Goal: Task Accomplishment & Management: Use online tool/utility

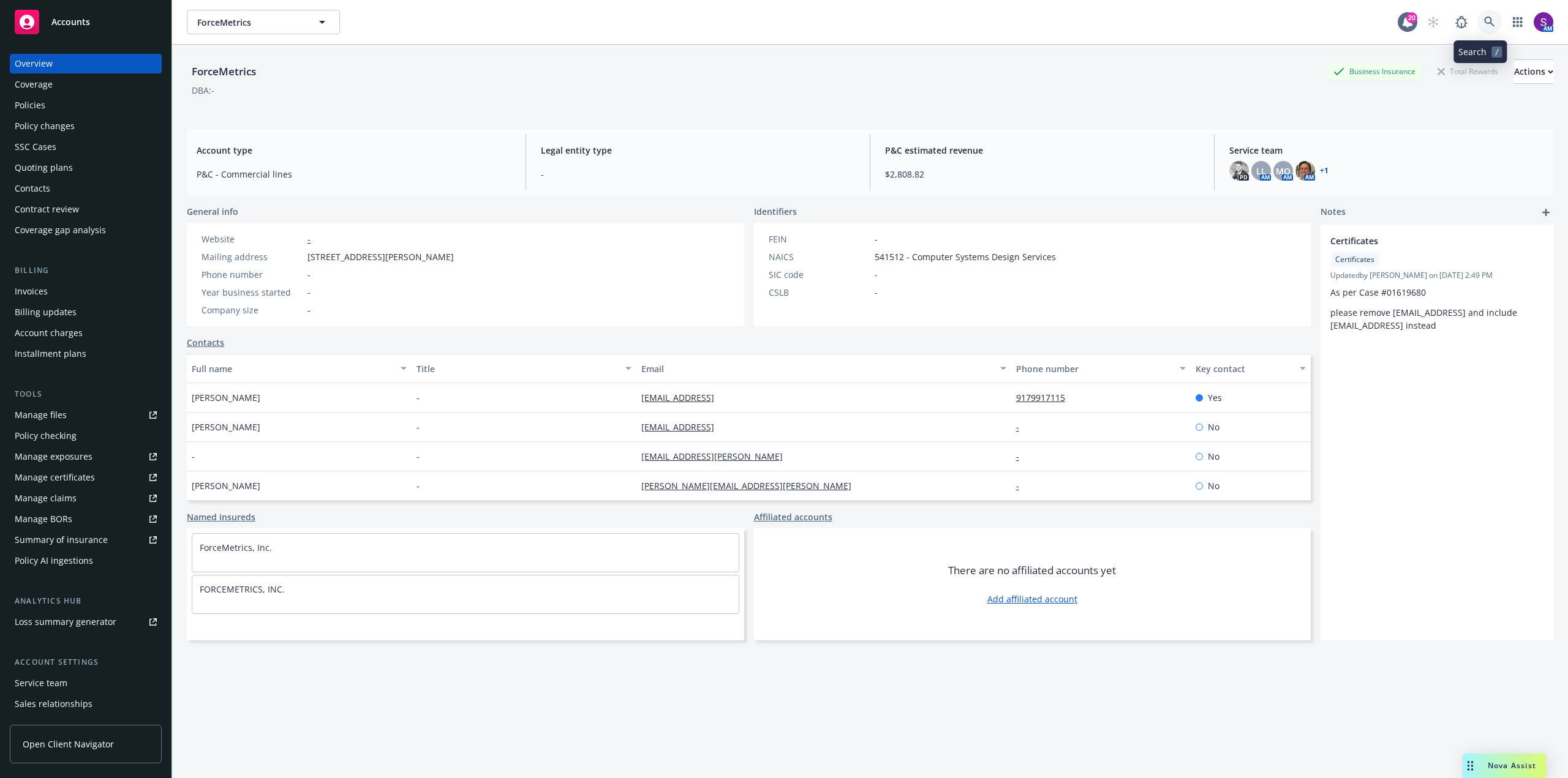
click at [1484, 26] on icon at bounding box center [1489, 22] width 11 height 11
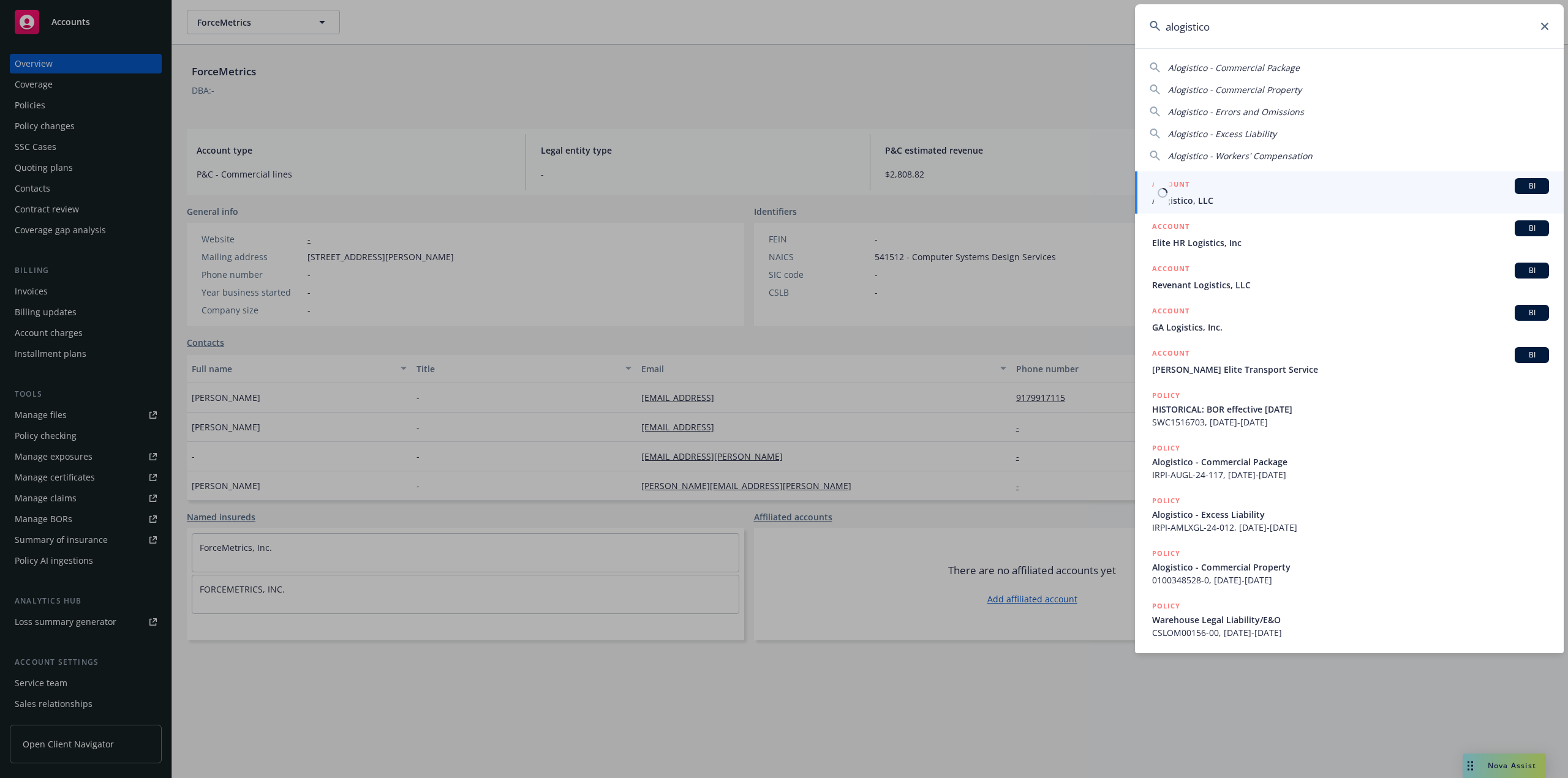
type input "alogistico"
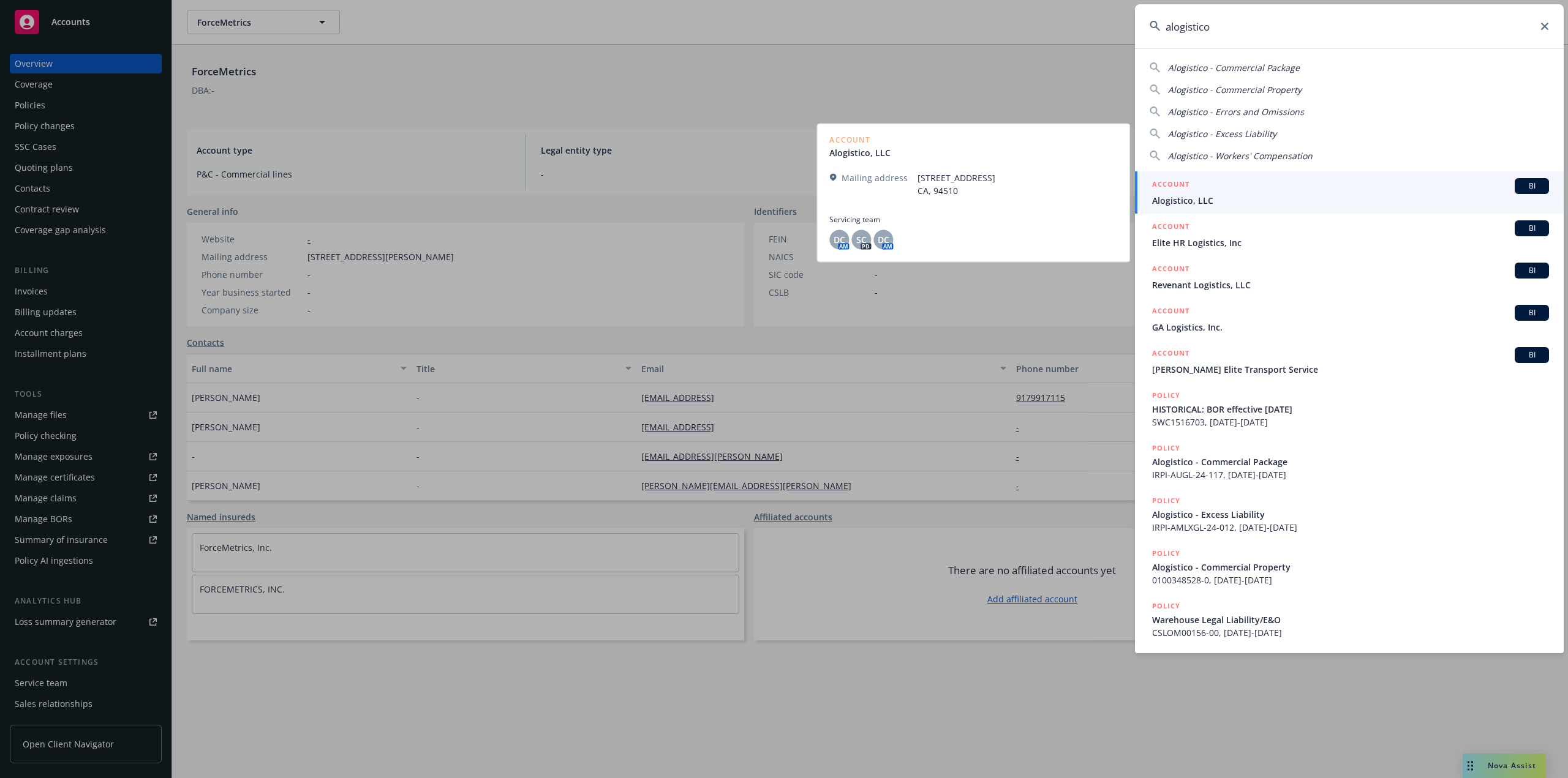
click at [1190, 189] on div "ACCOUNT BI" at bounding box center [1350, 185] width 397 height 16
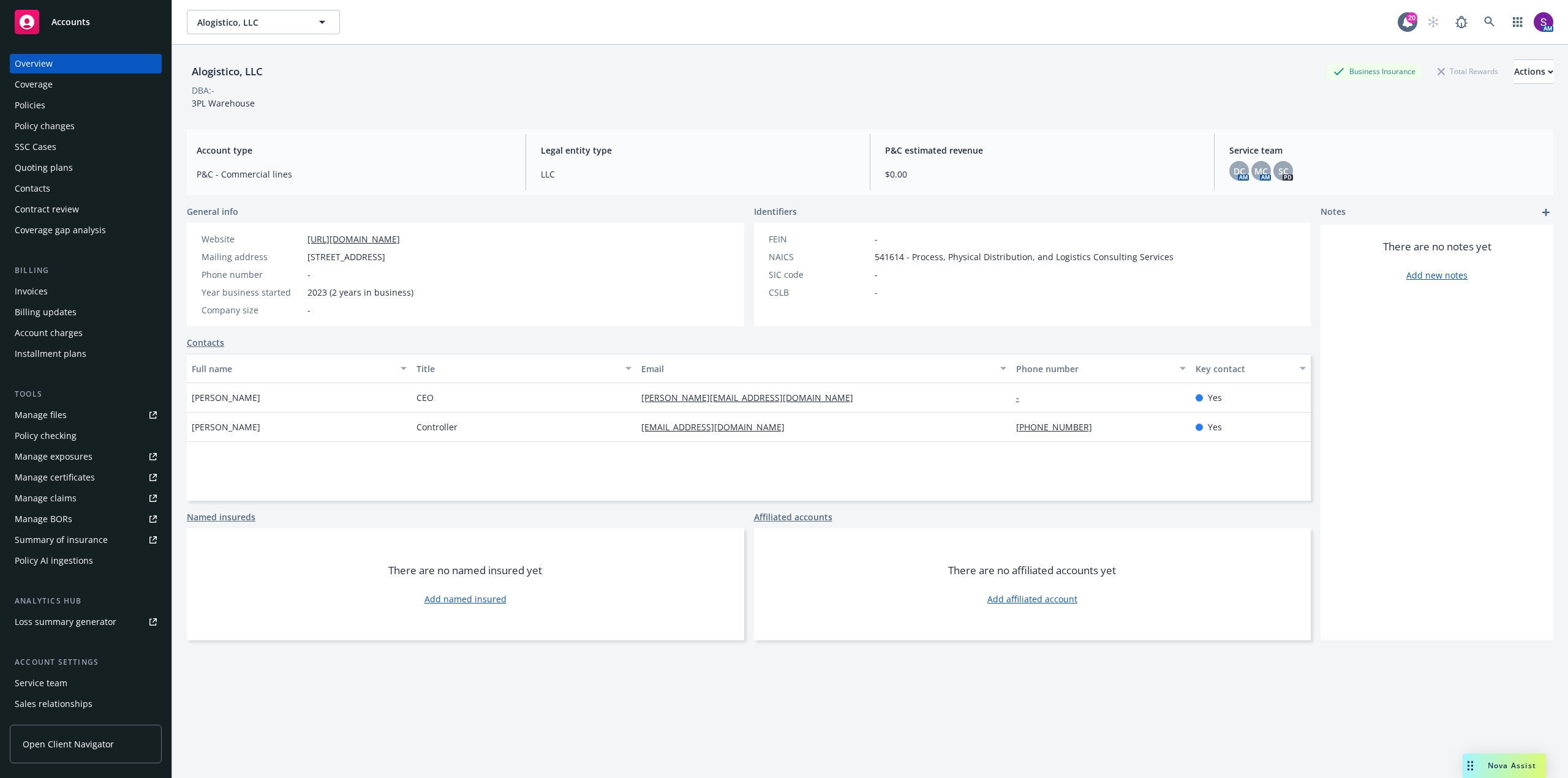
click at [72, 103] on div "Policies" at bounding box center [86, 105] width 142 height 20
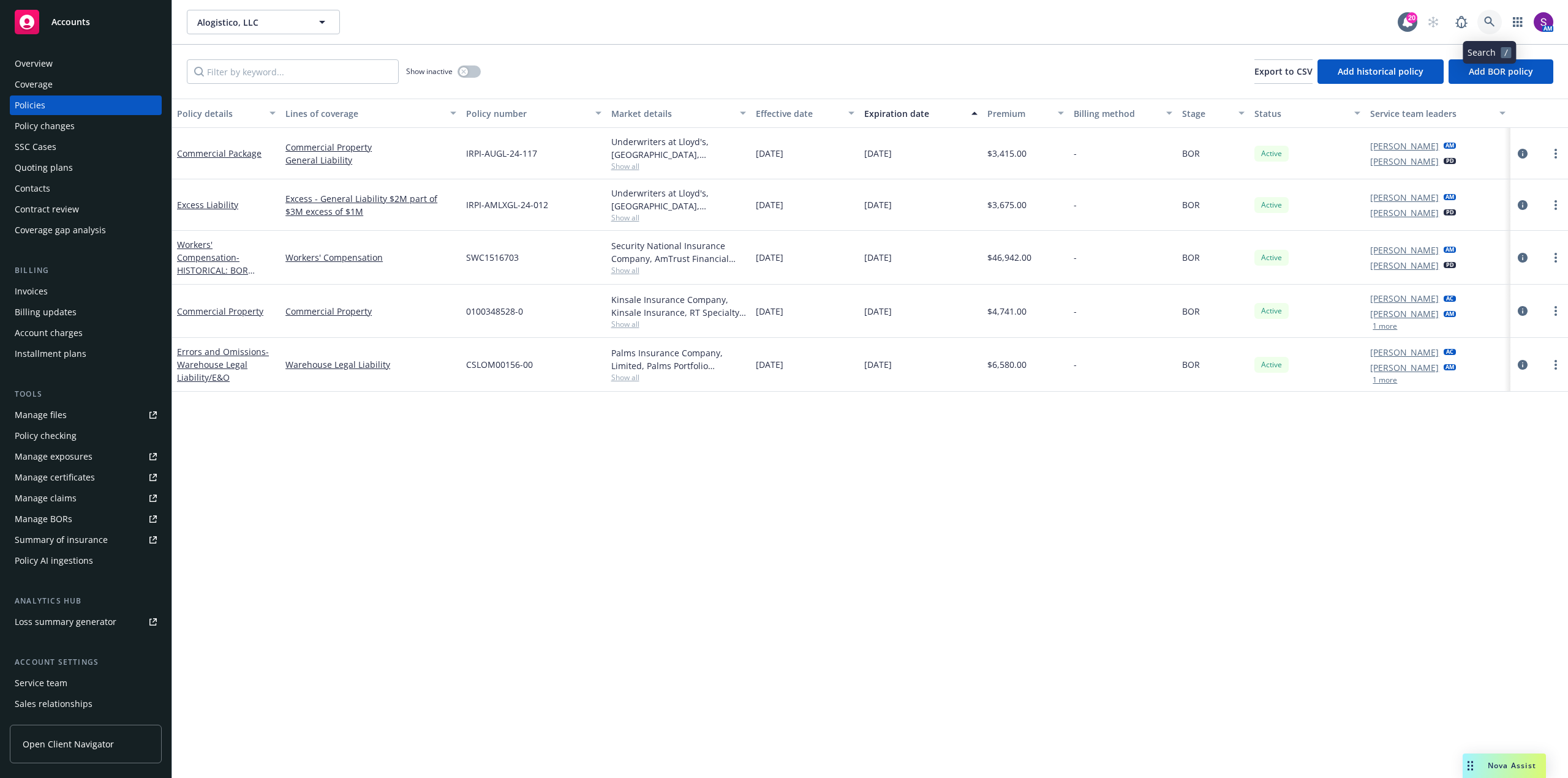
click at [1484, 25] on icon at bounding box center [1489, 22] width 11 height 11
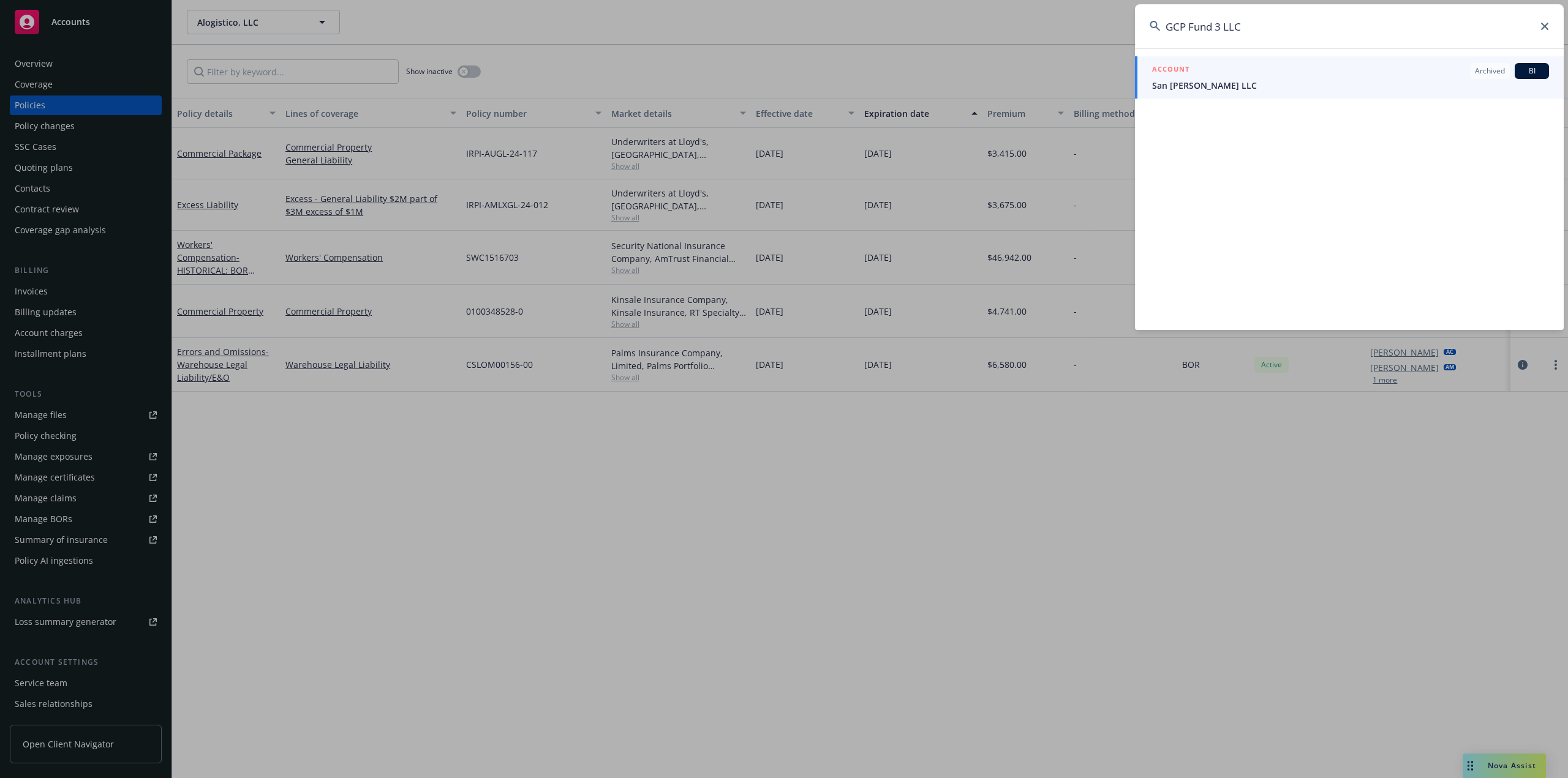
type input "GCP Fund 3 LLC"
click at [1320, 84] on span "San Francisco Townsend LLC" at bounding box center [1350, 85] width 397 height 13
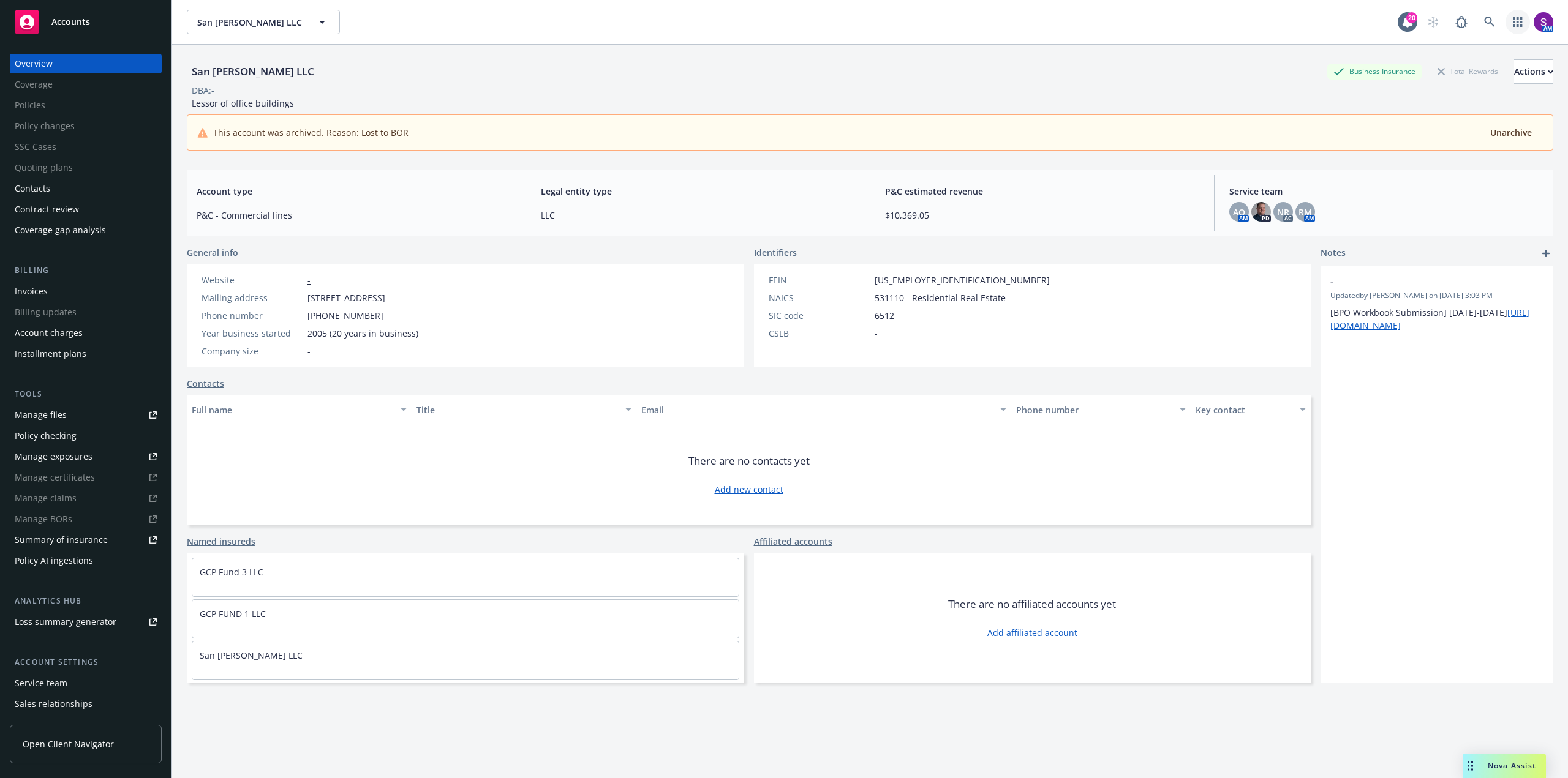
click at [1513, 18] on icon "button" at bounding box center [1517, 22] width 9 height 10
click at [1382, 127] on span "Find trading partner and contact information" at bounding box center [1433, 127] width 152 height 7
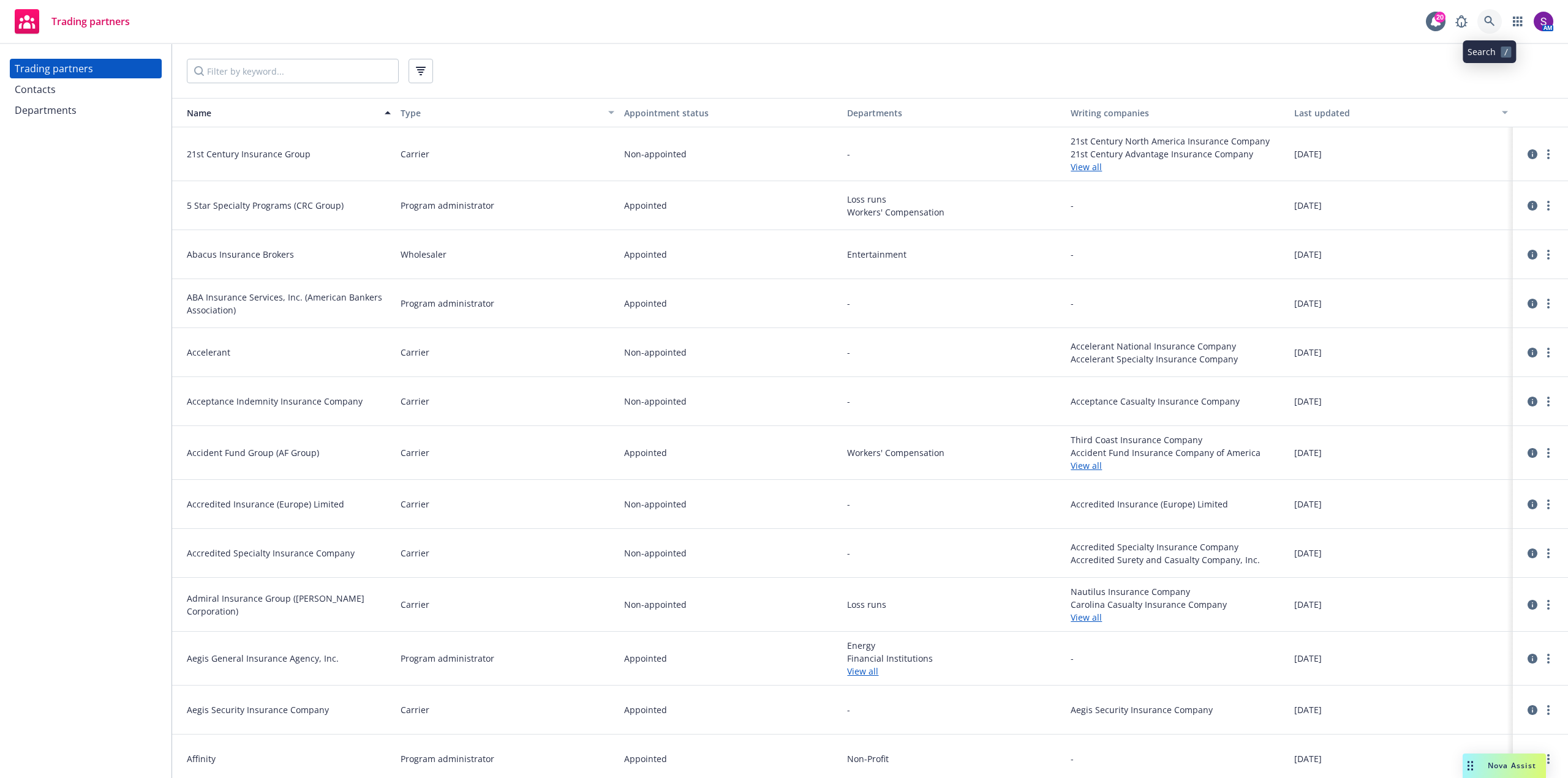
click at [1485, 15] on link at bounding box center [1490, 22] width 25 height 25
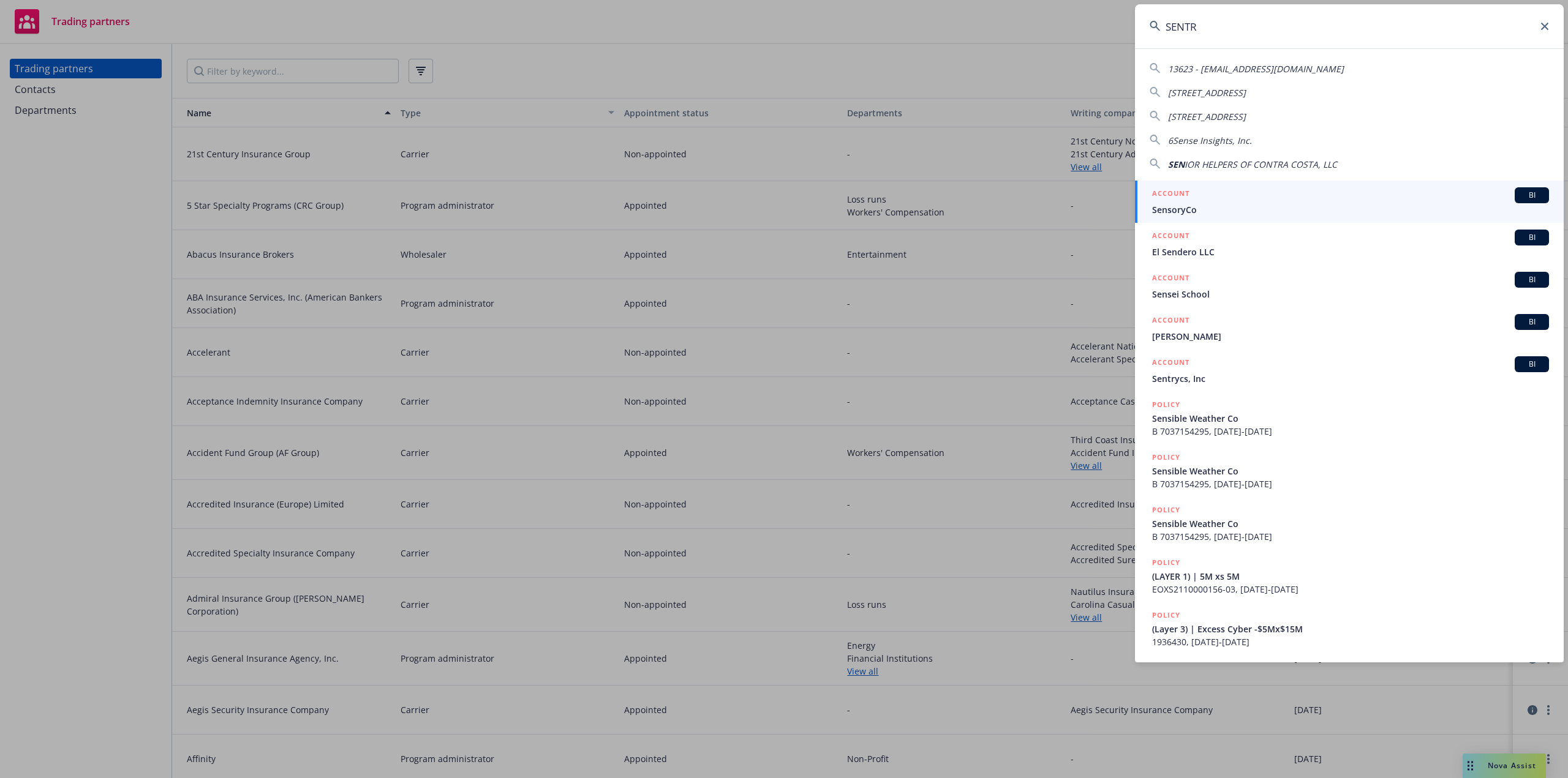
type input "SENTRY"
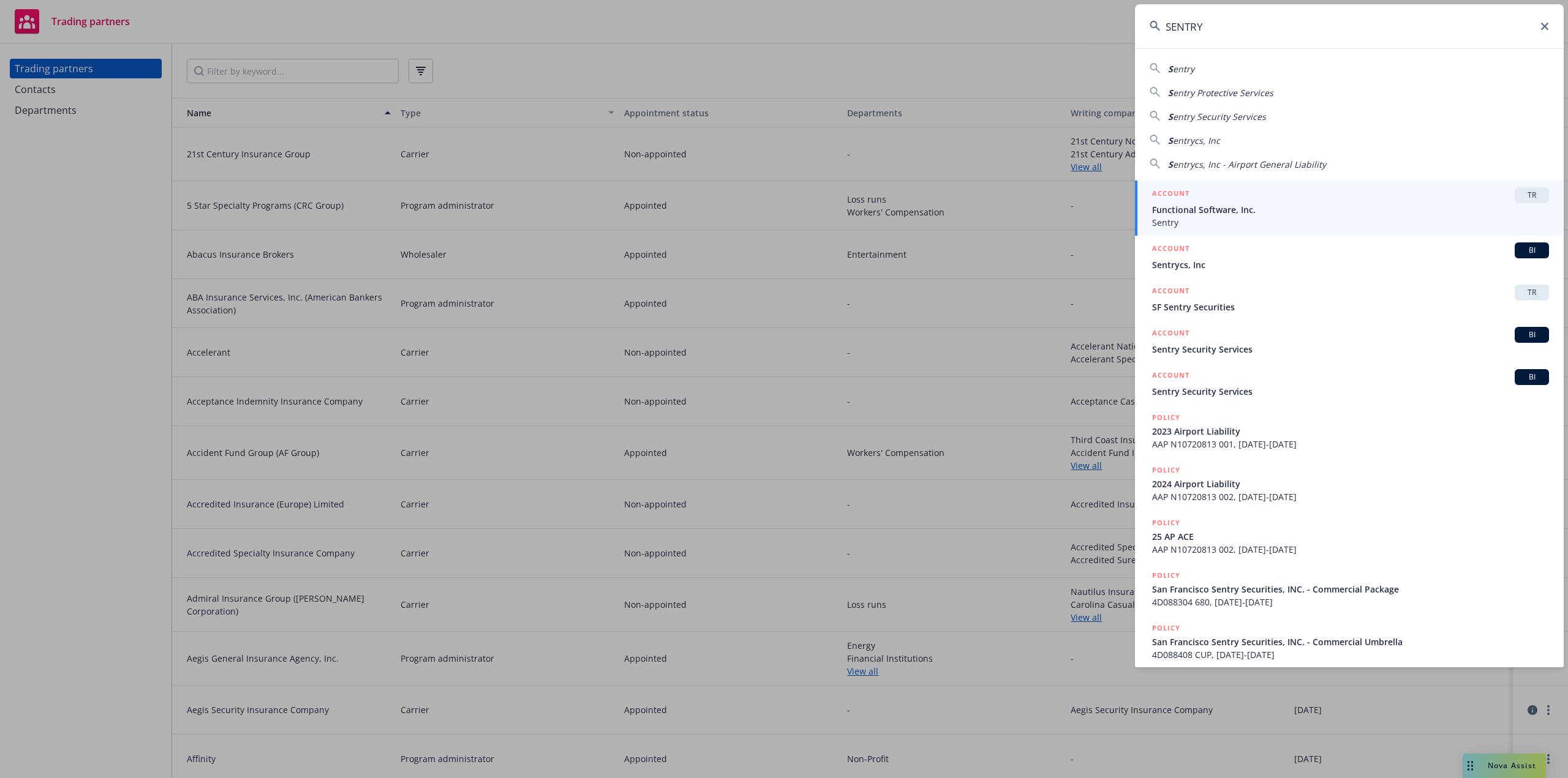
drag, startPoint x: 1223, startPoint y: 39, endPoint x: 1012, endPoint y: 50, distance: 211.3
click at [1002, 46] on div "SENTRY S entry S entry Protective Services S entry Security Services S entrycs,…" at bounding box center [784, 389] width 1568 height 778
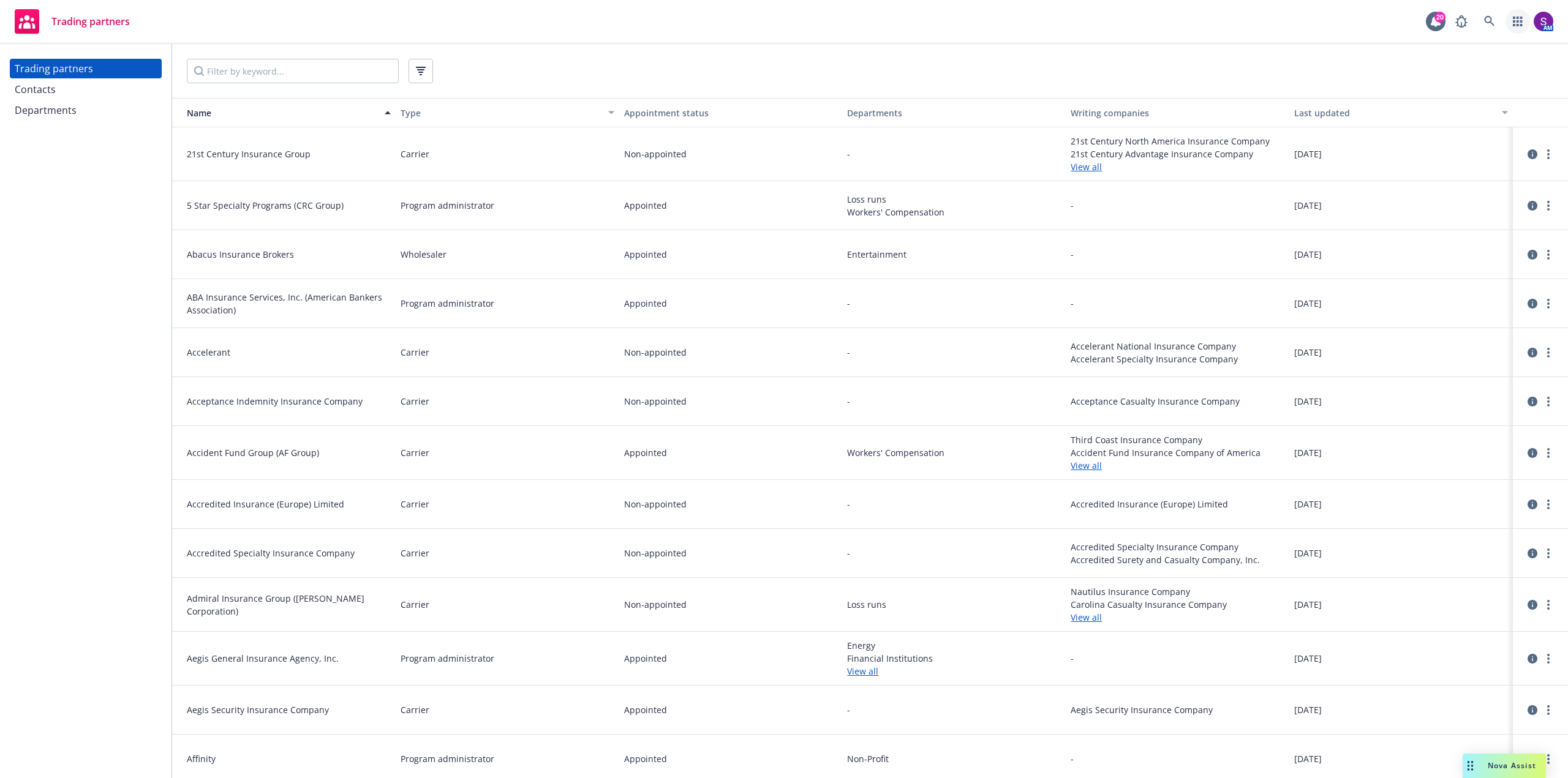
click at [1515, 20] on icon "button" at bounding box center [1517, 22] width 10 height 10
click at [1132, 36] on div "Trading partners 20 AM" at bounding box center [784, 22] width 1568 height 44
click at [75, 90] on div "Contacts" at bounding box center [86, 89] width 142 height 20
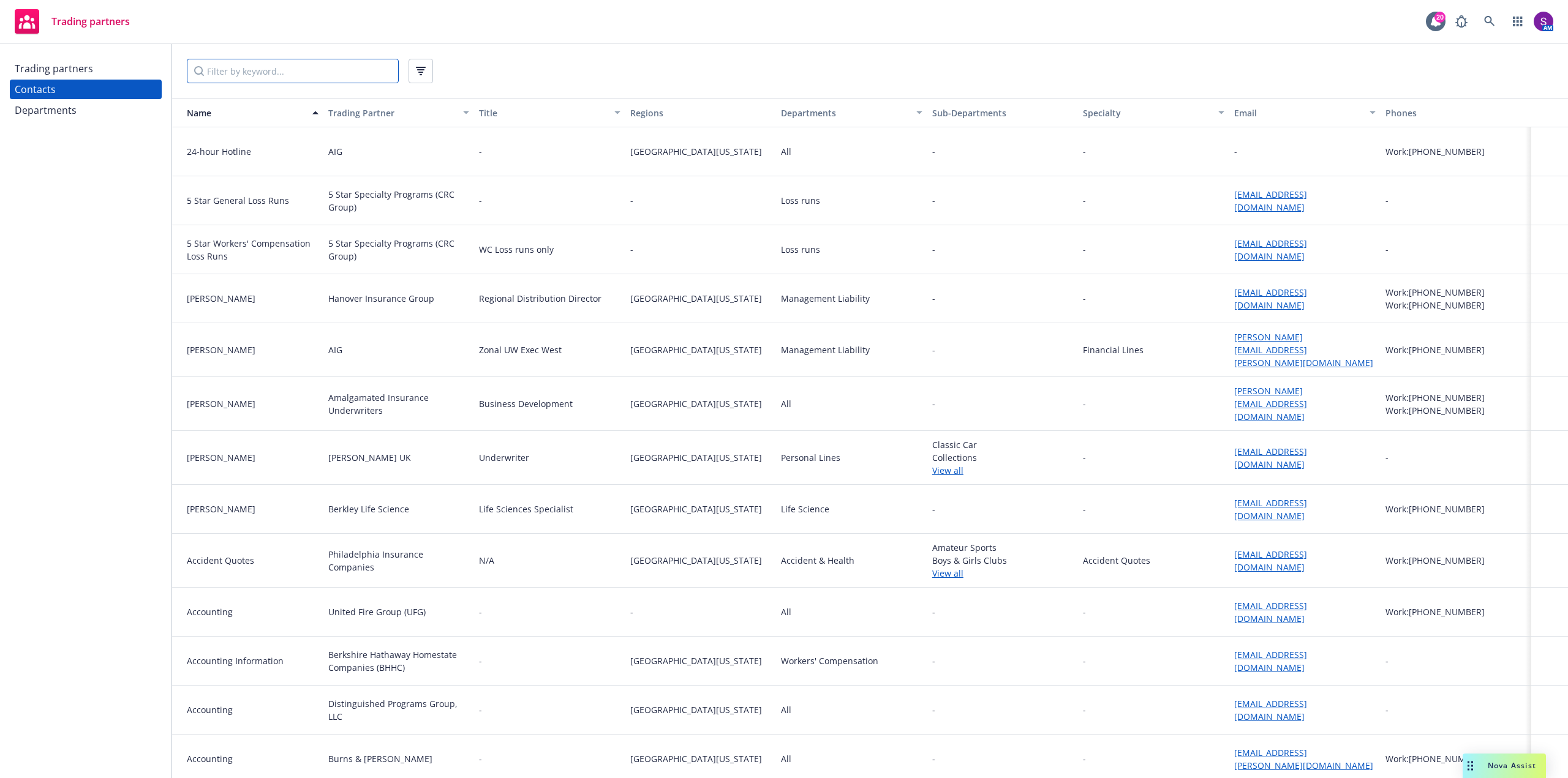
click at [269, 72] on input "Filter by keyword..." at bounding box center [293, 71] width 212 height 25
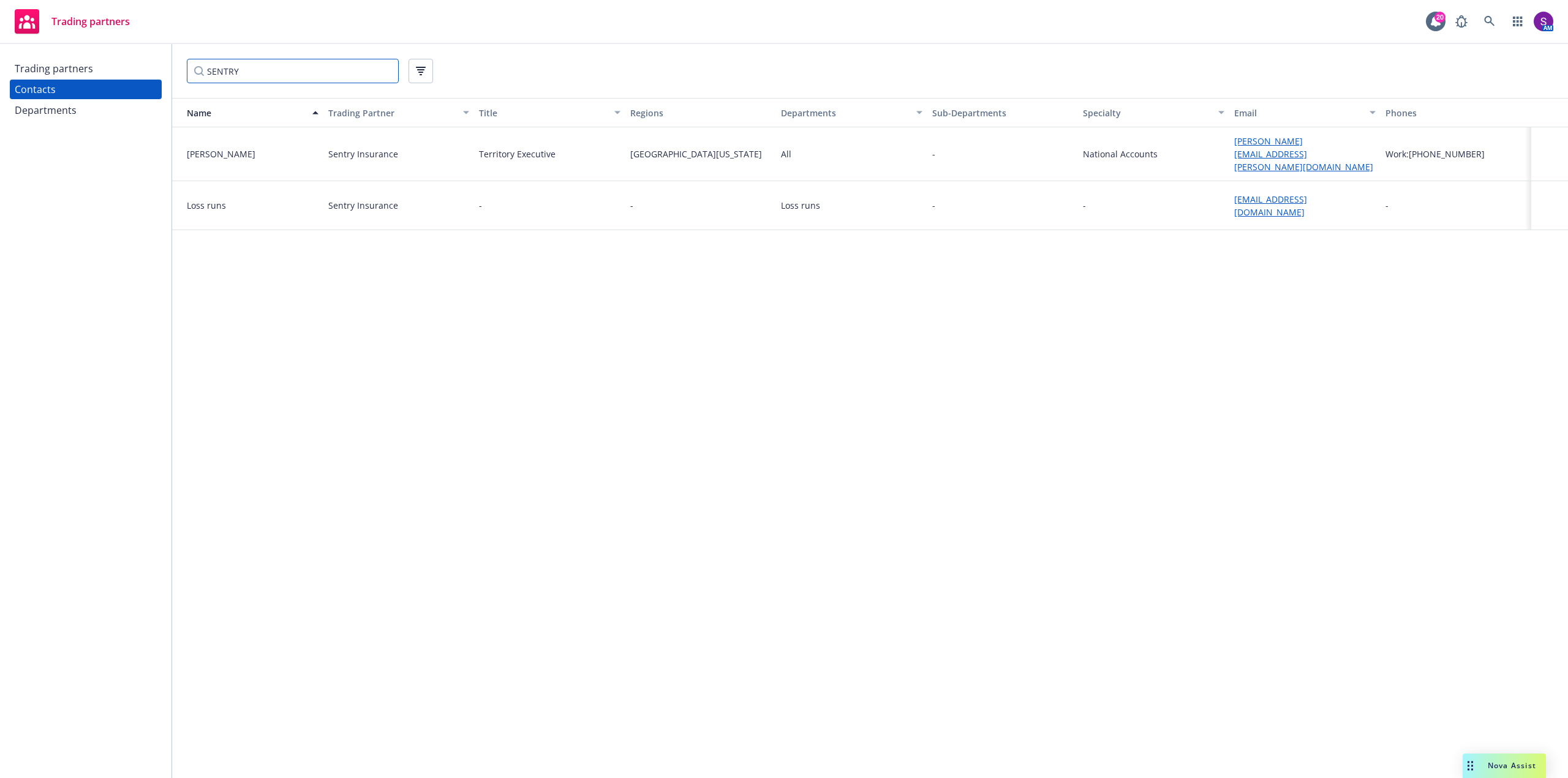
type input "SENTRY"
click at [365, 156] on div "Sentry Insurance" at bounding box center [363, 154] width 70 height 13
click at [33, 111] on div "Departments" at bounding box center [46, 110] width 62 height 20
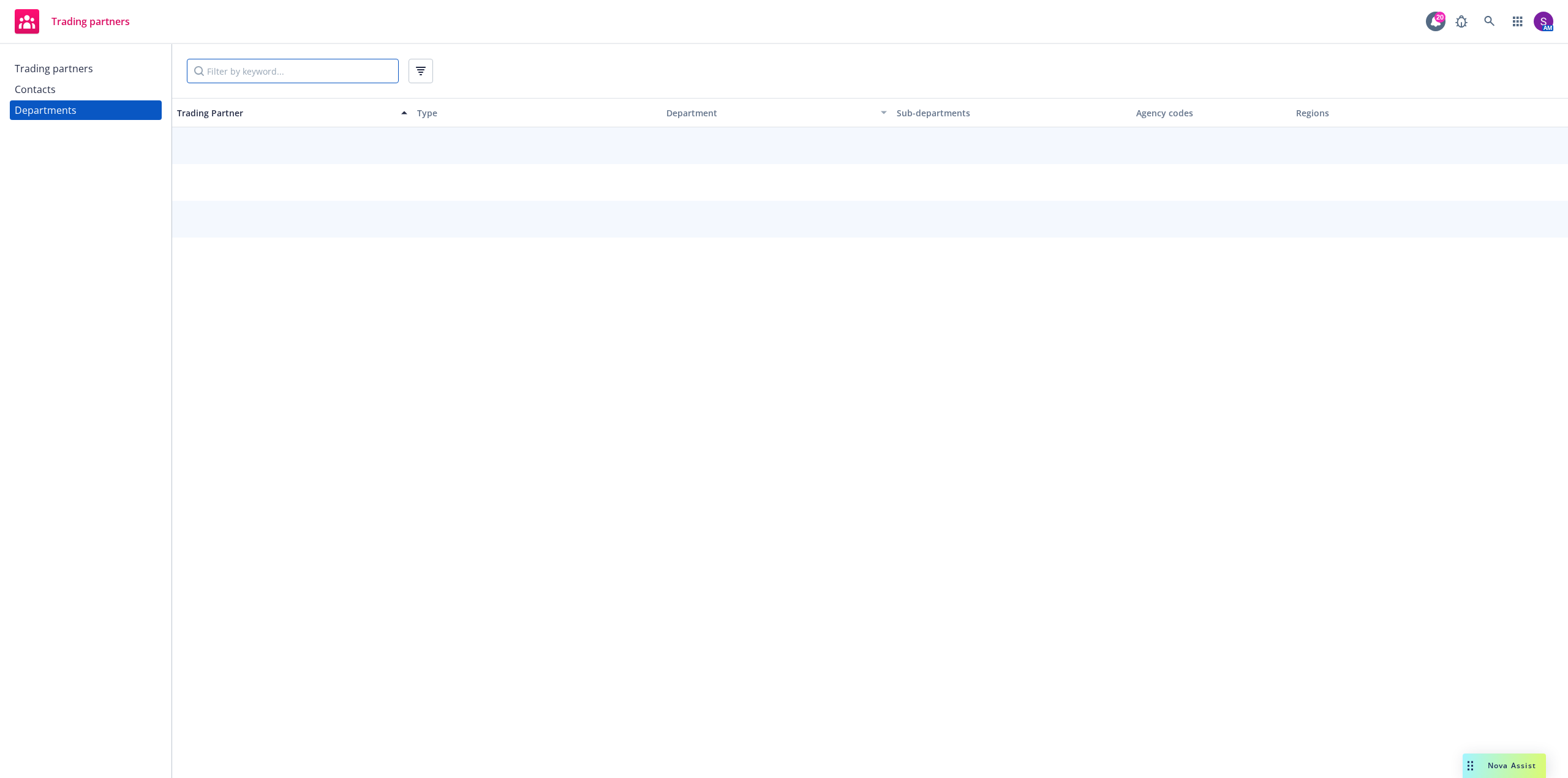
click at [253, 71] on input "Filter by keyword..." at bounding box center [293, 71] width 212 height 25
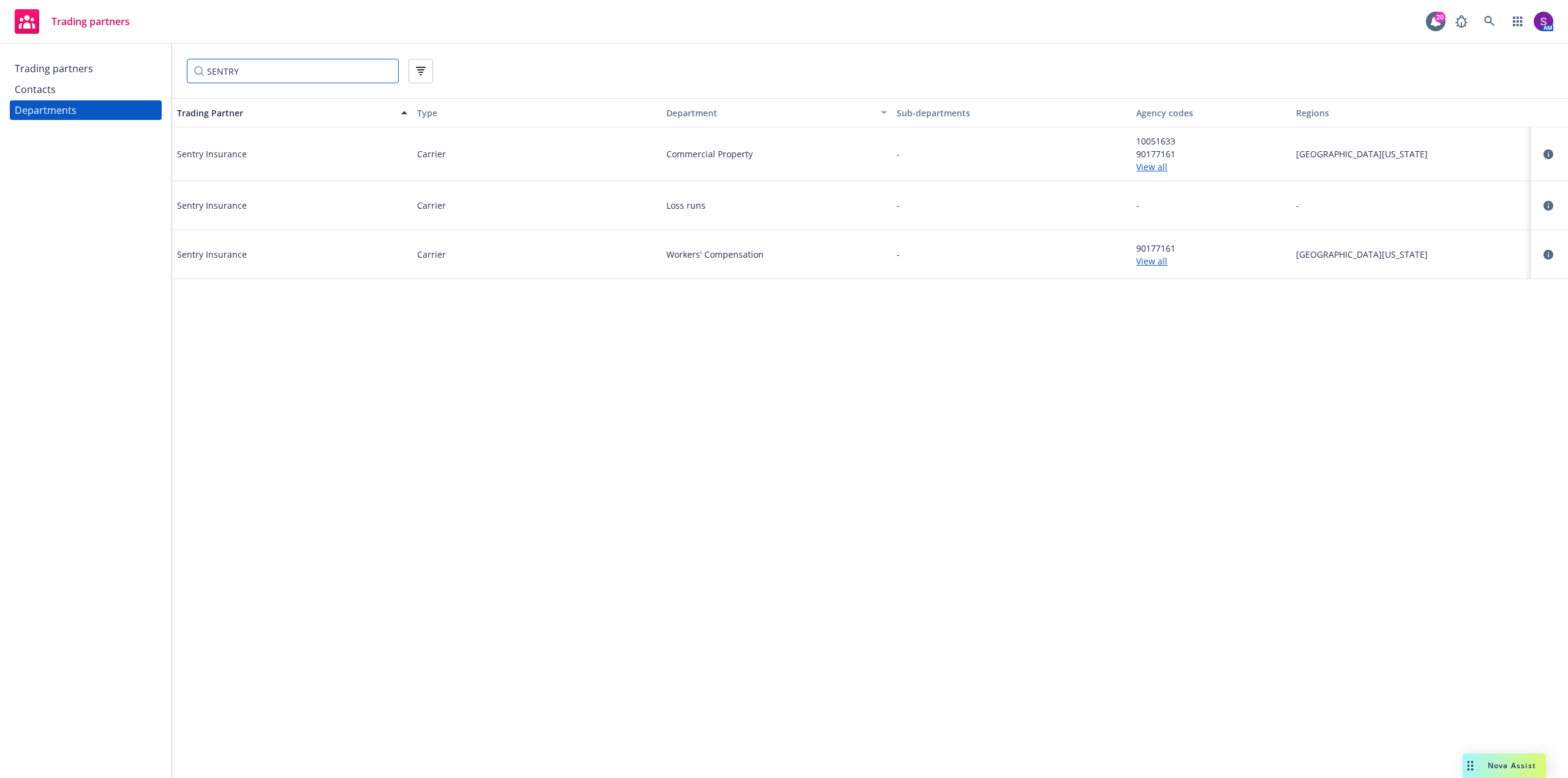
type input "SENTRY"
click at [103, 70] on div "Trading partners" at bounding box center [86, 69] width 142 height 20
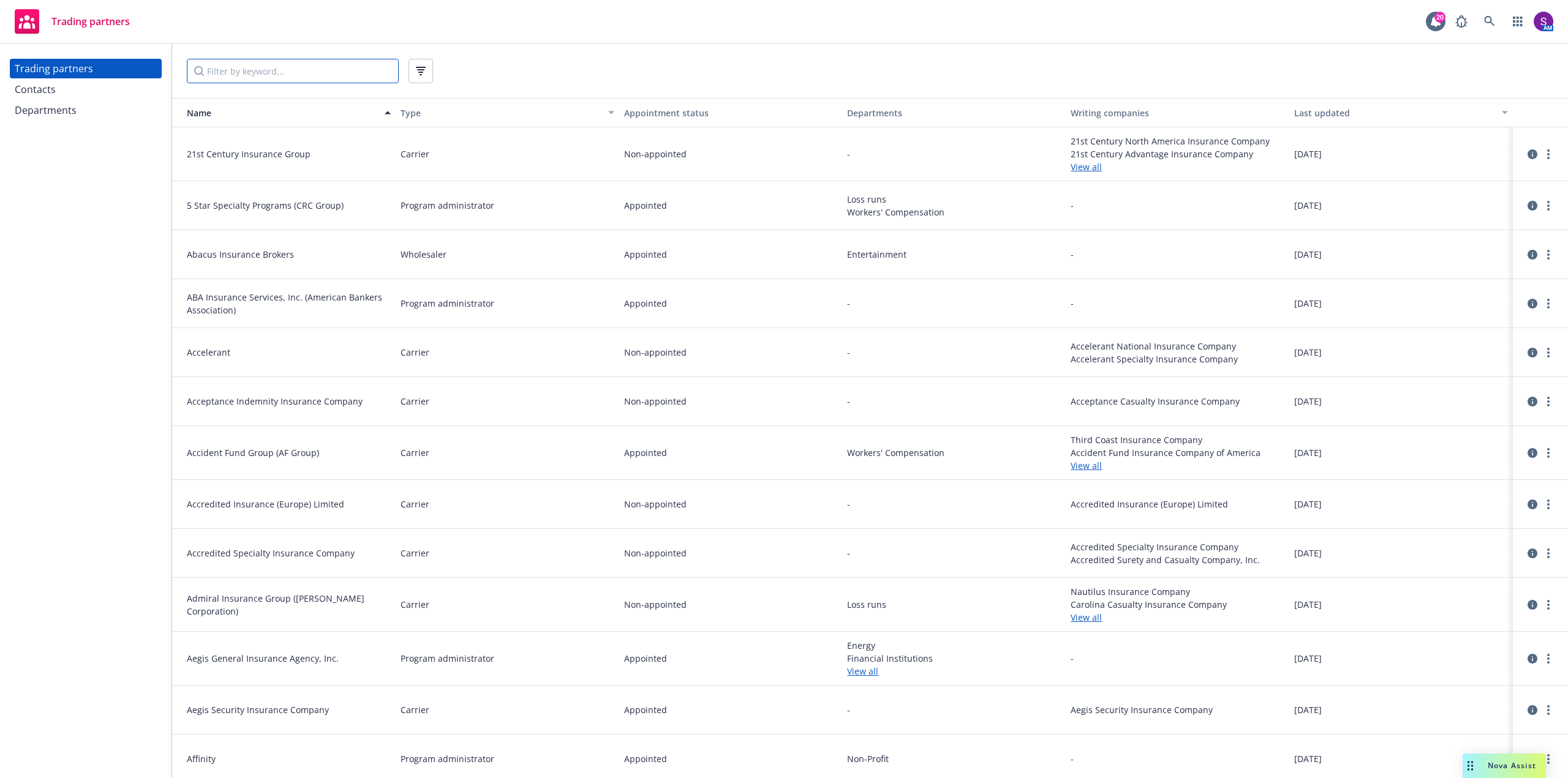
click at [257, 70] on input "Filter by keyword..." at bounding box center [293, 71] width 212 height 25
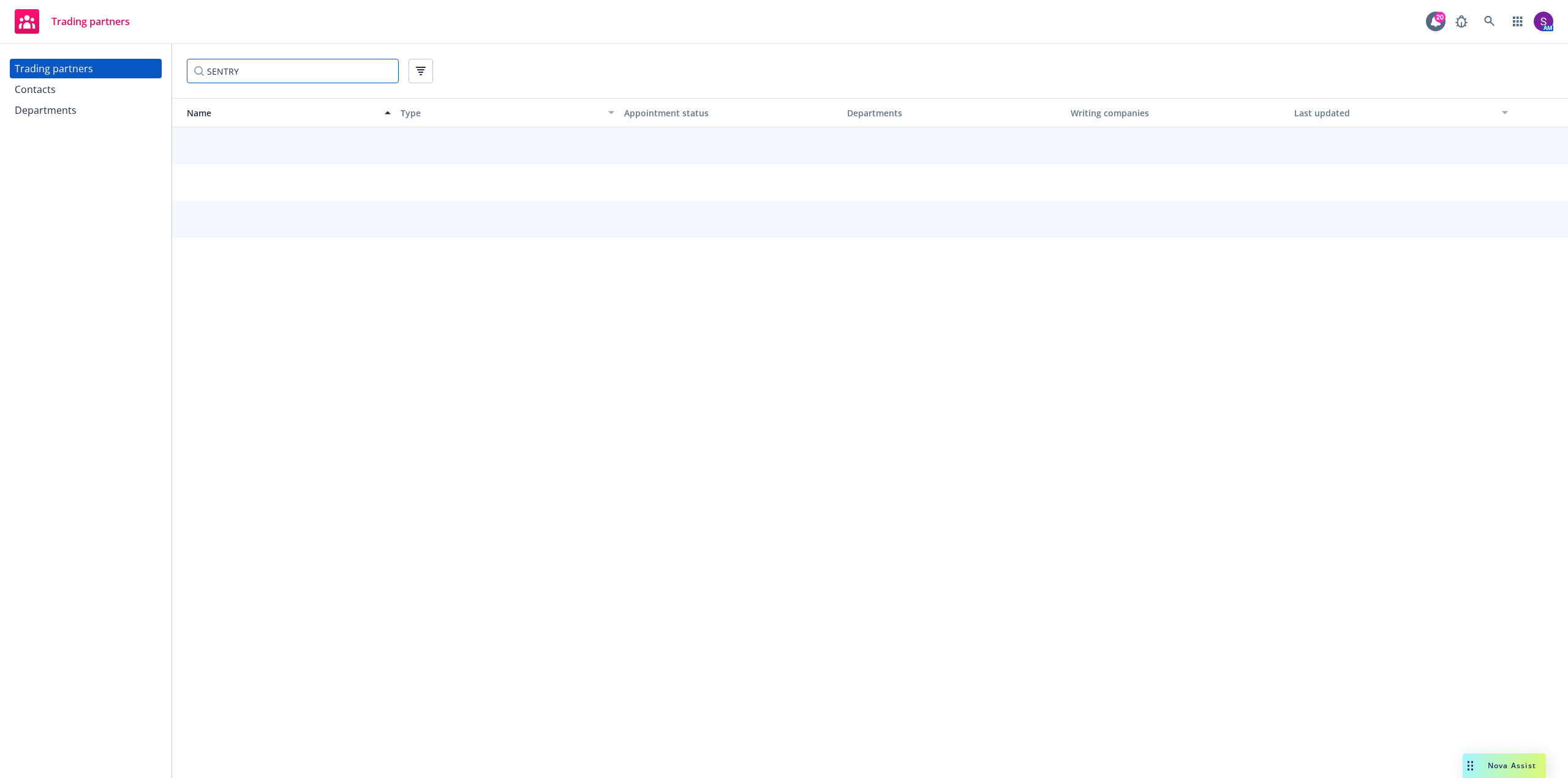
type input "SENTRY"
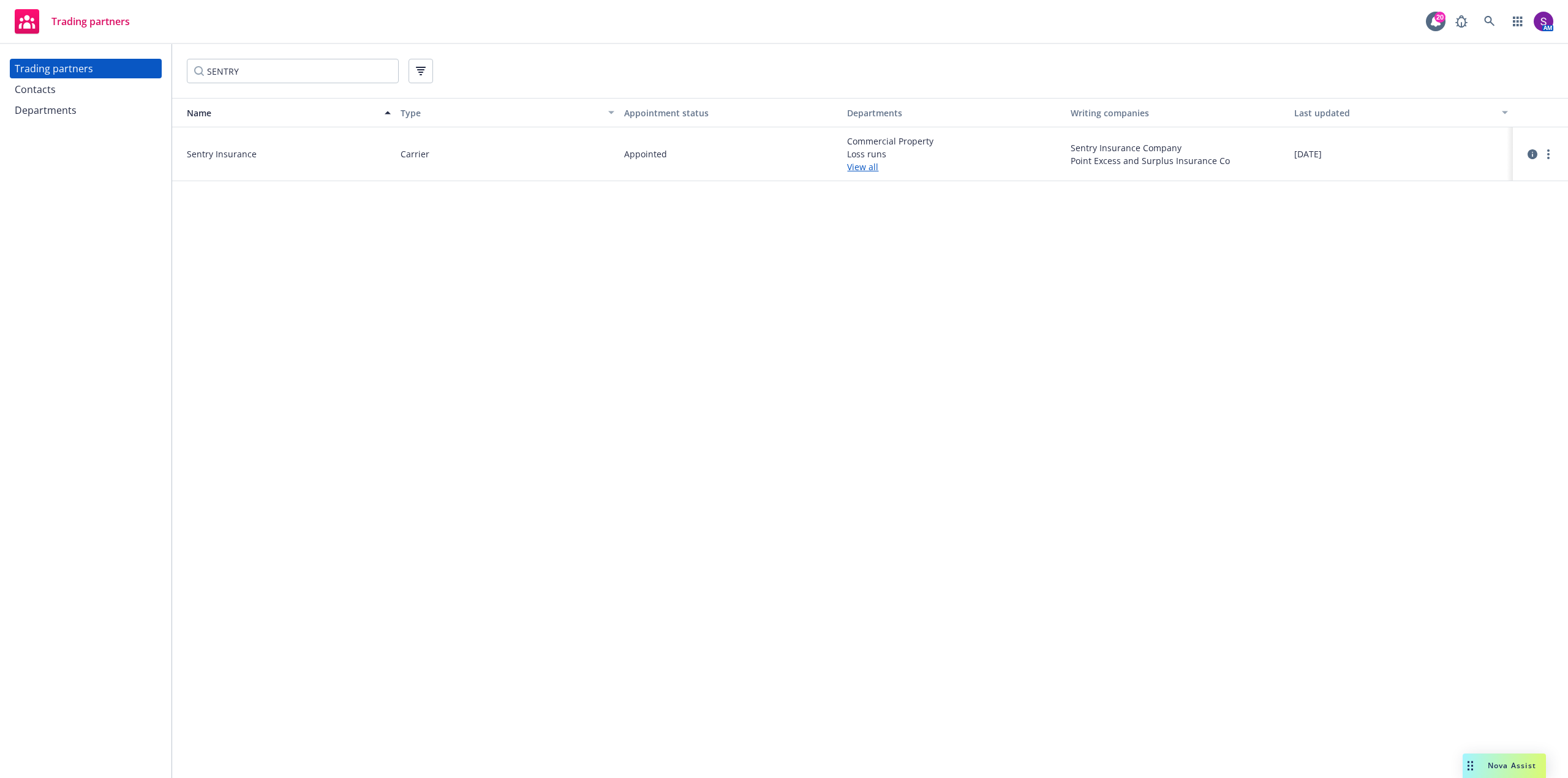
click at [55, 92] on div "Contacts" at bounding box center [86, 89] width 142 height 20
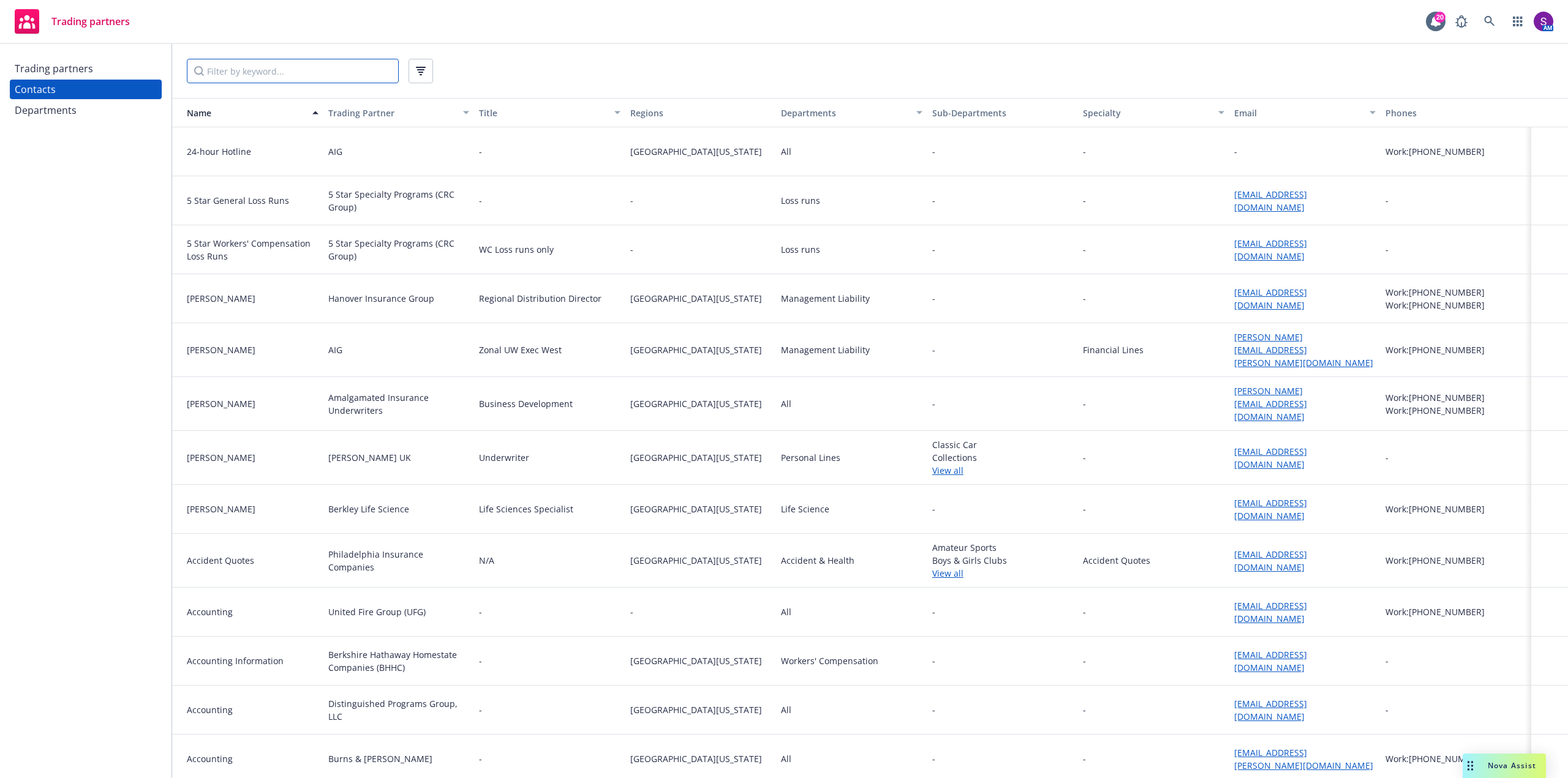
click at [225, 68] on input "Filter by keyword..." at bounding box center [293, 71] width 212 height 25
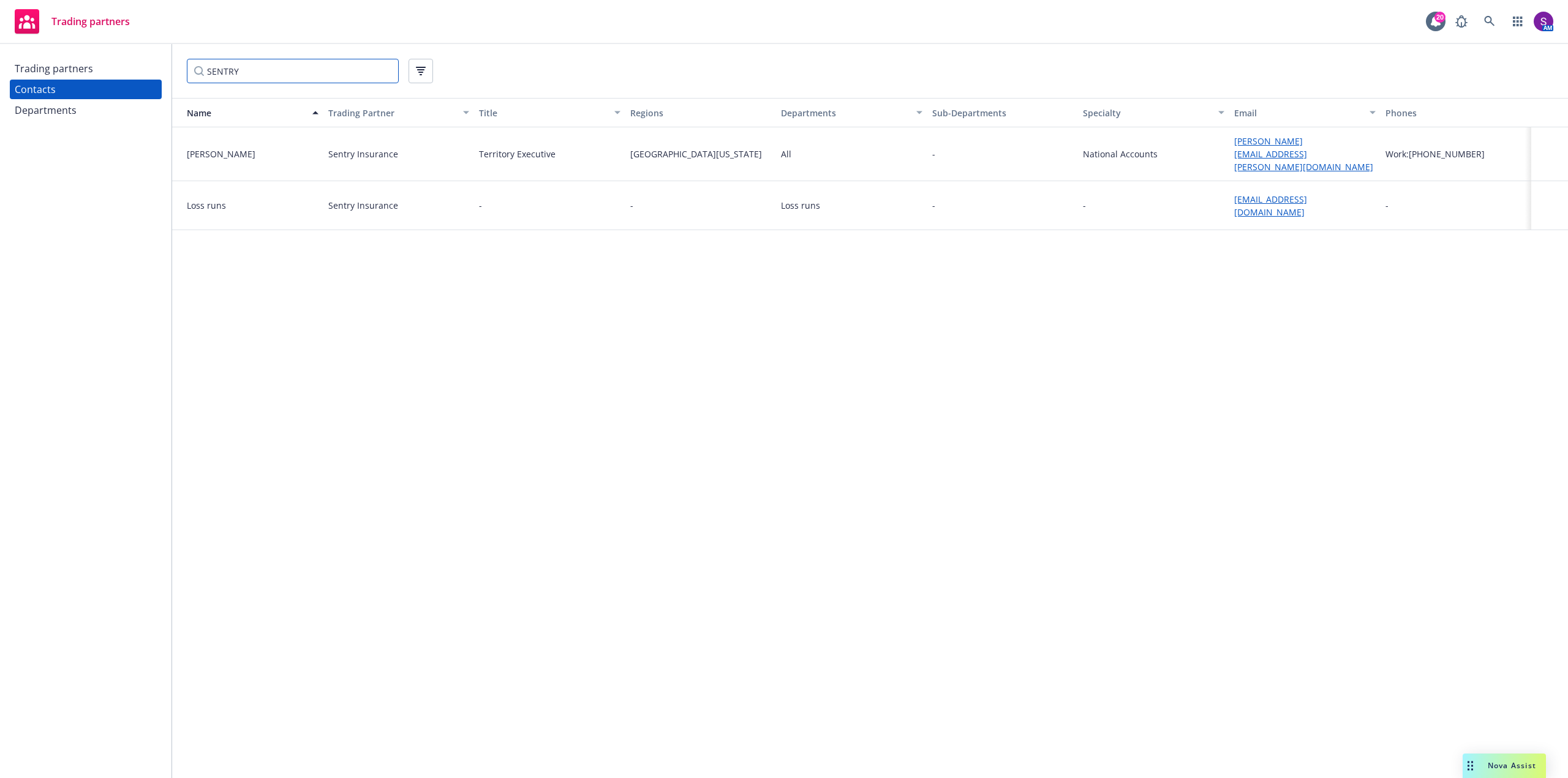
type input "SENTRY"
drag, startPoint x: 1277, startPoint y: 154, endPoint x: 1249, endPoint y: 150, distance: 28.3
click at [1249, 150] on link "heidi.peters@sentry.com" at bounding box center [1304, 154] width 139 height 37
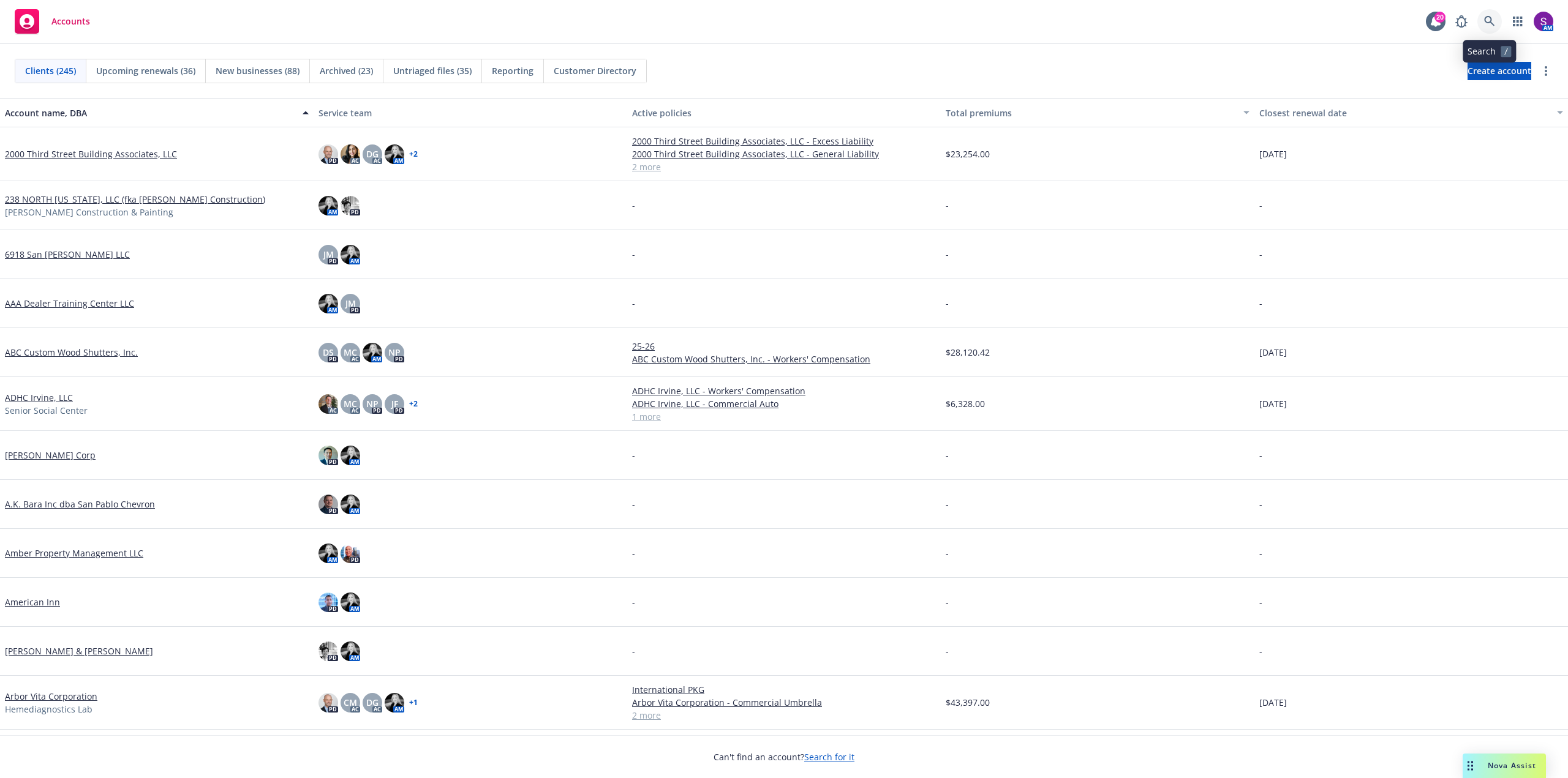
click at [1489, 25] on icon at bounding box center [1489, 21] width 11 height 11
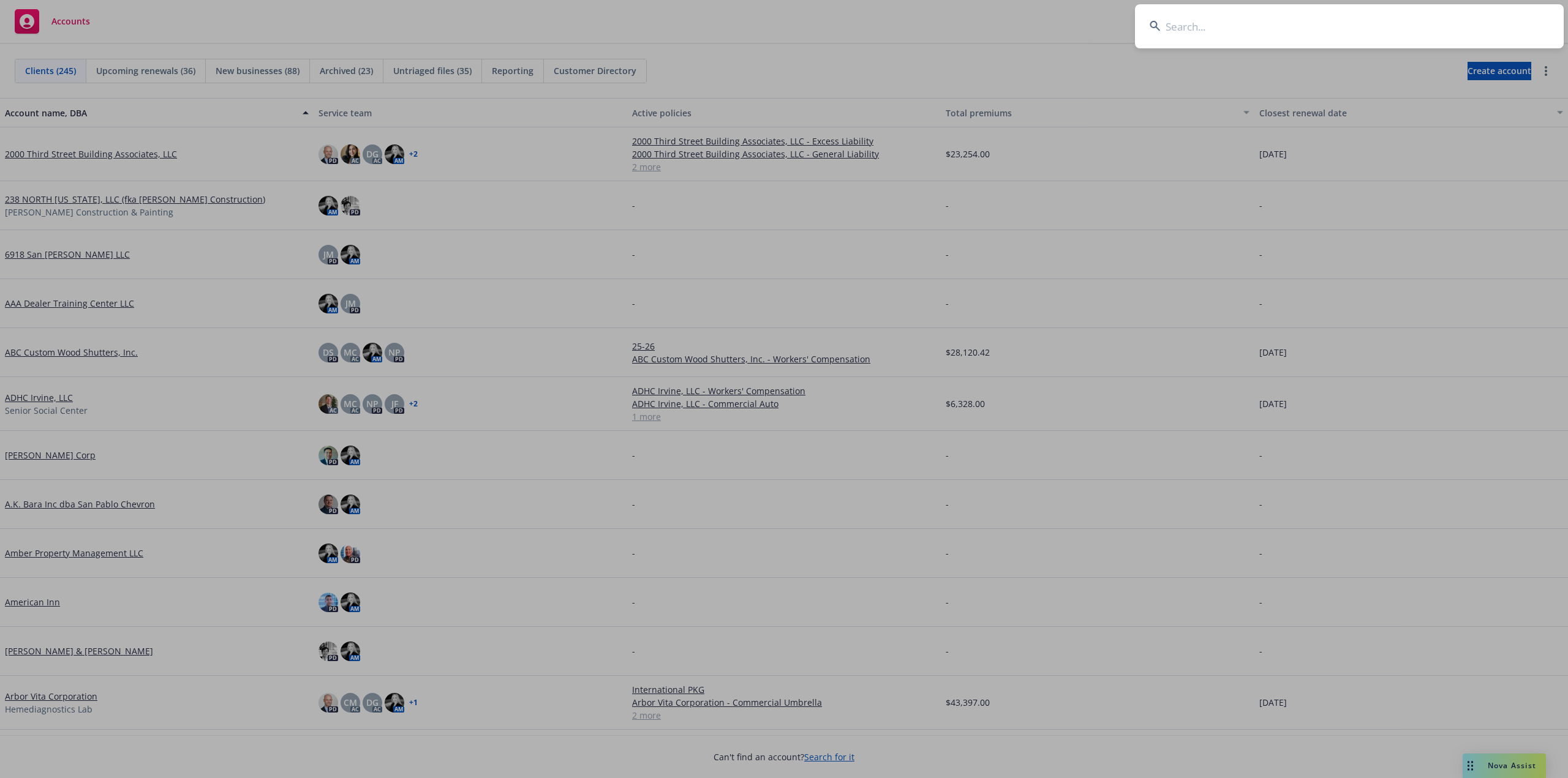
click at [1255, 35] on input at bounding box center [1349, 26] width 429 height 44
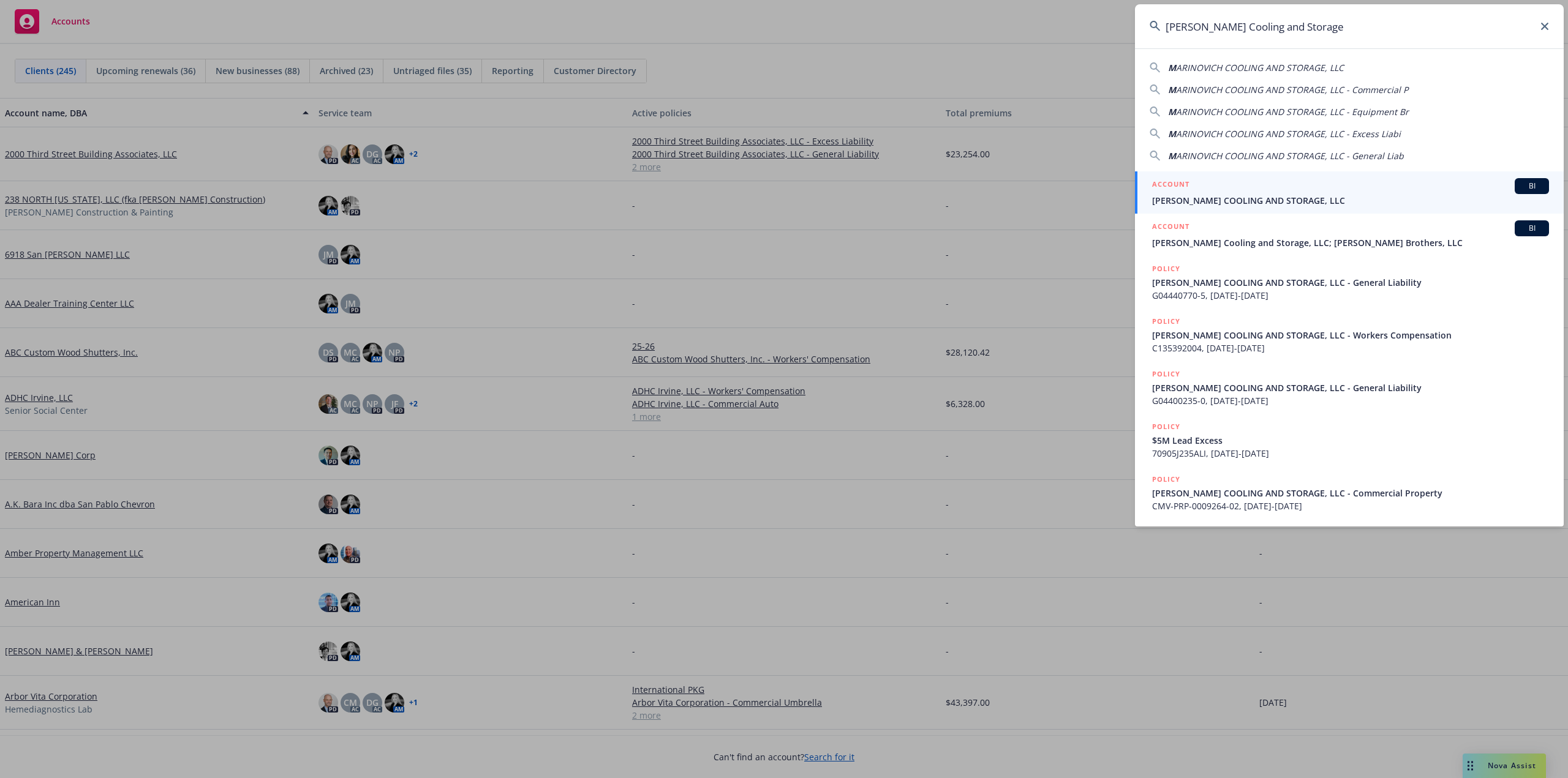
type input "Marinovich Cooling and Storage"
click at [1284, 198] on span "MARINOVICH COOLING AND STORAGE, LLC" at bounding box center [1350, 201] width 397 height 13
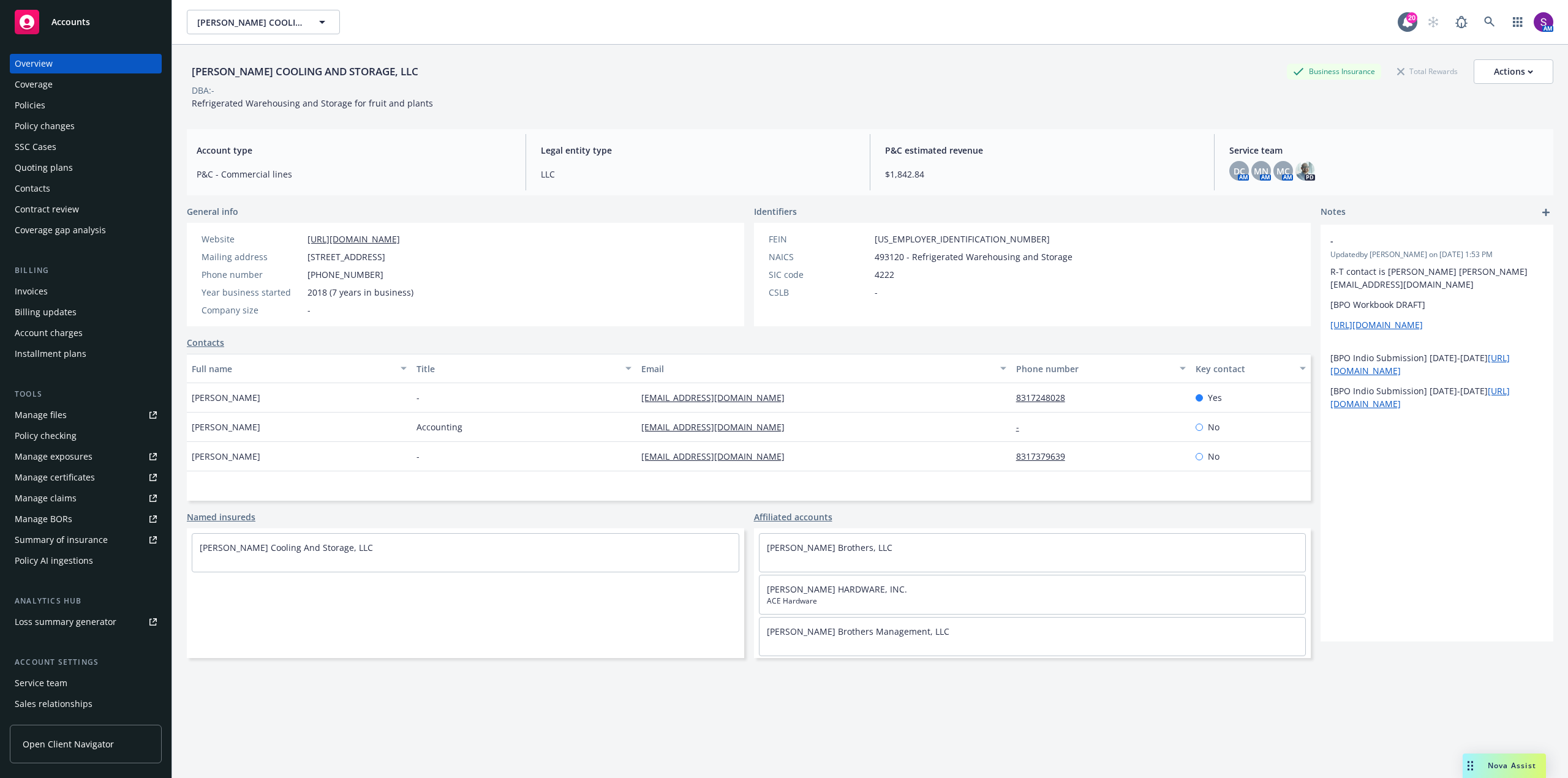
click at [51, 106] on div "Policies" at bounding box center [86, 105] width 142 height 20
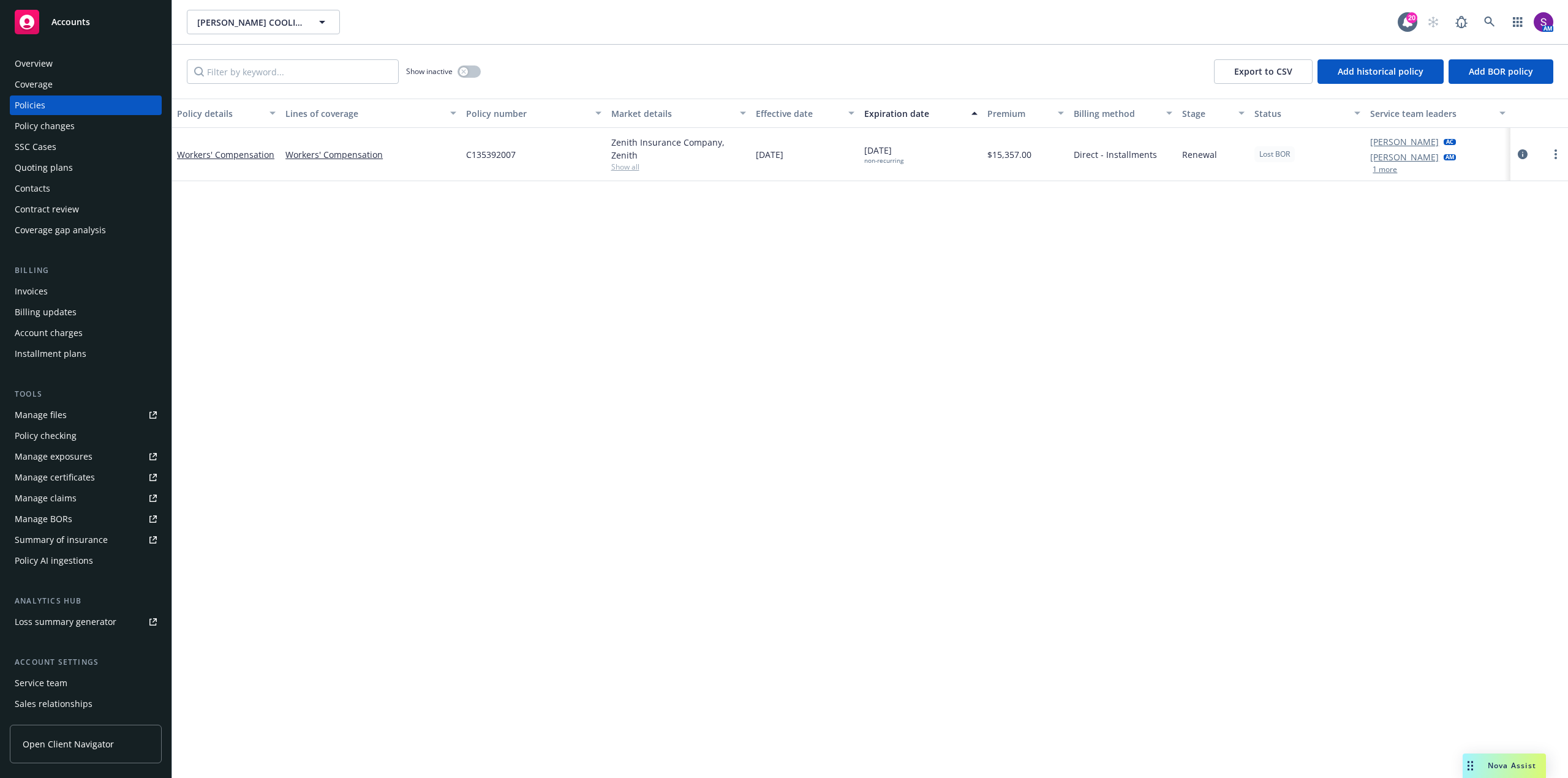
click at [1378, 170] on button "1 more" at bounding box center [1385, 169] width 25 height 7
click at [1522, 164] on icon "circleInformation" at bounding box center [1522, 162] width 10 height 10
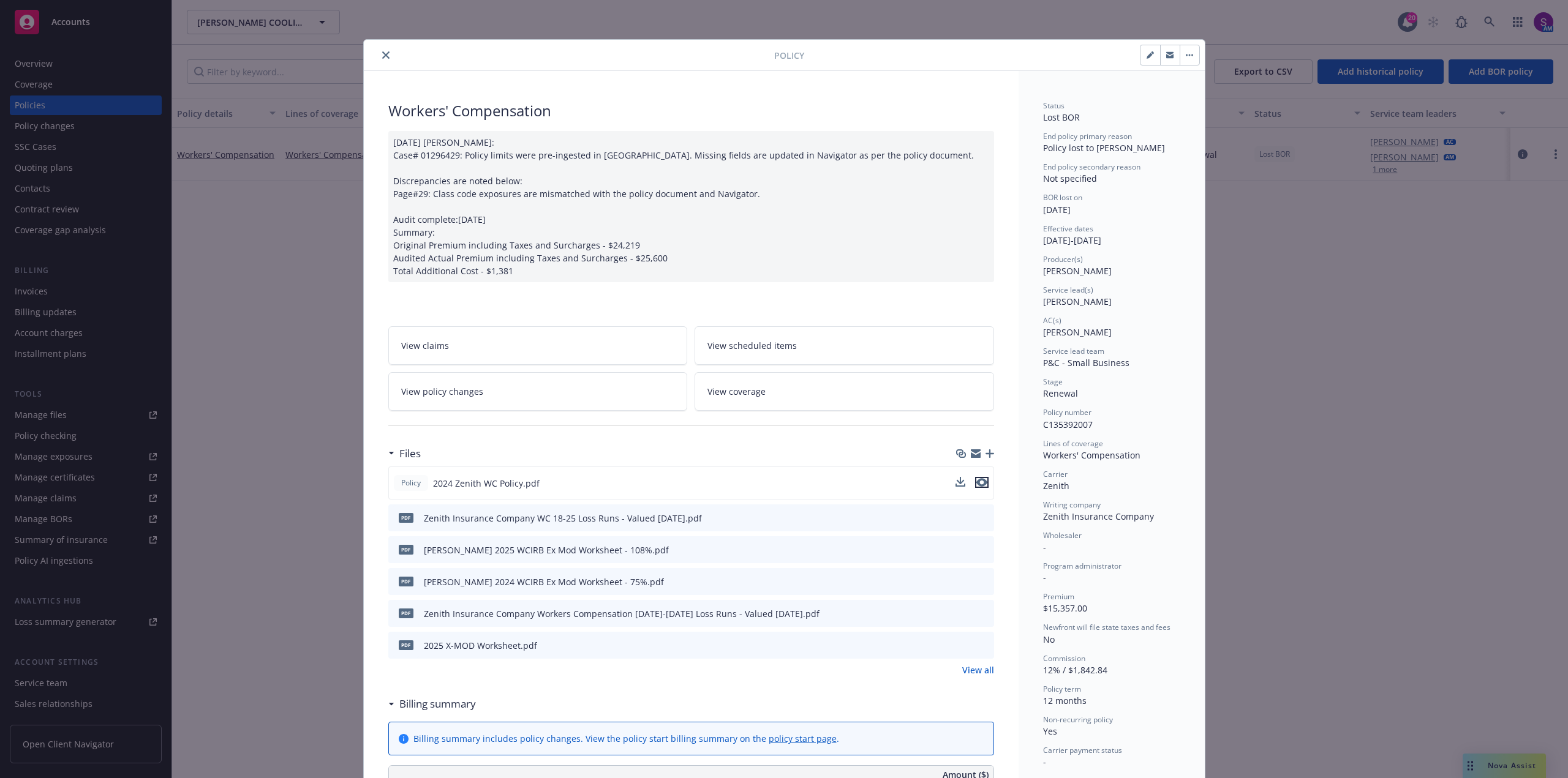
click at [976, 484] on icon "preview file" at bounding box center [981, 483] width 11 height 8
click at [383, 55] on icon "close" at bounding box center [386, 55] width 7 height 7
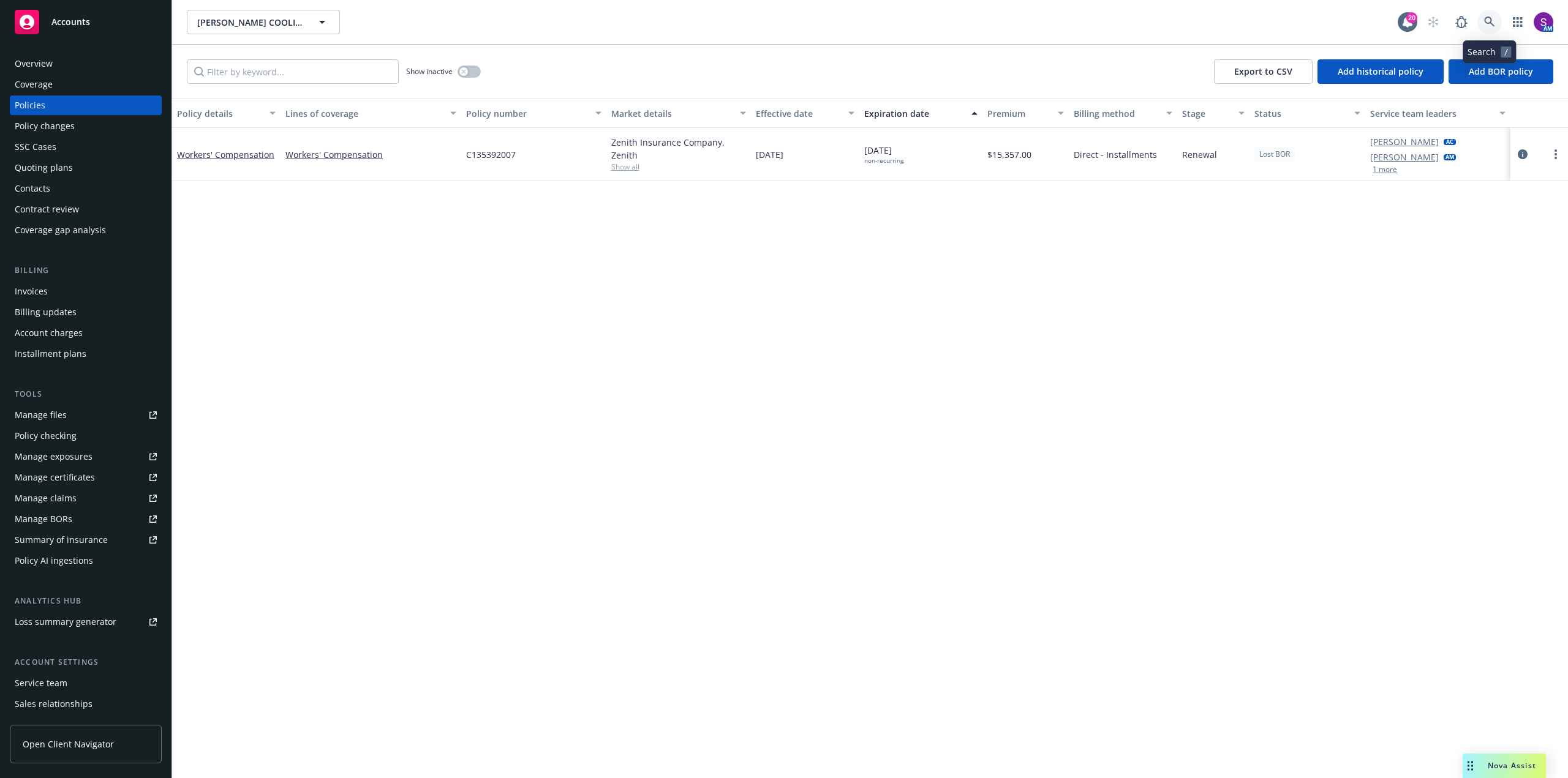
click at [1489, 22] on icon at bounding box center [1489, 22] width 11 height 11
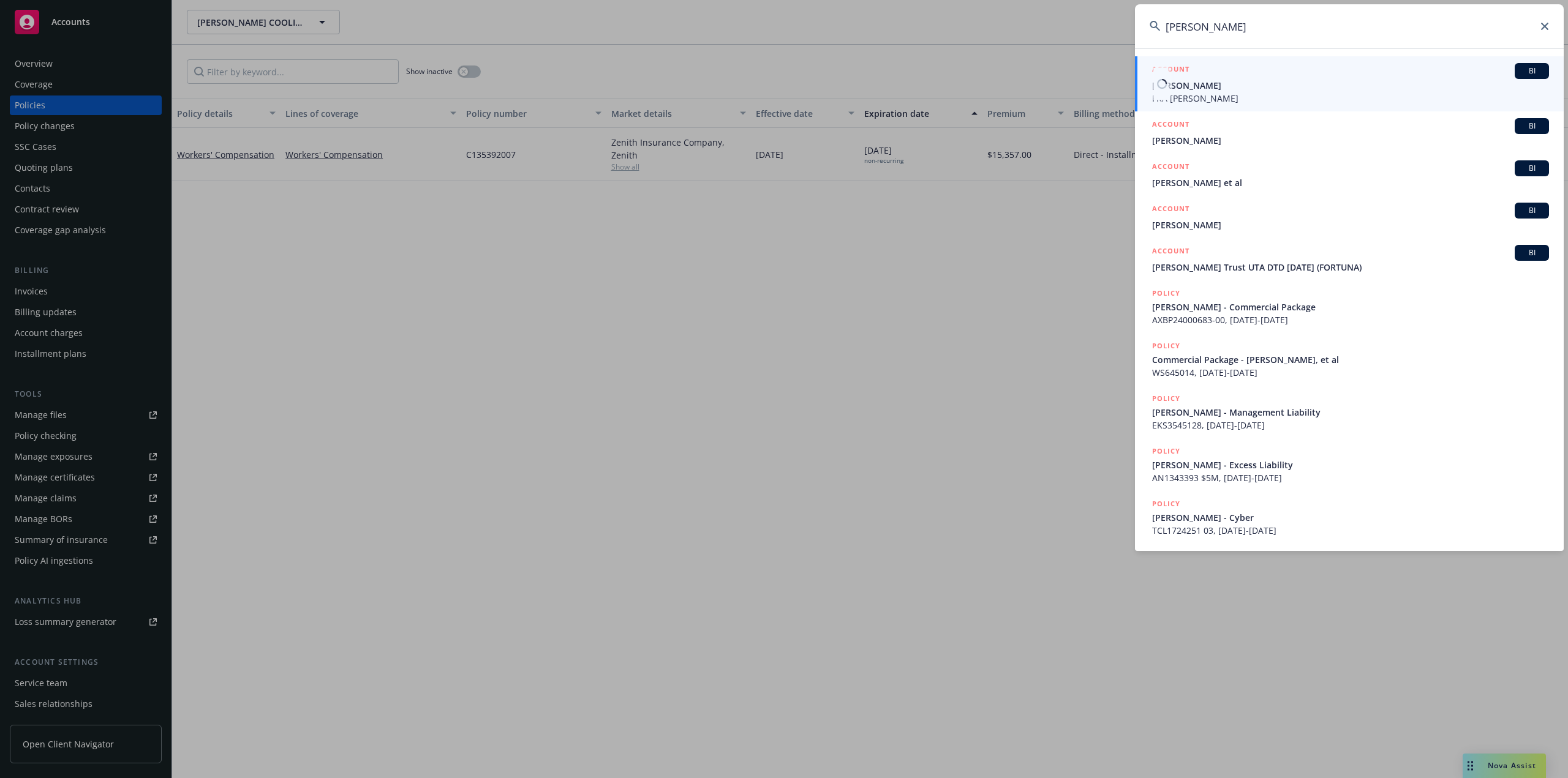
type input "janet chedicak"
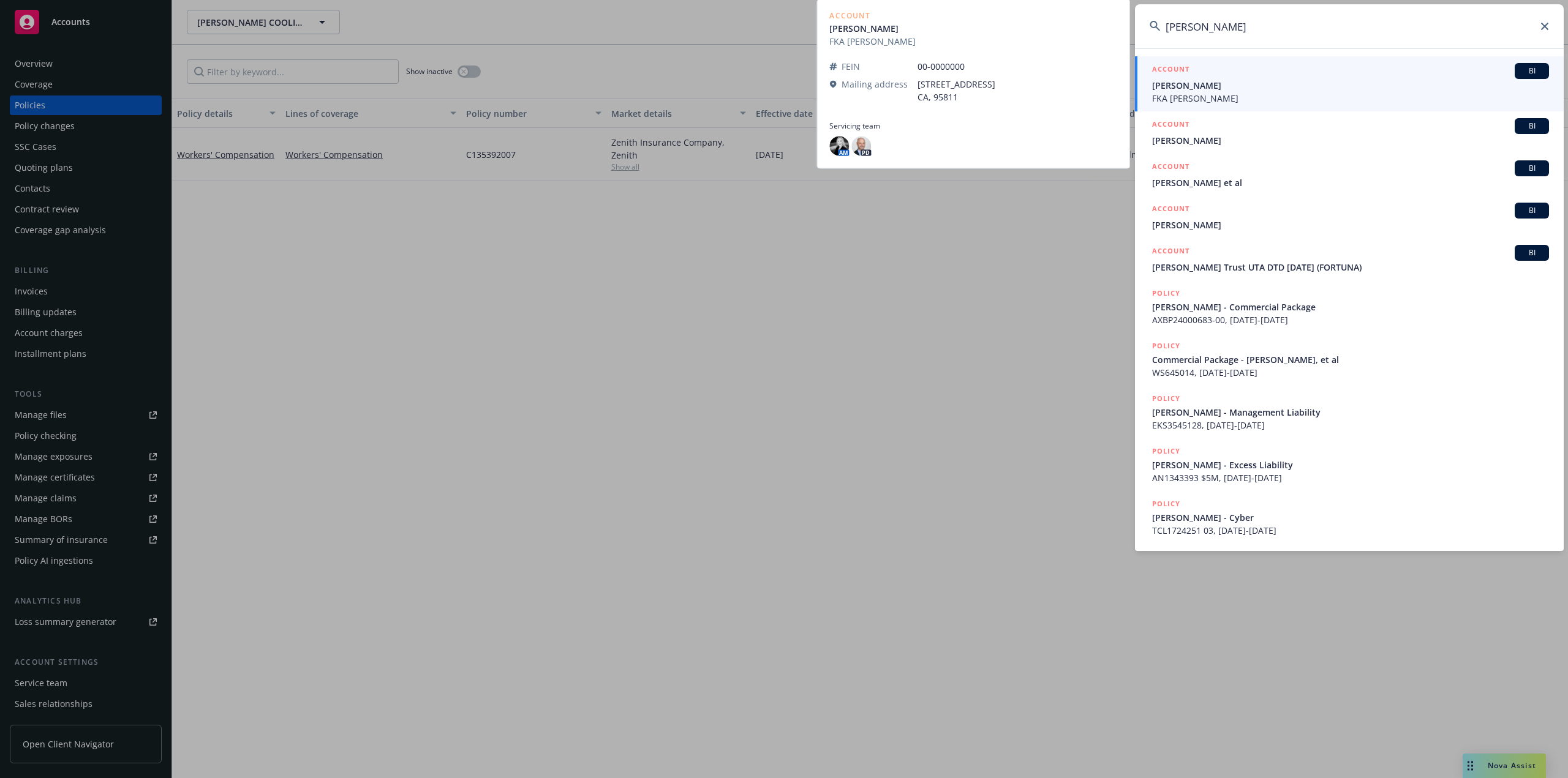
click at [1195, 89] on span "Janet Chediak" at bounding box center [1350, 85] width 397 height 13
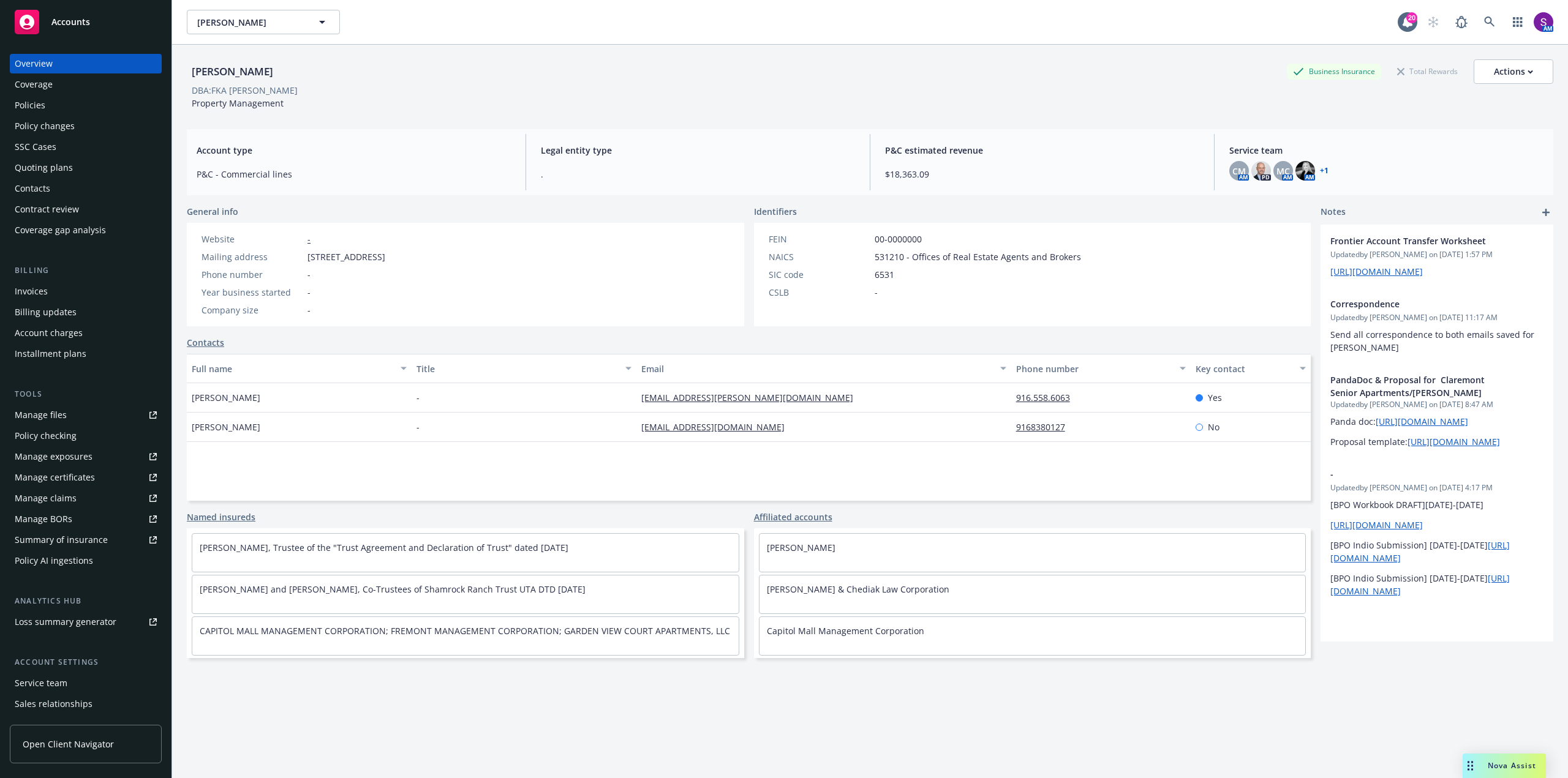
click at [62, 108] on div "Policies" at bounding box center [86, 105] width 142 height 20
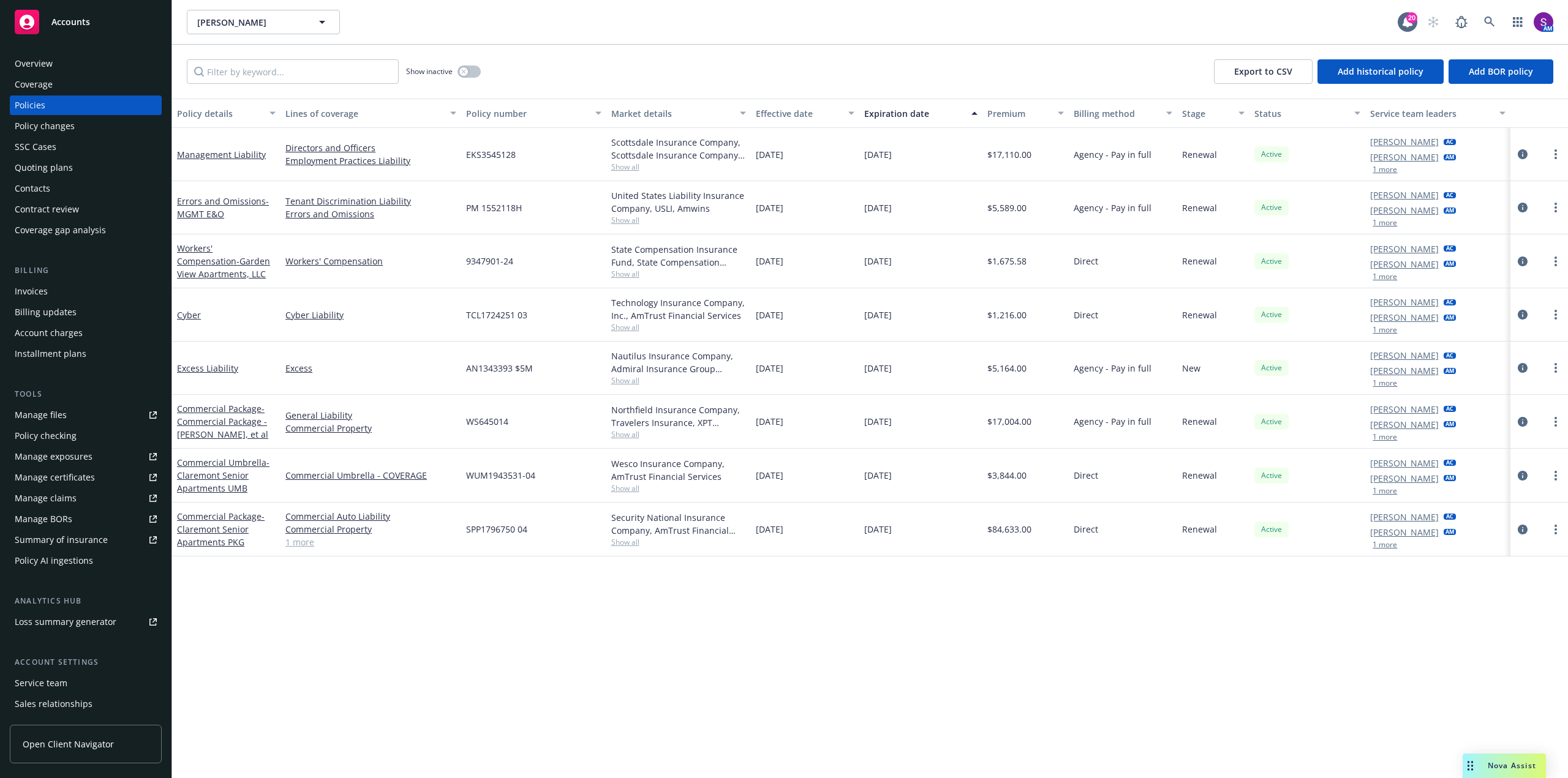
click at [630, 164] on span "Show all" at bounding box center [678, 166] width 135 height 11
click at [215, 302] on div "Cyber" at bounding box center [226, 315] width 108 height 53
click at [638, 219] on span "Show all" at bounding box center [678, 220] width 135 height 11
drag, startPoint x: 505, startPoint y: 708, endPoint x: 493, endPoint y: 646, distance: 63.2
click at [505, 705] on div "Policy details Lines of coverage Policy number Market details Effective date Ex…" at bounding box center [870, 438] width 1396 height 680
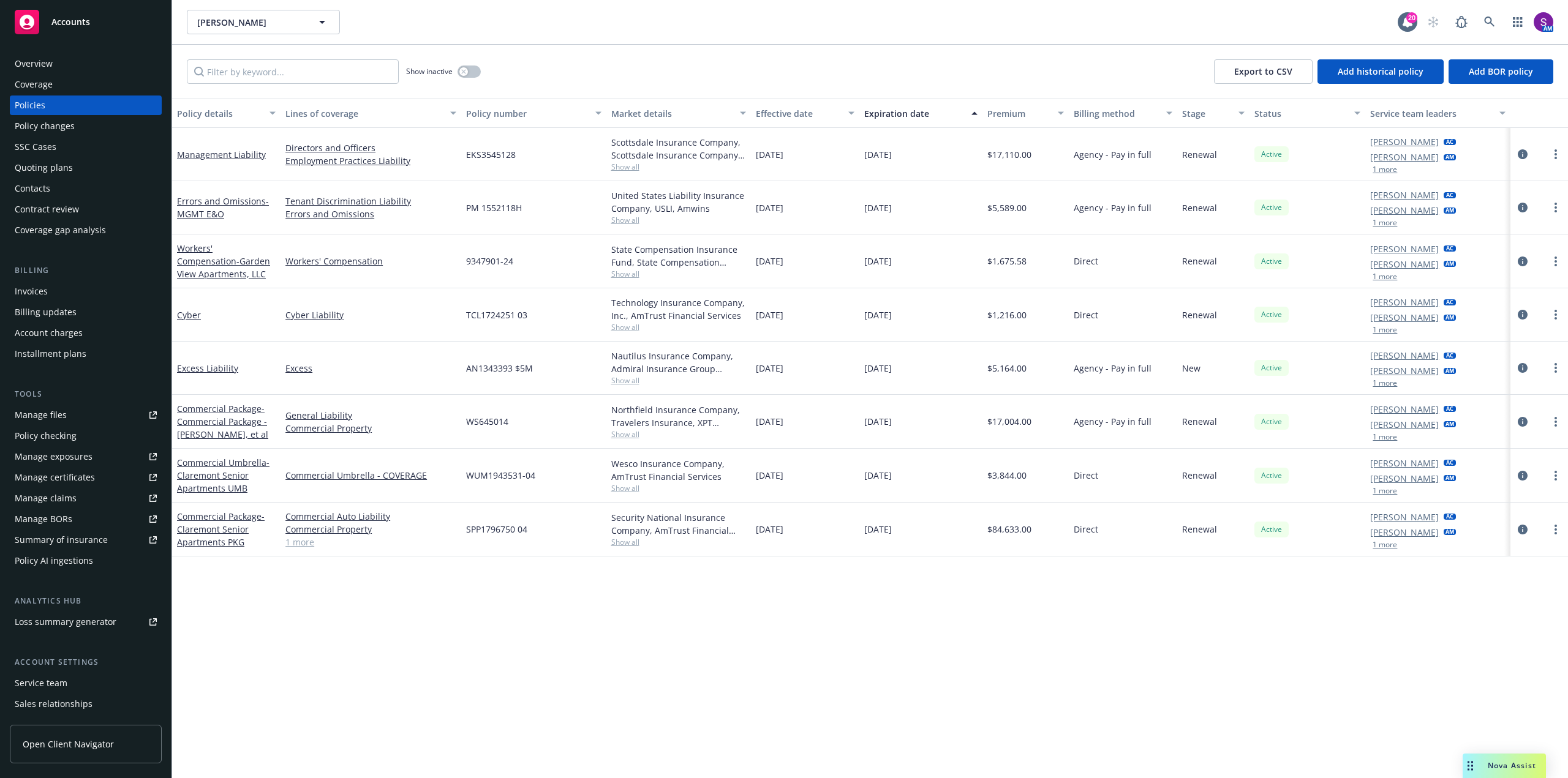
click at [623, 215] on span "Show all" at bounding box center [678, 220] width 135 height 11
click at [623, 161] on span "Show all" at bounding box center [678, 166] width 135 height 11
click at [542, 152] on div "EKS3545128" at bounding box center [533, 155] width 145 height 53
click at [1479, 19] on link at bounding box center [1490, 22] width 25 height 25
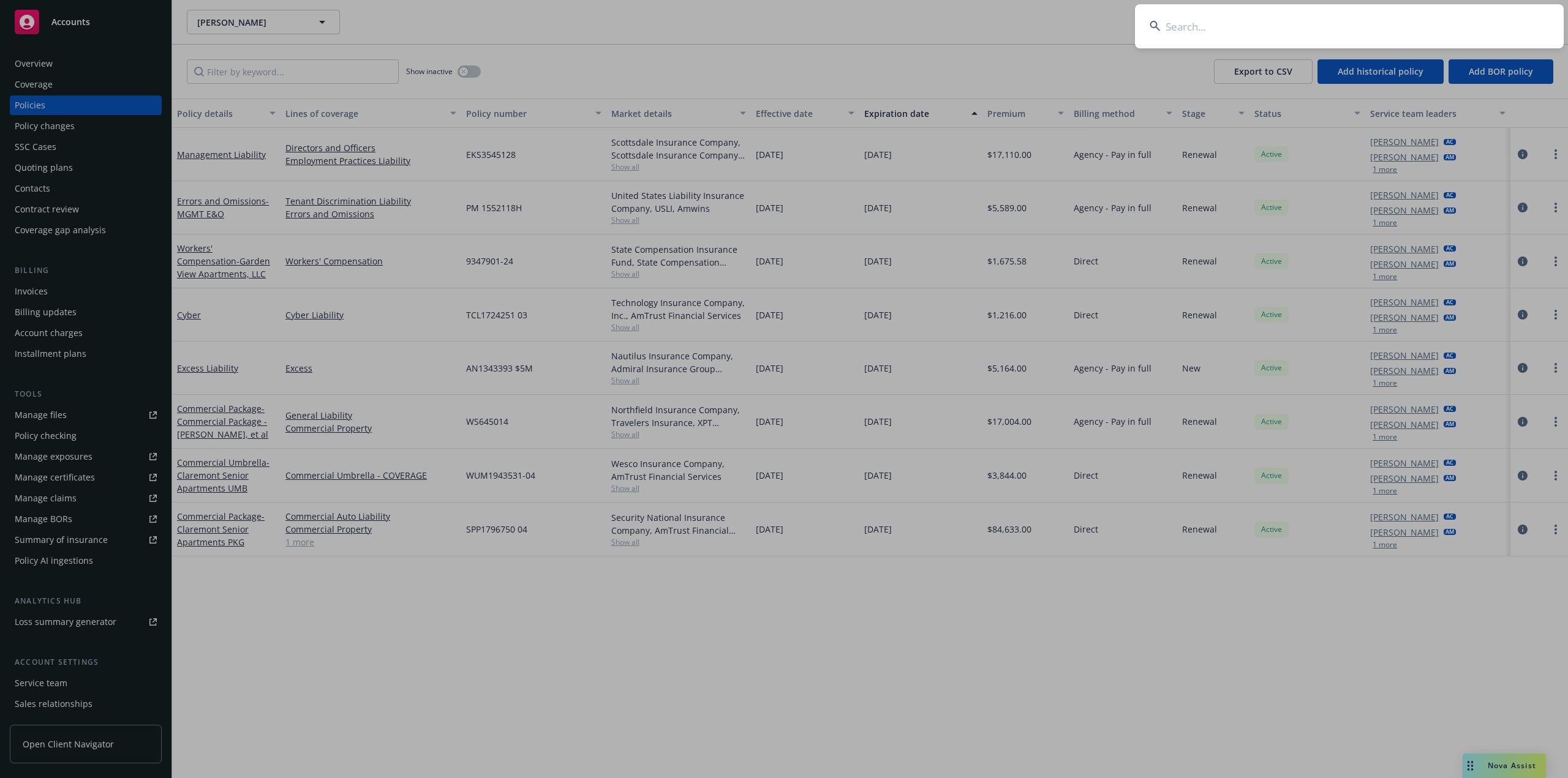
click at [1246, 29] on input at bounding box center [1349, 26] width 429 height 44
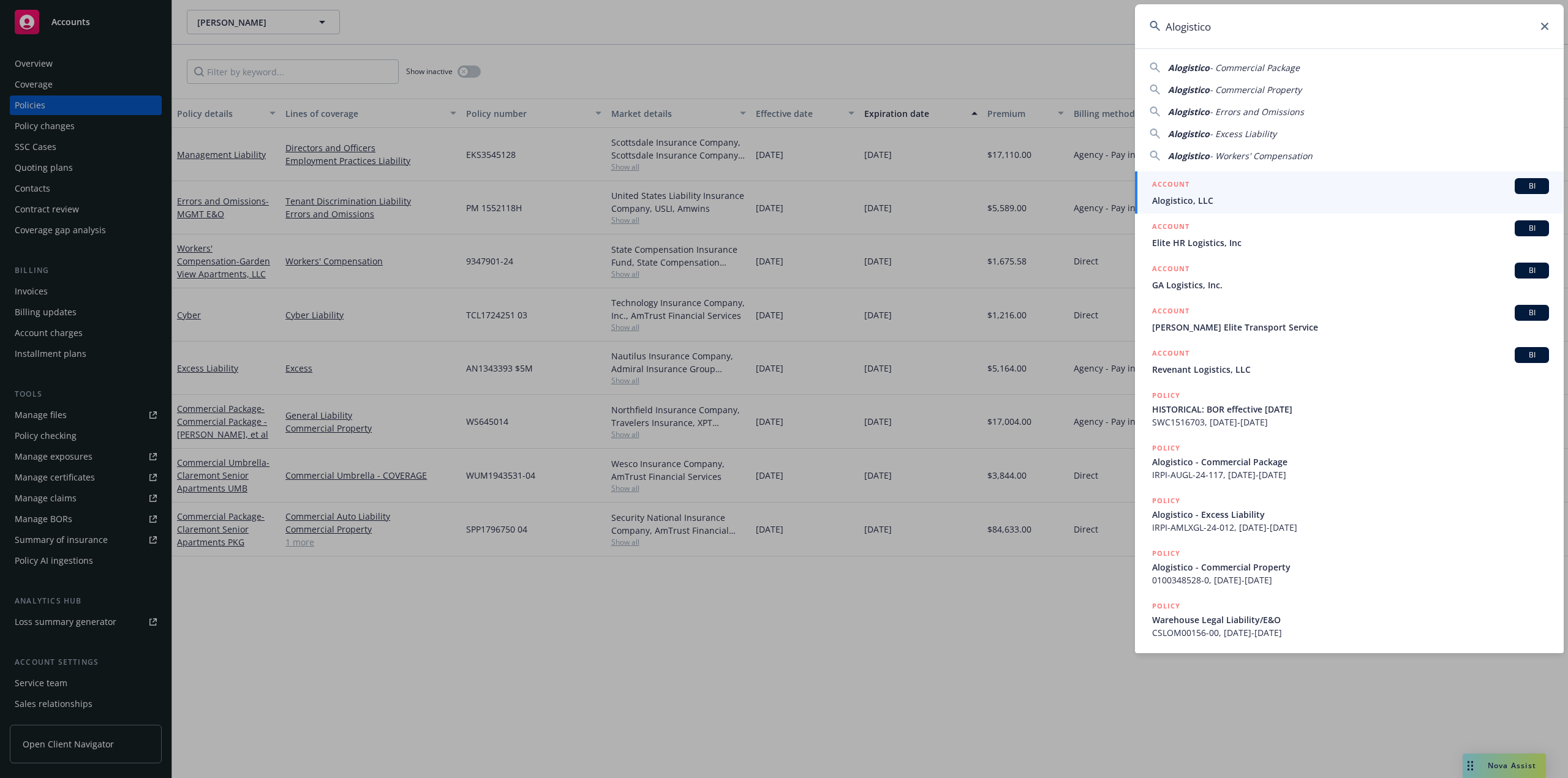
type input "Alogistico"
click at [1237, 196] on span "Alogistico, LLC" at bounding box center [1350, 201] width 397 height 13
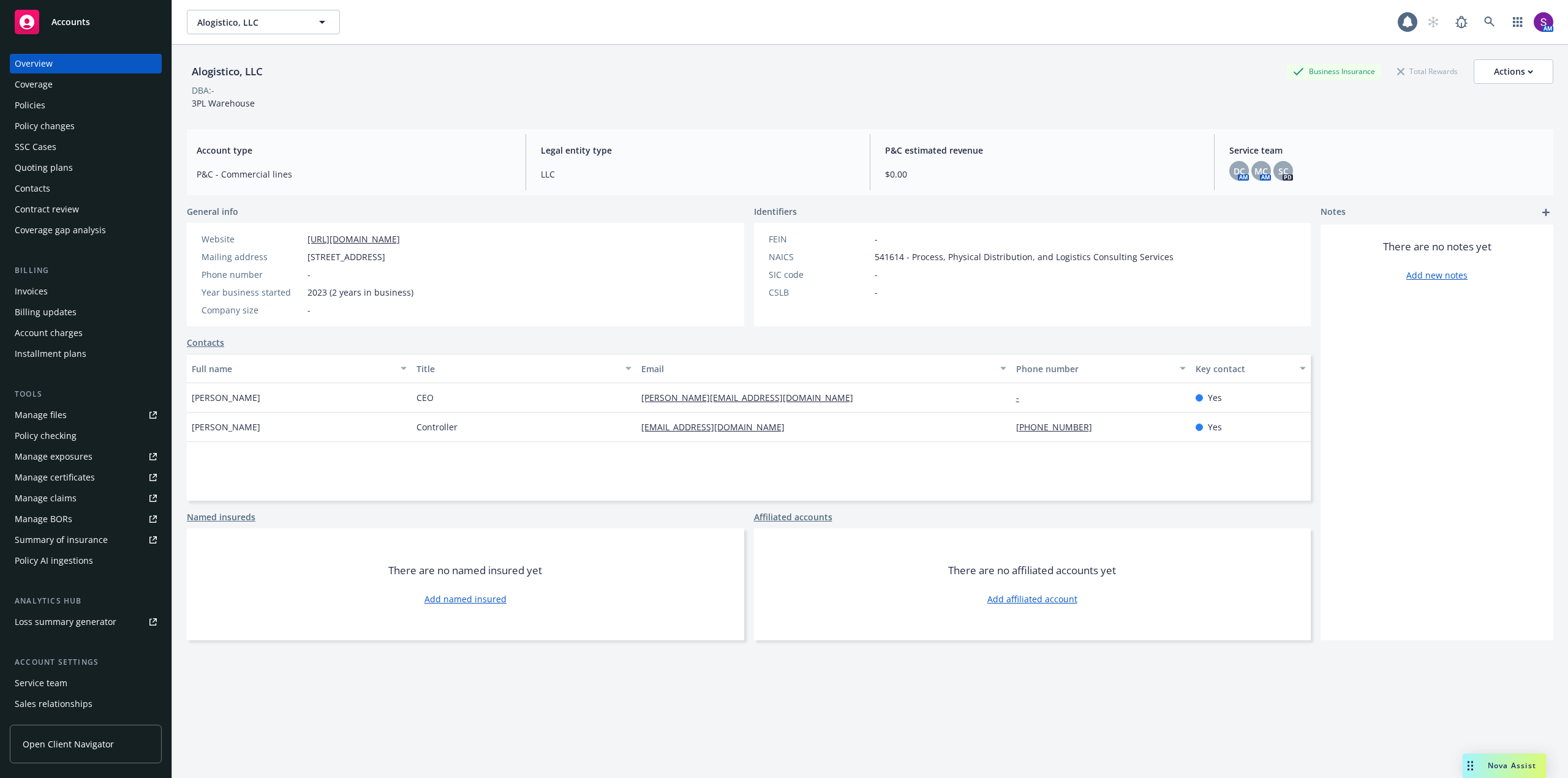
click at [38, 103] on div "Policies" at bounding box center [30, 105] width 31 height 20
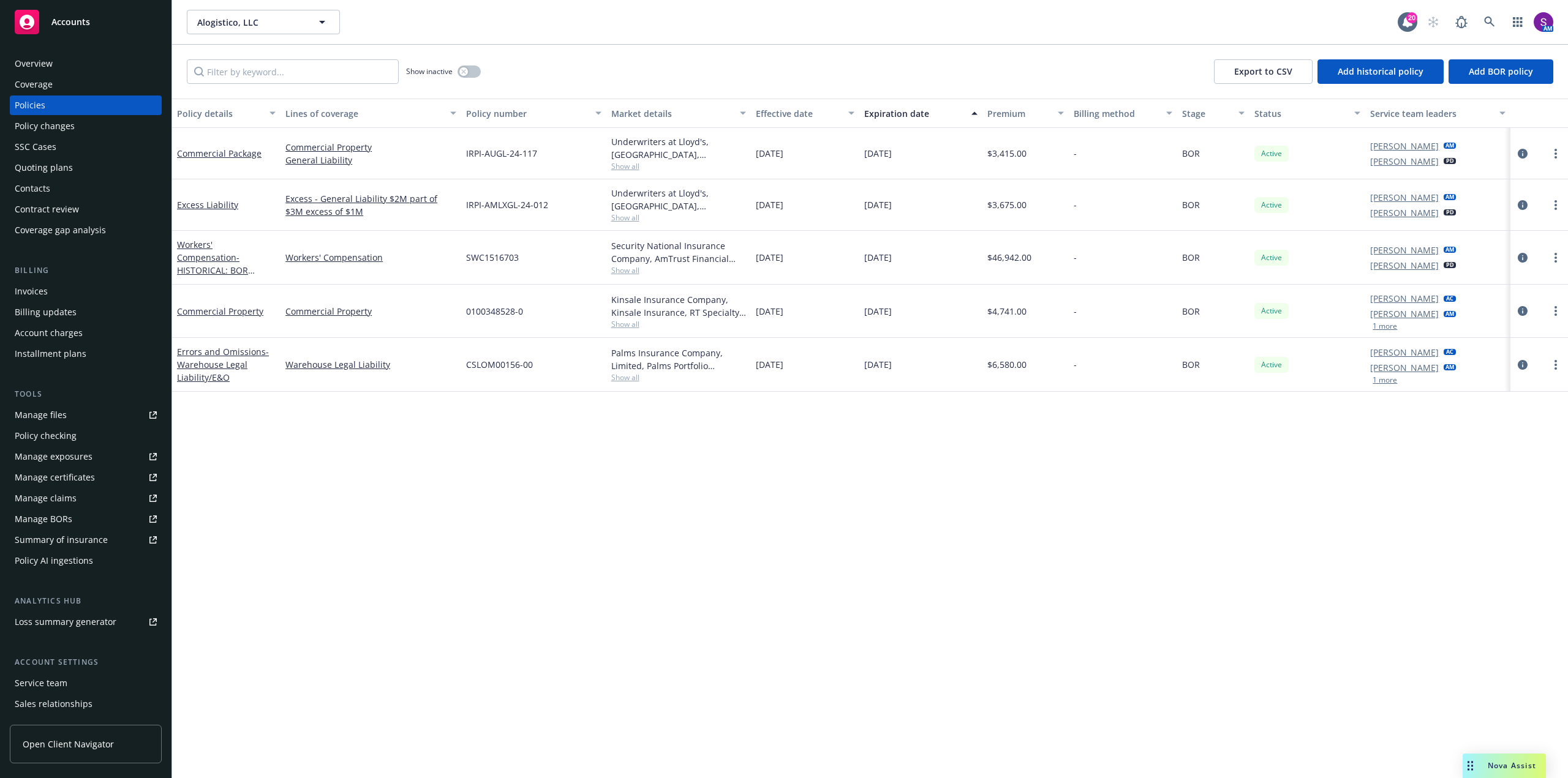
click at [59, 168] on div "Quoting plans" at bounding box center [44, 168] width 58 height 20
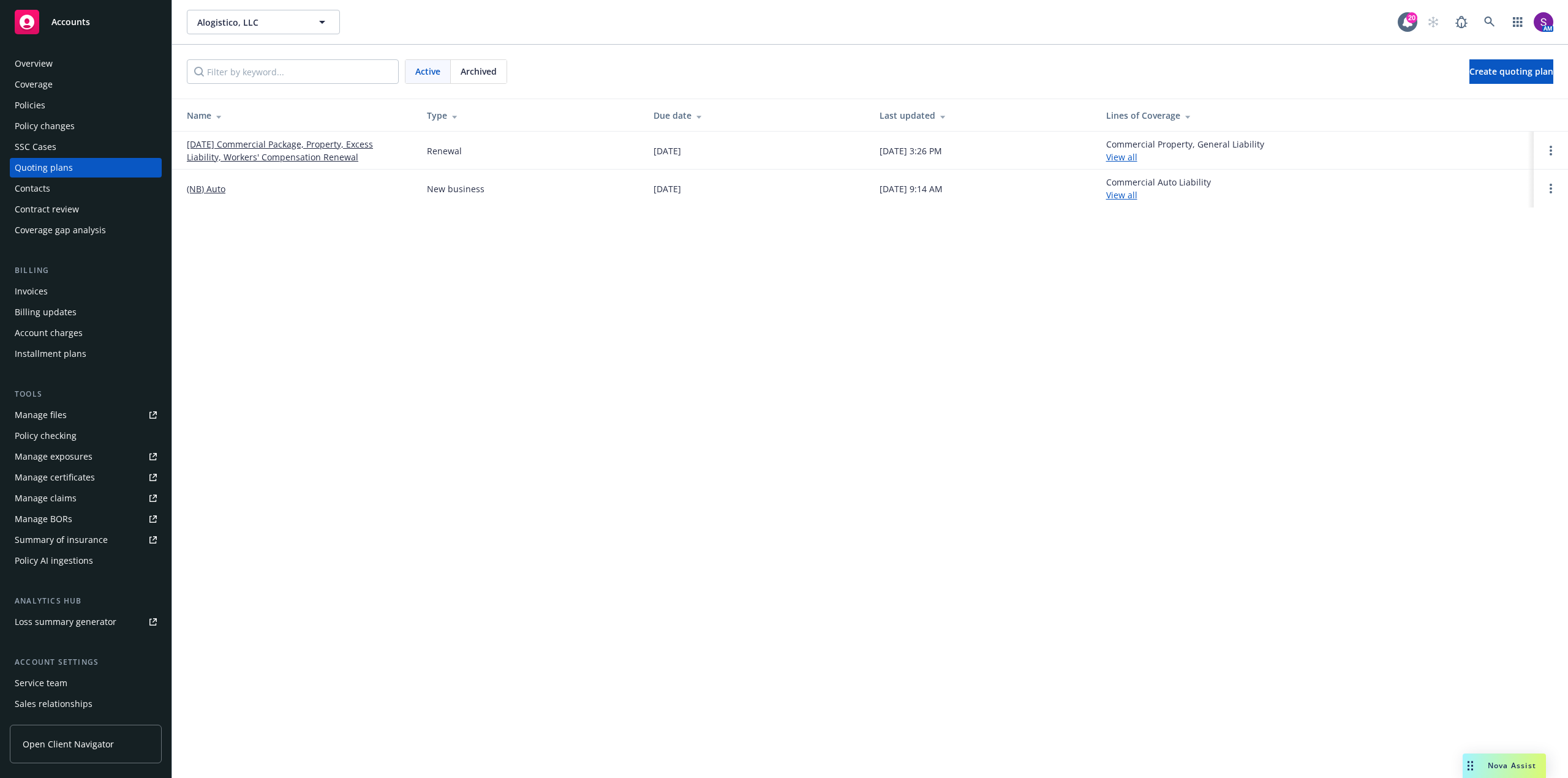
click at [256, 143] on link "[DATE] Commercial Package, Property, Excess Liability, Workers' Compensation Re…" at bounding box center [297, 150] width 220 height 26
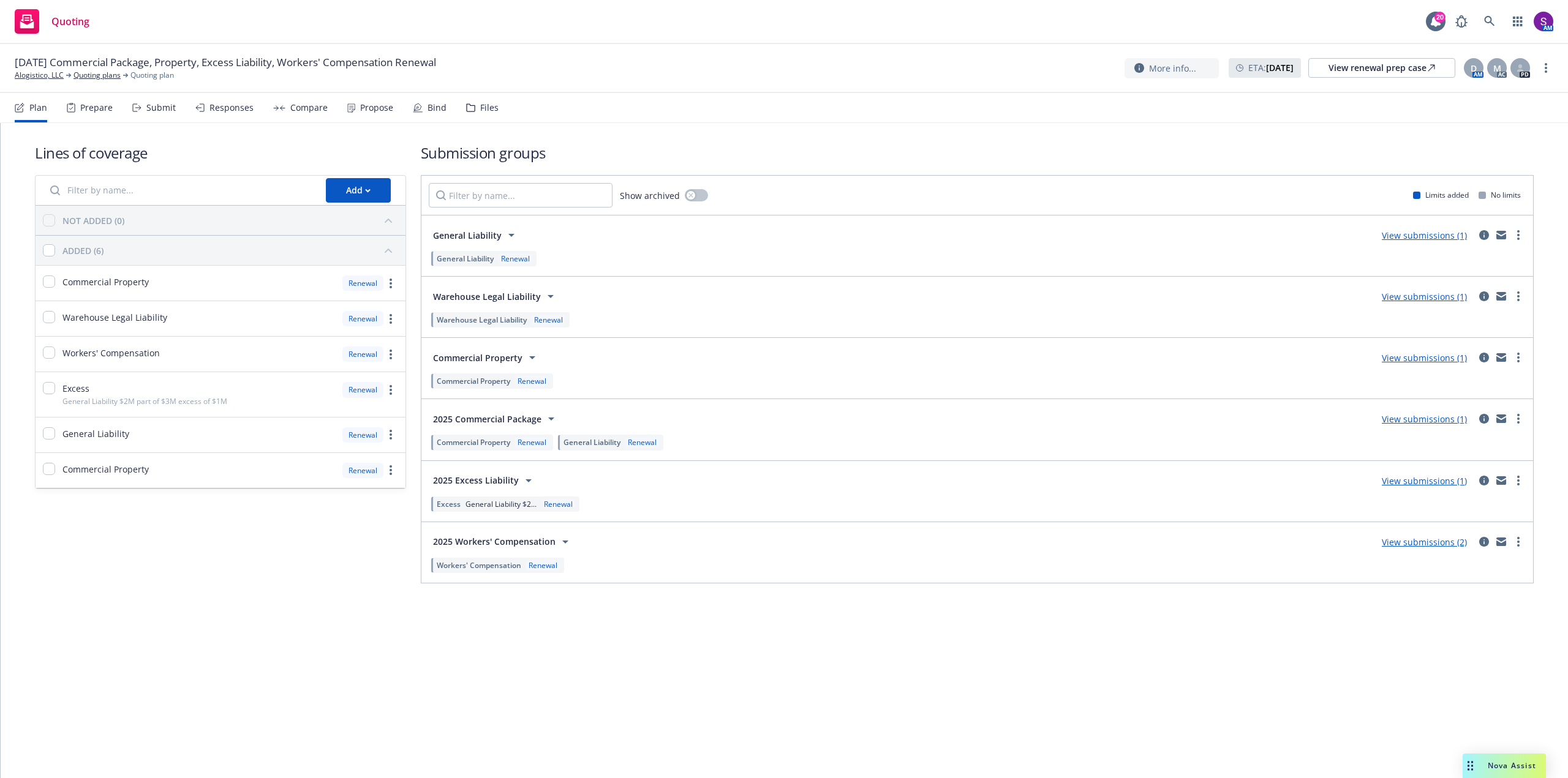
click at [369, 108] on div "Propose" at bounding box center [377, 108] width 33 height 10
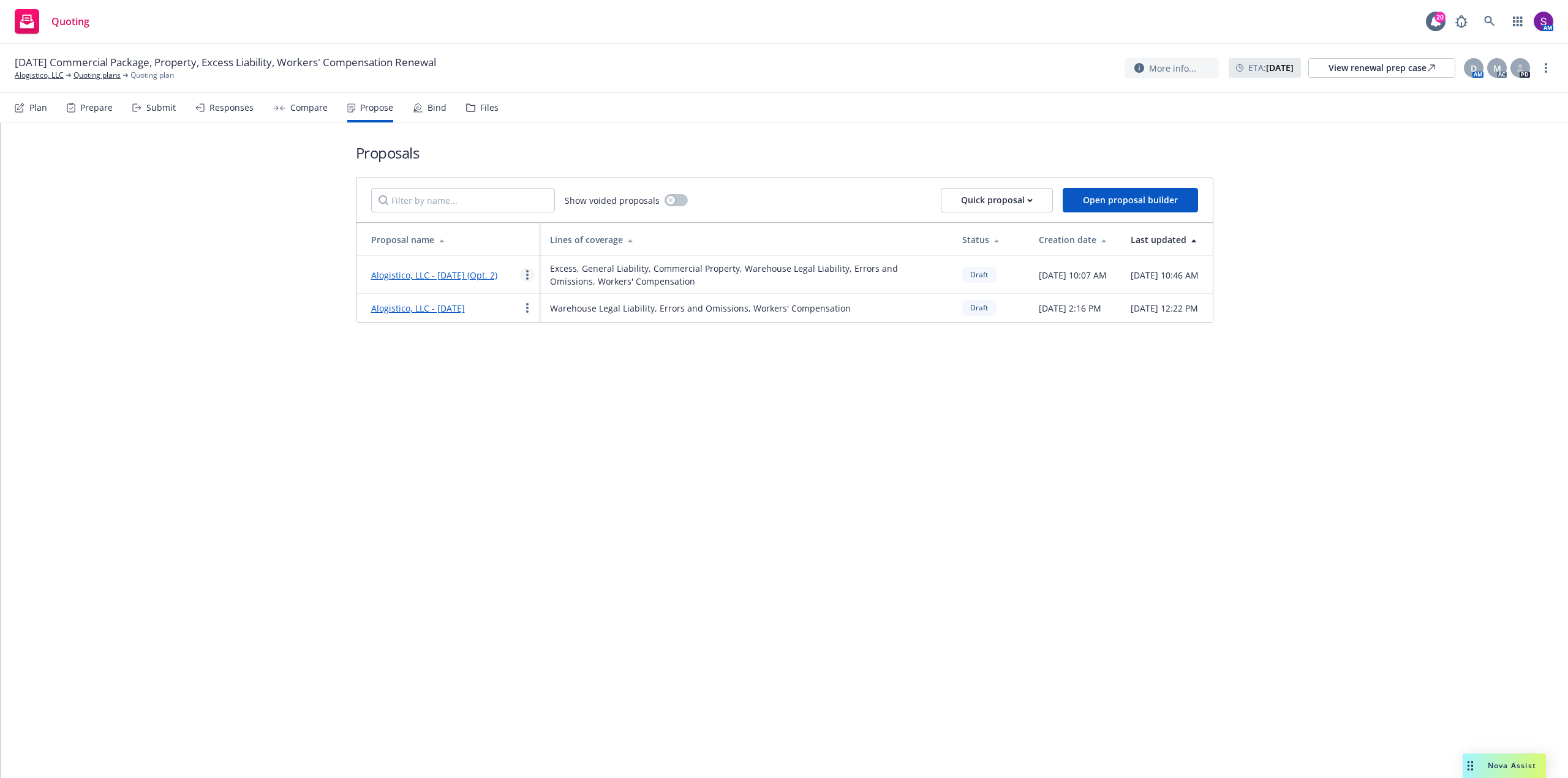
click at [529, 274] on link "more" at bounding box center [527, 275] width 15 height 15
click at [564, 409] on span "See client view" at bounding box center [565, 405] width 90 height 12
click at [1495, 761] on span "Nova Assist" at bounding box center [1512, 766] width 48 height 11
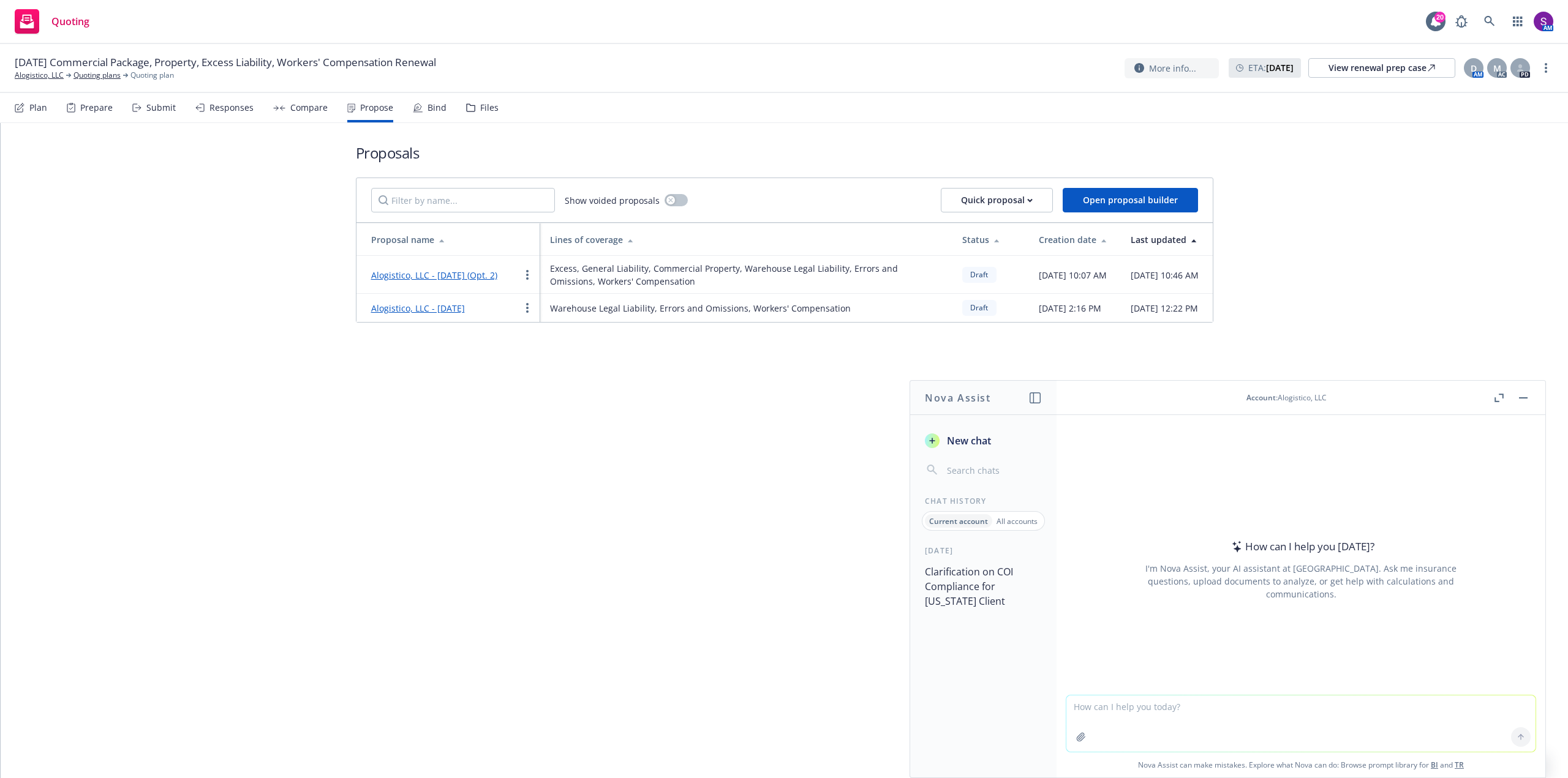
click at [1129, 707] on textarea at bounding box center [1301, 723] width 469 height 56
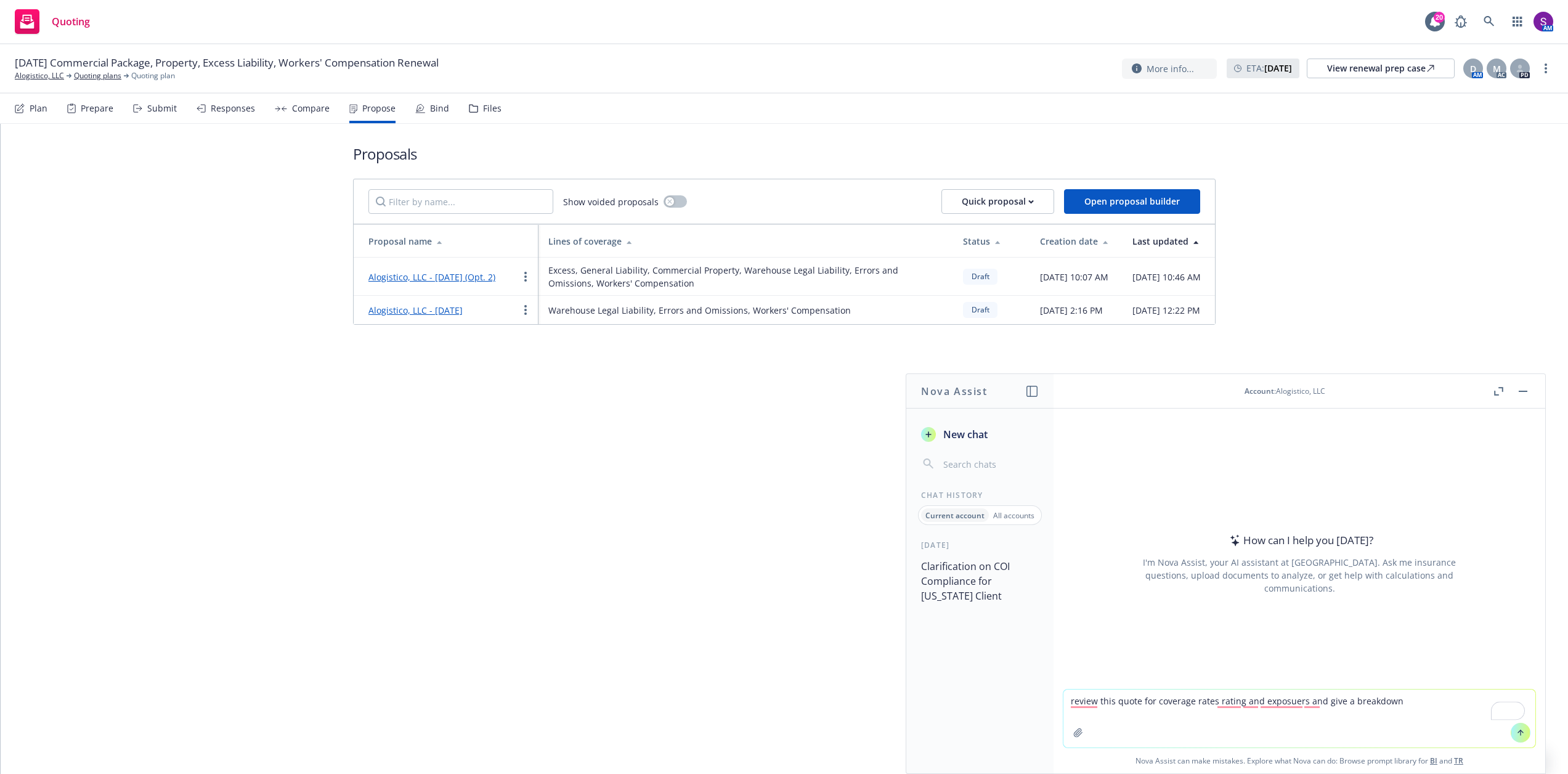
type textarea "review this quote for coverage rates rating and exposuers and give a breakdown"
click at [1074, 728] on icon "button" at bounding box center [1078, 733] width 10 height 10
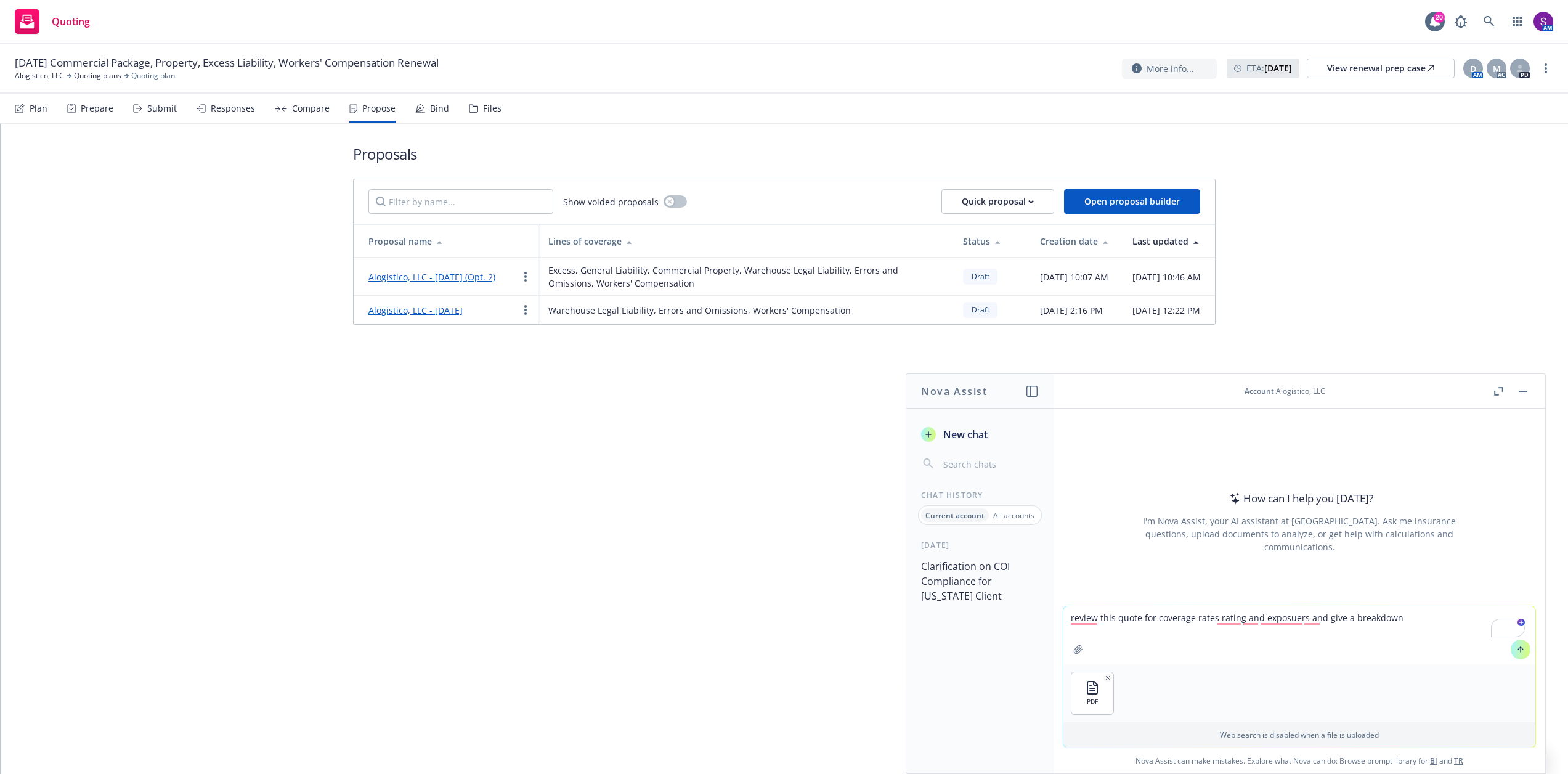
drag, startPoint x: 1384, startPoint y: 620, endPoint x: 1050, endPoint y: 621, distance: 334.0
click at [1053, 621] on div "Nova Assist New chat Chat History Current account All accounts 3 days ago Clari…" at bounding box center [1299, 573] width 493 height 401
click at [1516, 647] on icon at bounding box center [1521, 650] width 8 height 8
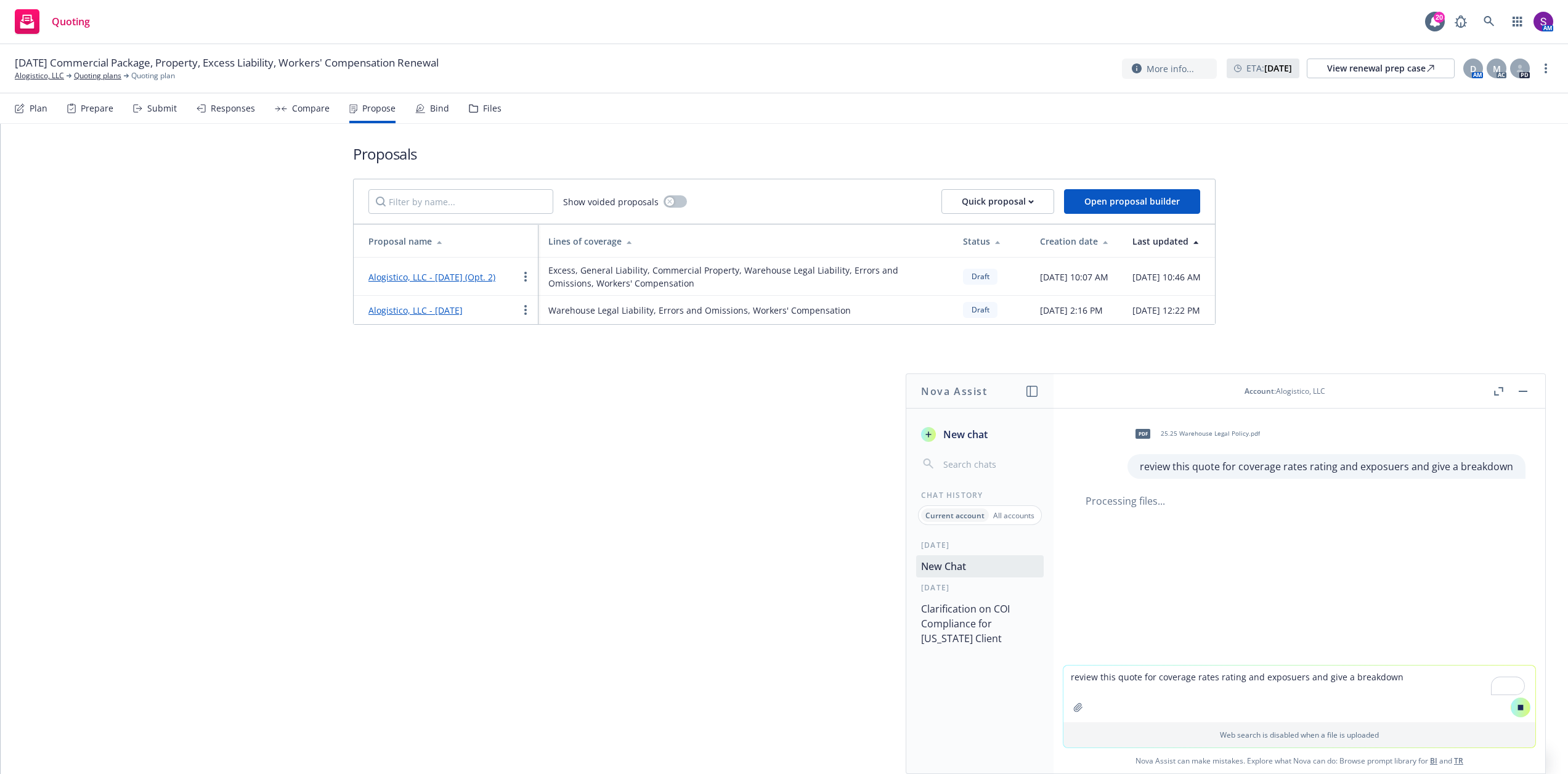
click at [1137, 686] on textarea "review this quote for coverage rates rating and exposuers and give a breakdown" at bounding box center [1299, 694] width 472 height 57
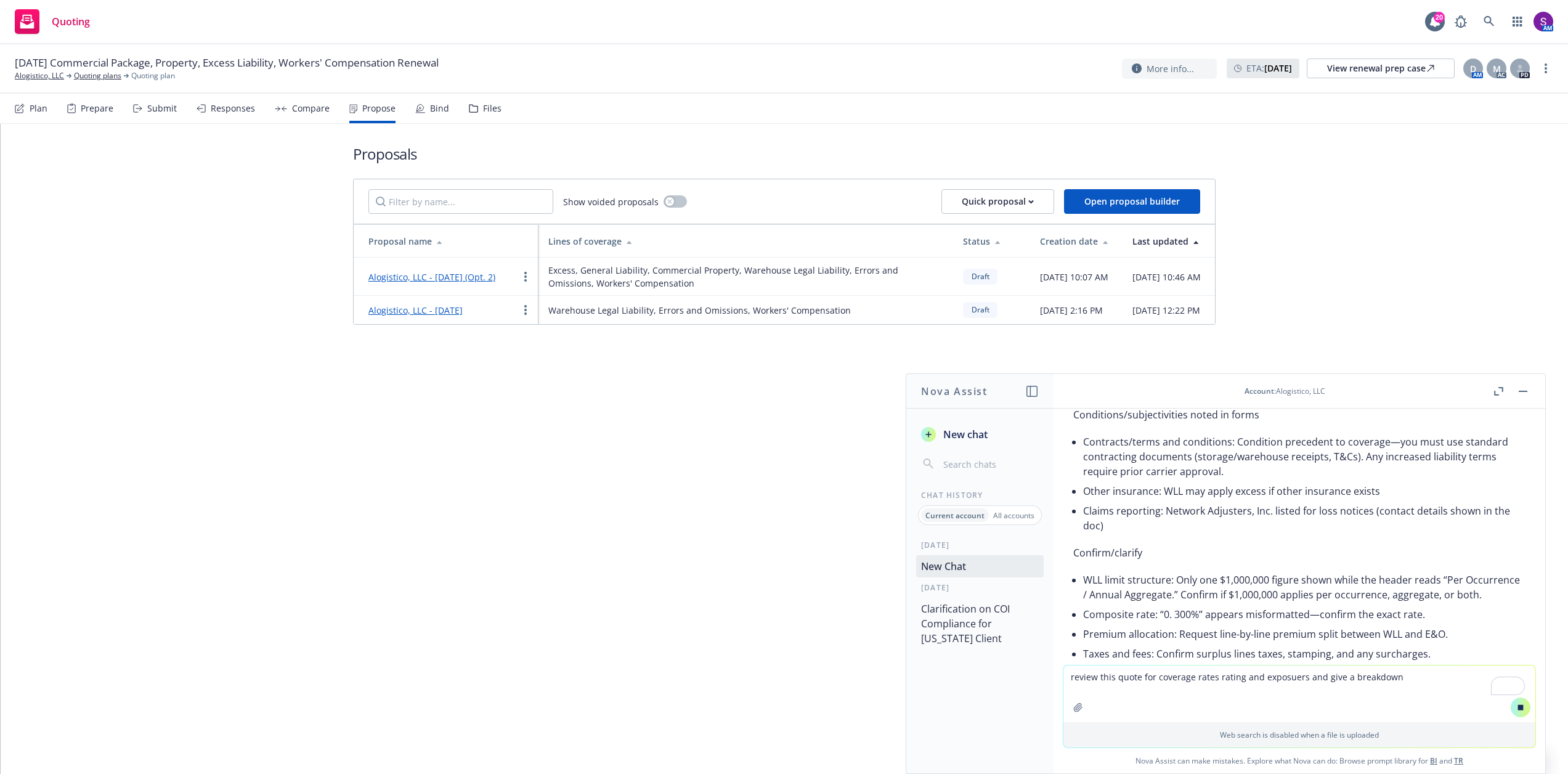
scroll to position [1110, 0]
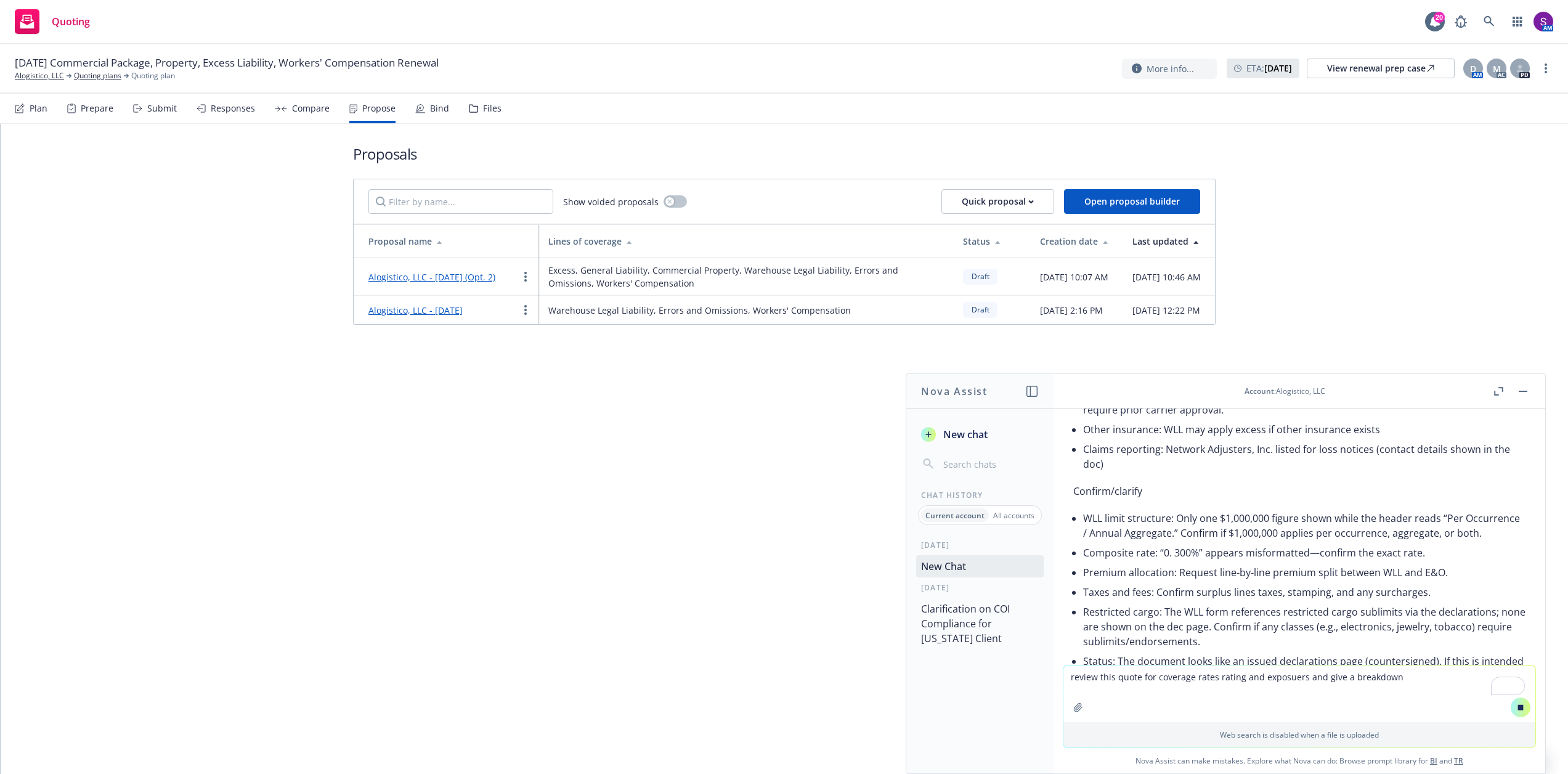
click at [1094, 682] on textarea "review this quote for coverage rates rating and exposuers and give a breakdown" at bounding box center [1299, 694] width 472 height 57
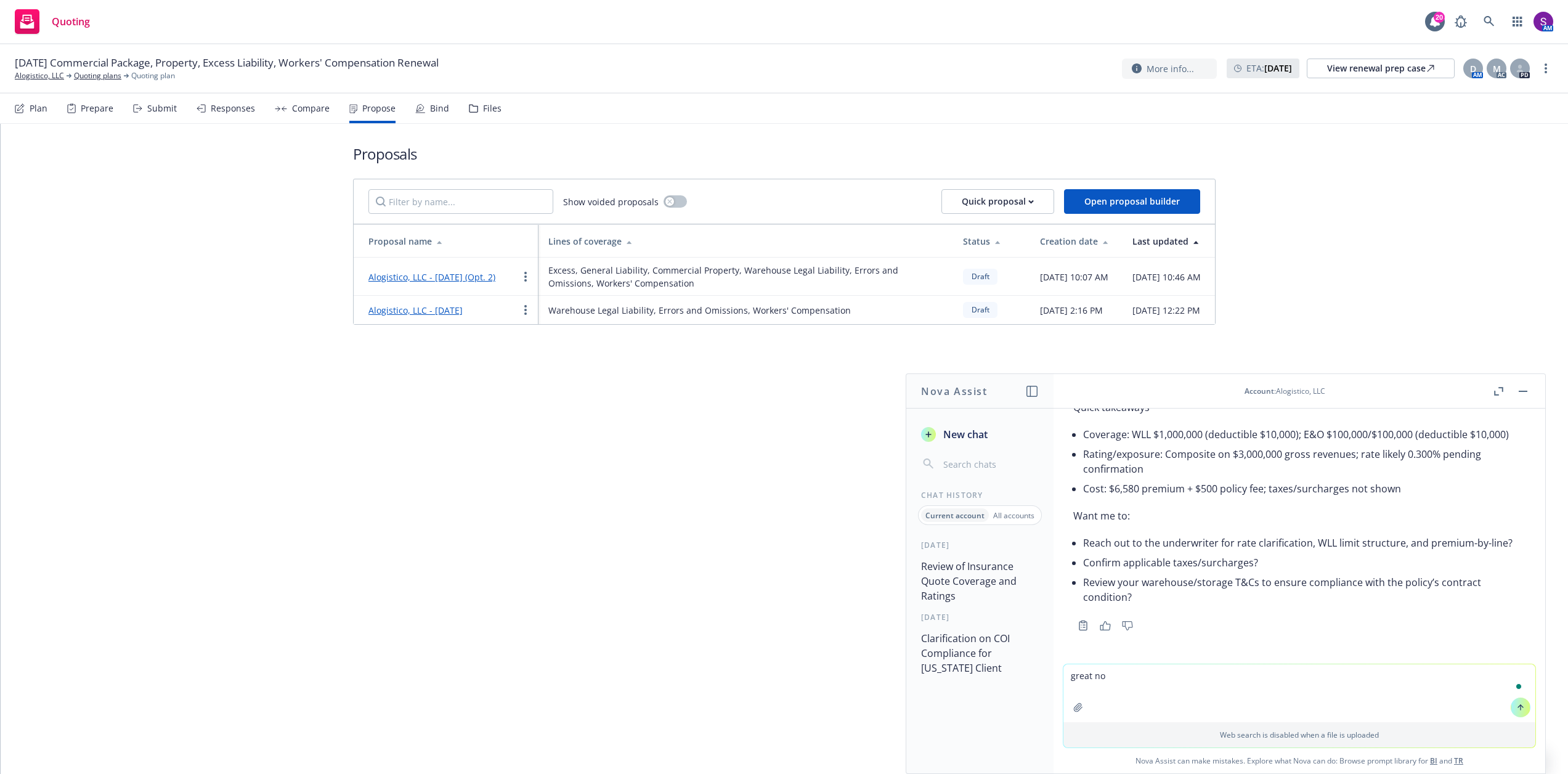
scroll to position [1435, 0]
paste textarea "review this quote for coverage rates rating and exposuers and give a breakdown"
type textarea "great now review this quote for coverage rates rating and exposuers and give a …"
click at [1074, 706] on icon "button" at bounding box center [1078, 707] width 8 height 8
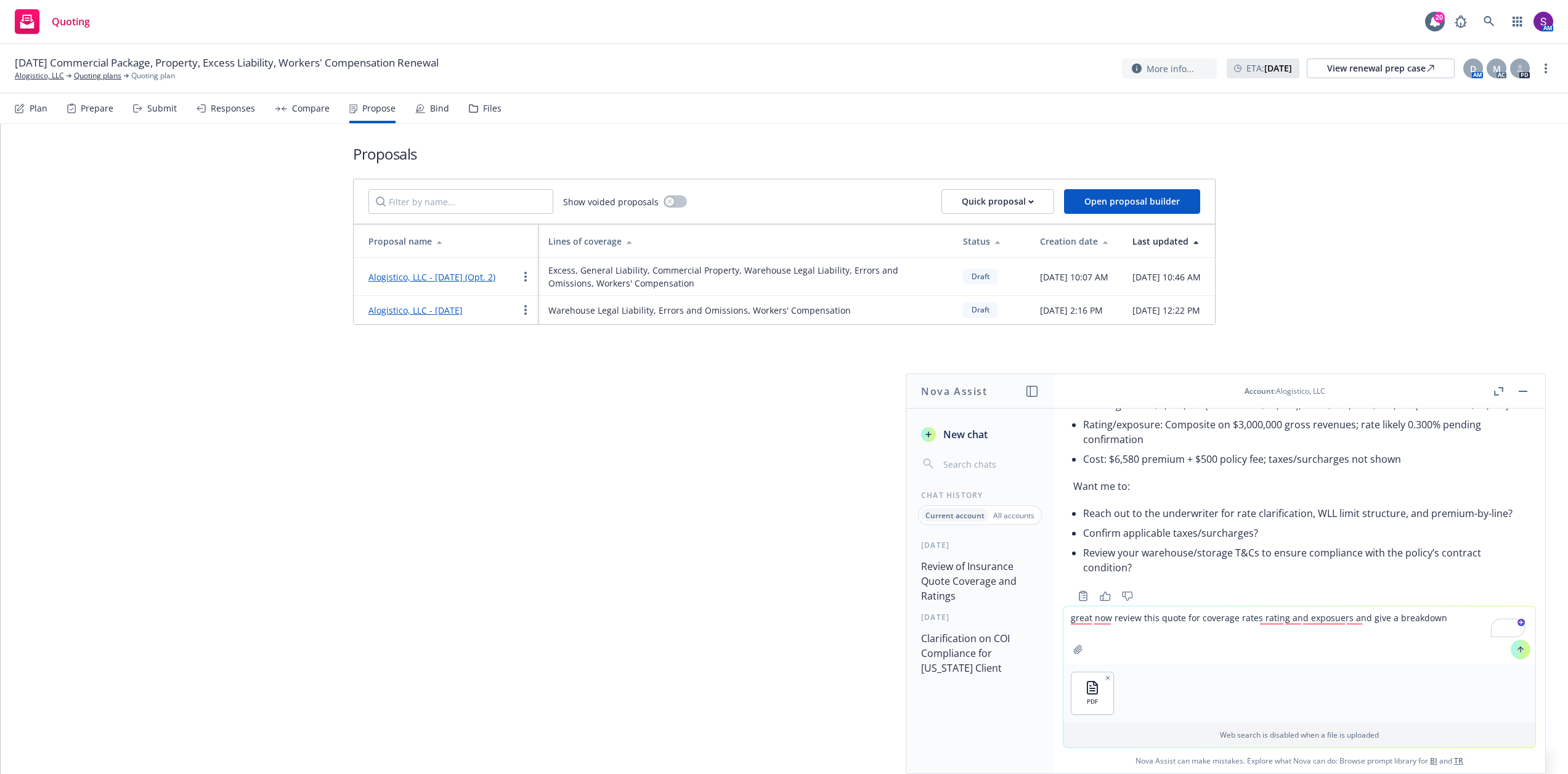
click at [1516, 647] on icon at bounding box center [1521, 650] width 8 height 8
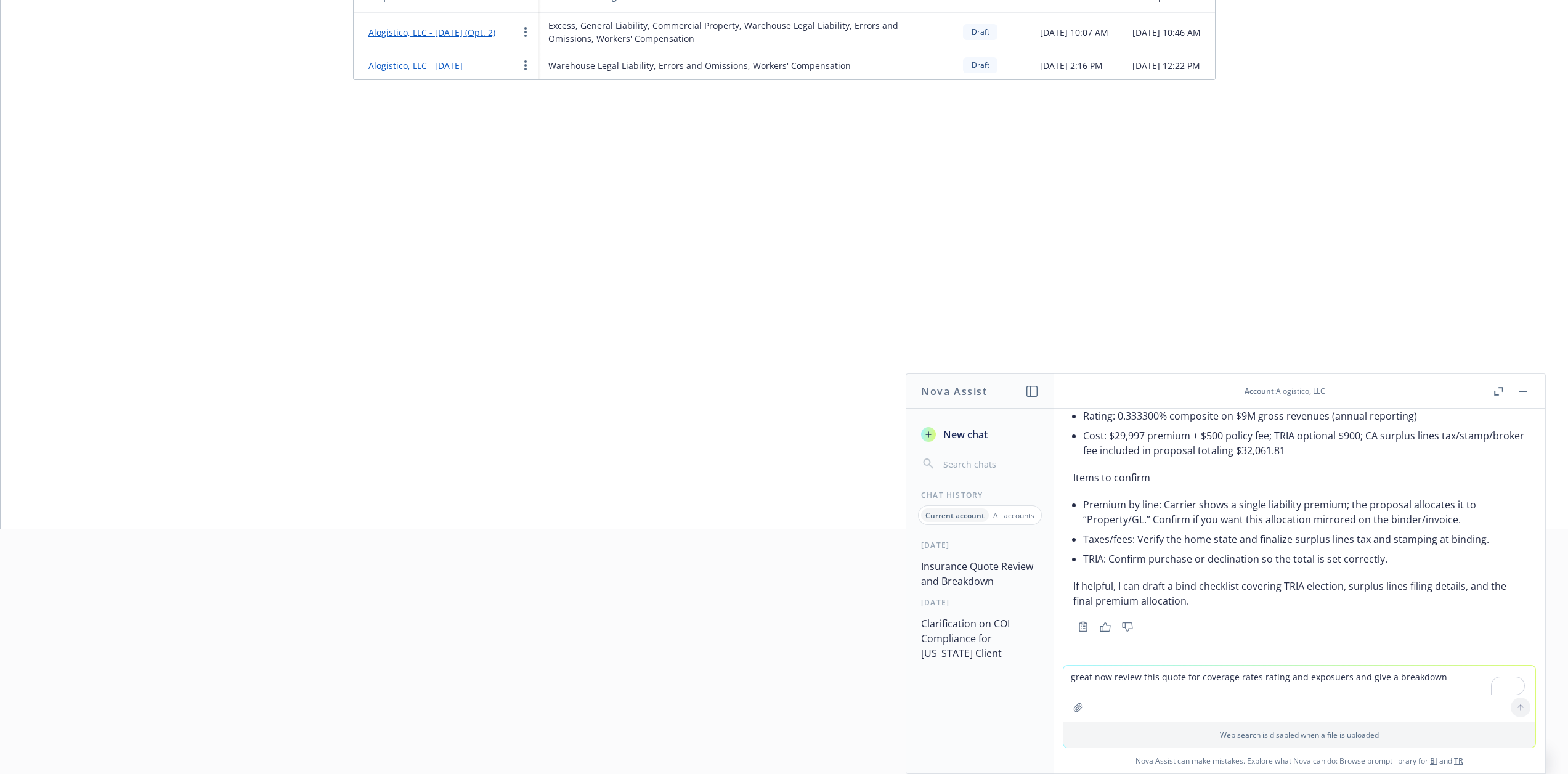
scroll to position [247, 0]
click at [1146, 683] on textarea "great now review this quote for coverage rates rating and exposuers and give a …" at bounding box center [1299, 694] width 472 height 57
type textarea "great now provide a yoy comparioion of the 2"
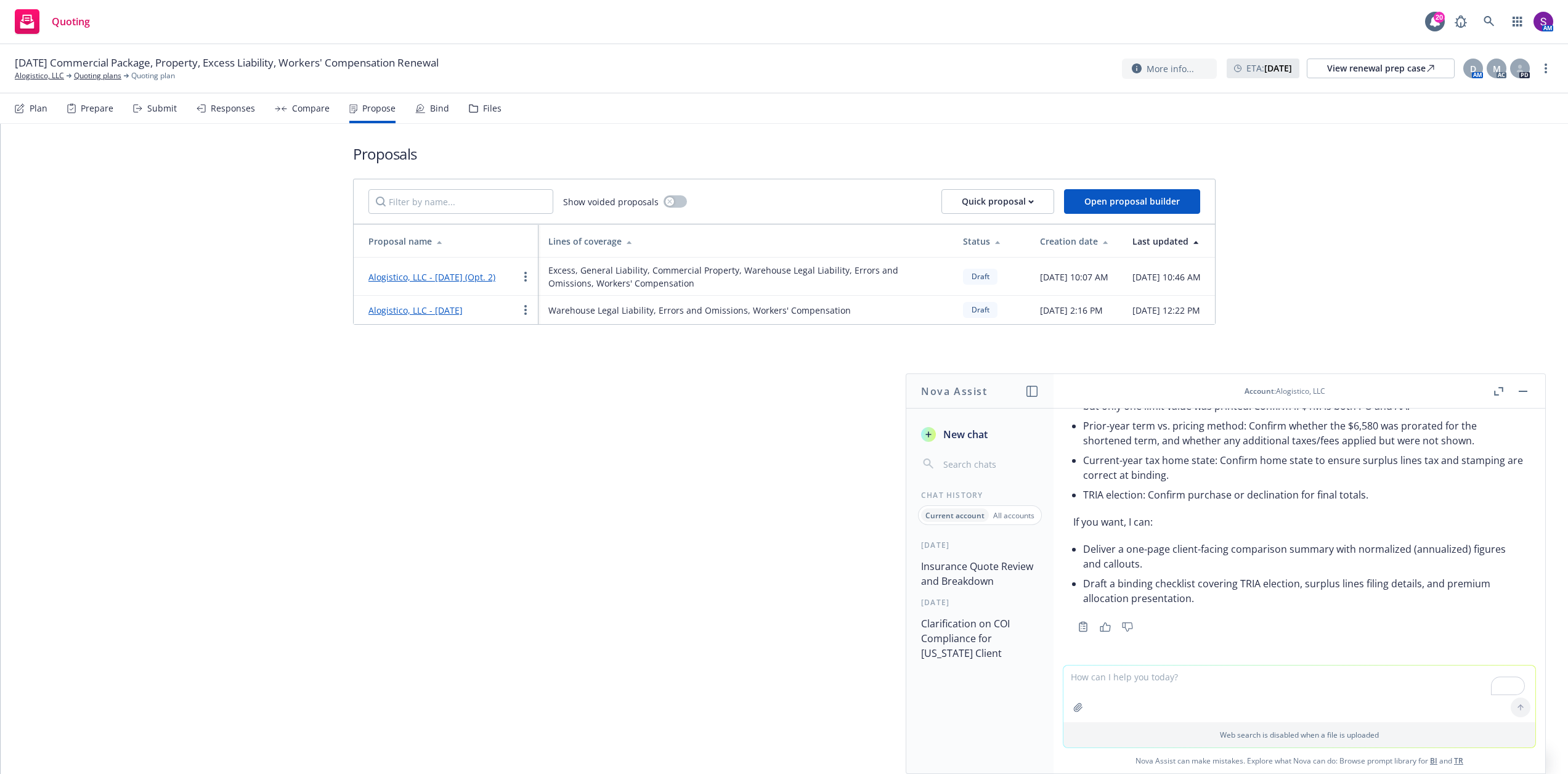
scroll to position [4251, 0]
drag, startPoint x: 1085, startPoint y: 547, endPoint x: 1138, endPoint y: 563, distance: 55.4
click at [1138, 563] on li "Deliver a one-page client-facing comparison summary with normalized (annualized…" at bounding box center [1304, 556] width 442 height 34
copy li "Deliver a one-page client-facing comparison summary with normalized (annualized…"
click at [1100, 681] on textarea "To enrich screen reader interactions, please activate Accessibility in Grammarl…" at bounding box center [1299, 694] width 472 height 57
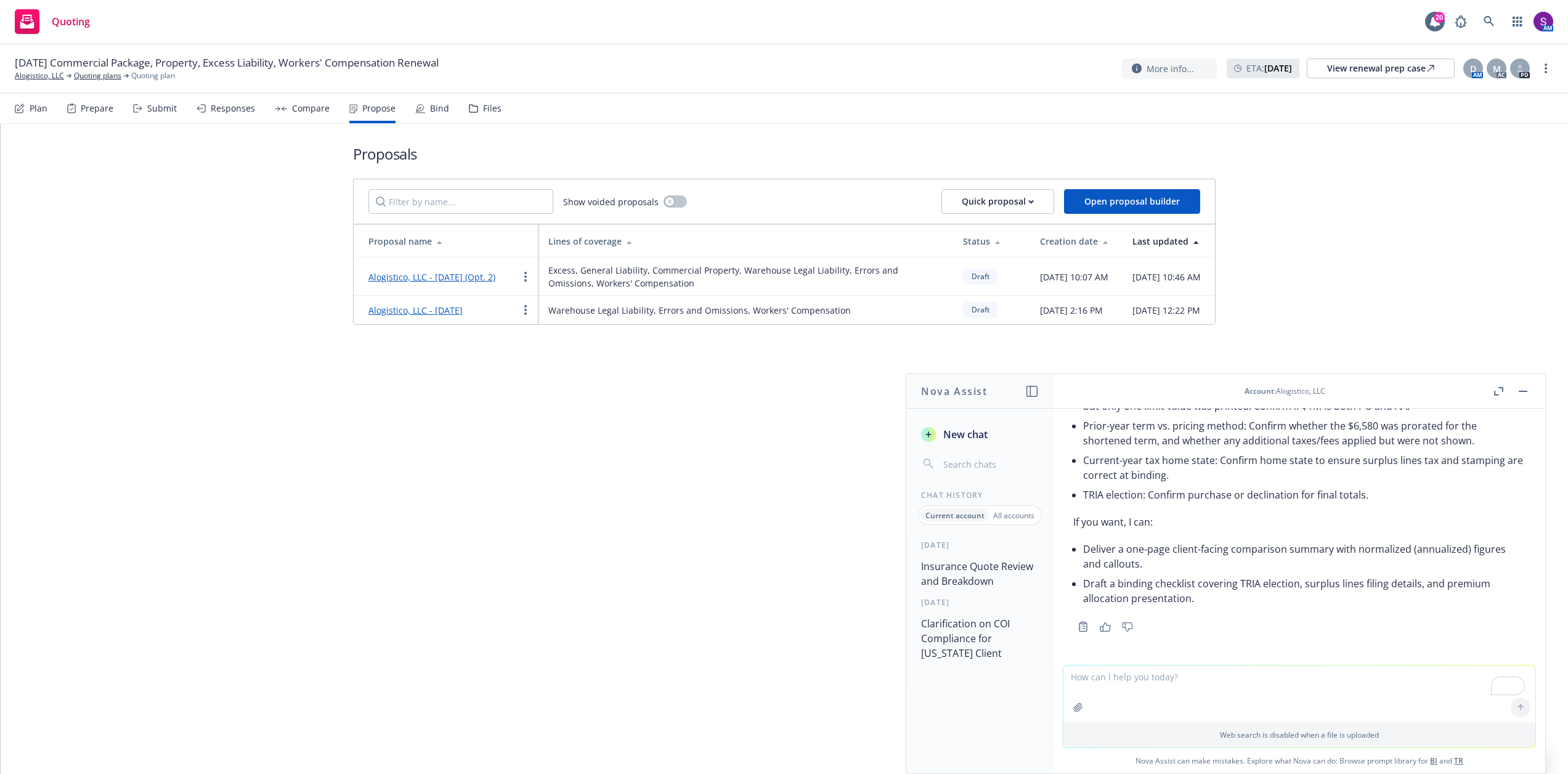
paste textarea "Deliver a one-page client-facing comparison summary with normalized (annualized…"
type textarea "Deliver a one-page client-facing comparison summary with normalized (annualized…"
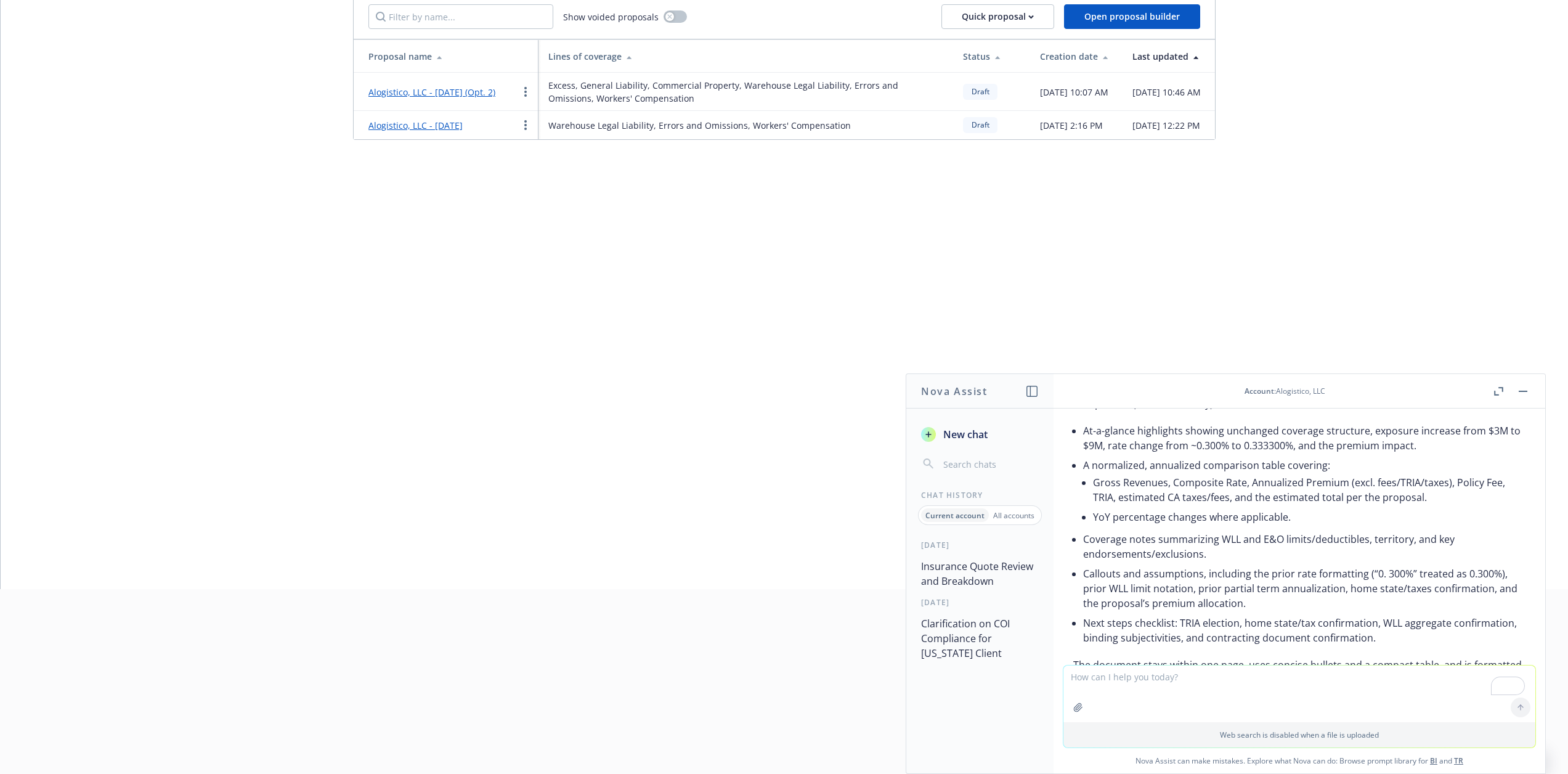
scroll to position [4657, 0]
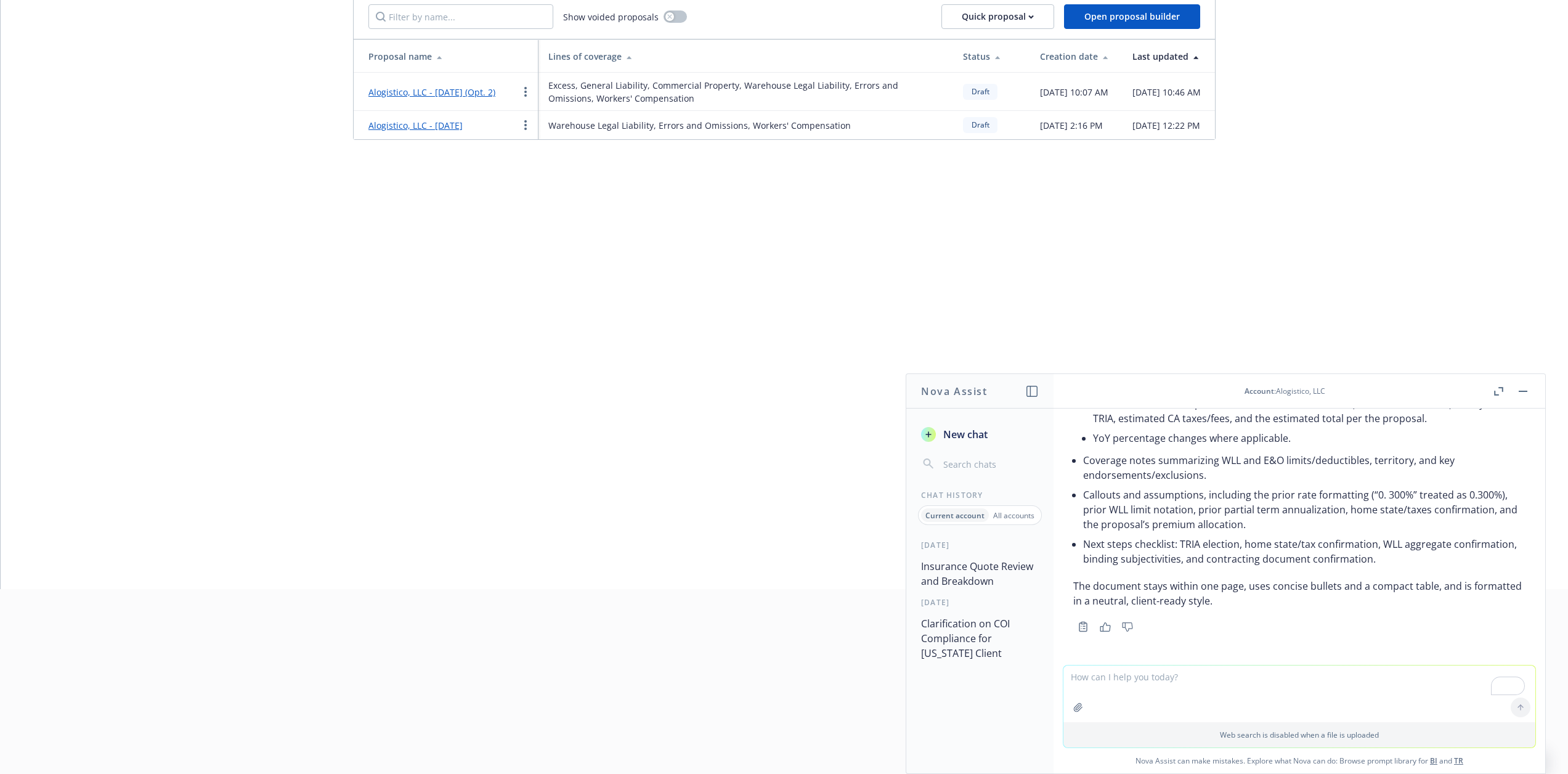
click at [1112, 682] on textarea "To enrich screen reader interactions, please activate Accessibility in Grammarl…" at bounding box center [1299, 694] width 472 height 57
type textarea "can you put the one page summary into a email formate to put in the body of the…"
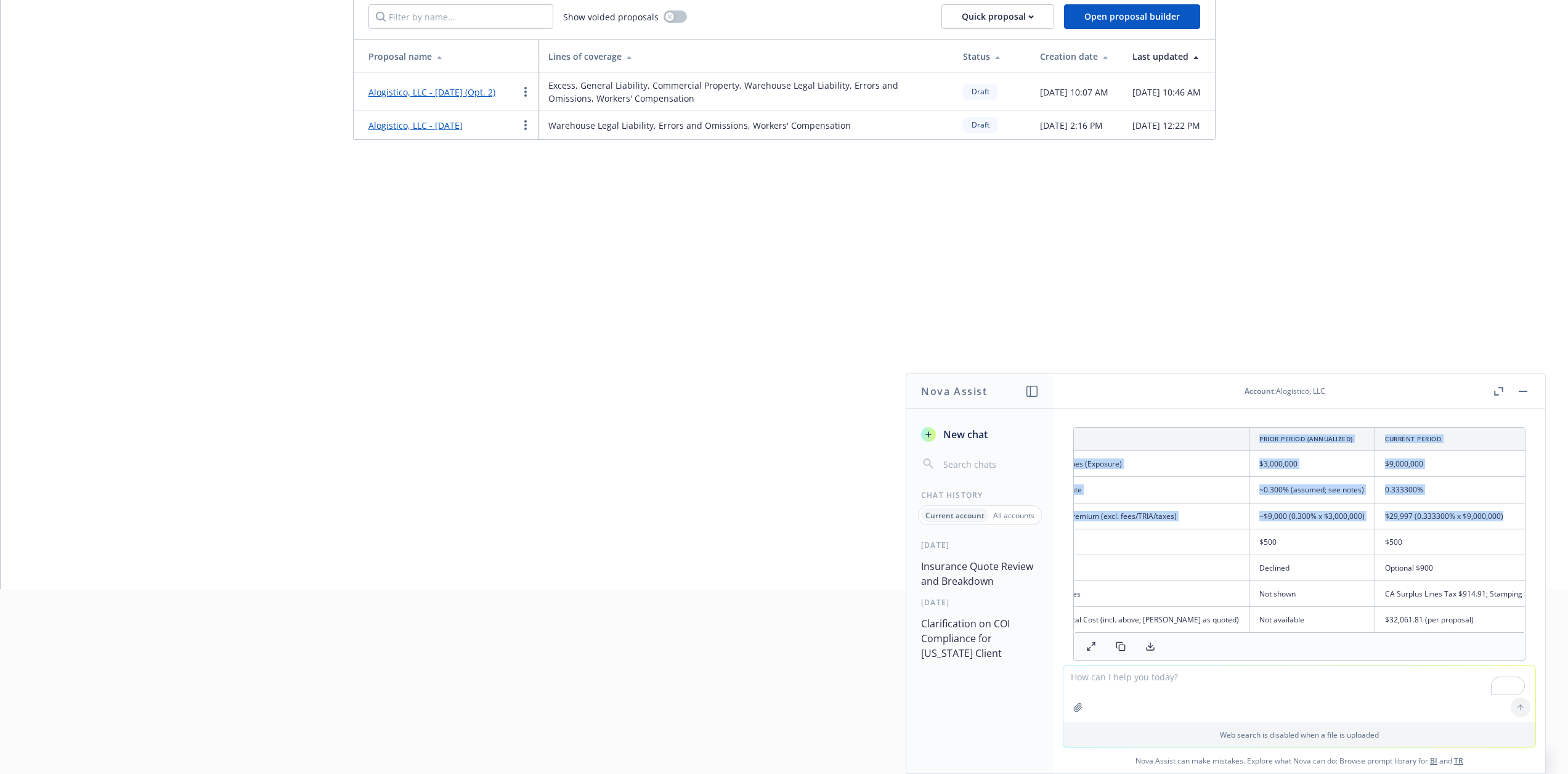
scroll to position [0, 196]
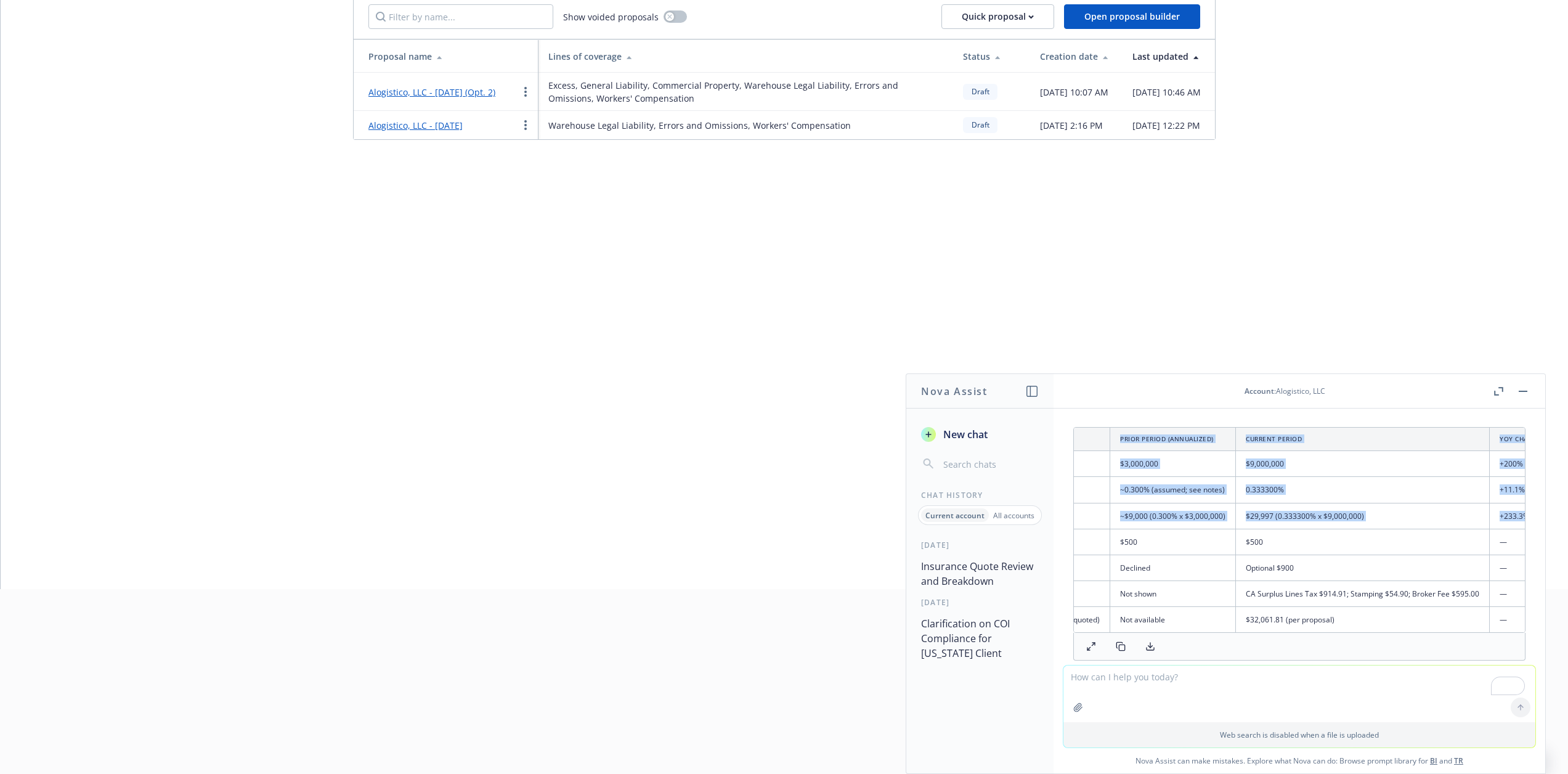
drag, startPoint x: 1083, startPoint y: 480, endPoint x: 1492, endPoint y: 565, distance: 417.7
click at [1492, 565] on table "Item Prior Period (Annualized) Current Period YoY Change Gross Revenues (Exposu…" at bounding box center [1215, 530] width 673 height 205
copy table "Item Prior Period (Annualized) Current Period YoY Change Gross Revenues (Exposu…"
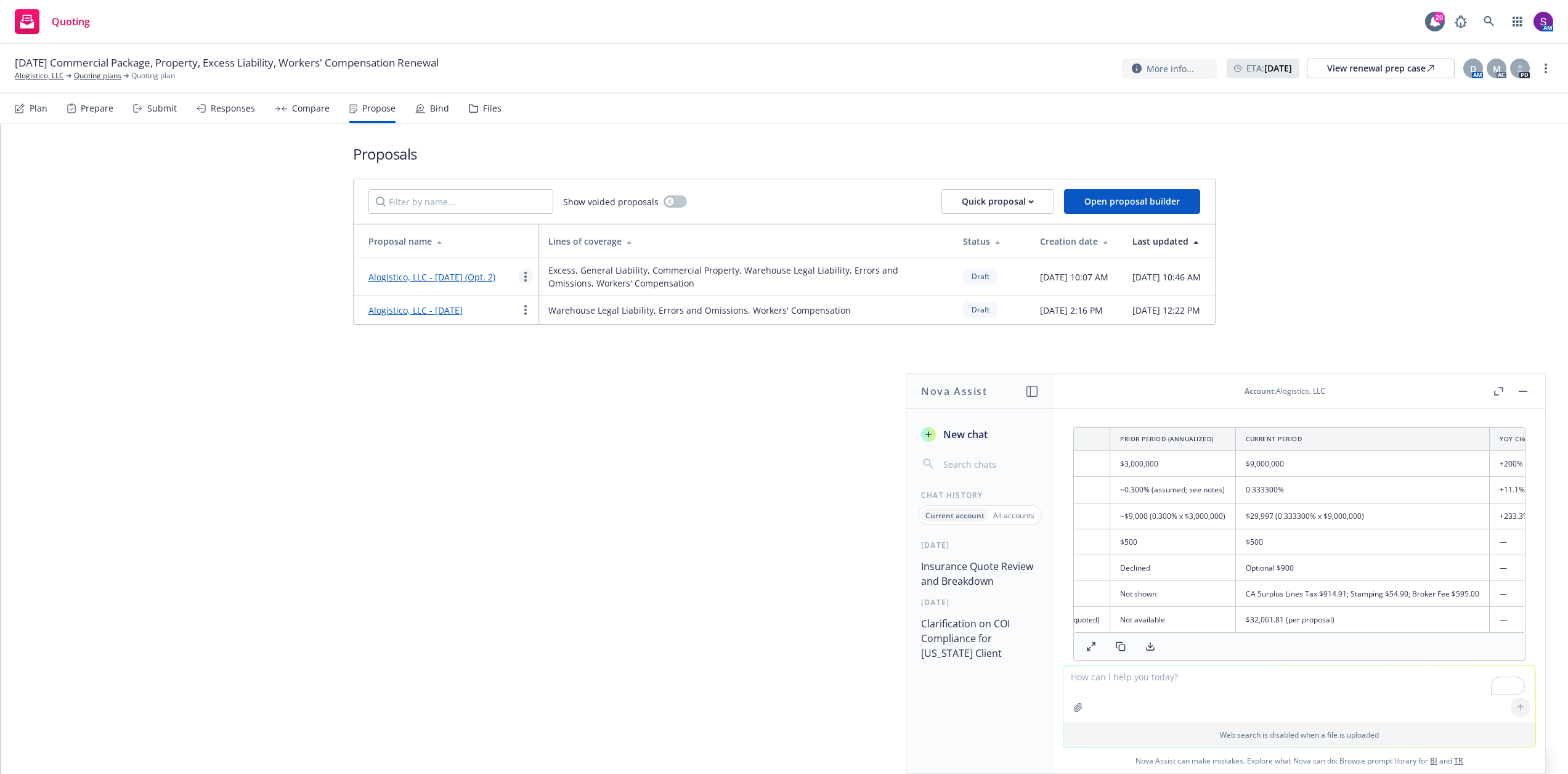
click at [527, 282] on link "more" at bounding box center [525, 277] width 15 height 15
click at [579, 410] on span "See client view" at bounding box center [569, 407] width 91 height 12
drag, startPoint x: 1517, startPoint y: 390, endPoint x: 1506, endPoint y: 393, distance: 11.4
click at [1517, 390] on button "button" at bounding box center [1523, 392] width 15 height 15
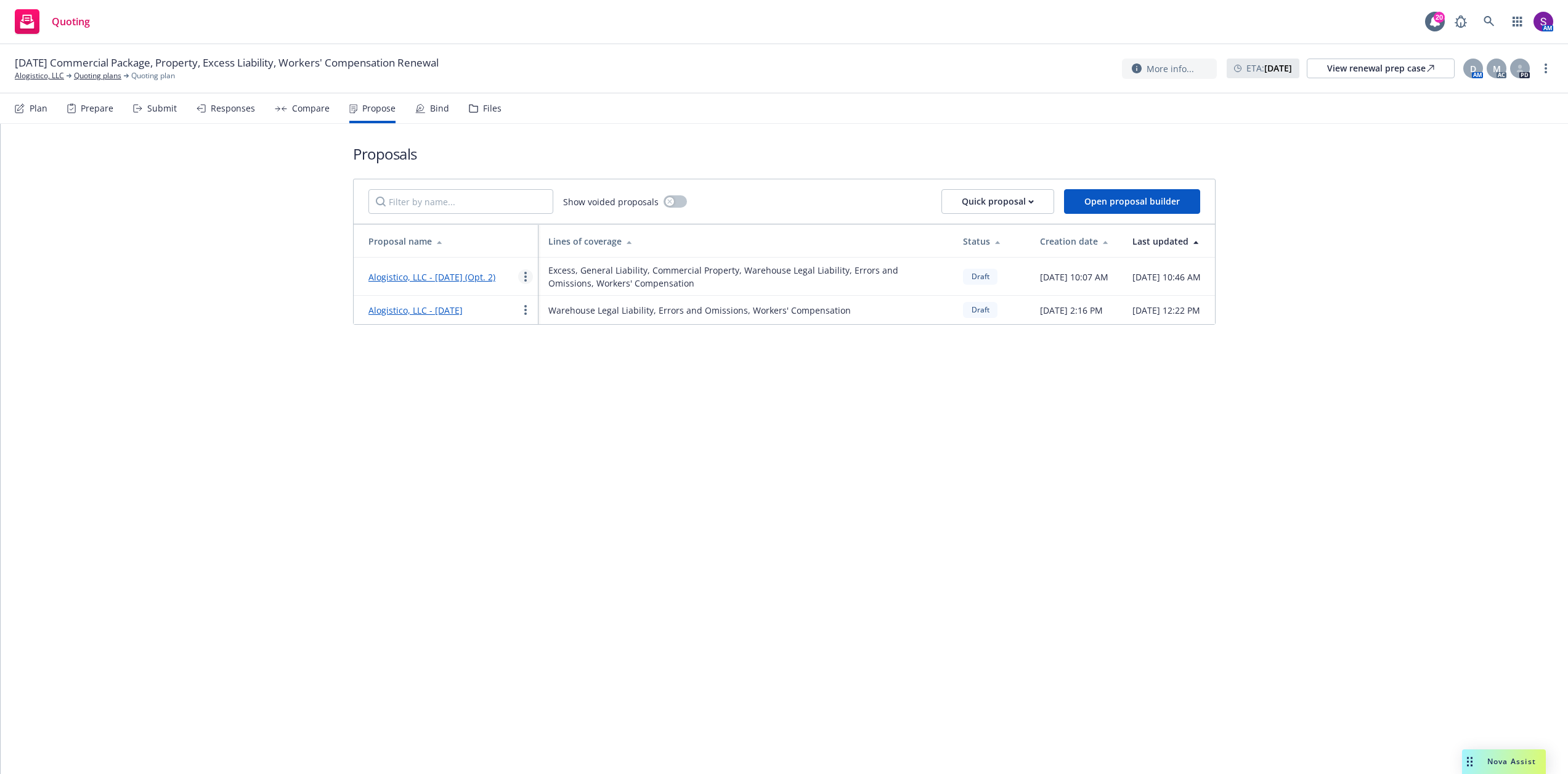
click at [527, 278] on circle "more" at bounding box center [525, 277] width 2 height 2
click at [459, 272] on link "Alogistico, LLC - [DATE] (Opt. 2)" at bounding box center [431, 277] width 127 height 12
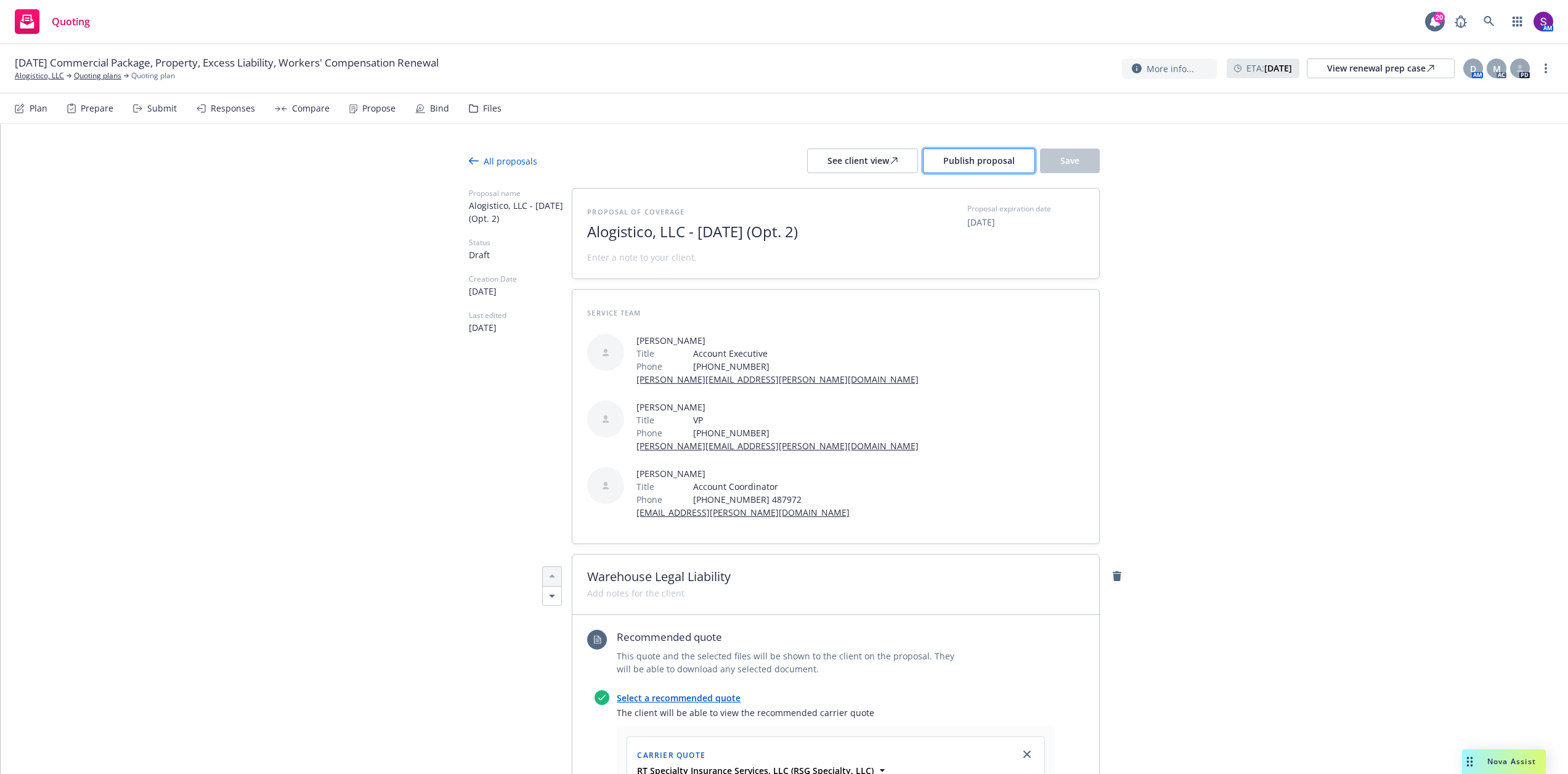
click at [975, 162] on span "Publish proposal" at bounding box center [979, 161] width 72 height 12
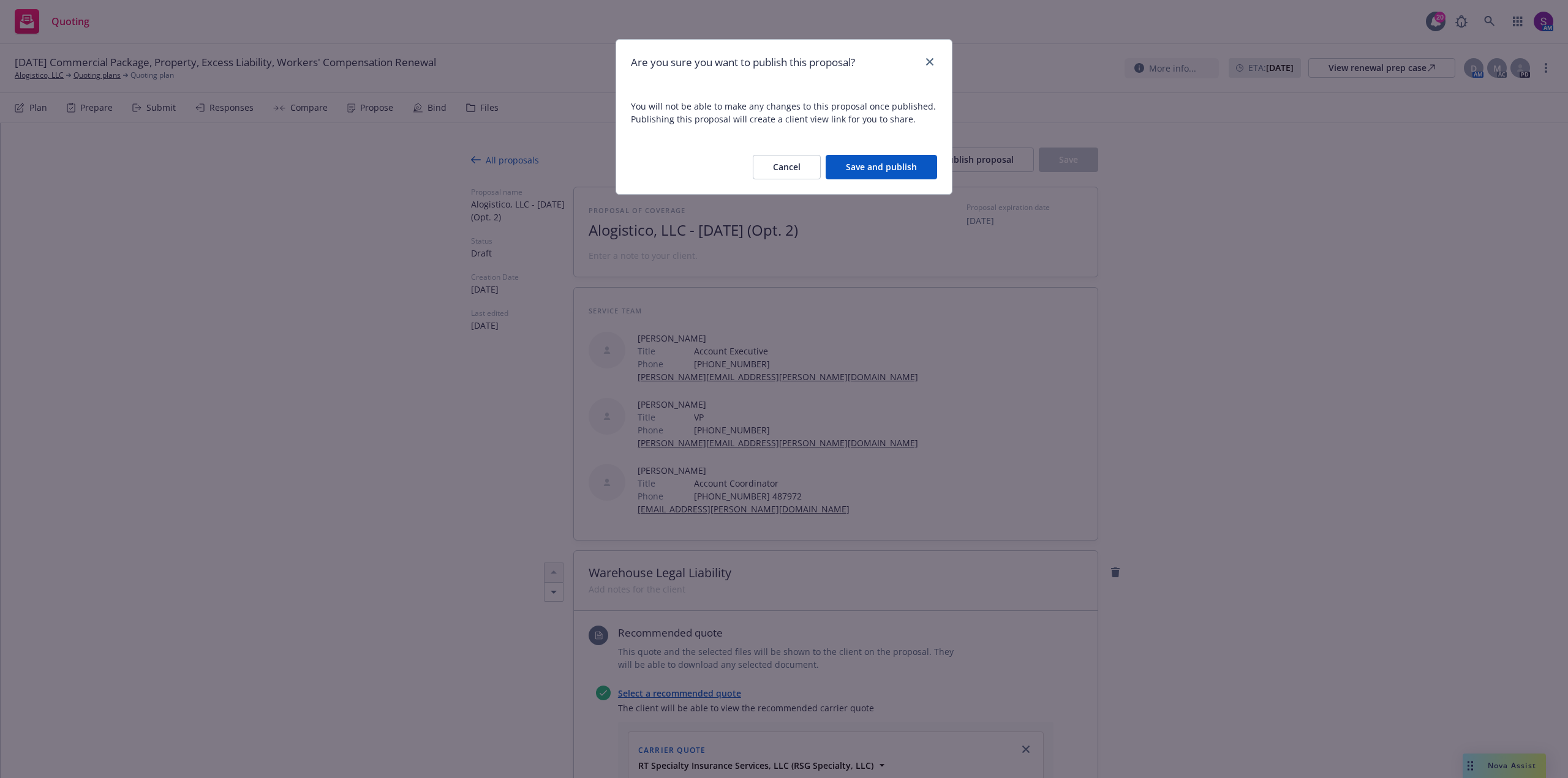
click at [881, 166] on button "Save and publish" at bounding box center [881, 167] width 112 height 25
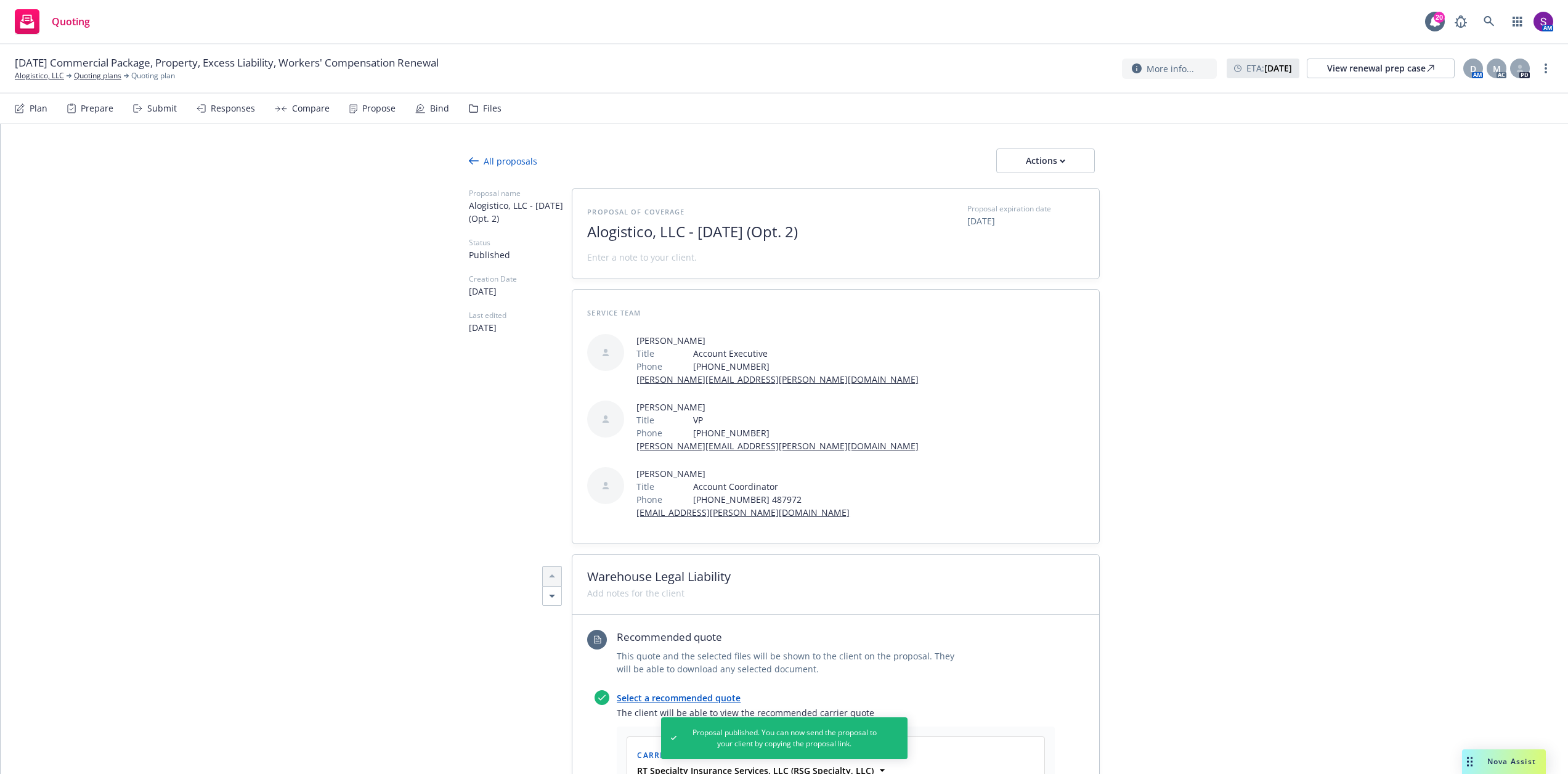
click at [861, 236] on span "Alogistico, LLC - [DATE] (Opt. 2)" at bounding box center [738, 232] width 302 height 17
click at [867, 228] on span "Alogistico, LLC - [DATE] (Opt. 2)" at bounding box center [738, 232] width 302 height 17
click at [513, 162] on div "All proposals" at bounding box center [503, 162] width 68 height 13
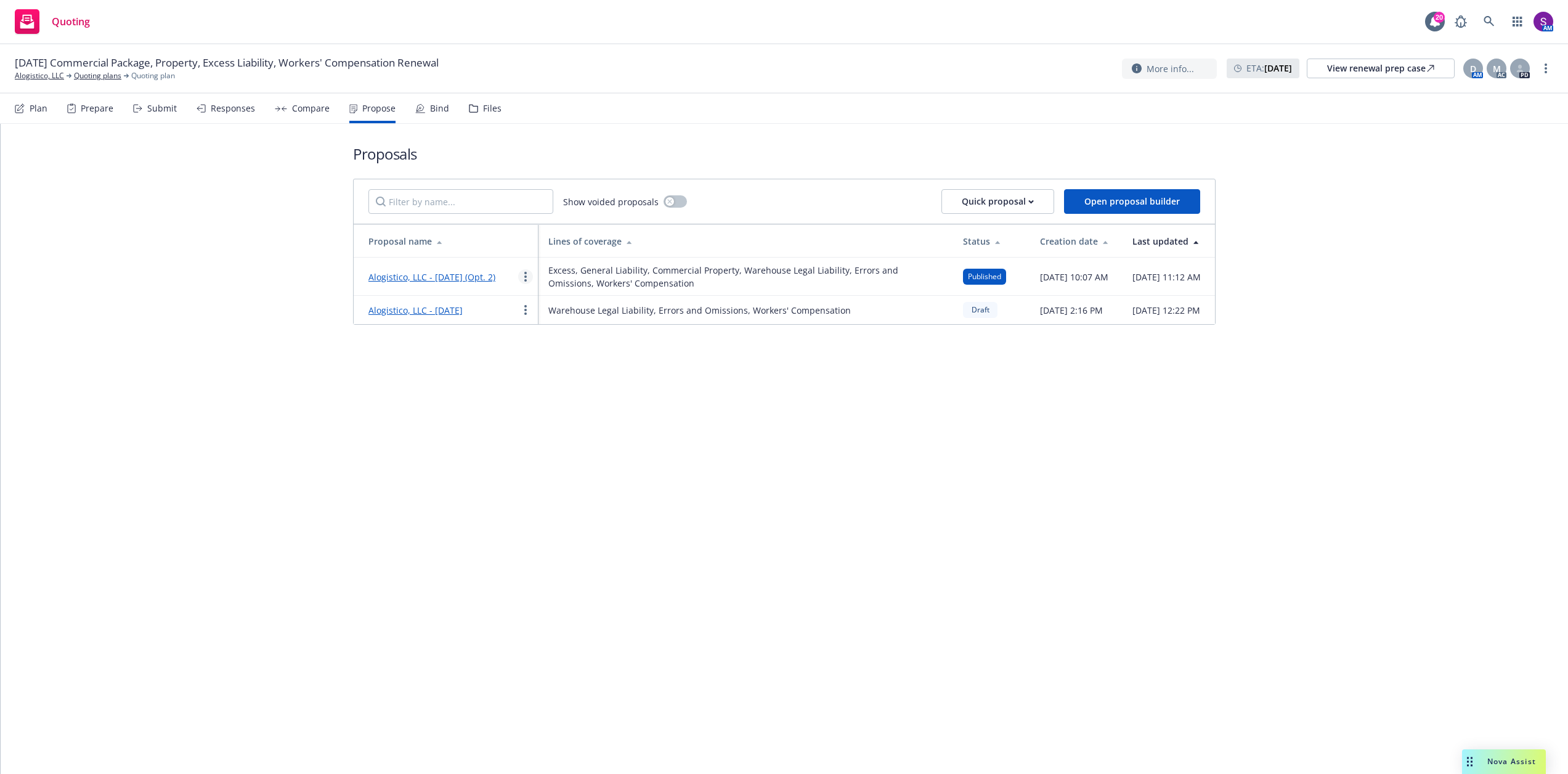
click at [527, 278] on link "more" at bounding box center [525, 277] width 15 height 15
click at [560, 337] on span "Duplicate" at bounding box center [558, 333] width 69 height 12
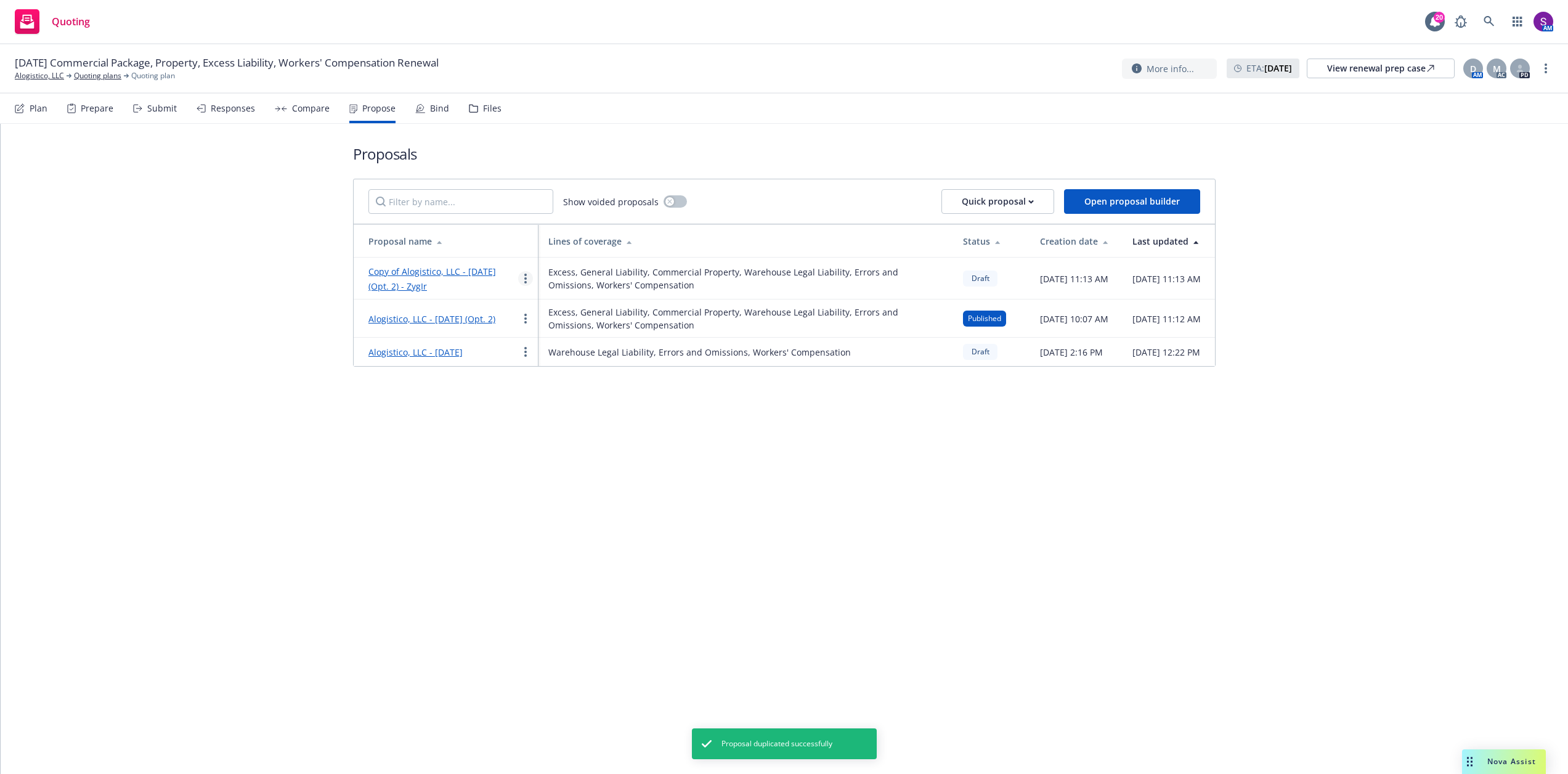
click at [527, 281] on icon "more" at bounding box center [525, 278] width 2 height 10
click at [549, 306] on span "Edit" at bounding box center [546, 308] width 46 height 12
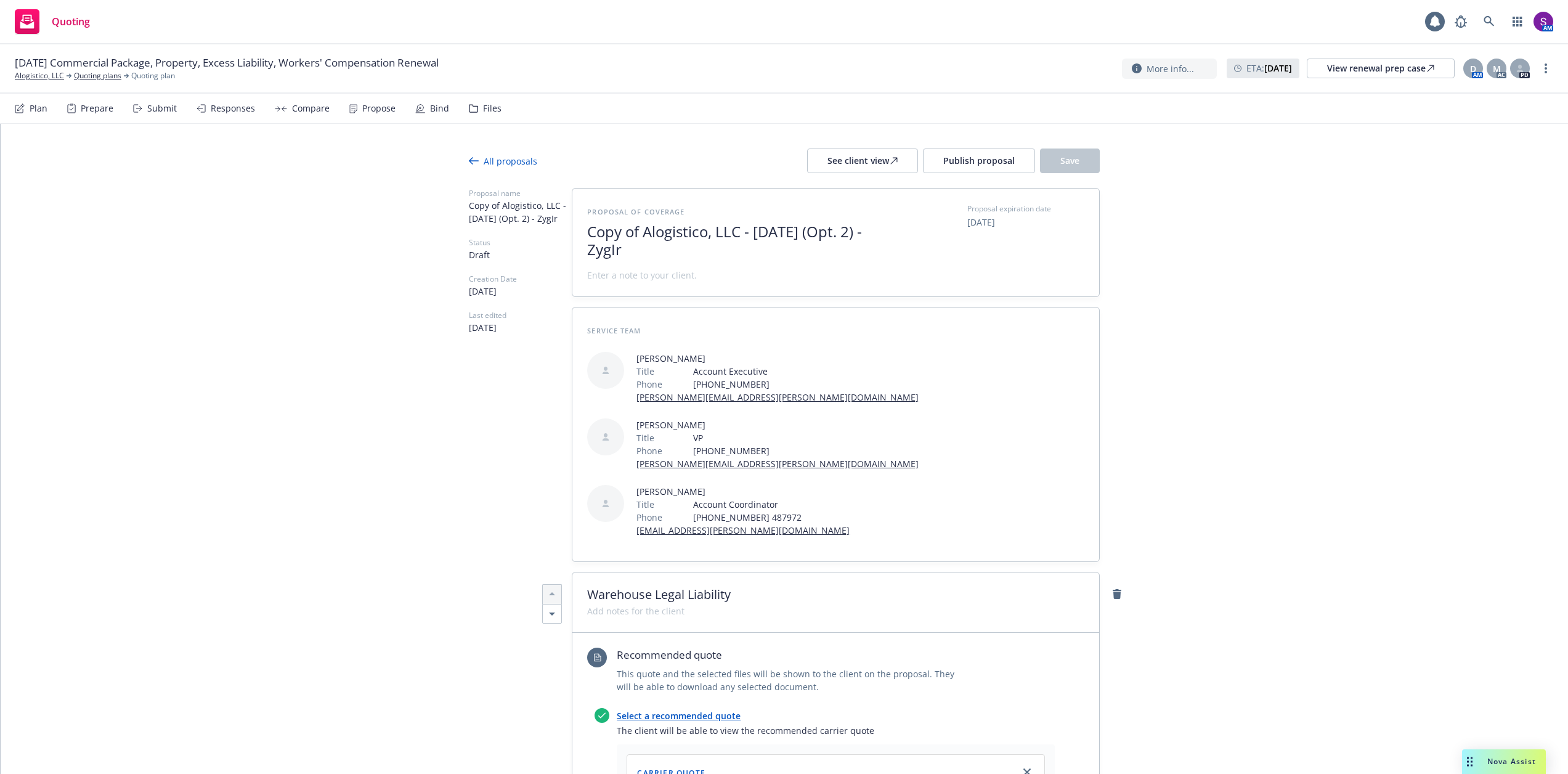
type textarea "x"
click at [709, 252] on span "Copy of Alogistico, LLC - September 2025 (Opt. 2) - ZygIr" at bounding box center [738, 241] width 302 height 36
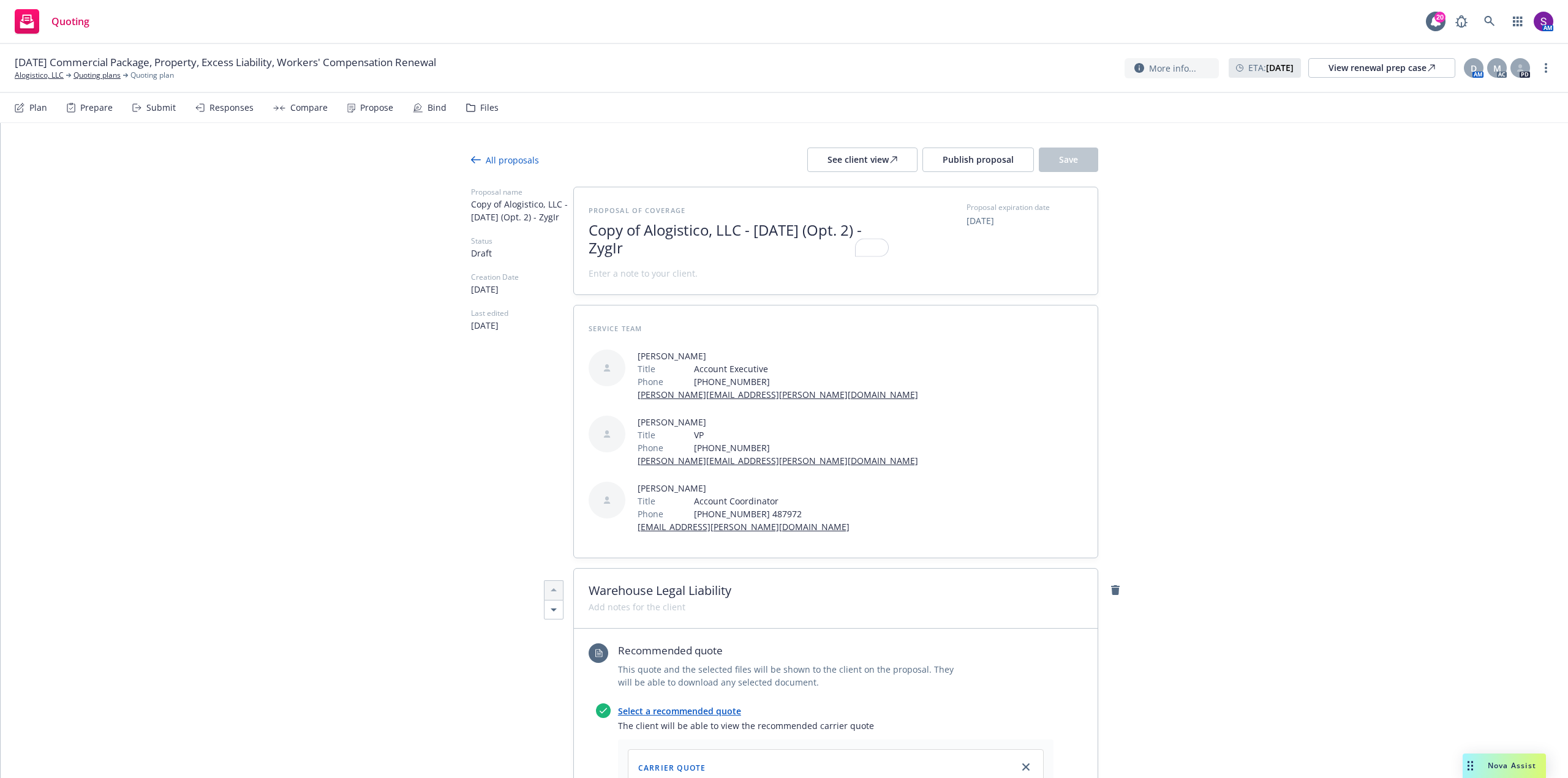
drag, startPoint x: 705, startPoint y: 249, endPoint x: 569, endPoint y: 246, distance: 136.0
click at [574, 246] on div "Proposal of coverage Copy of Alogistico, LLC - September 2025 (Opt. 2) - ZygIr …" at bounding box center [836, 241] width 525 height 108
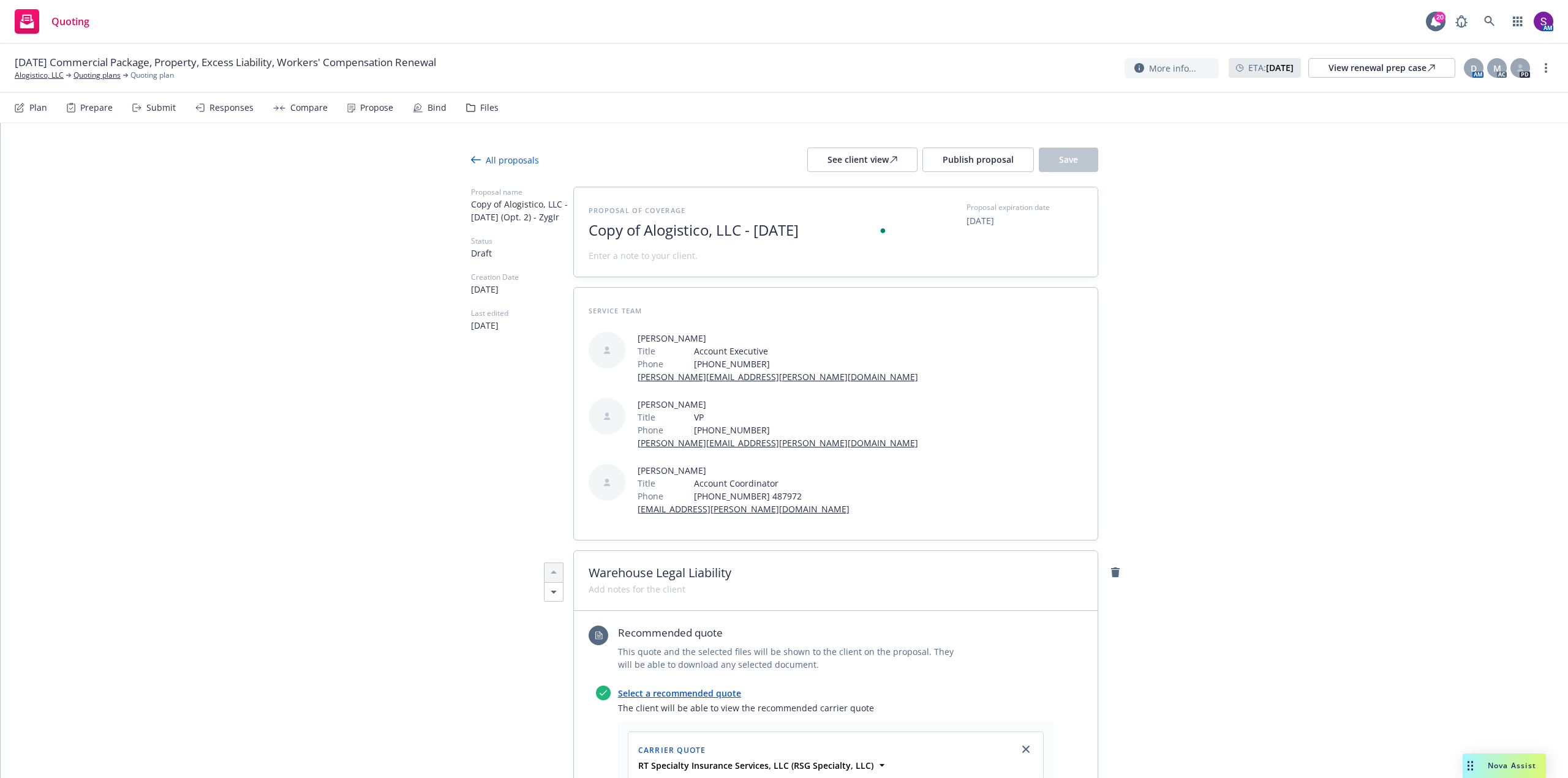
type textarea "x"
click at [597, 254] on span at bounding box center [643, 256] width 109 height 13
click at [611, 259] on span "Incumbant Renewal proposal" at bounding box center [649, 256] width 121 height 13
click at [740, 252] on span "Incumbent Renewal proposal" at bounding box center [738, 256] width 301 height 13
click at [1070, 156] on span "Save" at bounding box center [1068, 160] width 19 height 12
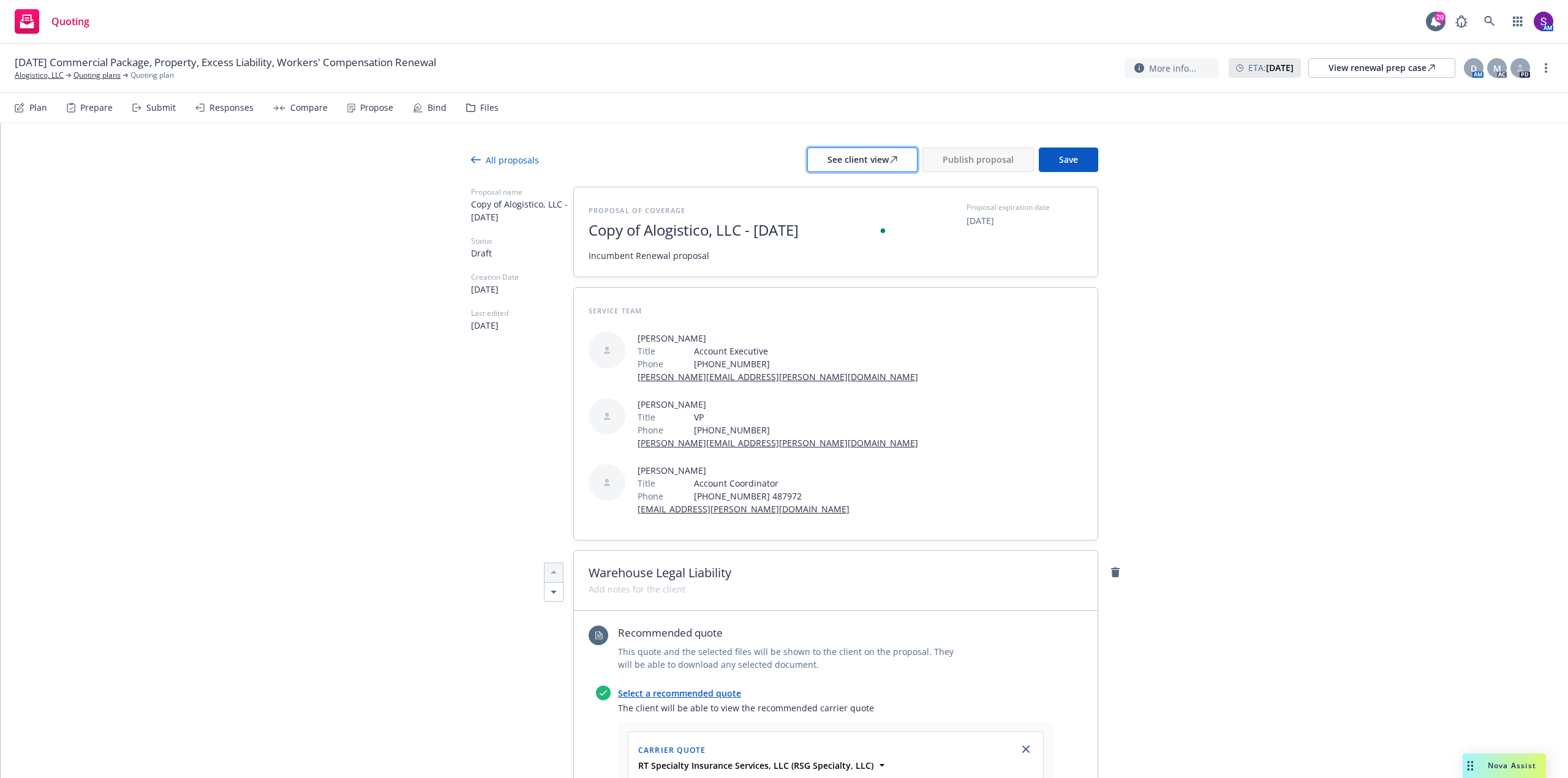
click at [865, 161] on div "See client view" at bounding box center [863, 160] width 70 height 23
click at [865, 226] on span "Copy of Alogistico, LLC - September 2025" at bounding box center [738, 230] width 301 height 17
drag, startPoint x: 863, startPoint y: 228, endPoint x: 741, endPoint y: 224, distance: 122.1
click at [741, 224] on span "Copy of Alogistico, LLC - September 2025" at bounding box center [738, 230] width 301 height 17
drag, startPoint x: 635, startPoint y: 232, endPoint x: 549, endPoint y: 229, distance: 86.1
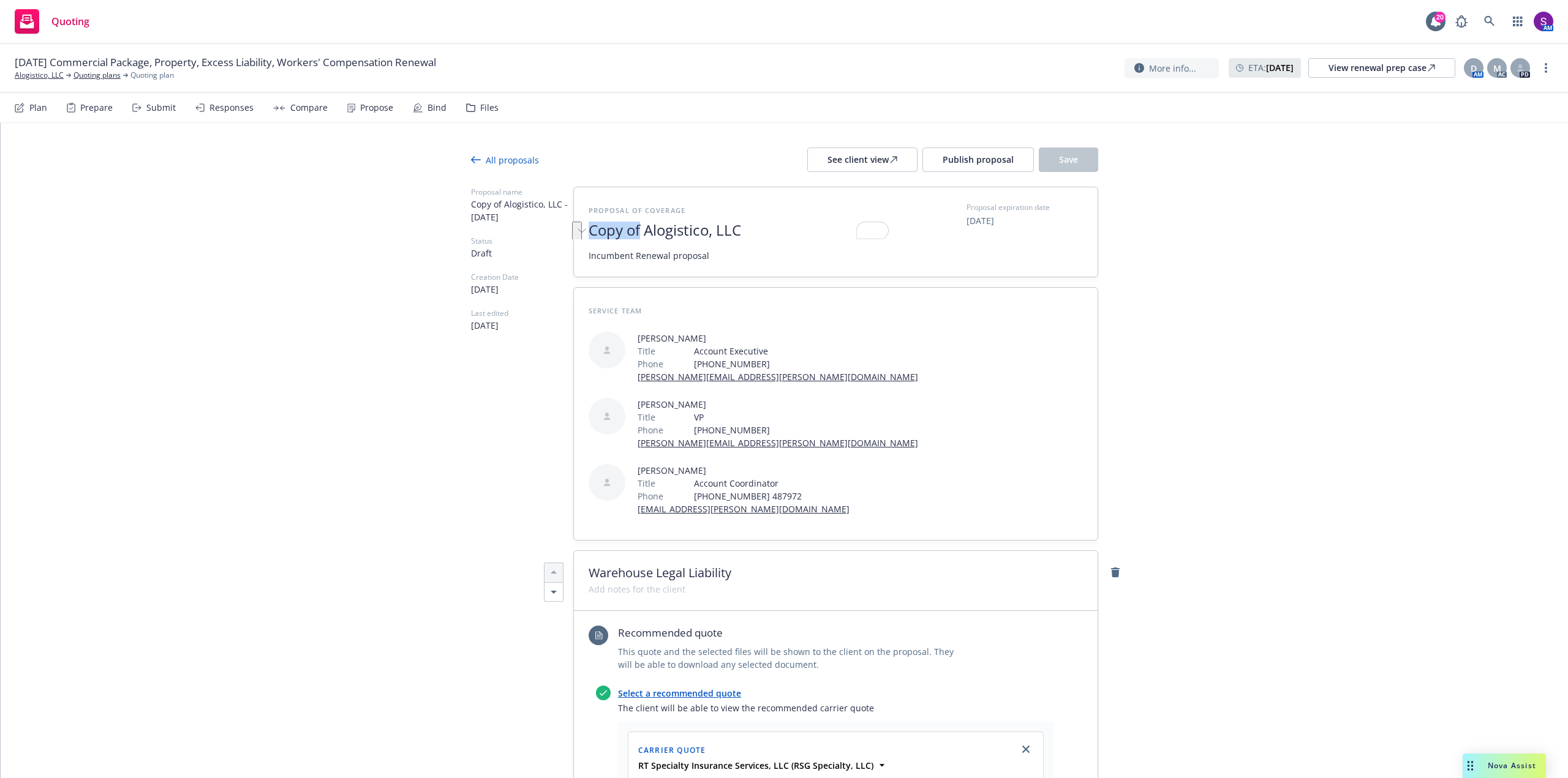
click at [1059, 159] on span "Save" at bounding box center [1068, 160] width 19 height 12
click at [963, 159] on span "Publish proposal" at bounding box center [979, 160] width 71 height 12
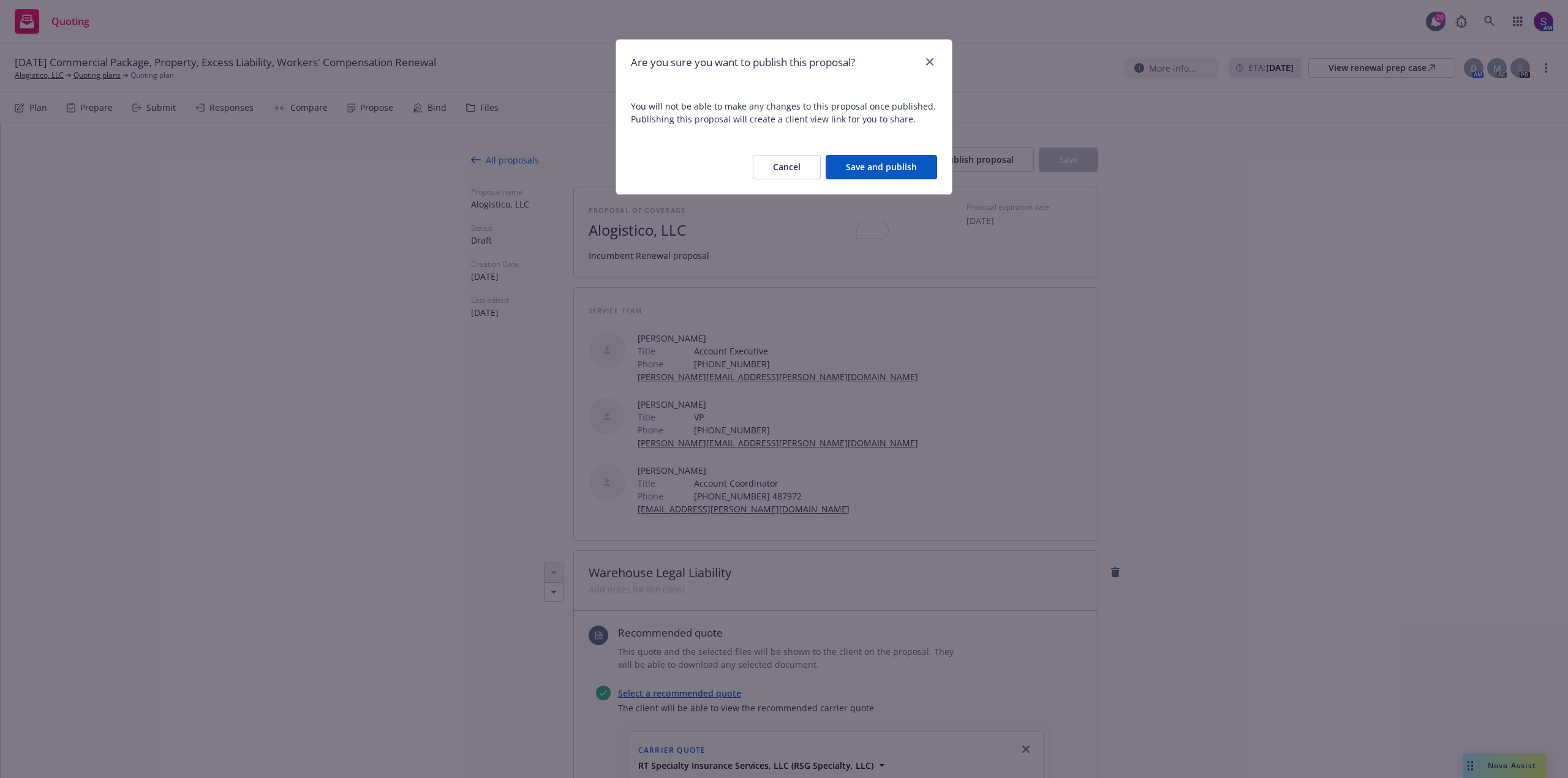
click at [921, 167] on button "Save and publish" at bounding box center [881, 167] width 112 height 25
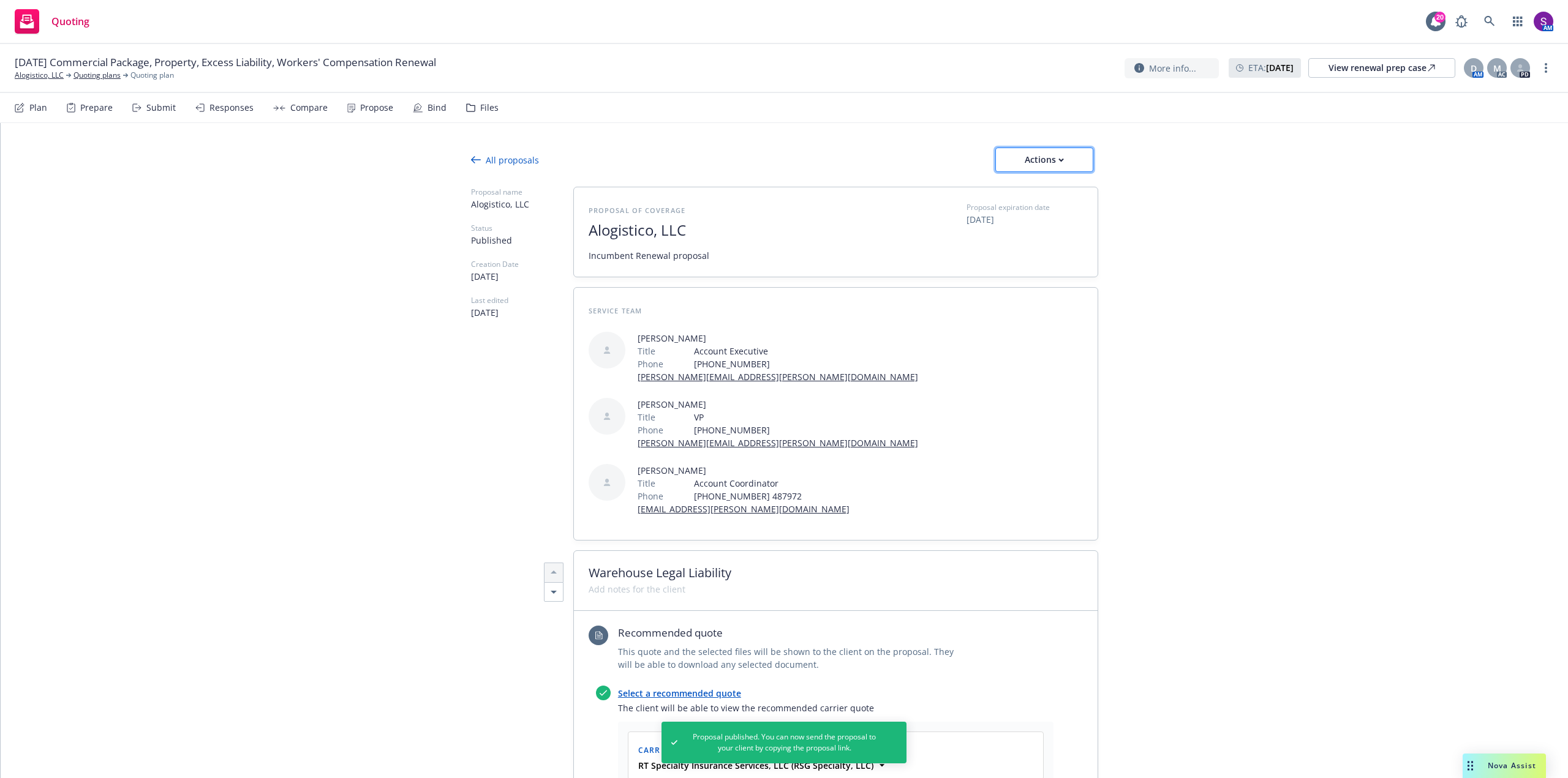
click at [1038, 158] on div "Actions" at bounding box center [1045, 160] width 58 height 23
click at [1054, 188] on span "Copy proposal link" at bounding box center [1043, 191] width 105 height 12
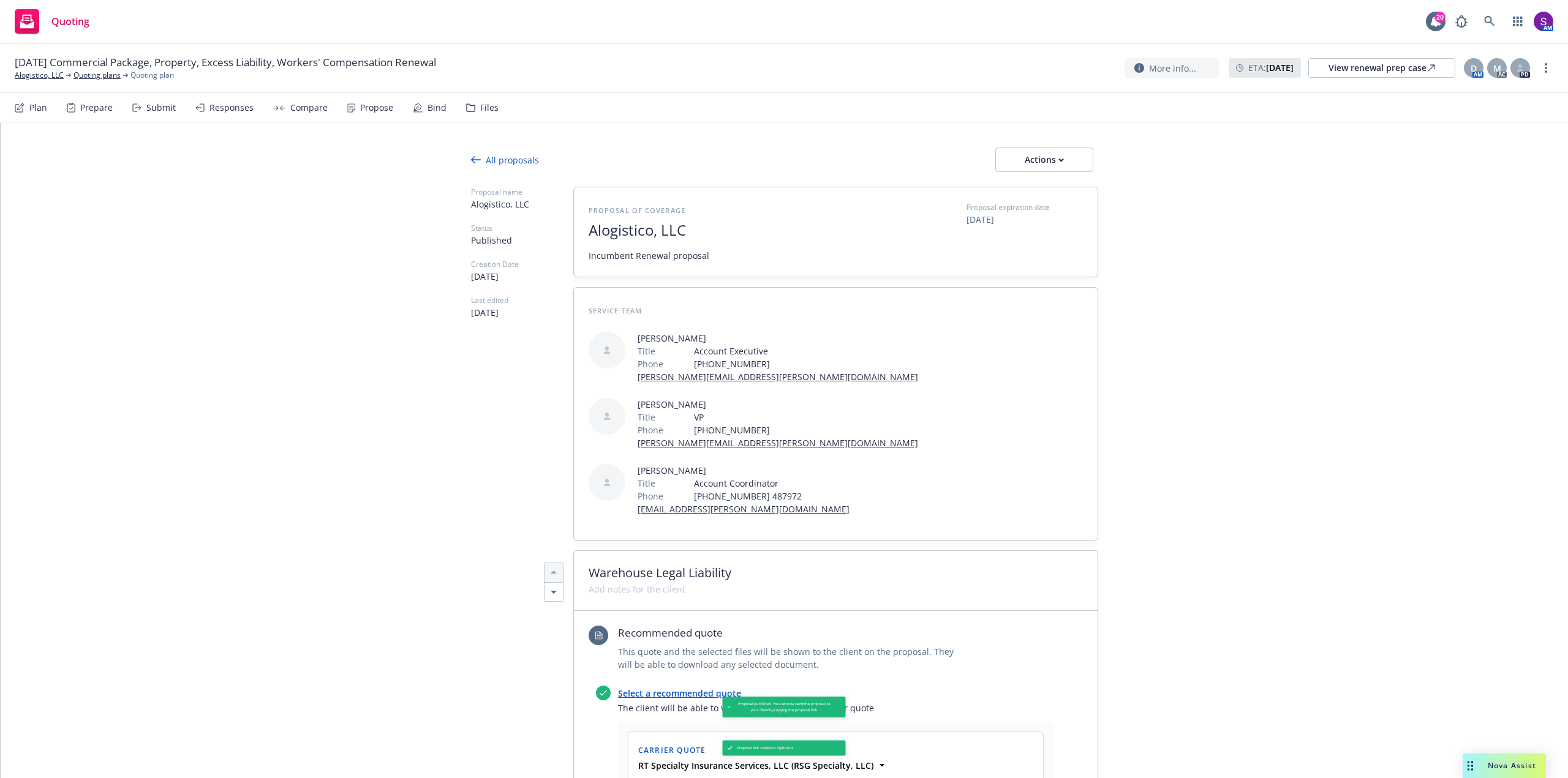
type textarea "x"
click at [36, 74] on link "Alogistico, LLC" at bounding box center [39, 74] width 49 height 11
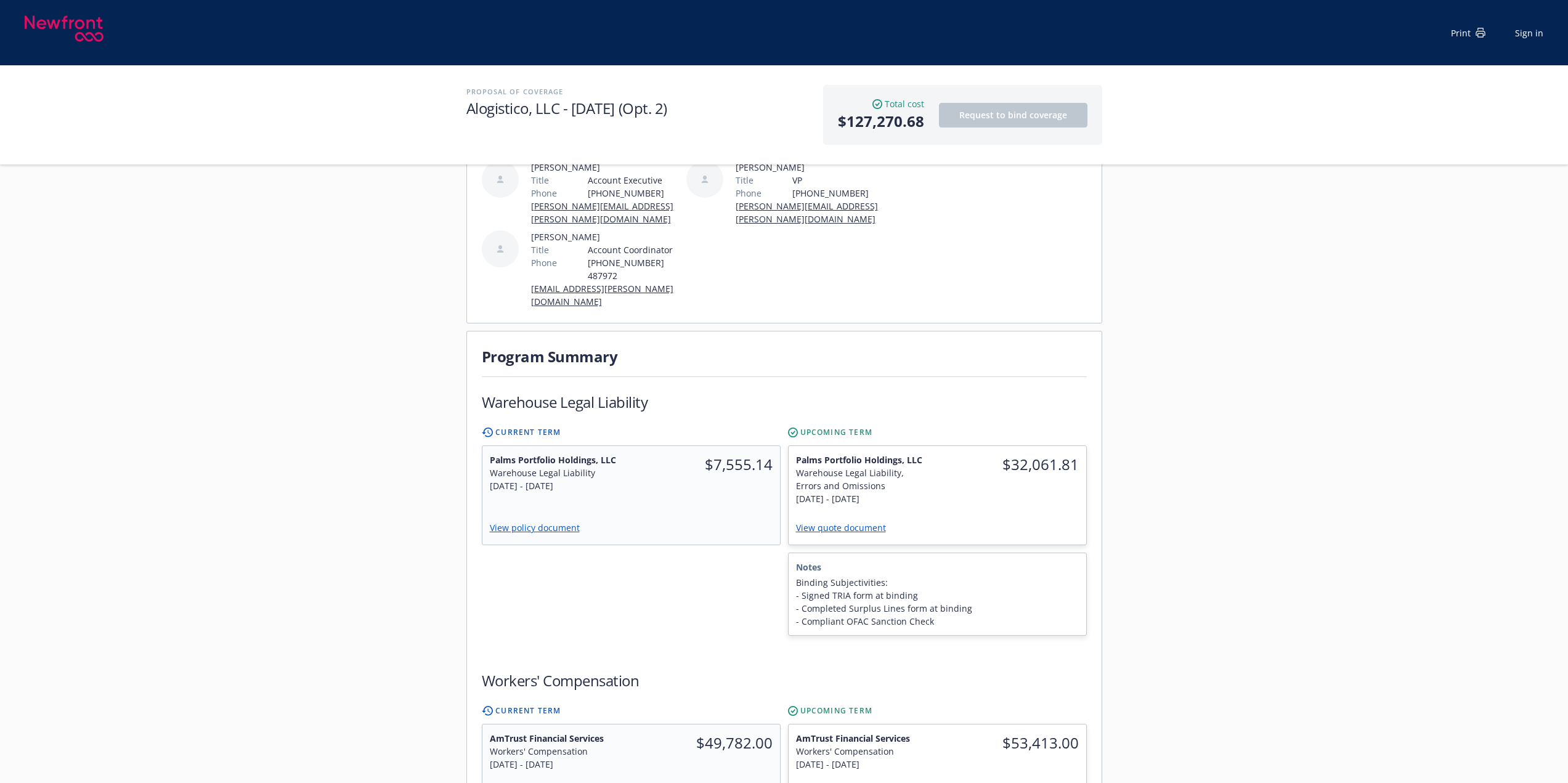
scroll to position [123, 0]
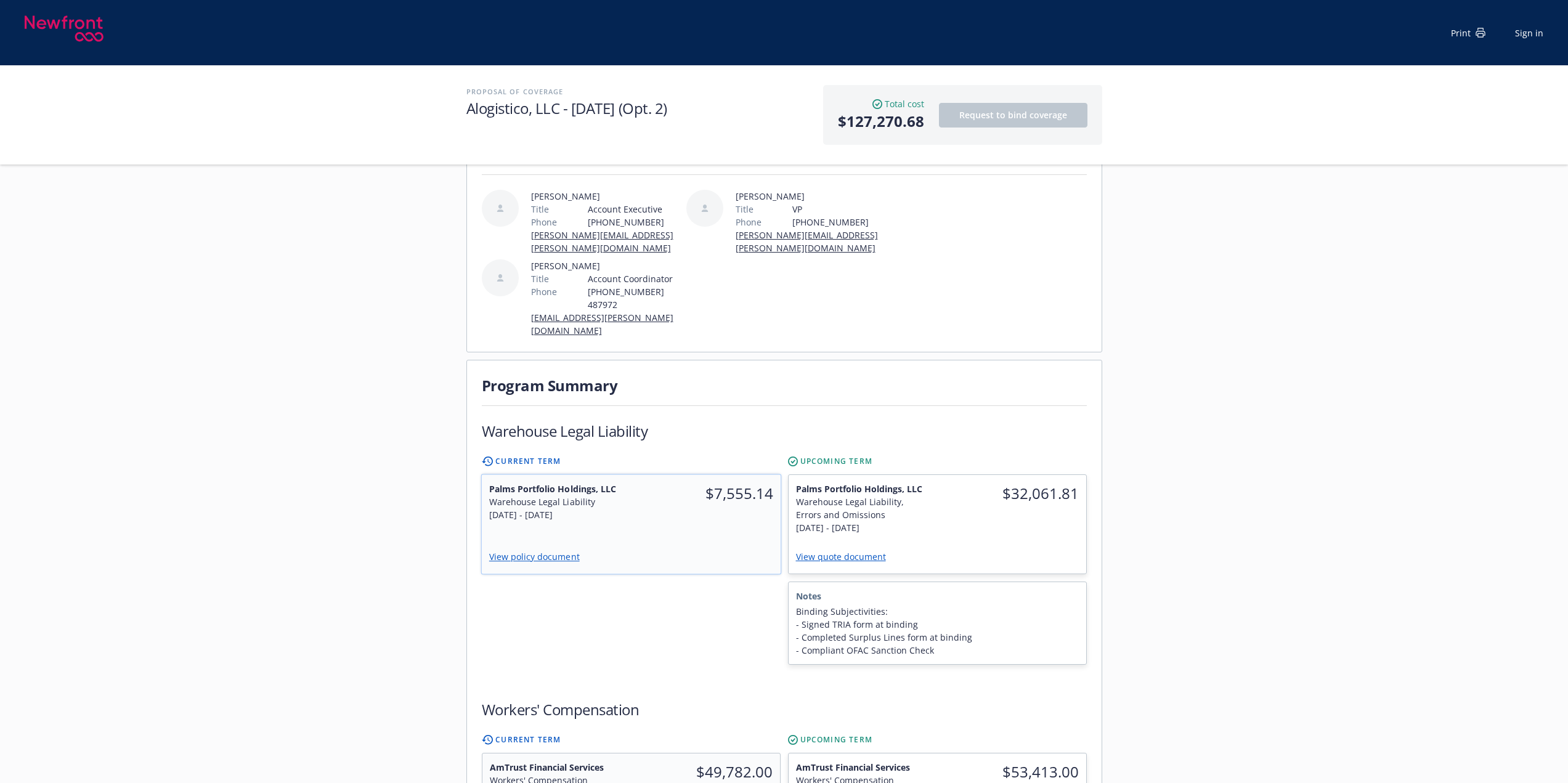
click at [554, 551] on link "View policy document" at bounding box center [539, 556] width 101 height 12
click at [828, 551] on link "View quote document" at bounding box center [846, 556] width 100 height 12
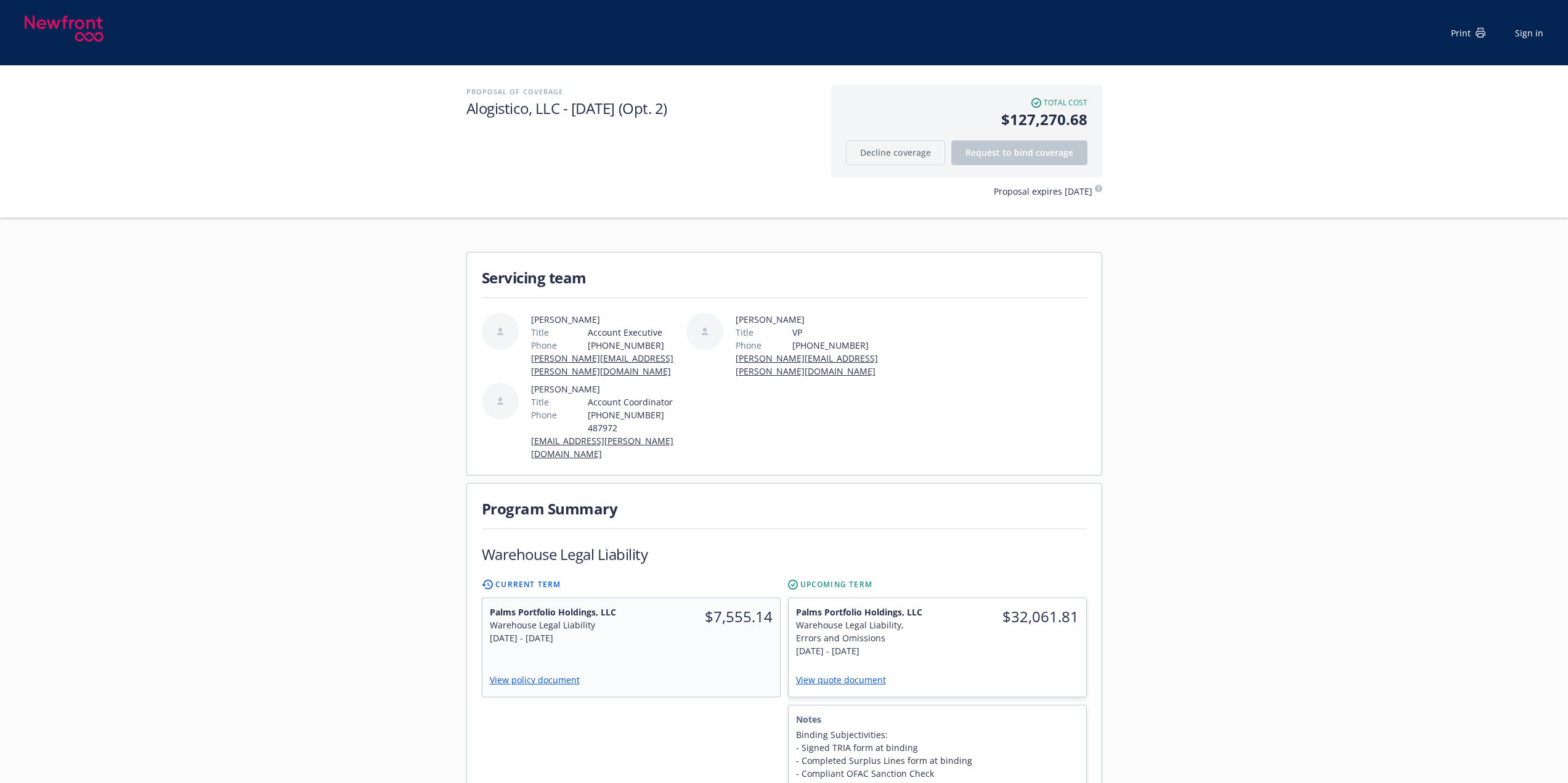
click at [719, 112] on h1 "Alogistico, LLC - [DATE] (Opt. 2)" at bounding box center [642, 108] width 352 height 20
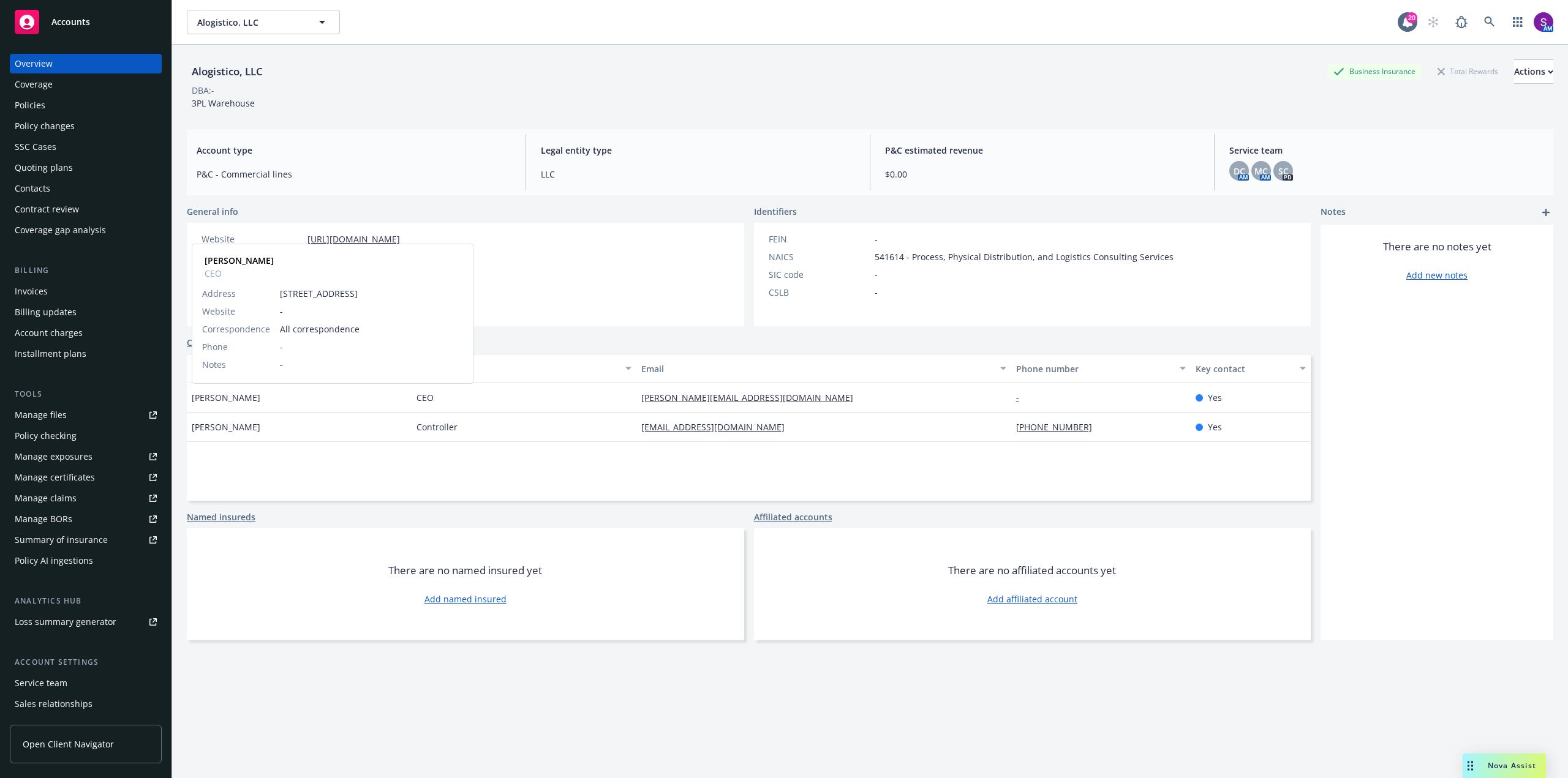
drag, startPoint x: 266, startPoint y: 398, endPoint x: 248, endPoint y: 399, distance: 18.0
click at [248, 399] on div "[PERSON_NAME] [PERSON_NAME] CEO Address [STREET_ADDRESS] Website - Corresponden…" at bounding box center [300, 398] width 225 height 30
click at [277, 394] on div "[PERSON_NAME]" at bounding box center [300, 398] width 225 height 30
drag, startPoint x: 264, startPoint y: 399, endPoint x: 216, endPoint y: 398, distance: 48.0
click at [216, 398] on span "[PERSON_NAME]" at bounding box center [226, 398] width 69 height 13
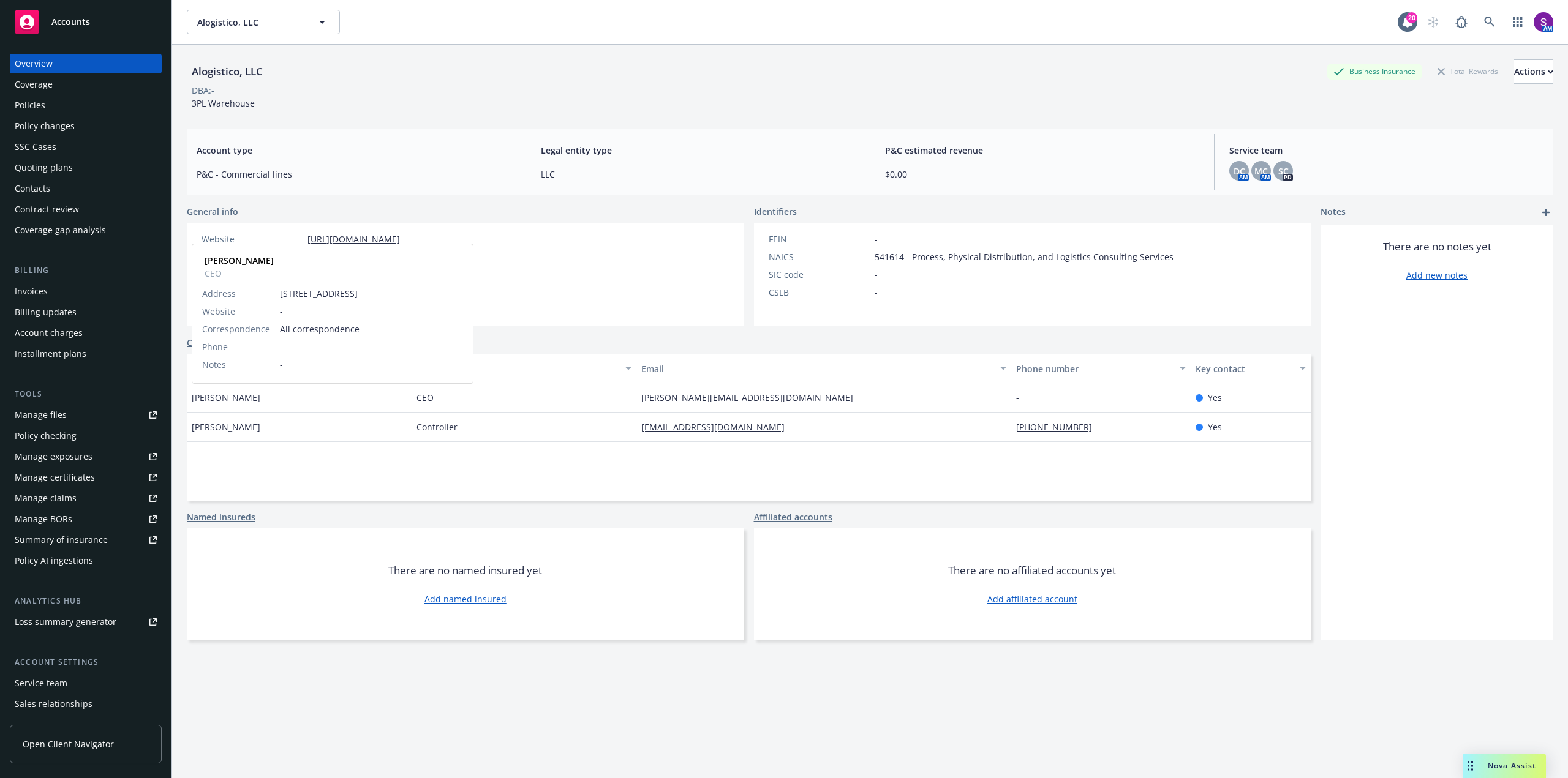
copy span "[DEMOGRAPHIC_DATA]"
drag, startPoint x: 284, startPoint y: 69, endPoint x: 187, endPoint y: 65, distance: 97.1
click at [187, 65] on div "Alogistico, LLC Business Insurance Total Rewards Actions" at bounding box center [870, 72] width 1367 height 25
copy div "Alogistico, LLC"
click at [60, 125] on div "Policy changes" at bounding box center [45, 127] width 60 height 20
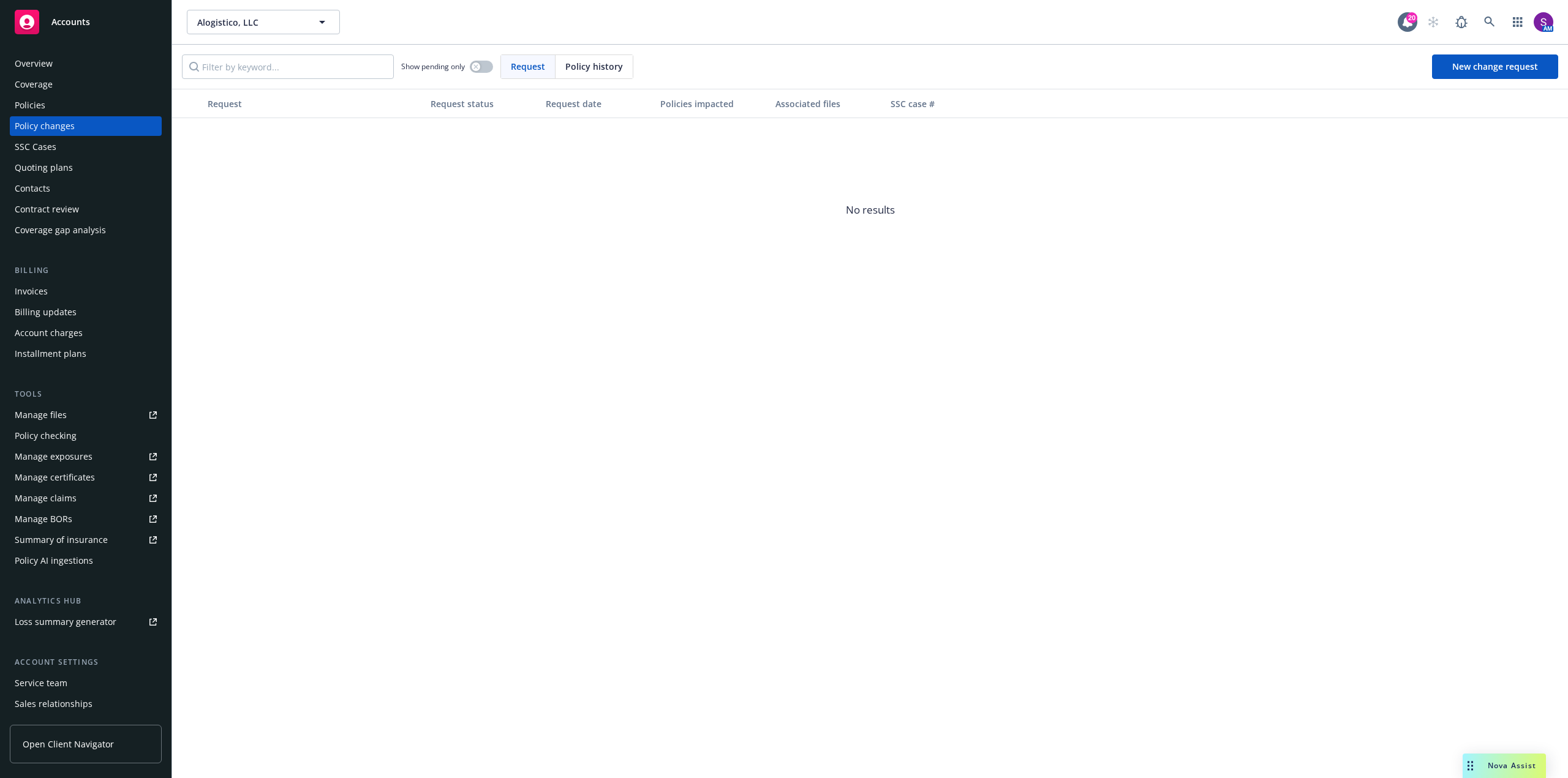
click at [41, 100] on div "Policies" at bounding box center [30, 105] width 31 height 20
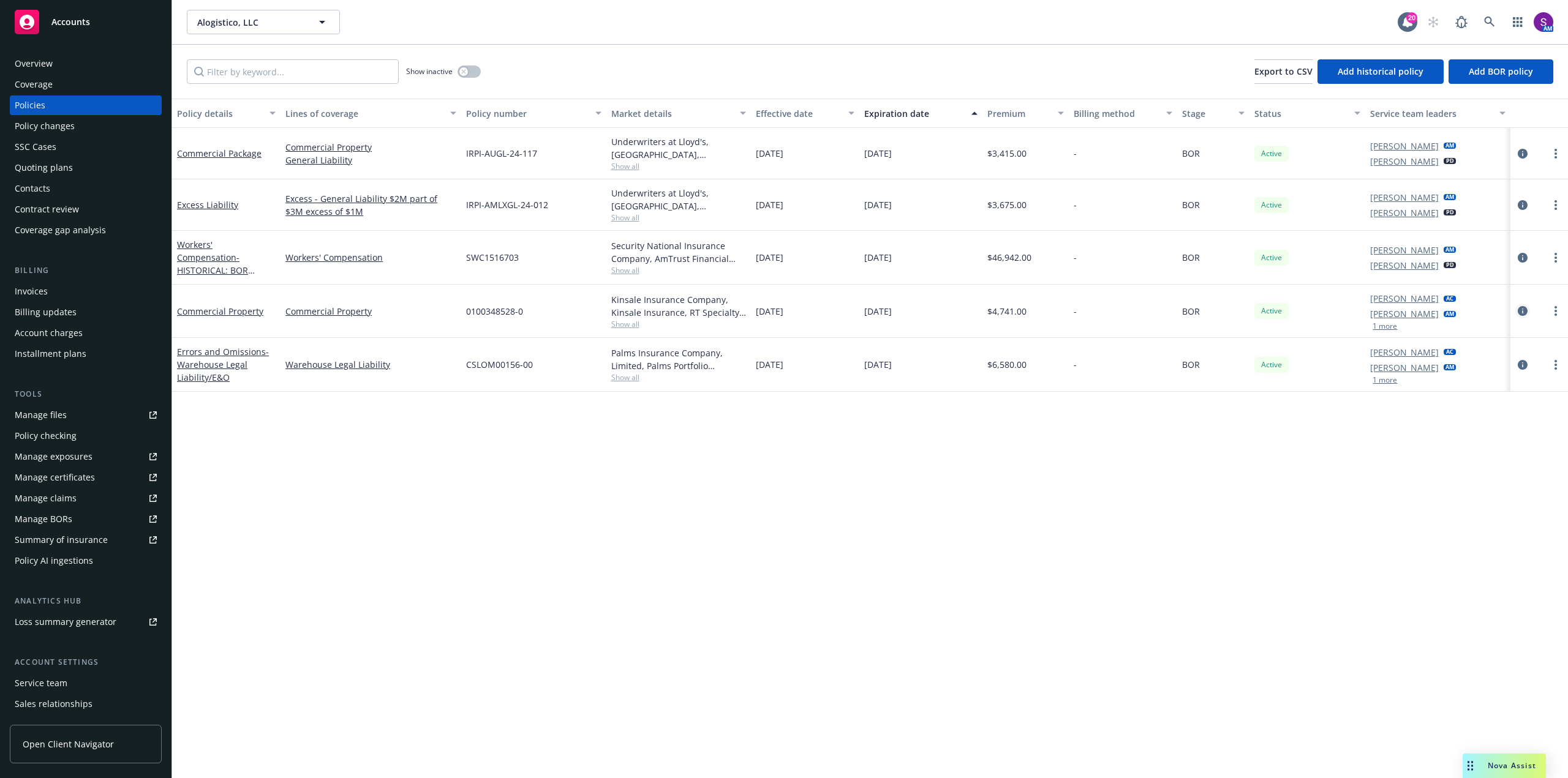
click at [1523, 310] on icon "circleInformation" at bounding box center [1522, 311] width 10 height 10
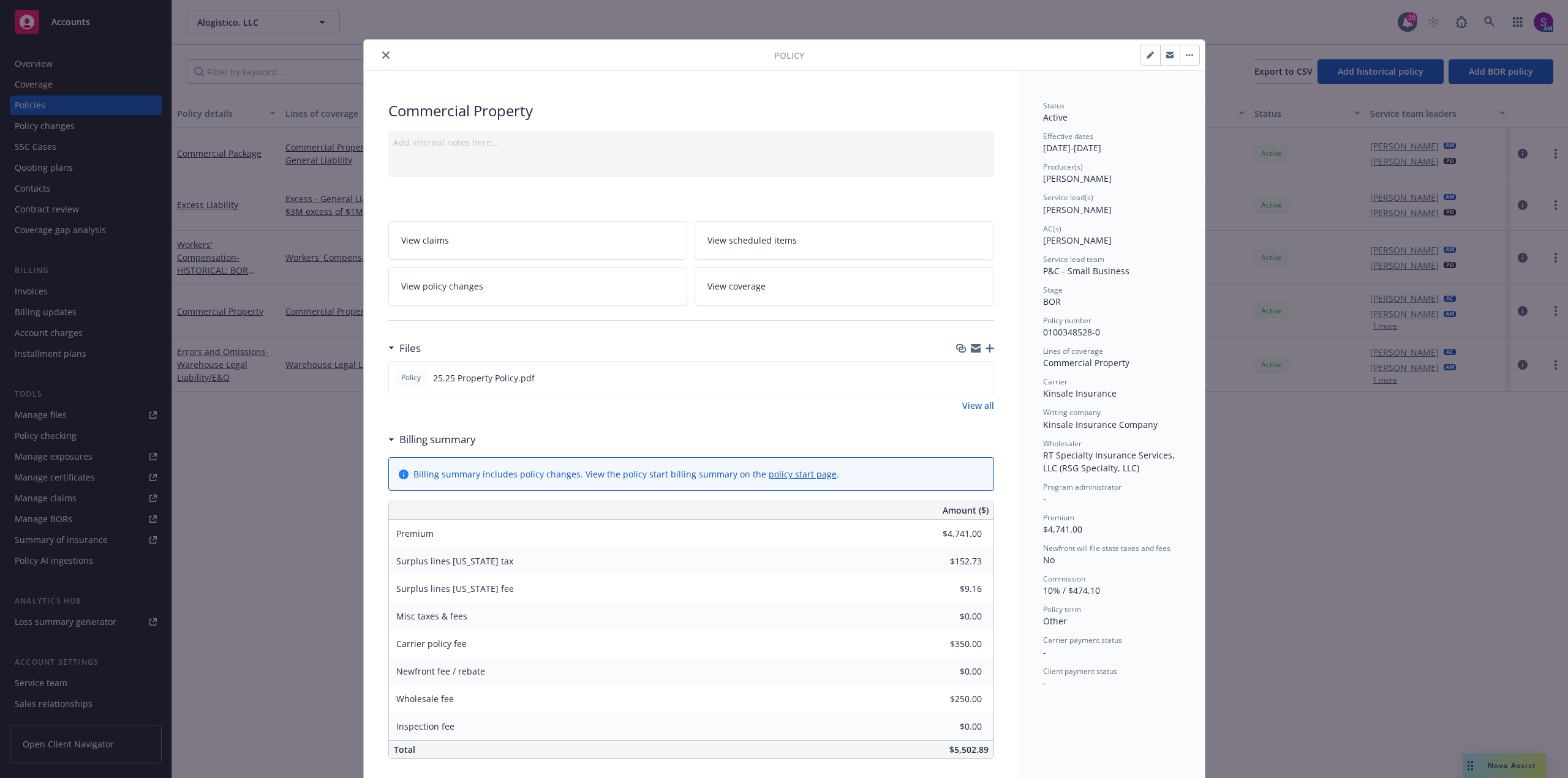
click at [378, 50] on button "close" at bounding box center [386, 55] width 15 height 15
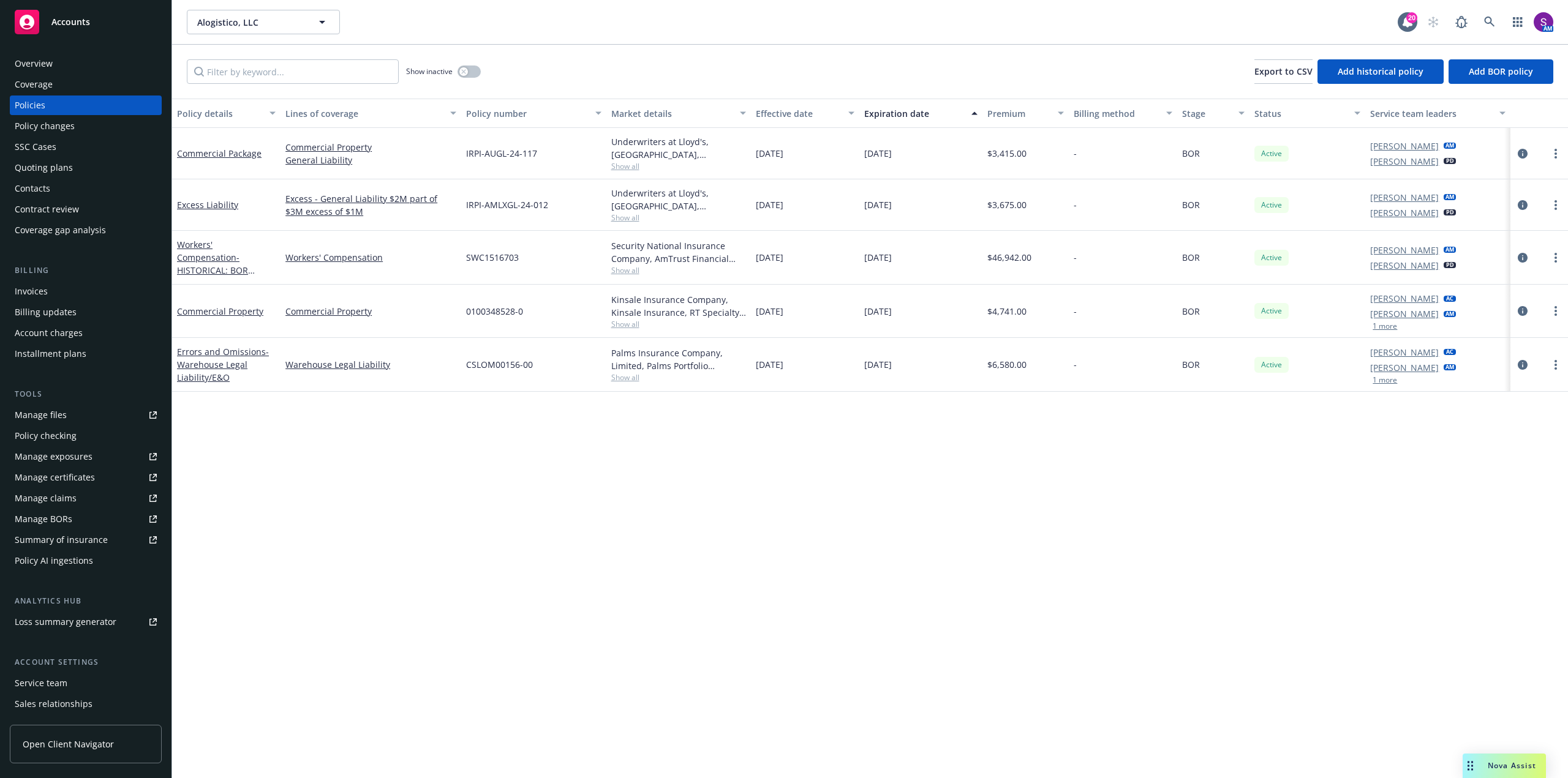
click at [80, 172] on div "Quoting plans" at bounding box center [86, 168] width 142 height 20
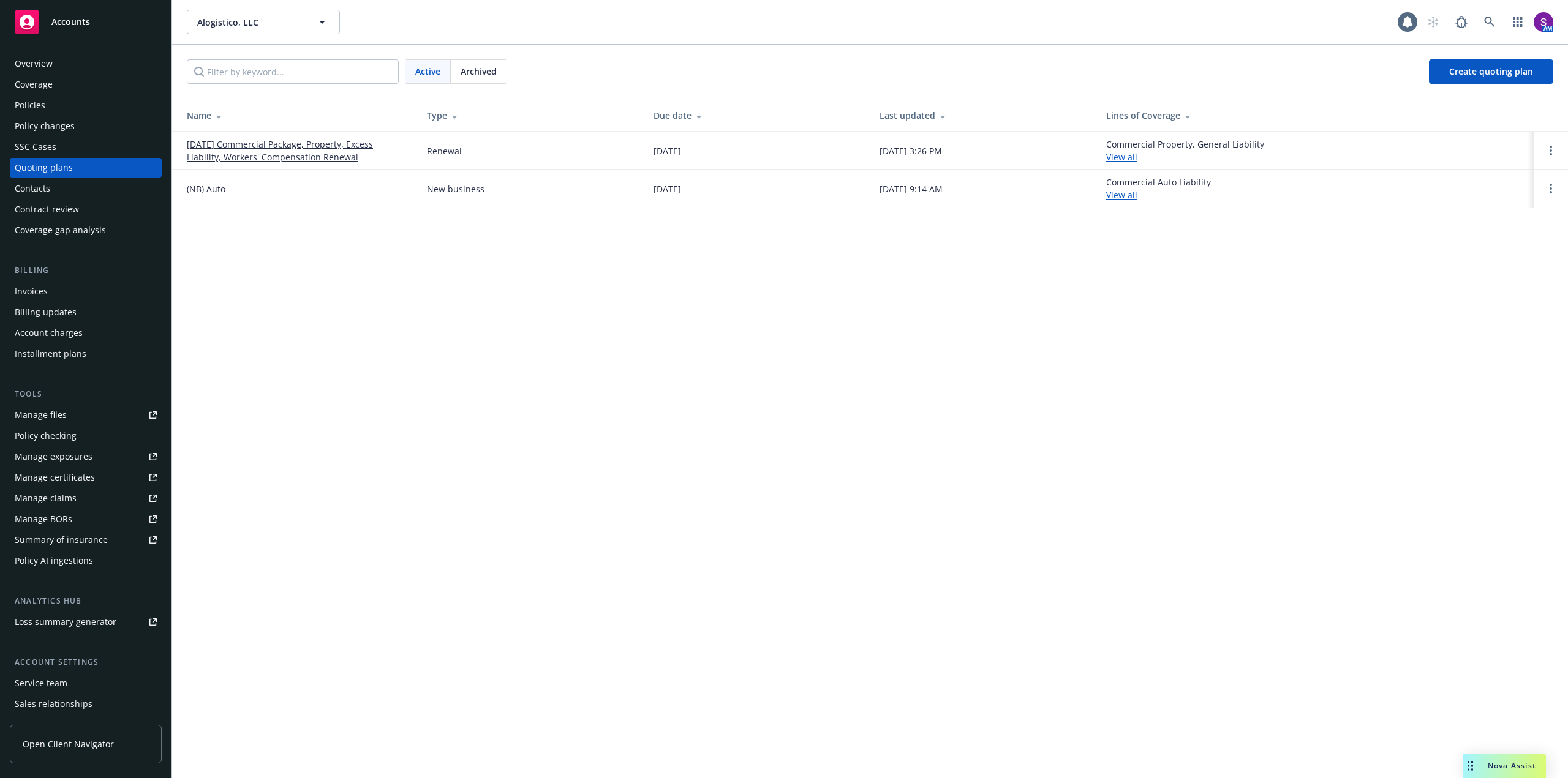
click at [298, 146] on link "[DATE] Commercial Package, Property, Excess Liability, Workers' Compensation Re…" at bounding box center [297, 150] width 220 height 26
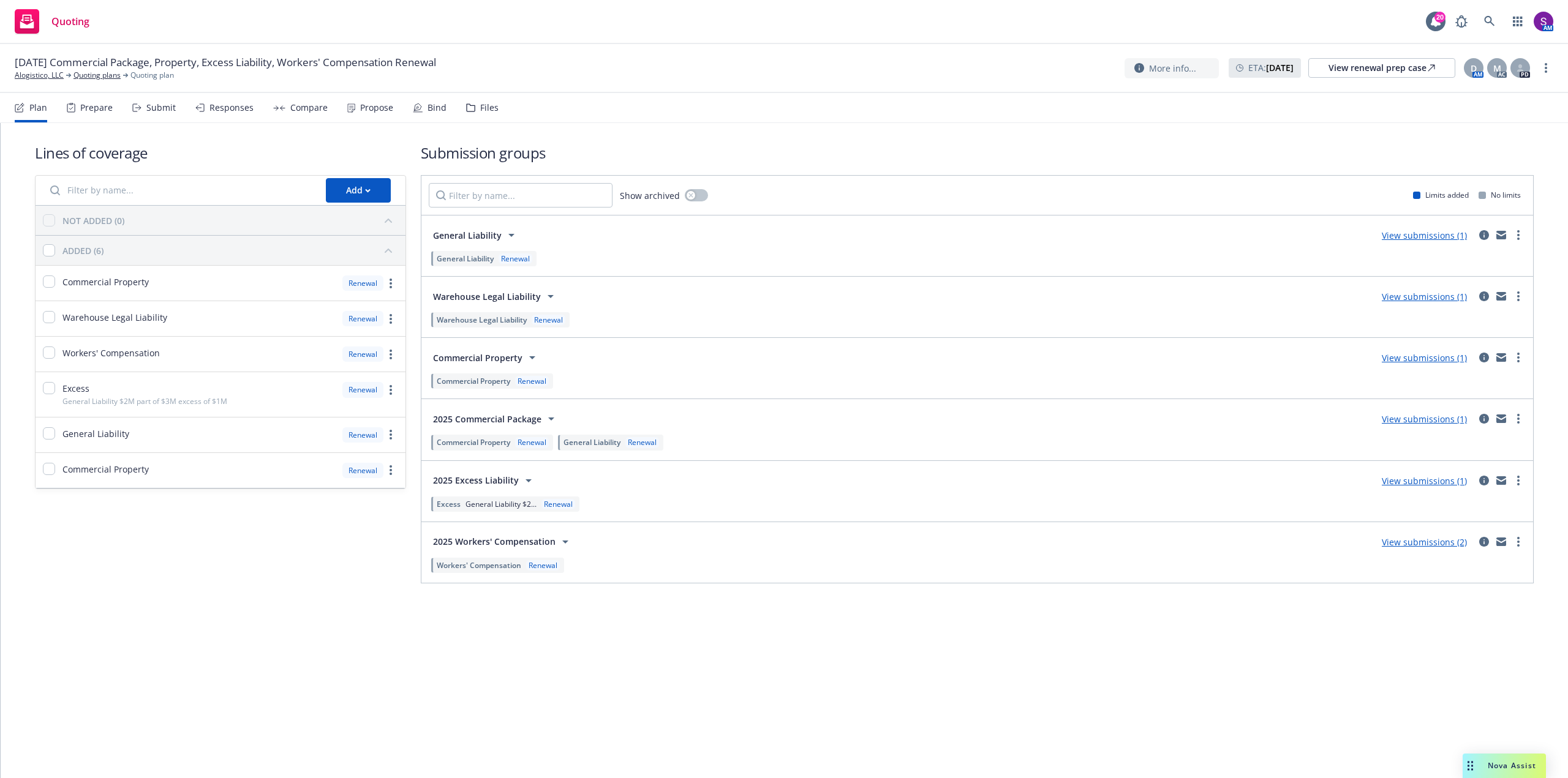
click at [373, 112] on div "Propose" at bounding box center [377, 108] width 33 height 10
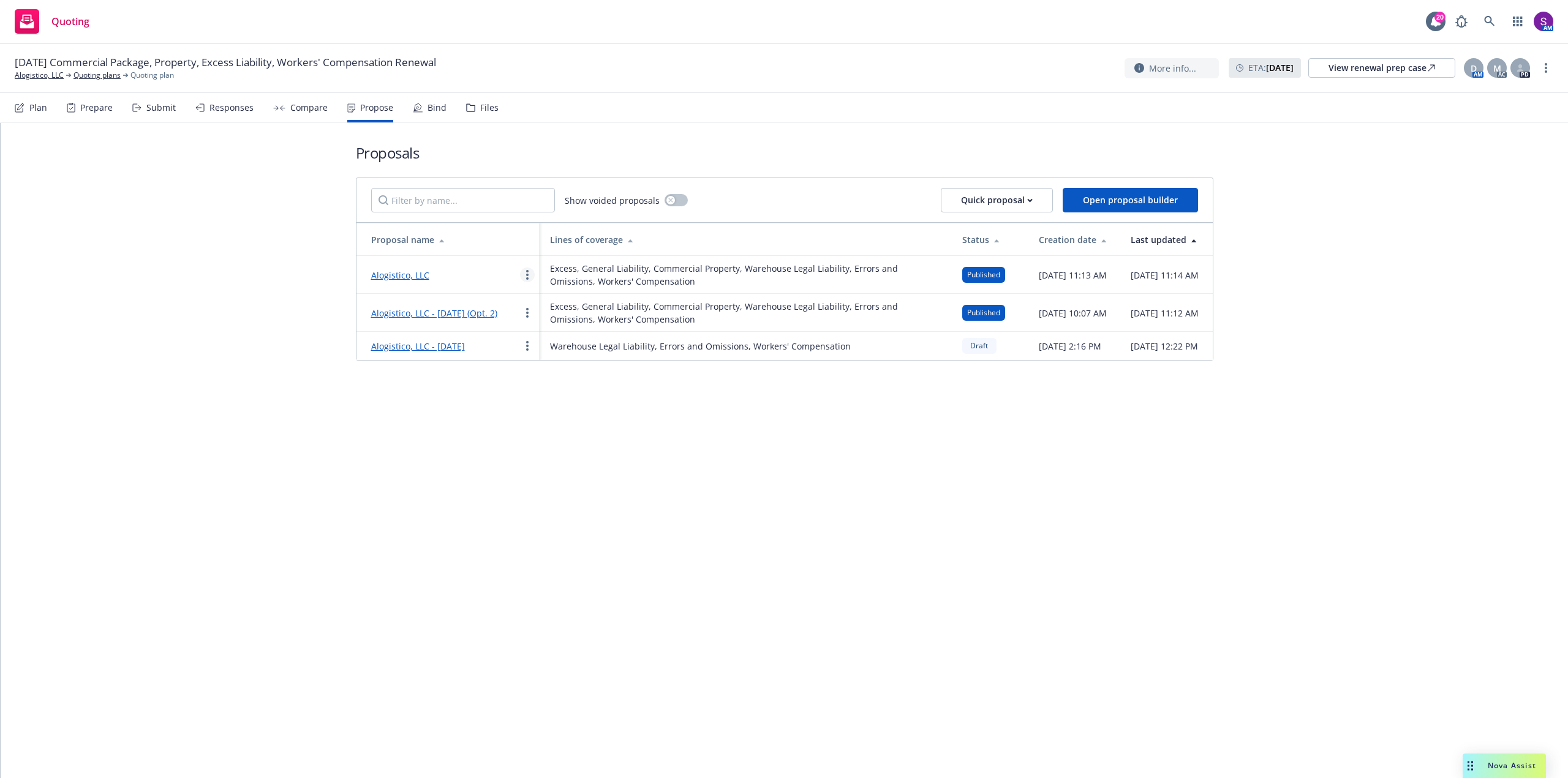
click at [527, 271] on icon "more" at bounding box center [527, 275] width 2 height 10
click at [555, 329] on span "Duplicate" at bounding box center [555, 329] width 69 height 12
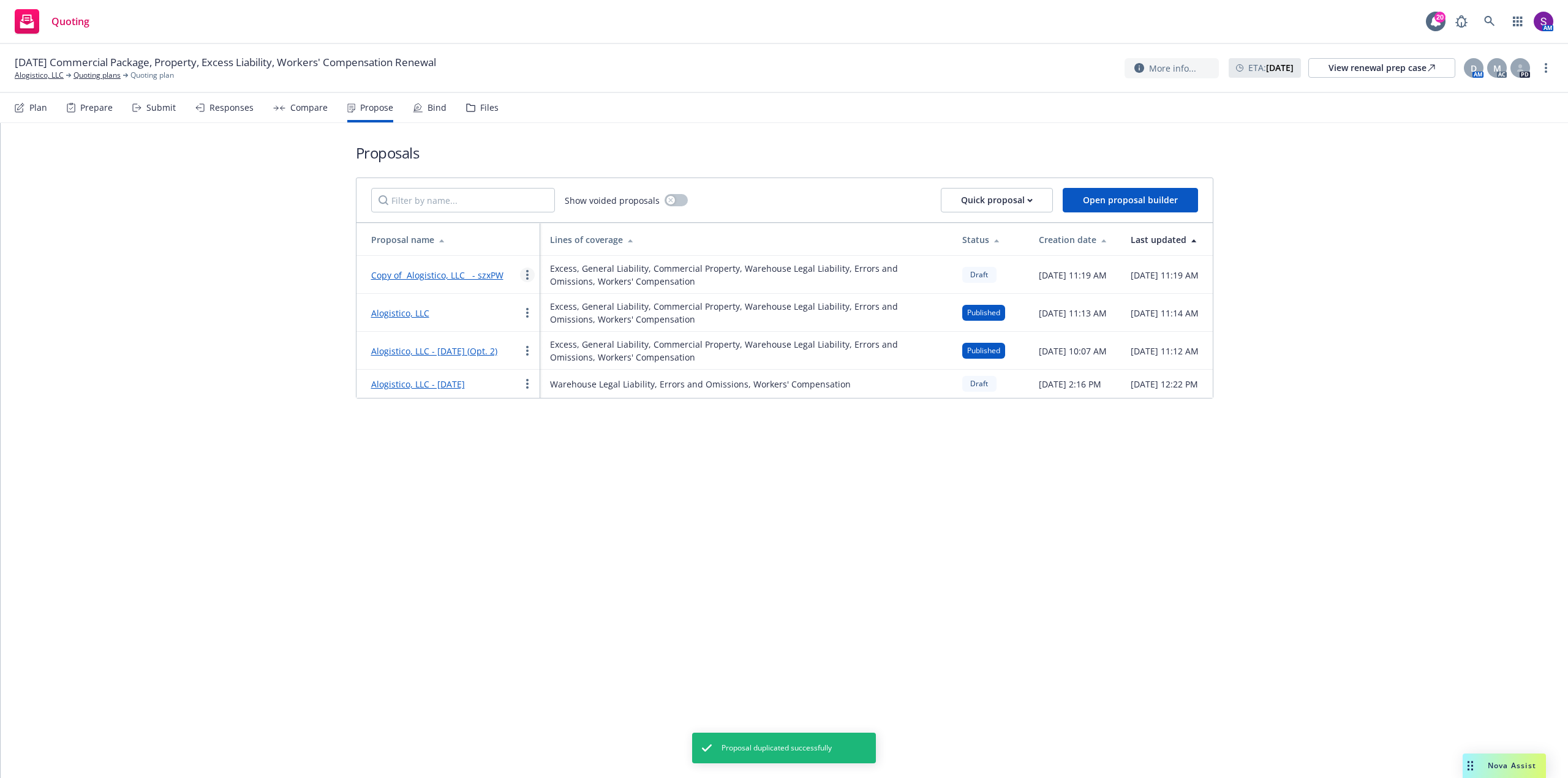
click at [524, 276] on link "more" at bounding box center [527, 275] width 15 height 15
click at [545, 298] on link "Edit" at bounding box center [575, 305] width 109 height 25
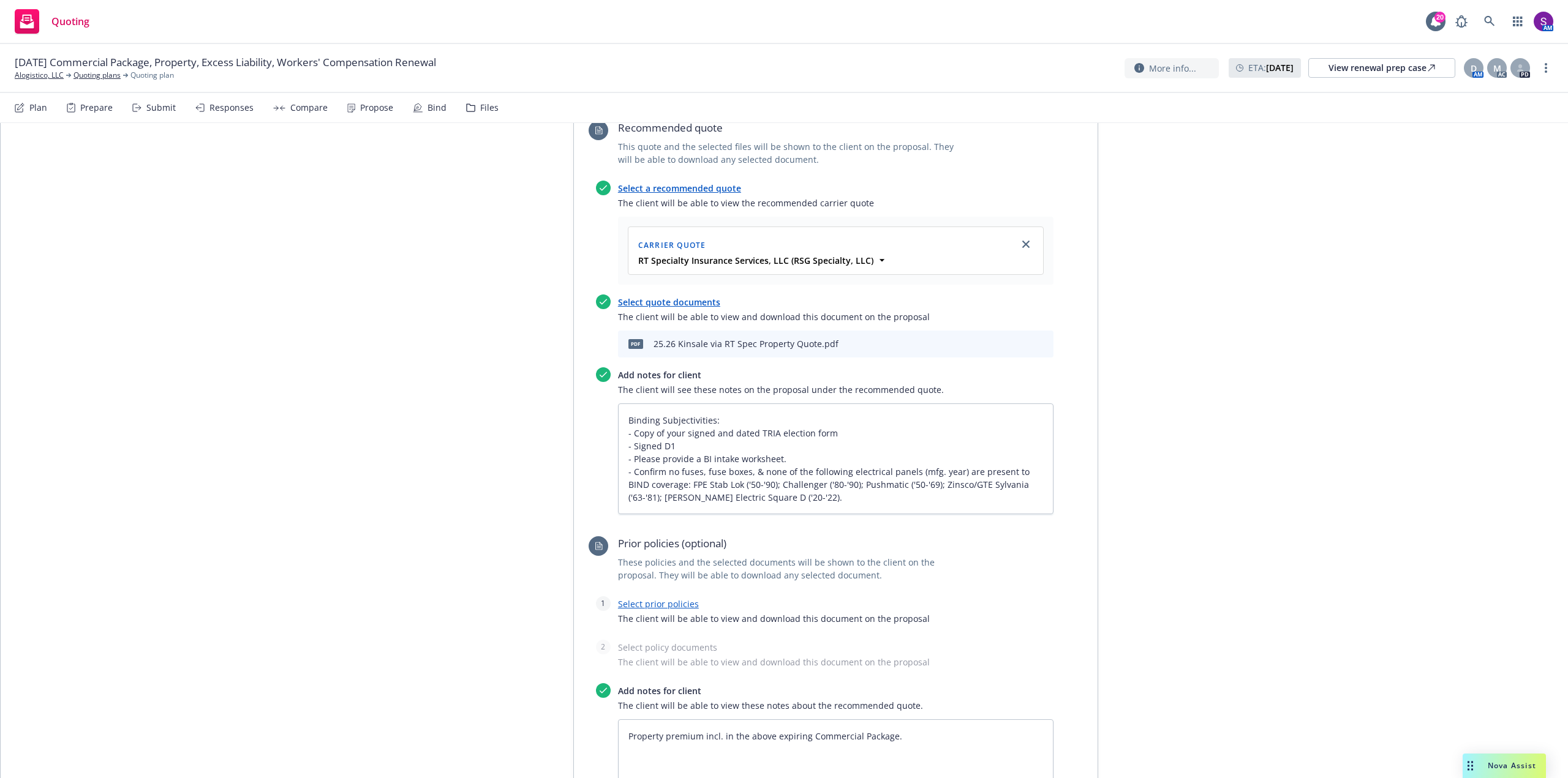
scroll to position [3368, 0]
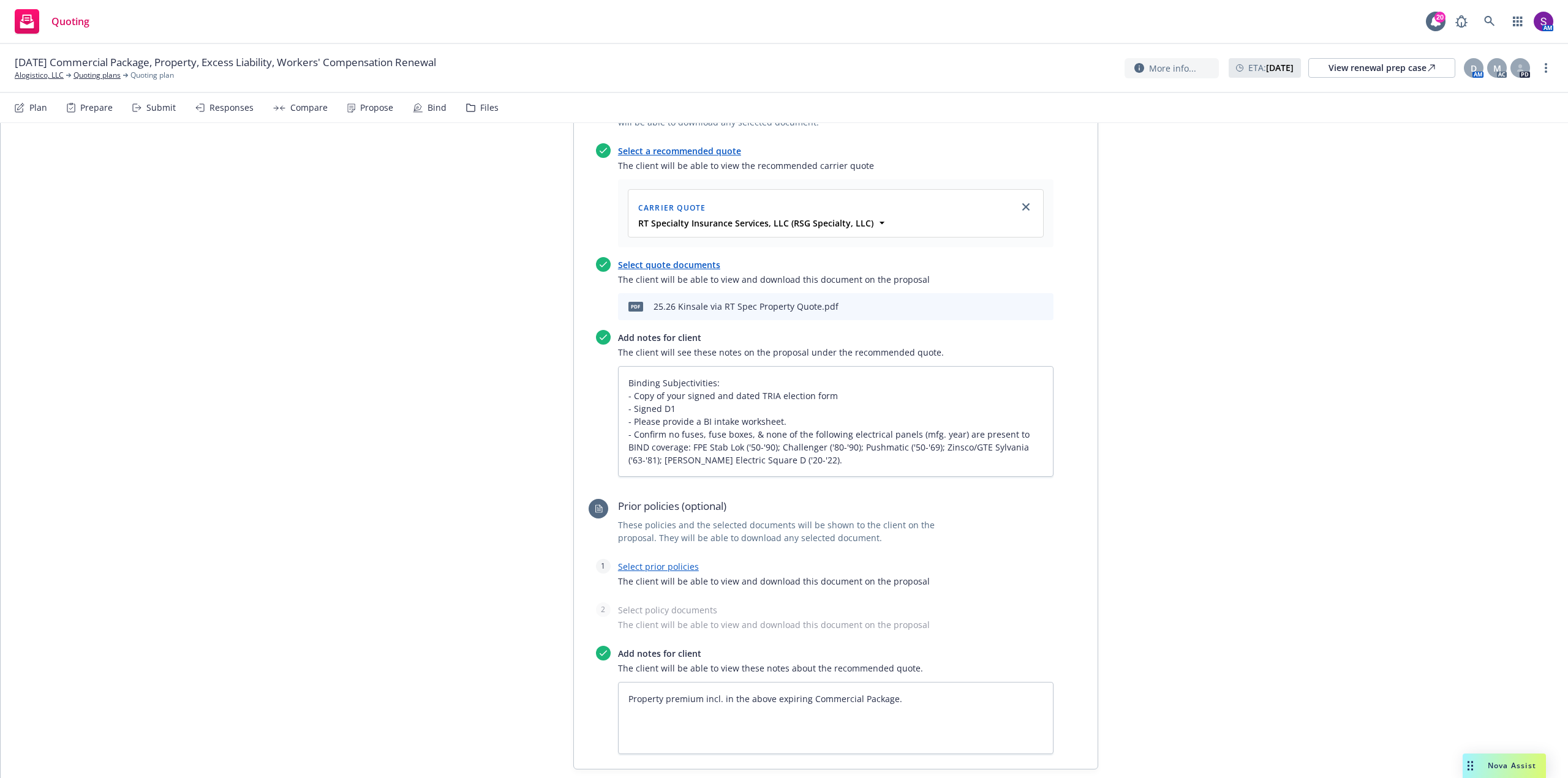
click at [653, 561] on link "Select prior policies" at bounding box center [659, 567] width 81 height 12
type textarea "x"
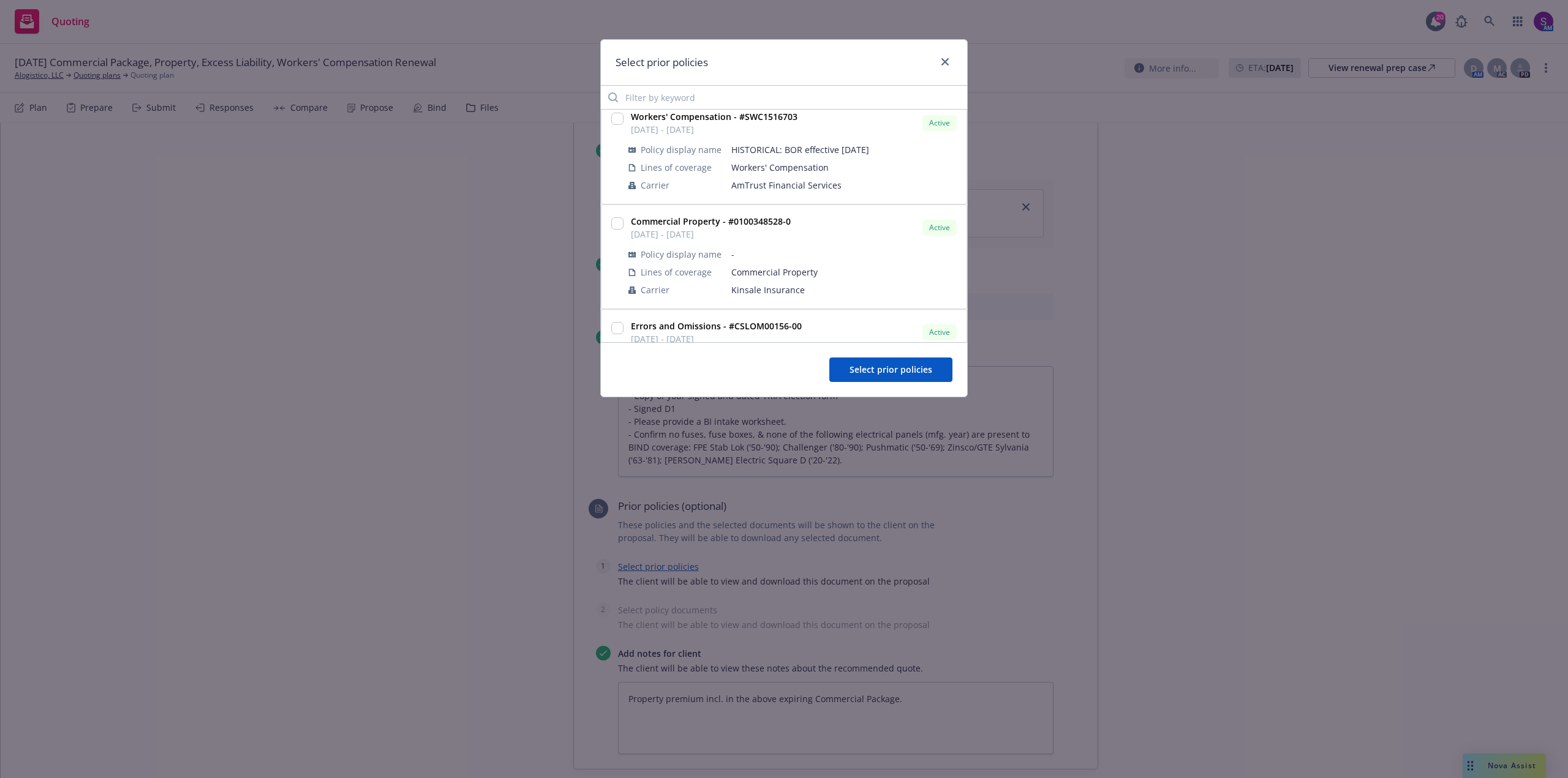
scroll to position [306, 0]
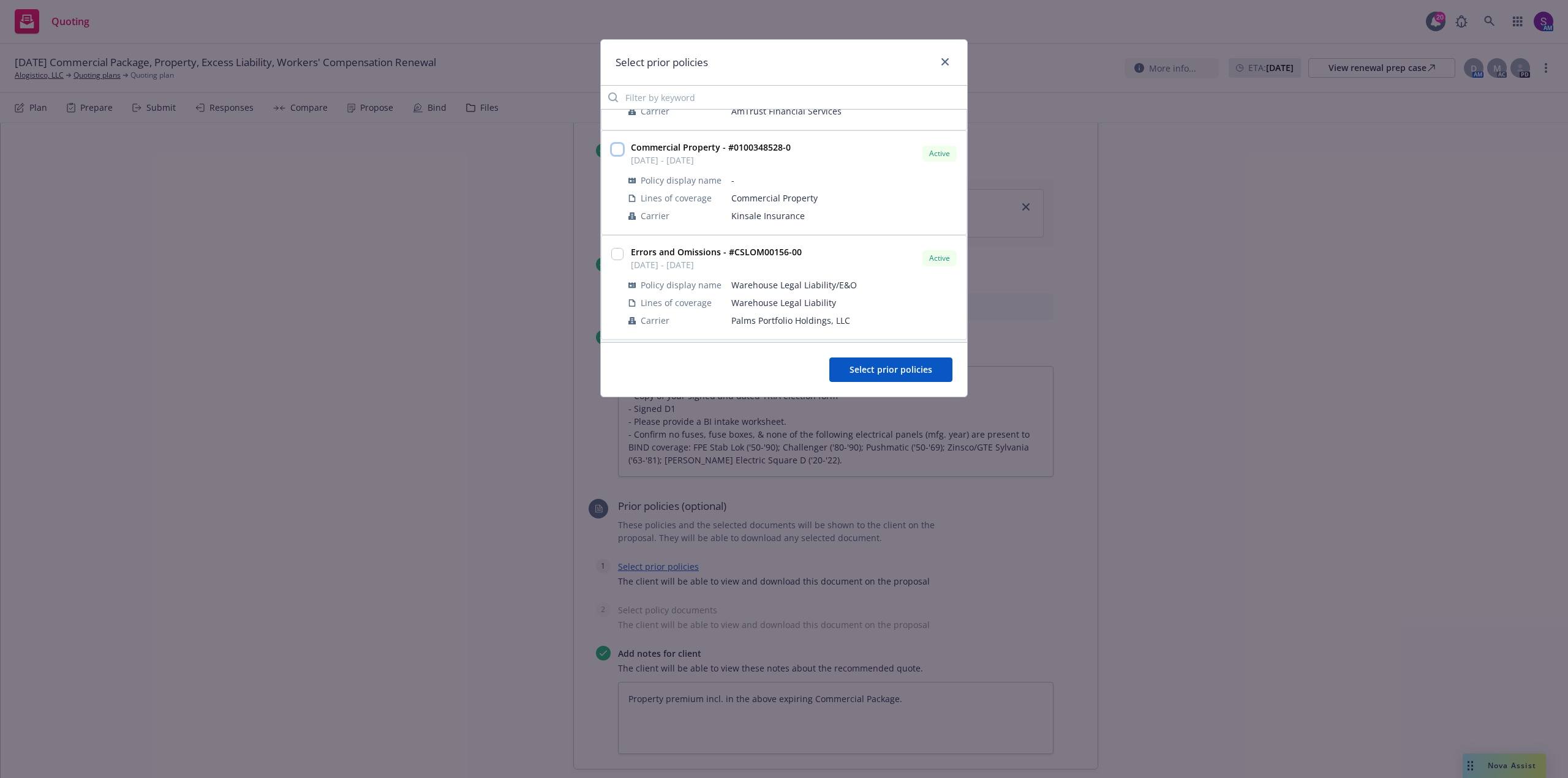
click at [622, 151] on input "checkbox" at bounding box center [617, 149] width 12 height 12
checkbox input "true"
click at [897, 363] on button "Select prior policies" at bounding box center [891, 370] width 123 height 25
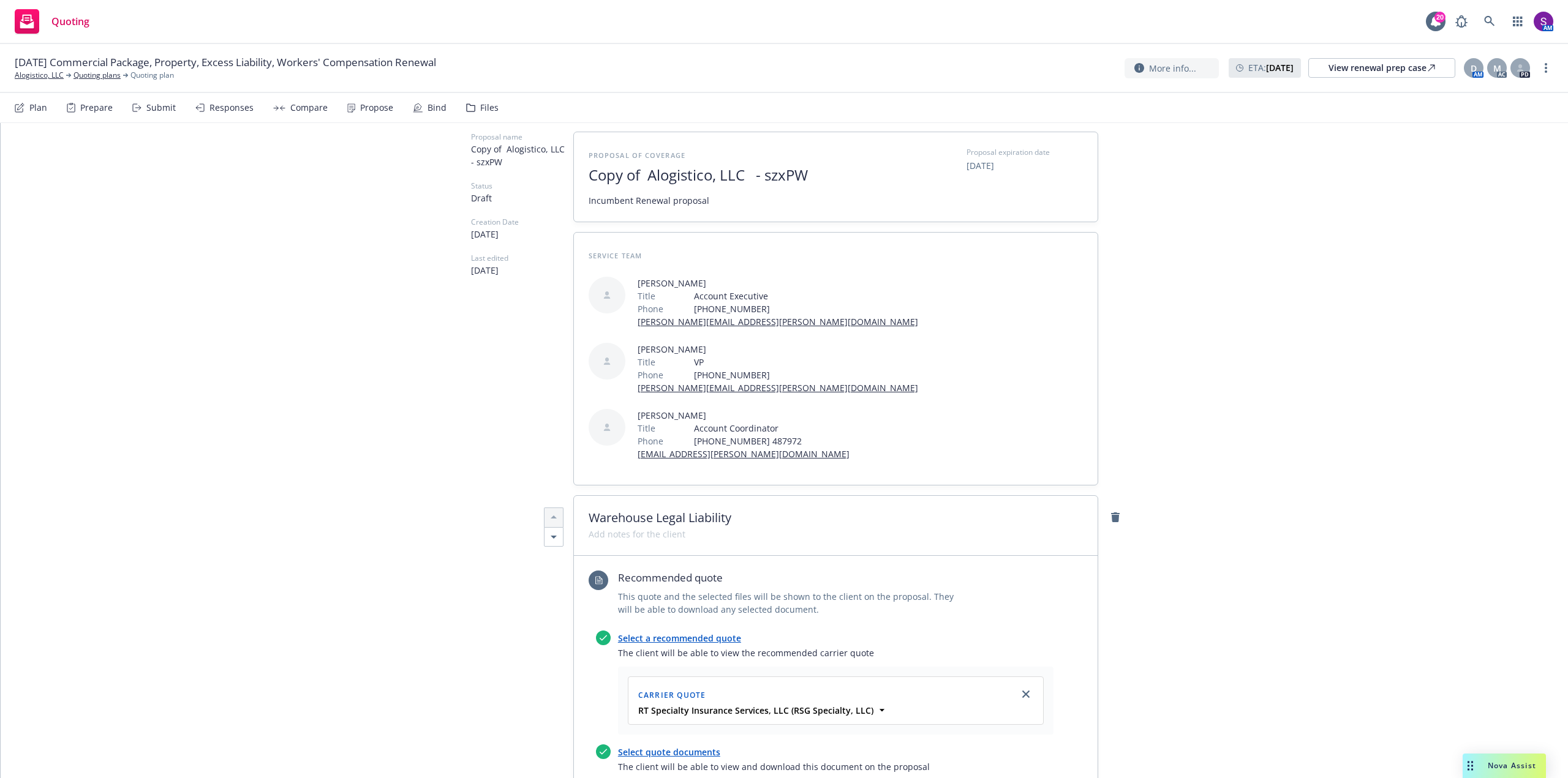
scroll to position [0, 0]
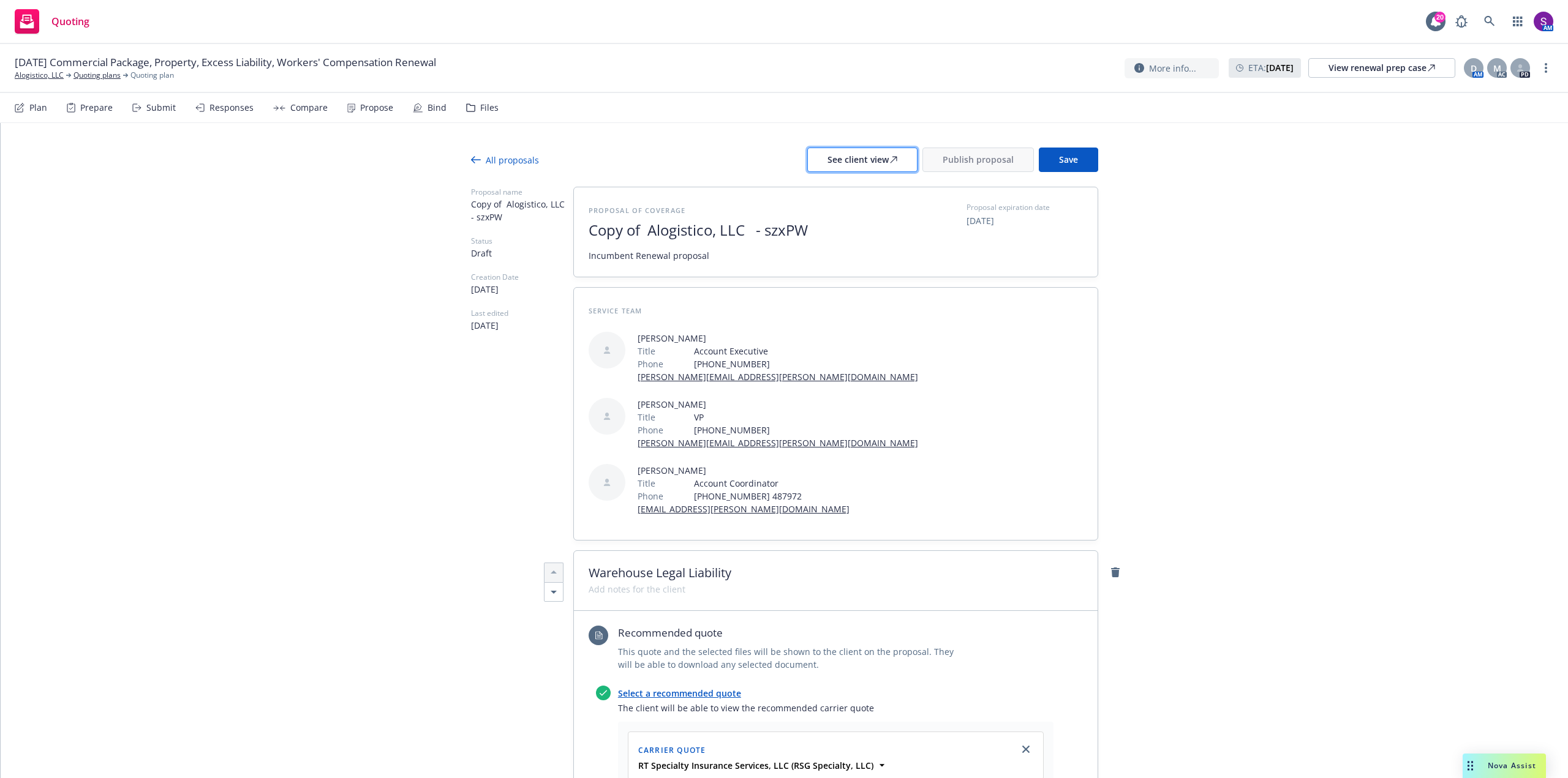
click at [877, 159] on div "See client view" at bounding box center [863, 160] width 70 height 23
type textarea "x"
click at [46, 77] on link "Alogistico, LLC" at bounding box center [39, 74] width 49 height 11
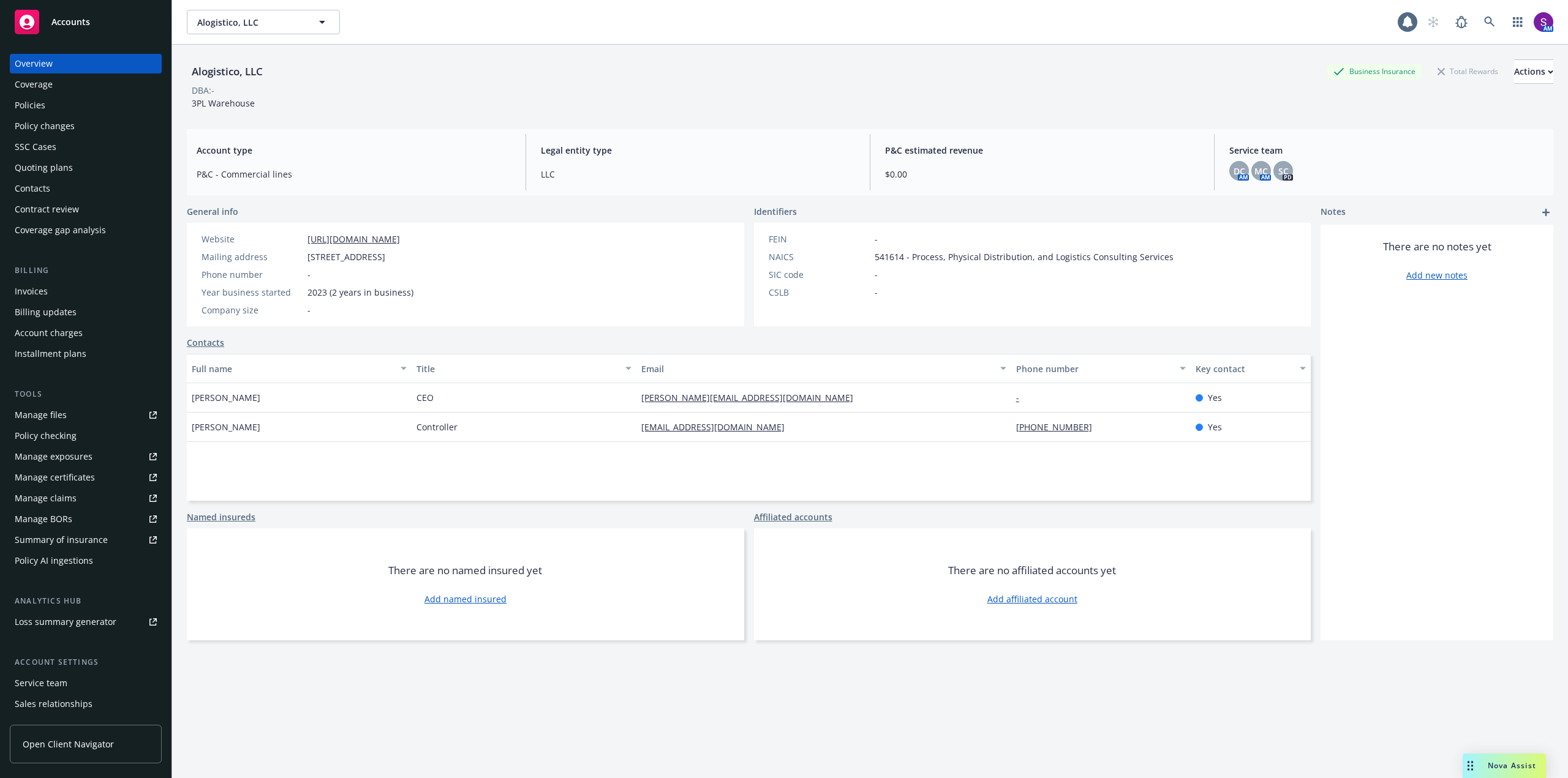
click at [44, 103] on div "Policies" at bounding box center [30, 105] width 31 height 20
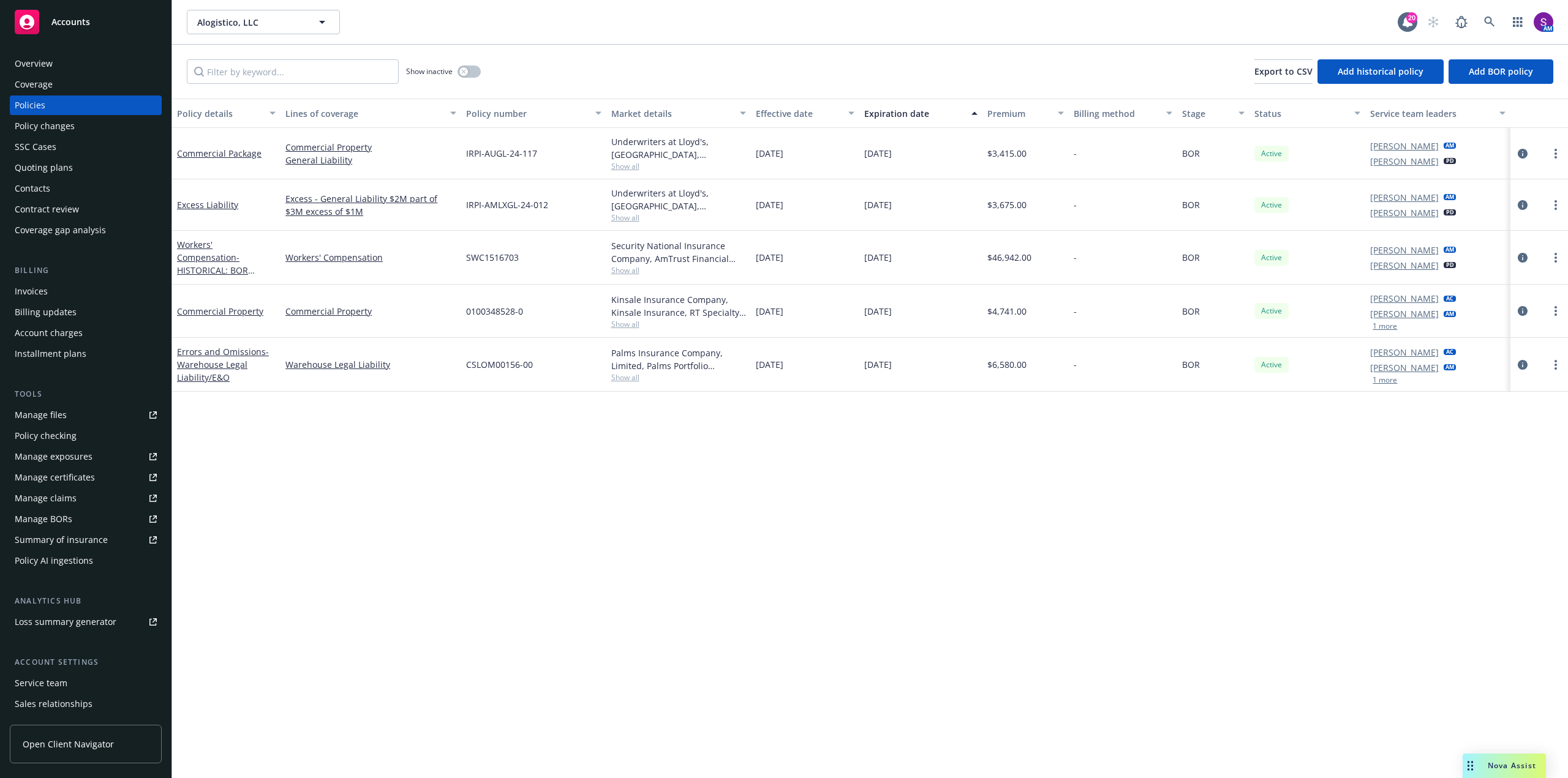
click at [77, 166] on div "Quoting plans" at bounding box center [86, 168] width 142 height 20
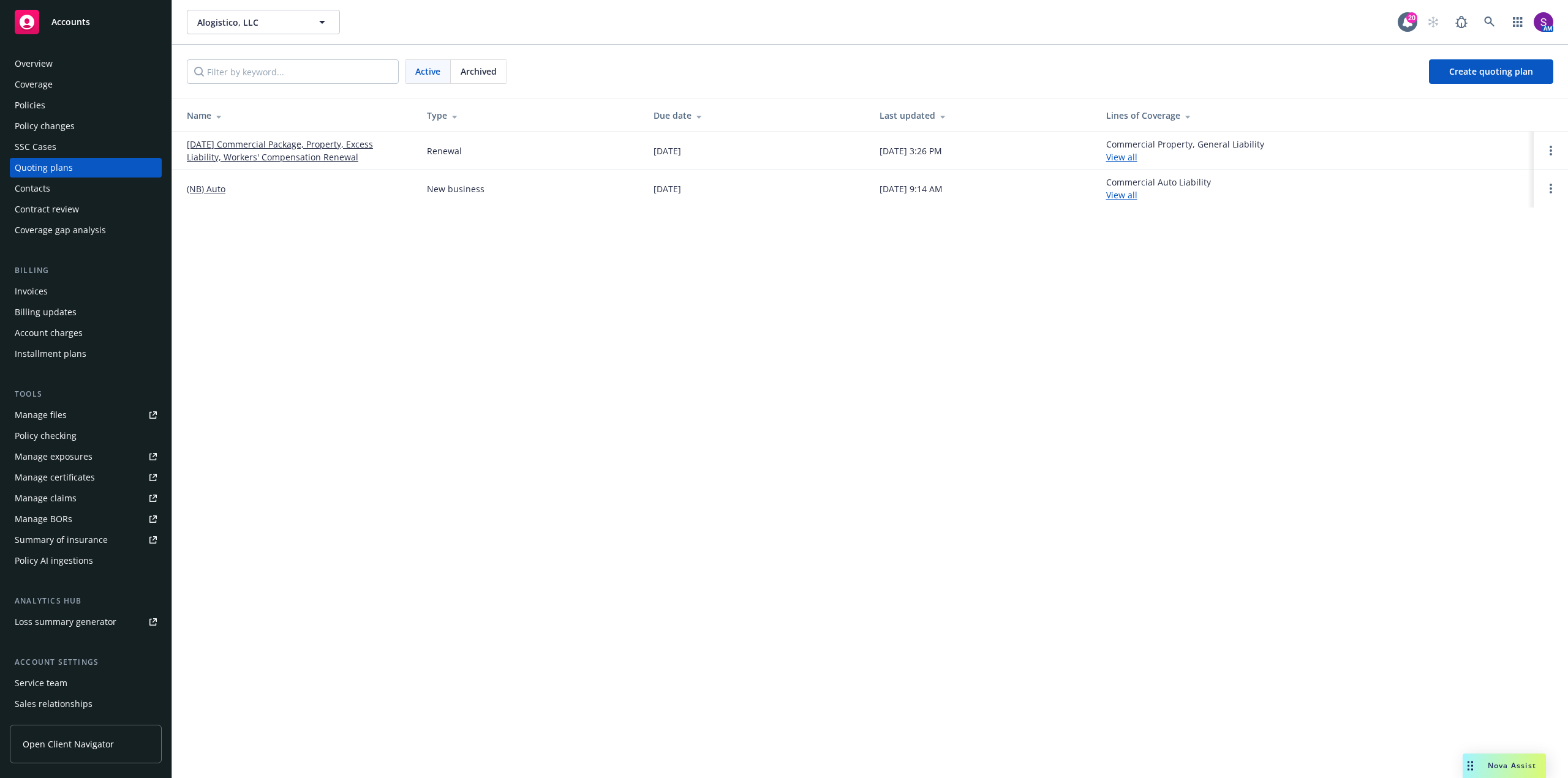
click at [263, 151] on link "[DATE] Commercial Package, Property, Excess Liability, Workers' Compensation Re…" at bounding box center [297, 150] width 220 height 26
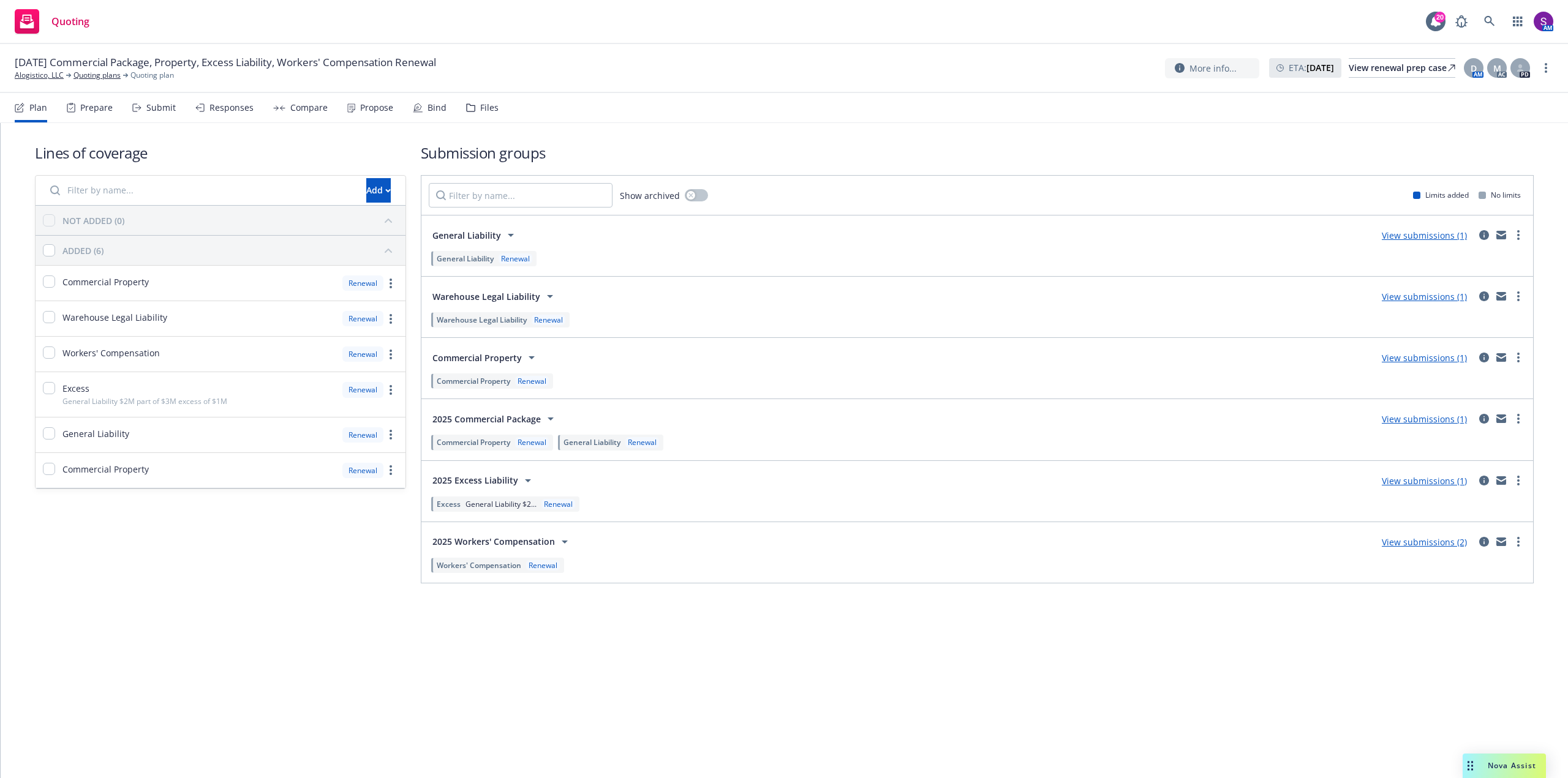
click at [294, 113] on div "Compare" at bounding box center [309, 108] width 37 height 10
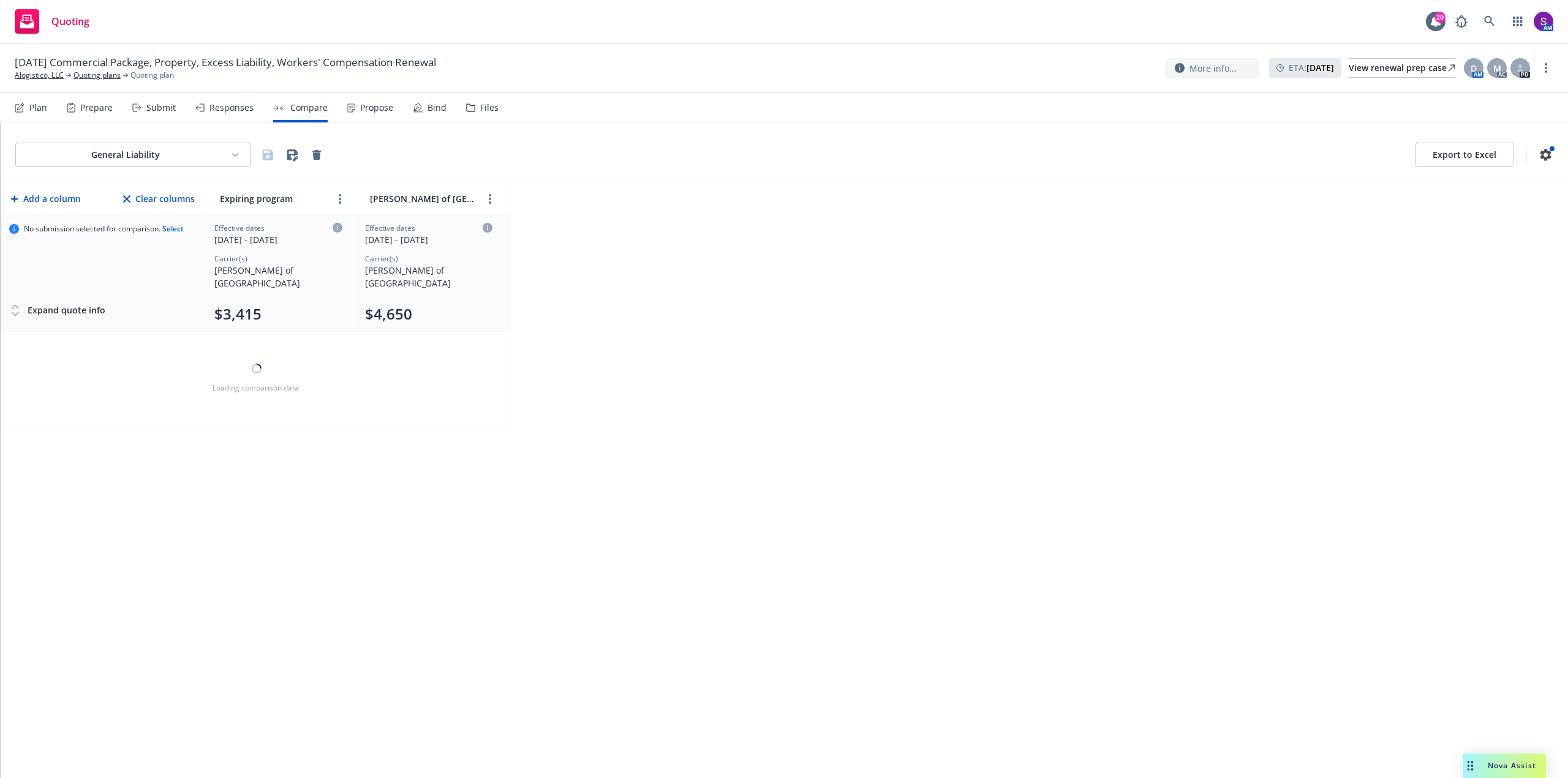
click at [360, 112] on div "Propose" at bounding box center [377, 108] width 33 height 10
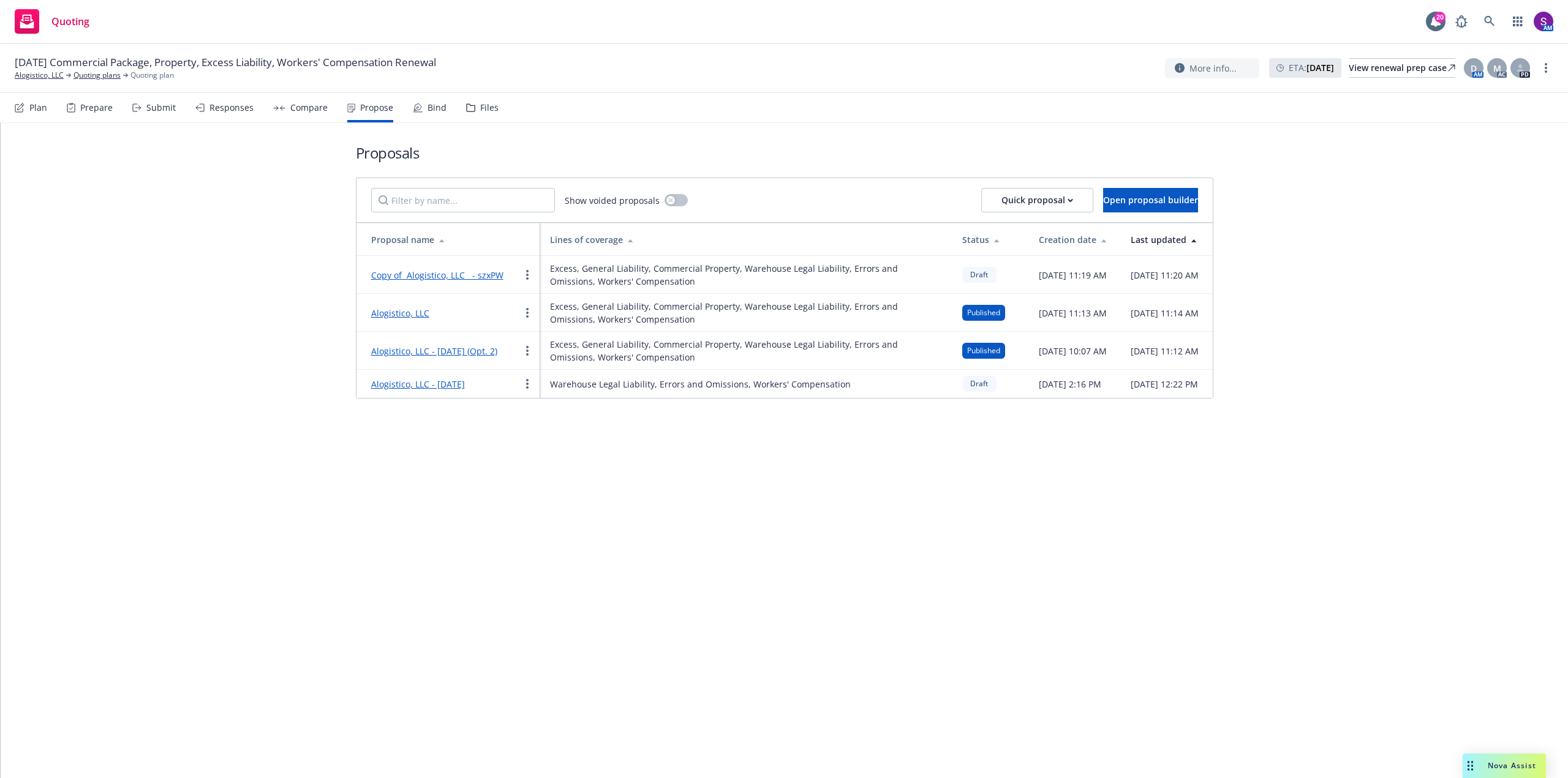
click at [461, 272] on link "Copy of Alogistico, LLC - szxPW" at bounding box center [437, 276] width 132 height 12
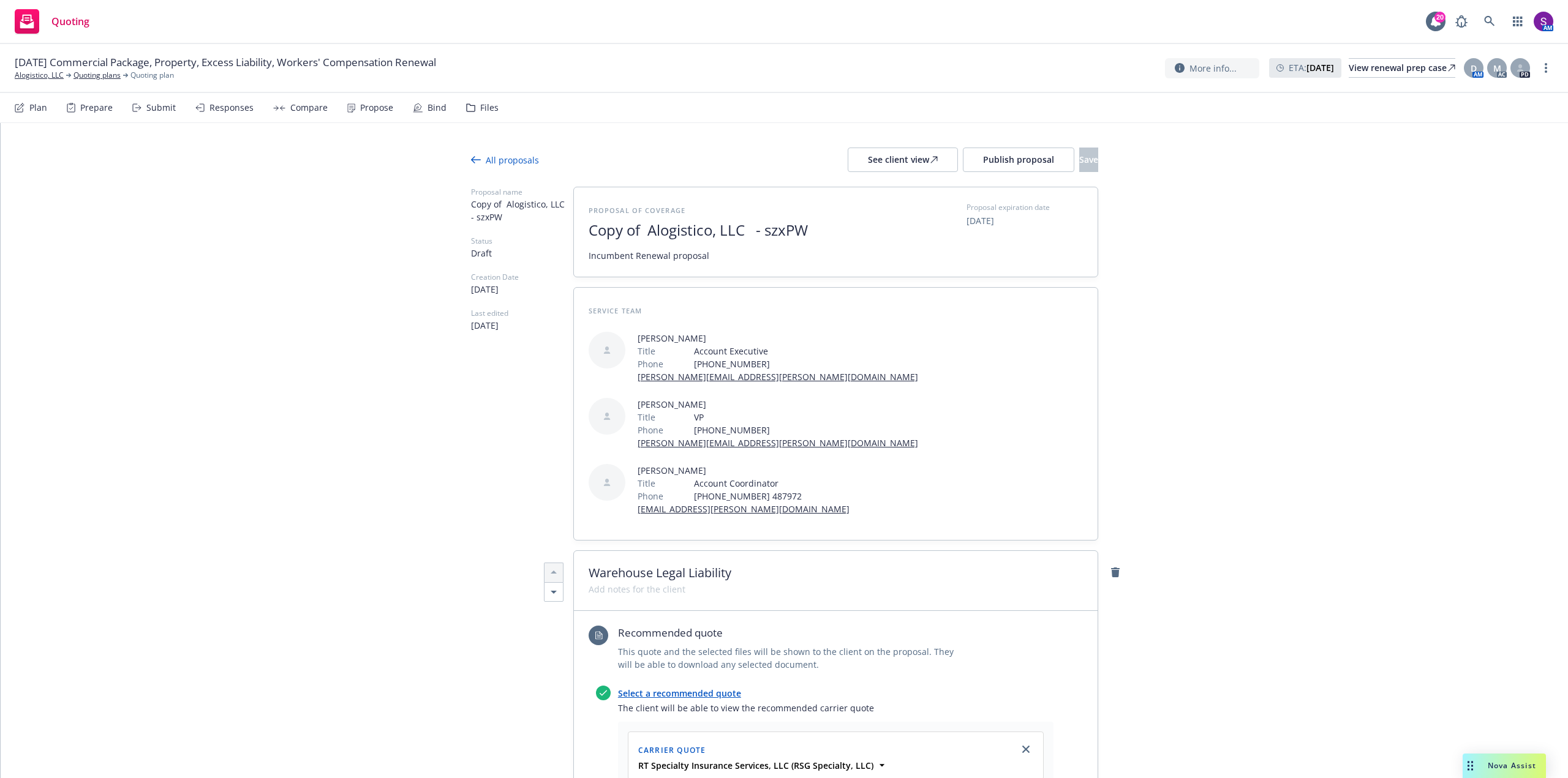
click at [801, 232] on span "Copy of Alogistico, LLC - szxPW" at bounding box center [738, 230] width 301 height 17
drag, startPoint x: 815, startPoint y: 229, endPoint x: 748, endPoint y: 230, distance: 67.0
click at [748, 230] on span "Copy of Alogistico, LLC - szxPW" at bounding box center [738, 230] width 301 height 17
drag, startPoint x: 639, startPoint y: 230, endPoint x: 550, endPoint y: 234, distance: 89.1
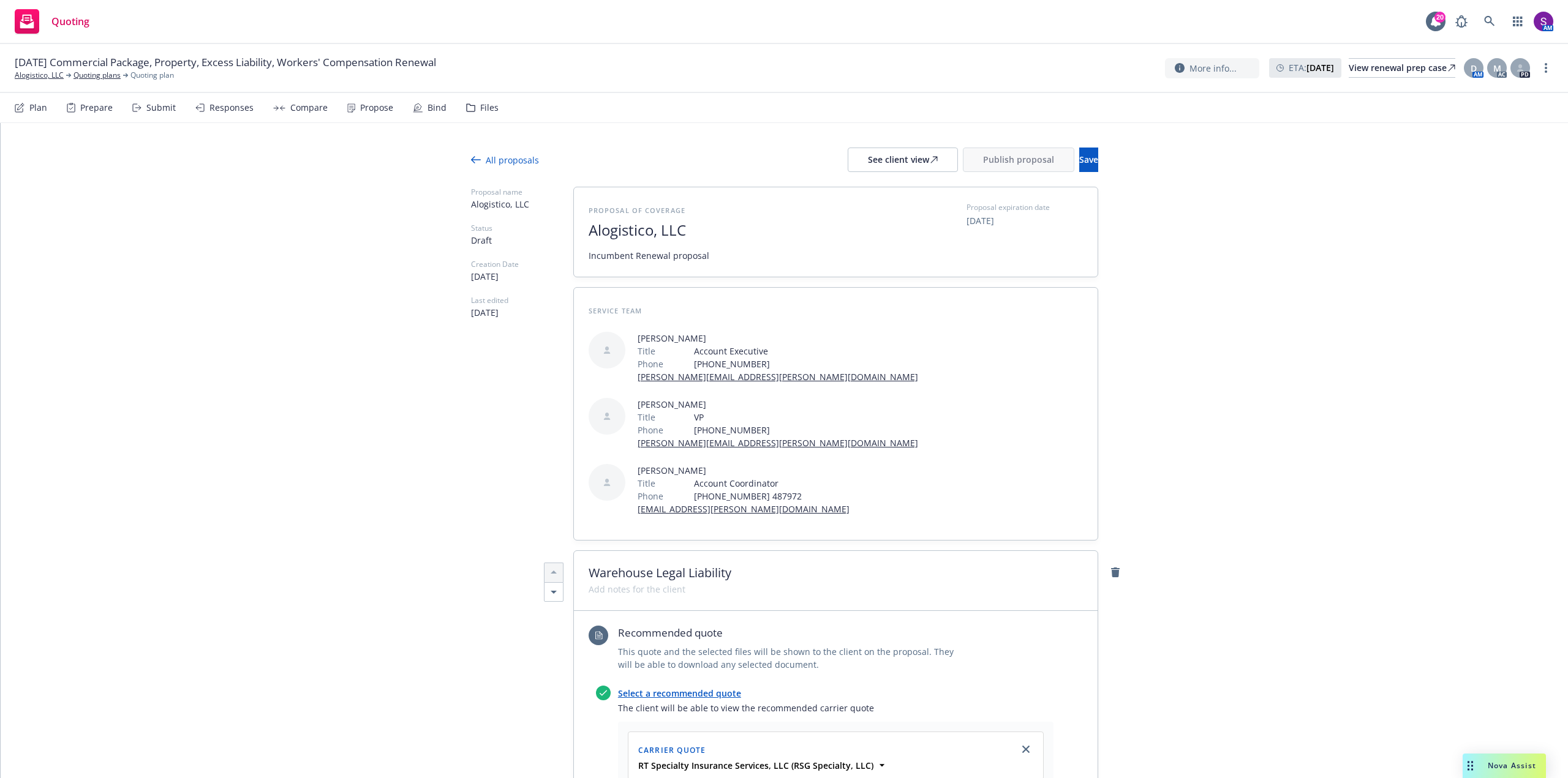
type textarea "x"
click at [716, 253] on span "Incumbent Renewal proposal" at bounding box center [738, 256] width 301 height 13
click at [868, 161] on div "See client view" at bounding box center [902, 160] width 70 height 23
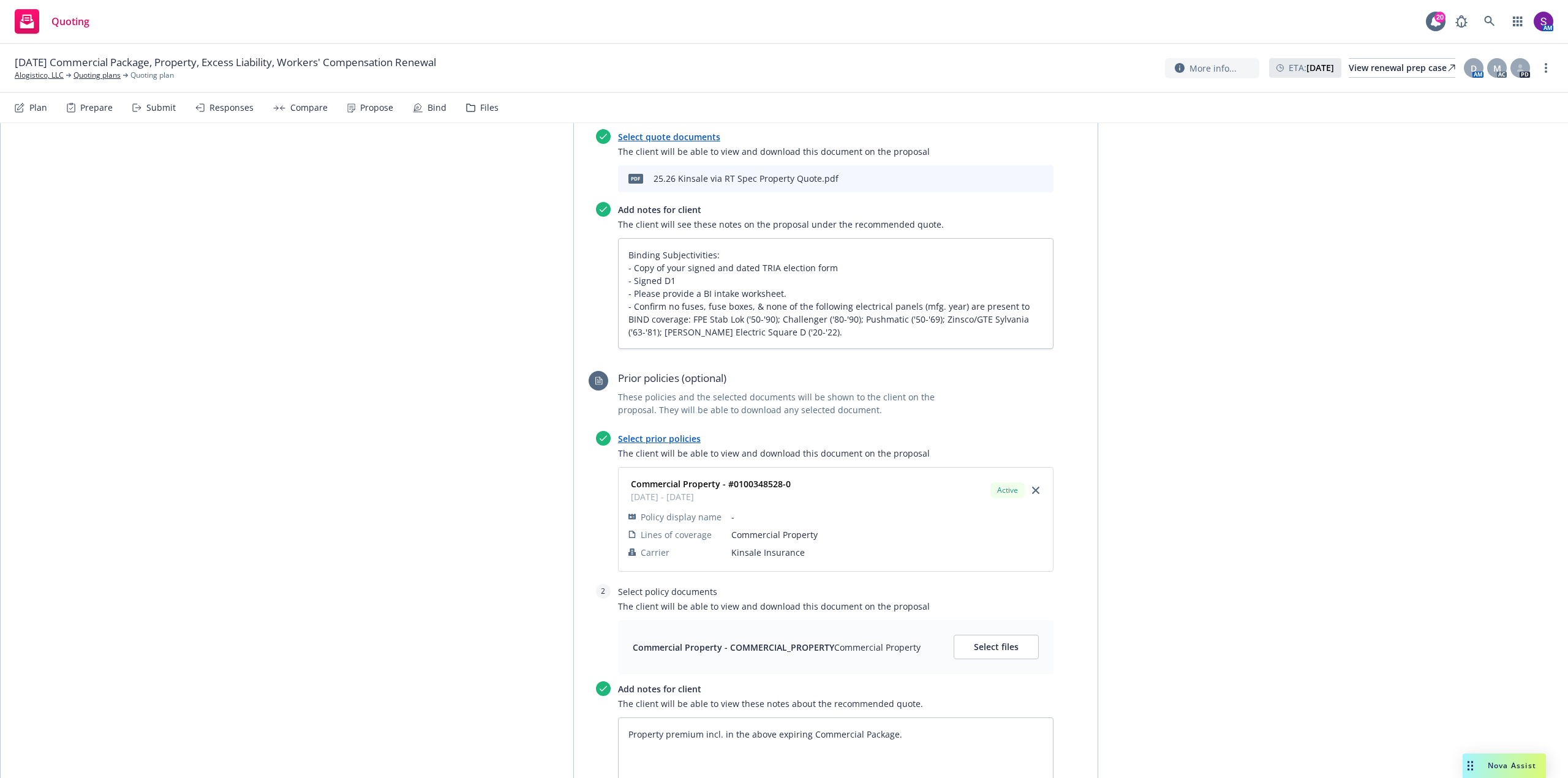
scroll to position [3551, 0]
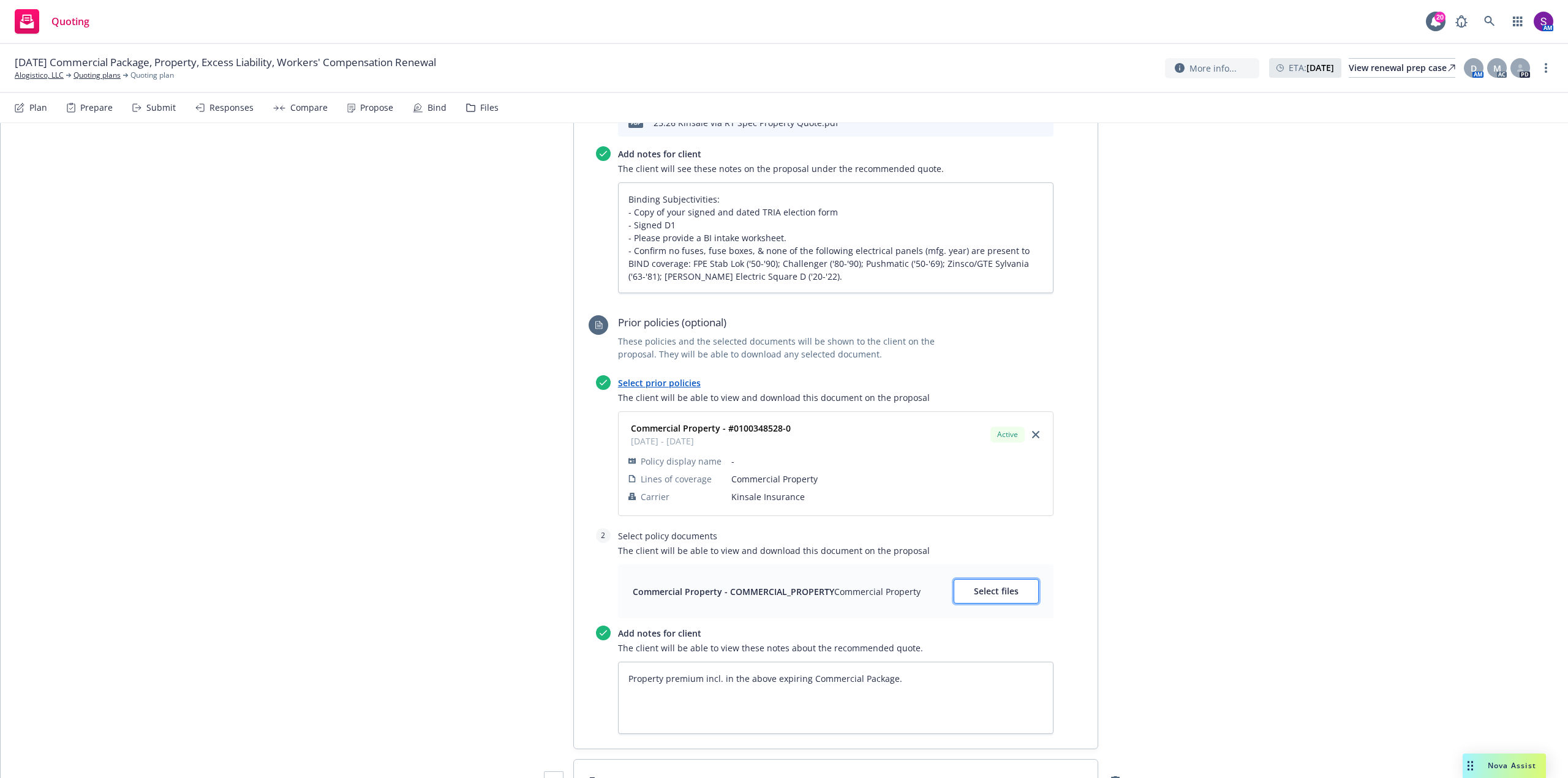
click at [984, 585] on span "Select files" at bounding box center [996, 591] width 45 height 12
type textarea "x"
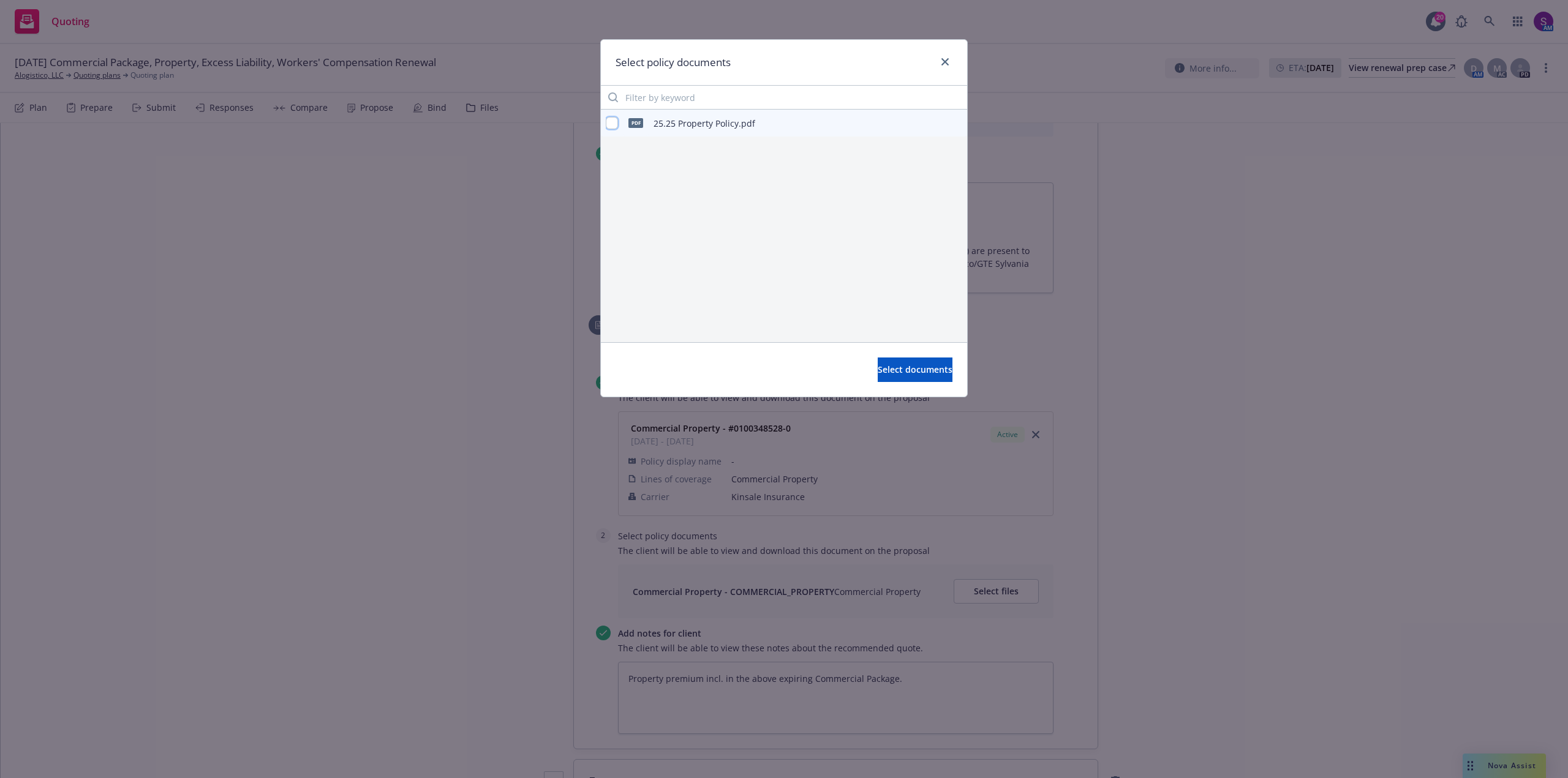
click at [613, 121] on input "checkbox" at bounding box center [612, 122] width 12 height 12
checkbox input "true"
click at [898, 372] on span "Select documents" at bounding box center [915, 369] width 75 height 12
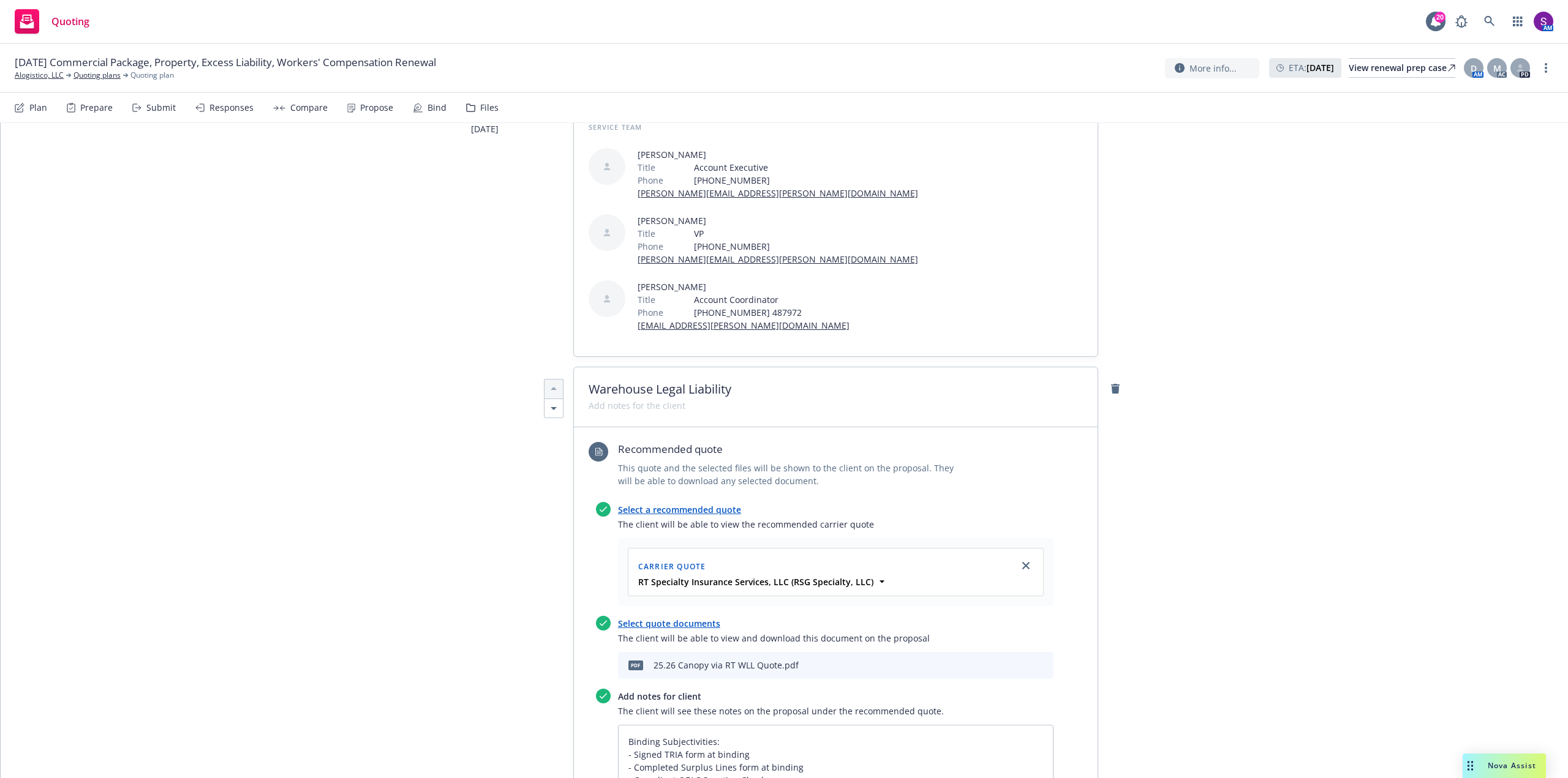
scroll to position [0, 0]
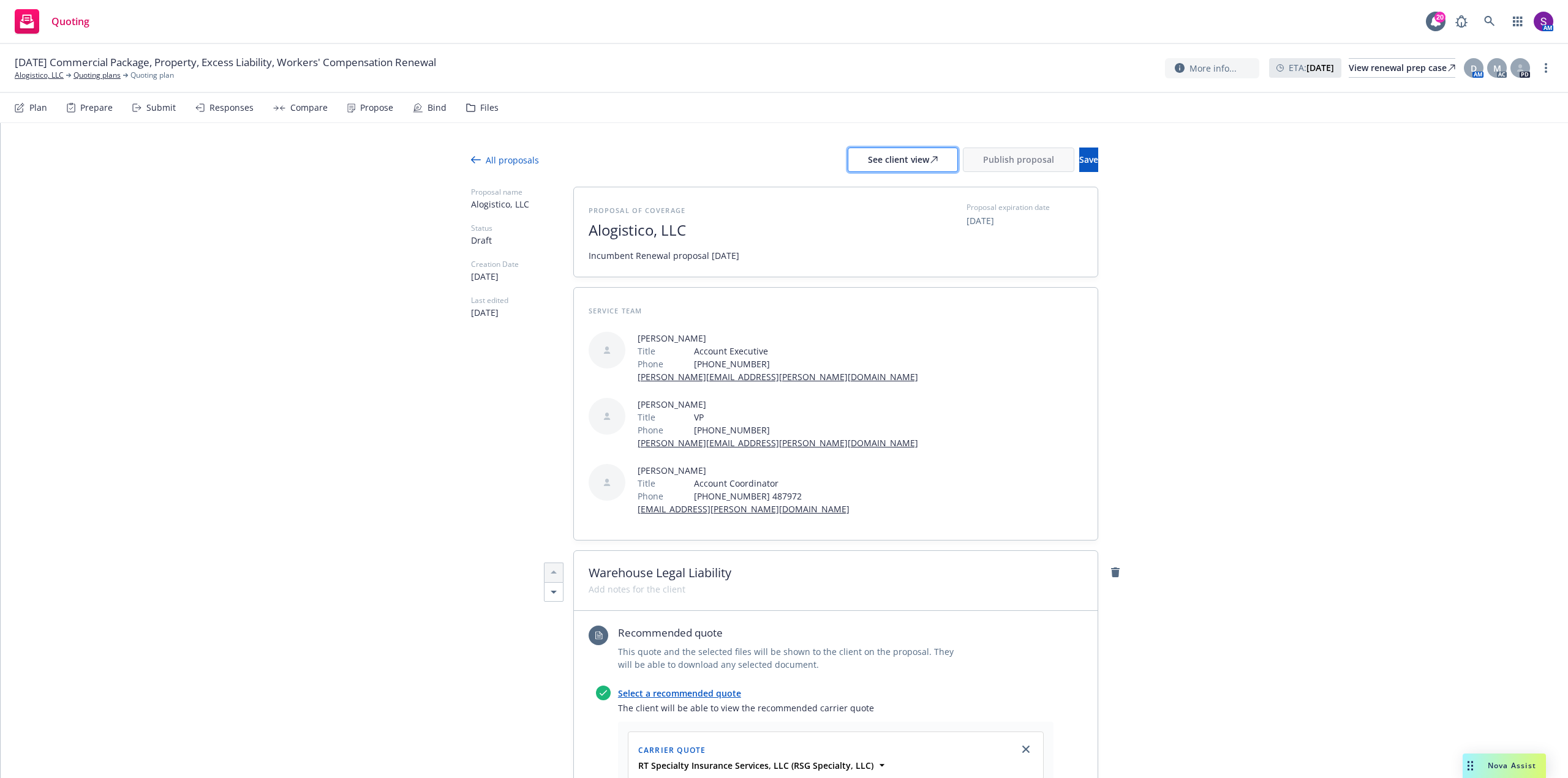
click at [880, 164] on div "See client view" at bounding box center [902, 160] width 70 height 23
click at [983, 163] on span "Publish proposal" at bounding box center [1018, 160] width 71 height 12
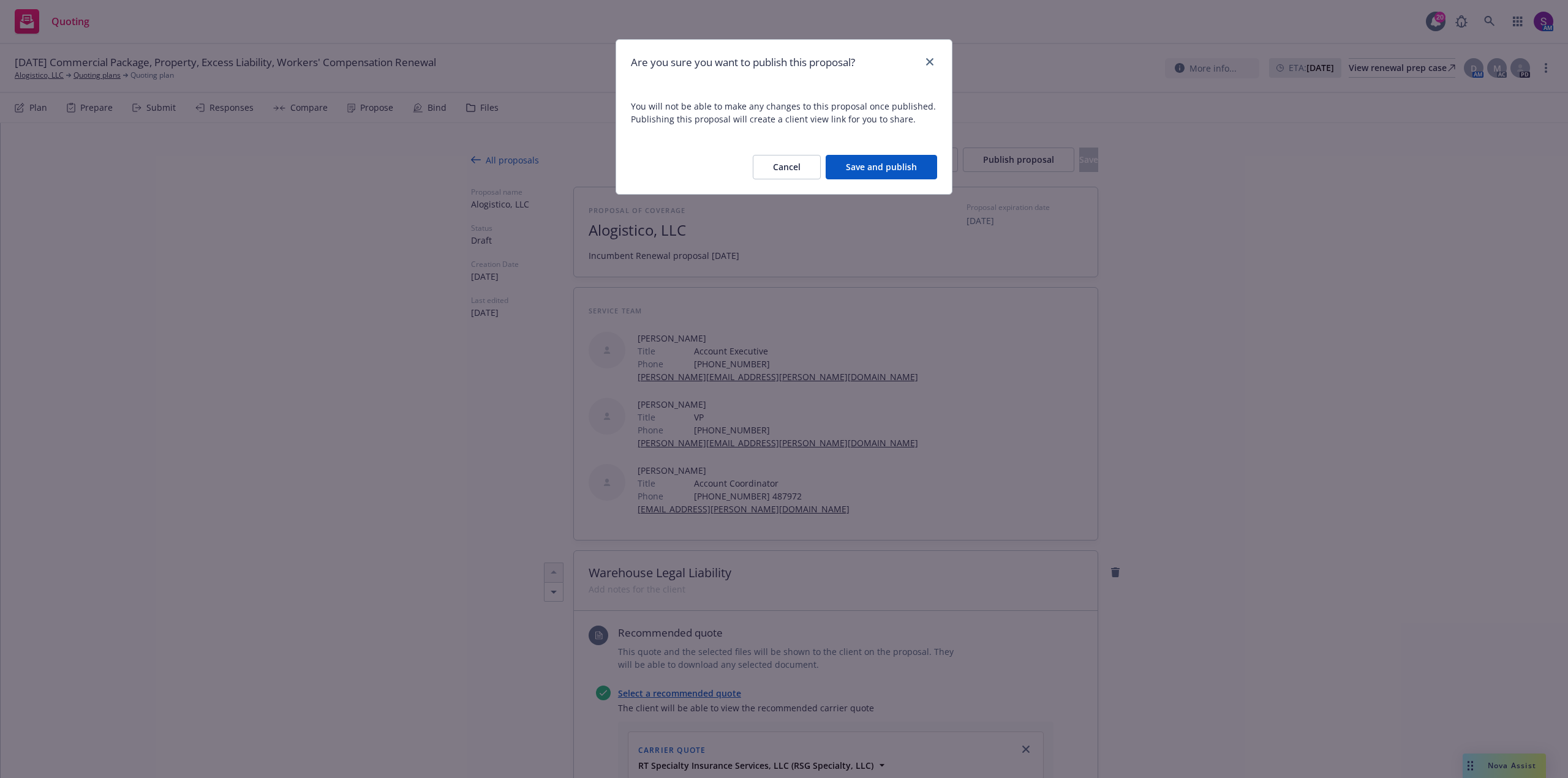
click at [903, 164] on button "Save and publish" at bounding box center [881, 167] width 112 height 25
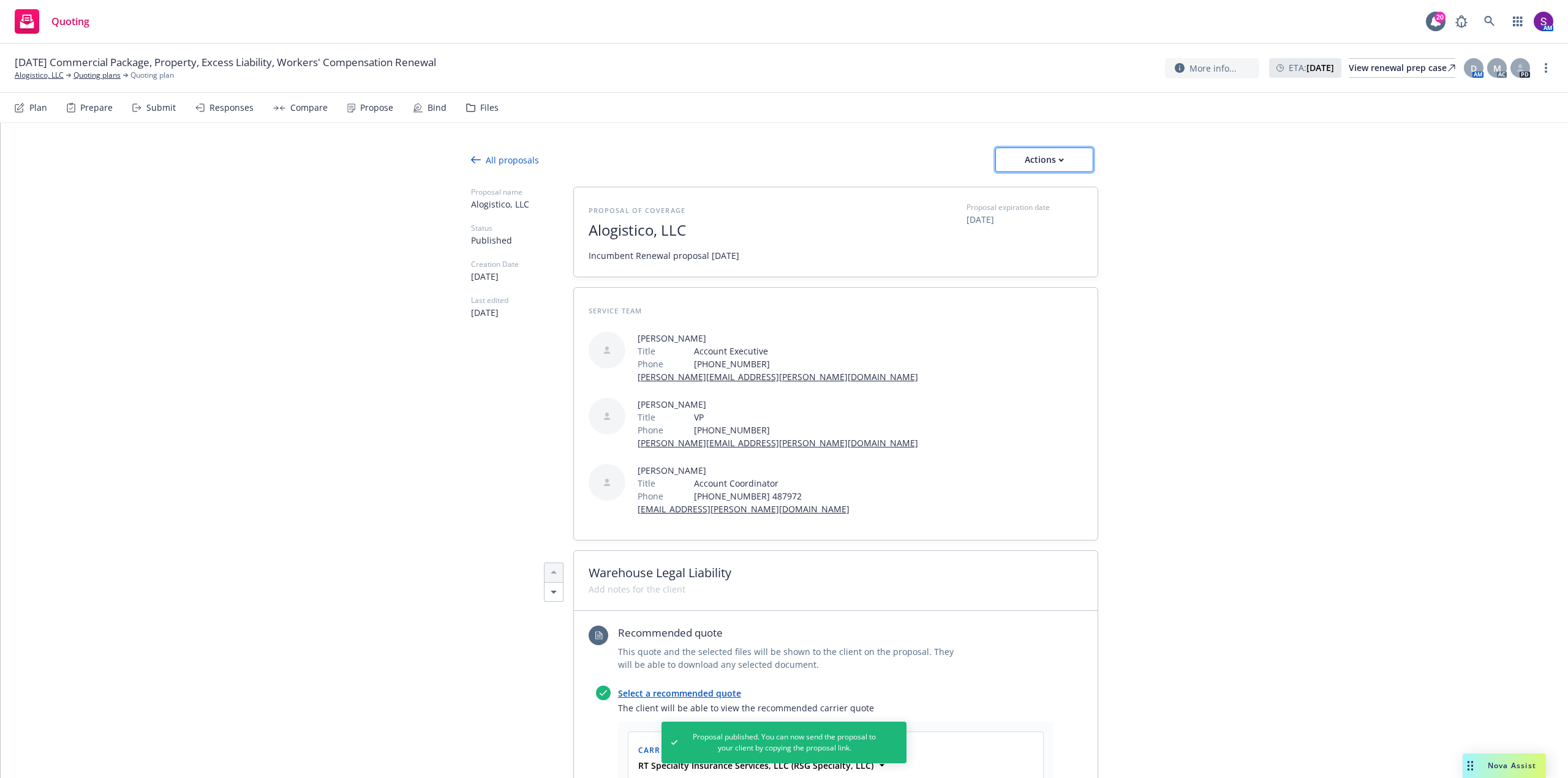
click at [1049, 167] on div "Actions" at bounding box center [1045, 160] width 58 height 23
click at [1056, 190] on span "Copy proposal link" at bounding box center [1043, 191] width 105 height 12
click at [1036, 166] on div "Actions" at bounding box center [1045, 160] width 58 height 23
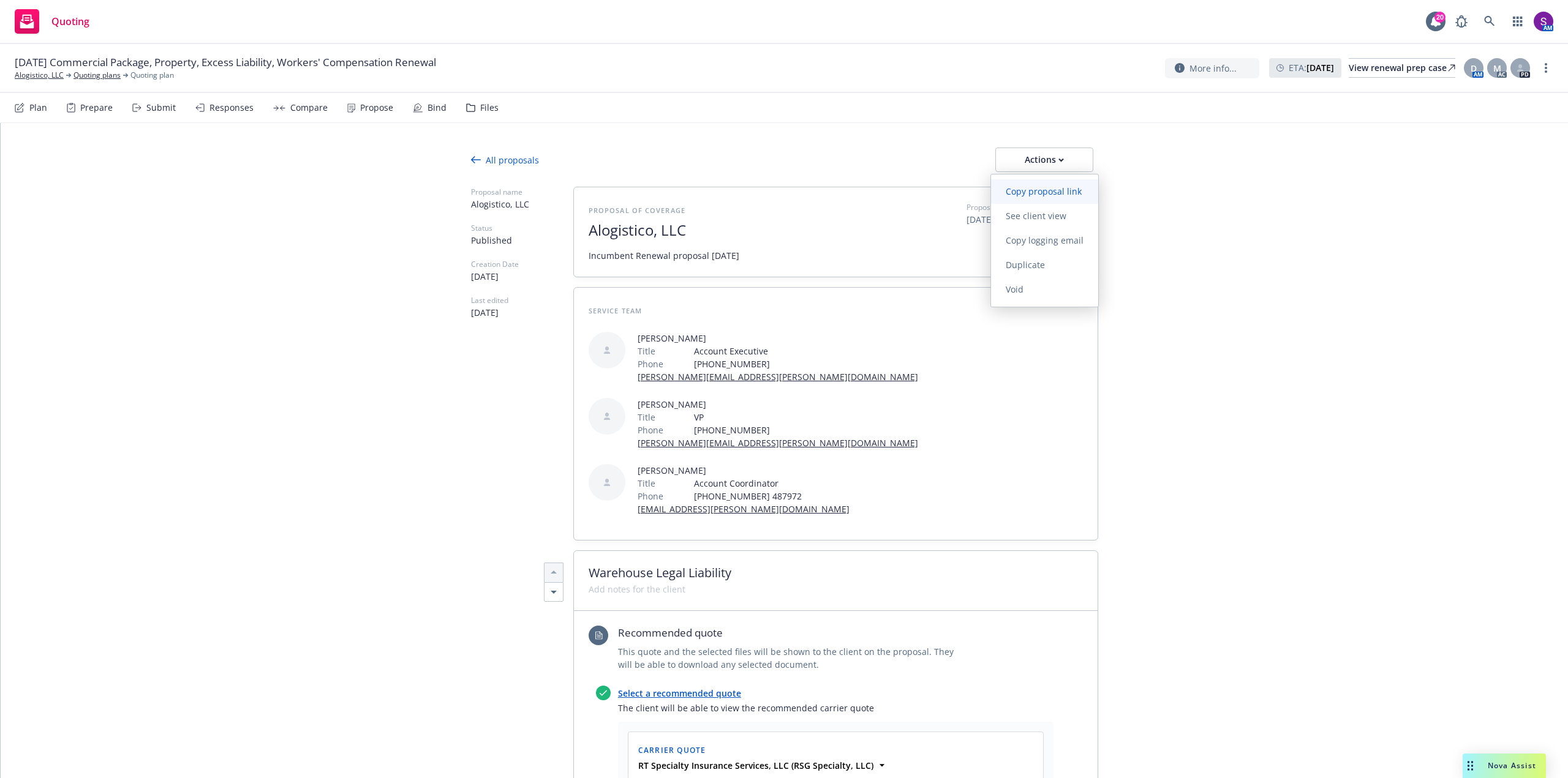
click at [1043, 194] on span "Copy proposal link" at bounding box center [1043, 191] width 105 height 12
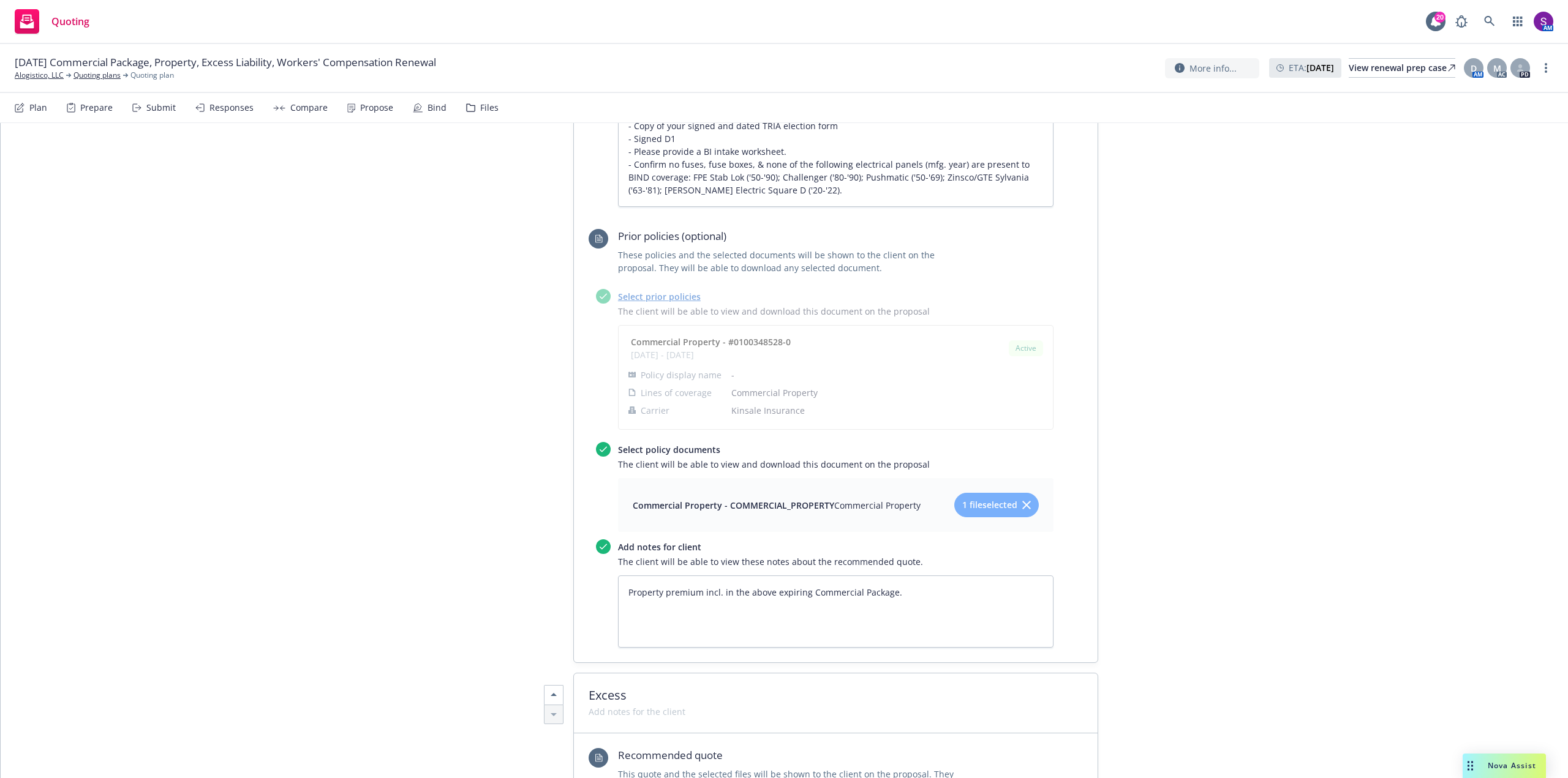
scroll to position [3674, 0]
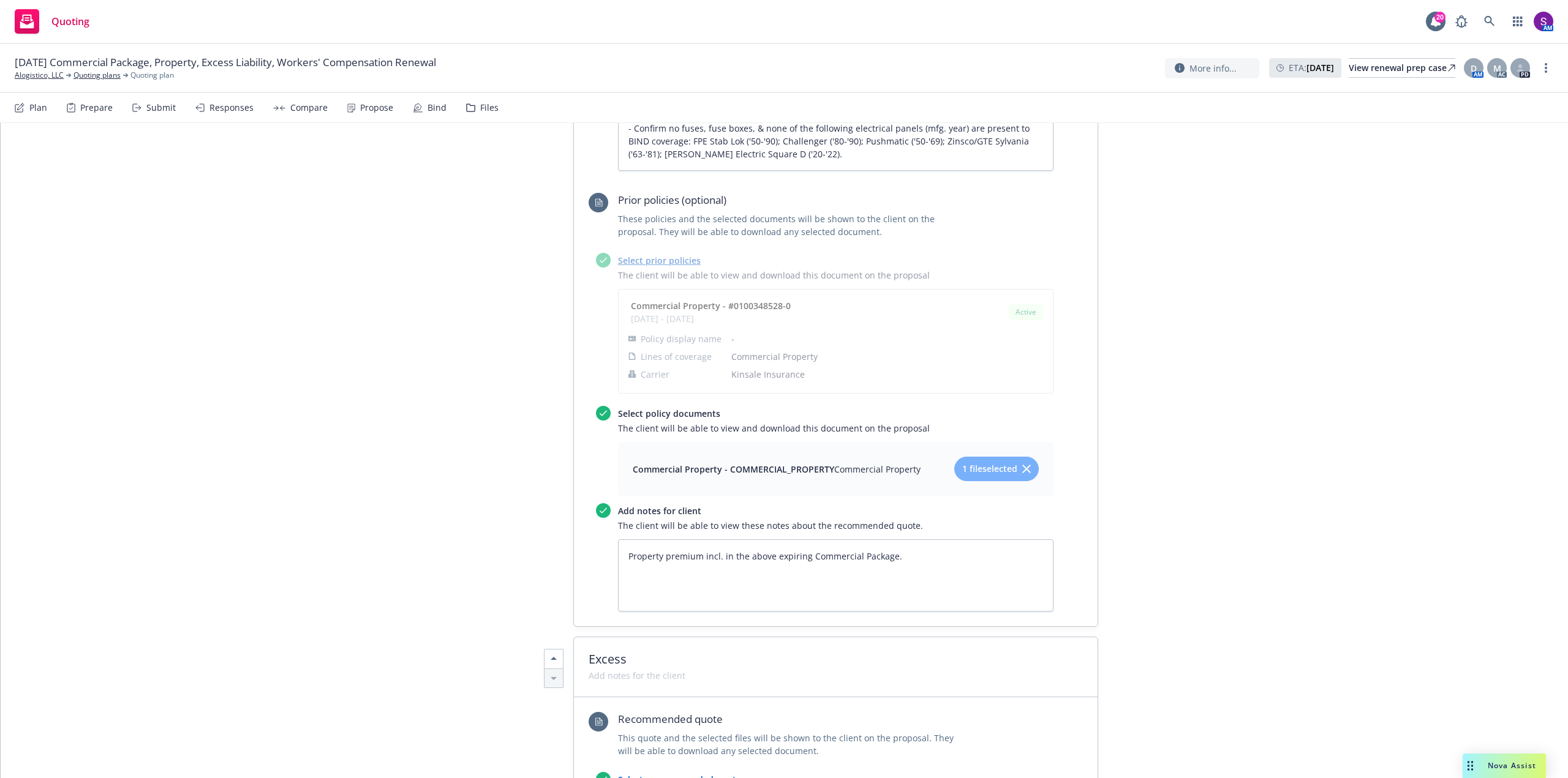
click at [858, 462] on div "Commercial Property - COMMERCIAL_PROPERTY Commercial Property" at bounding box center [777, 469] width 288 height 15
click at [776, 463] on span "Commercial Property - COMMERCIAL_PROPERTY" at bounding box center [733, 469] width 201 height 12
type textarea "x"
click at [36, 74] on link "Alogistico, LLC" at bounding box center [39, 74] width 49 height 11
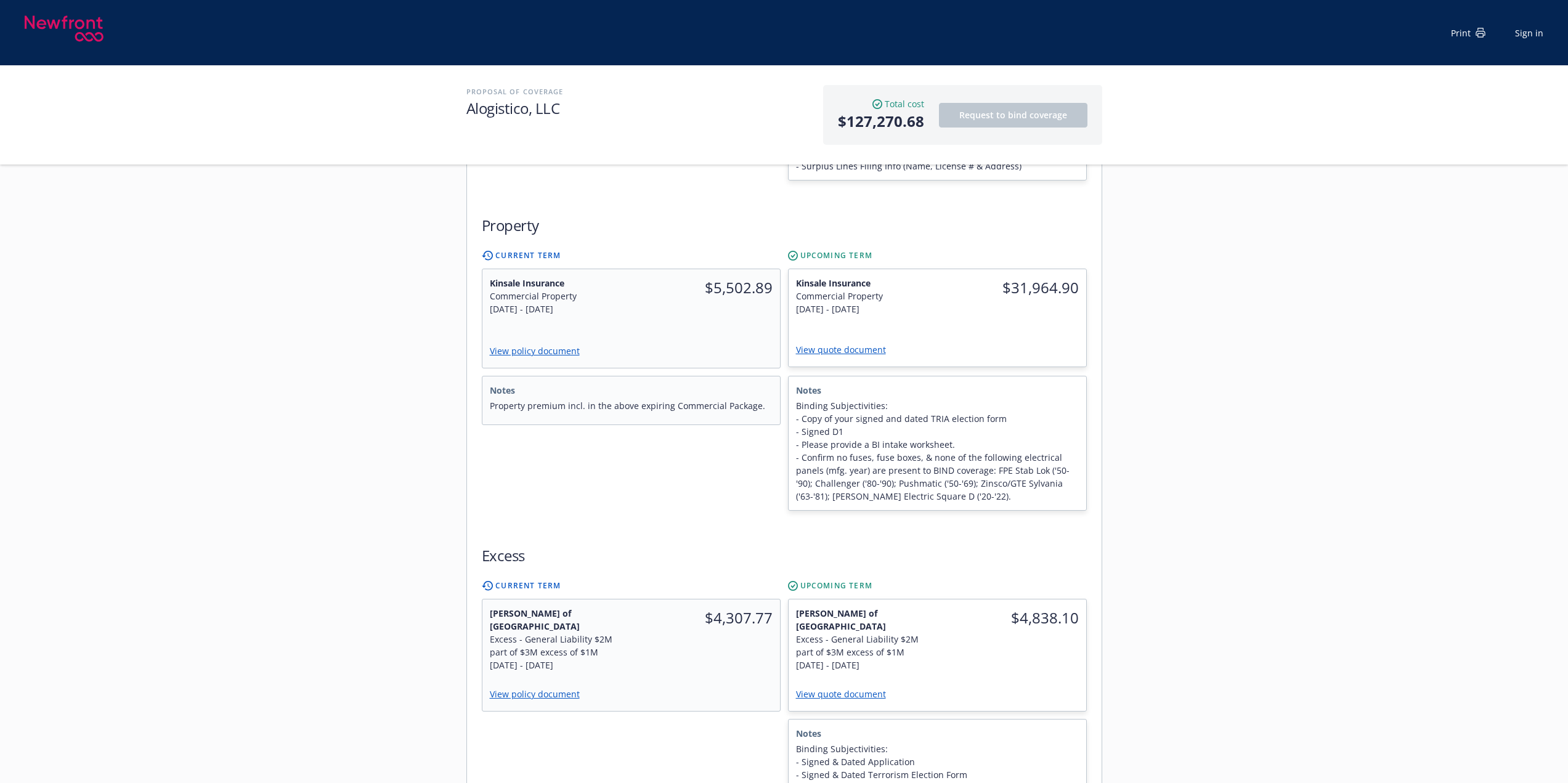
scroll to position [1171, 0]
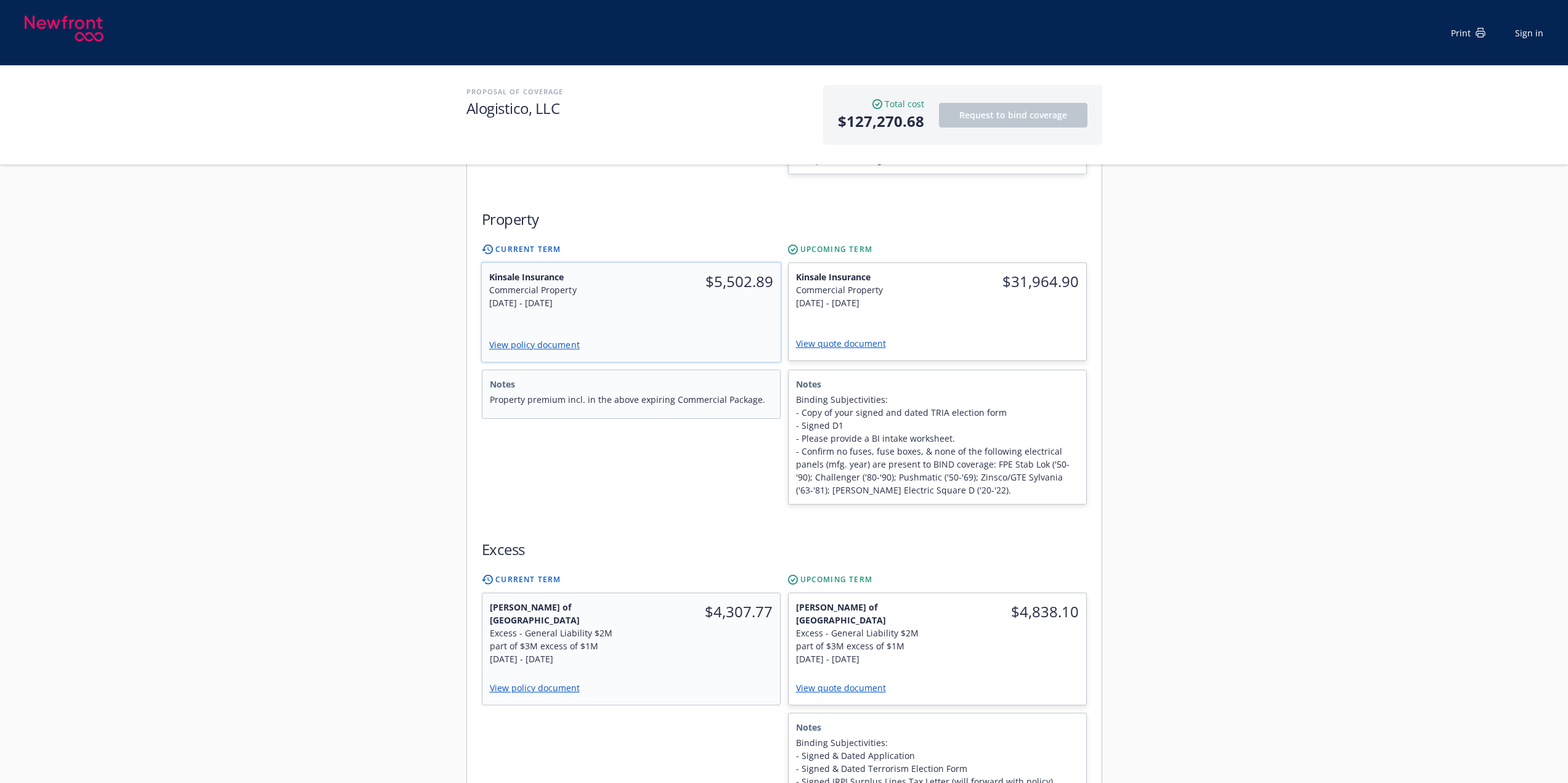
click at [553, 339] on link "View policy document" at bounding box center [539, 345] width 101 height 12
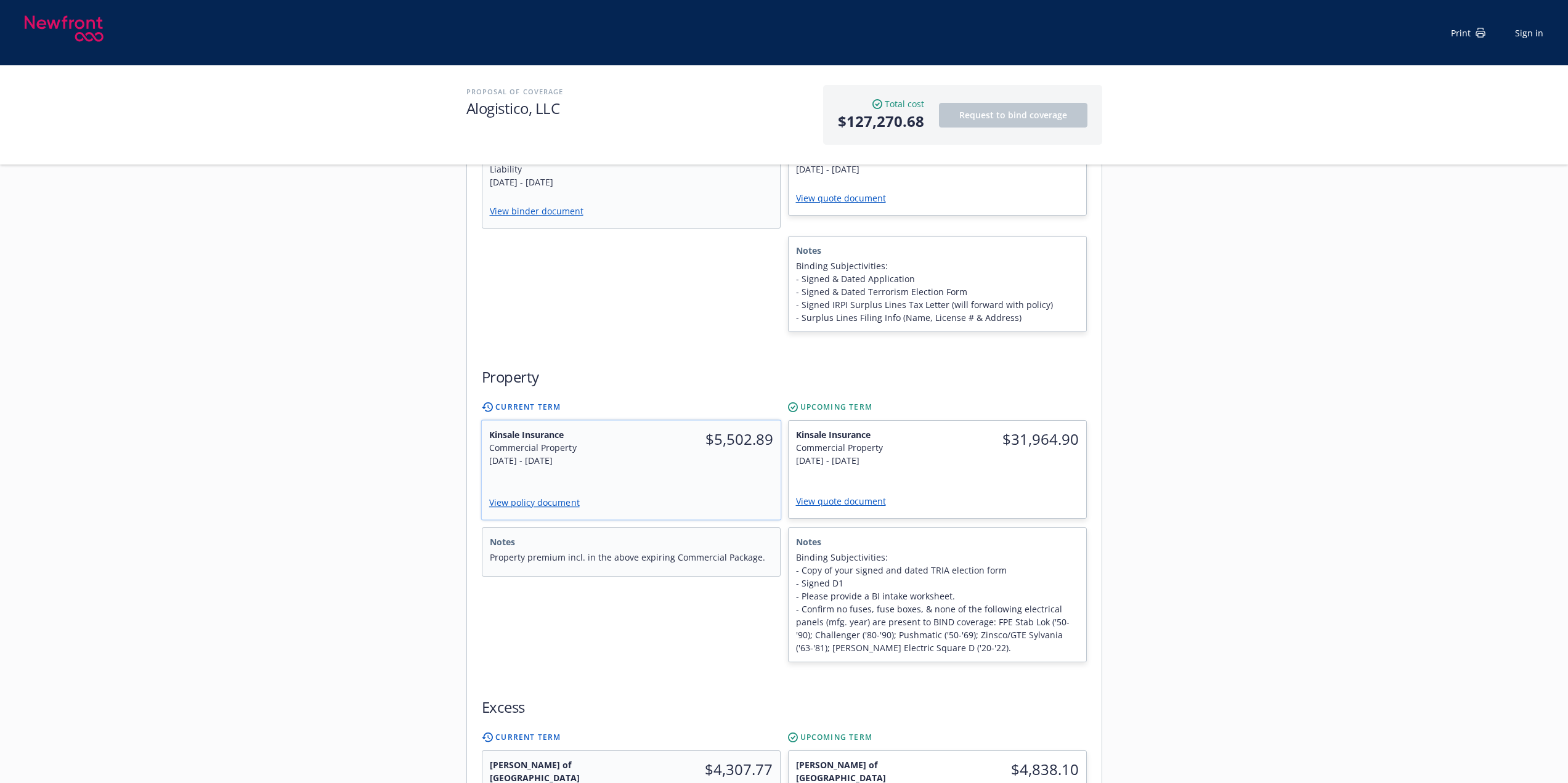
scroll to position [986, 0]
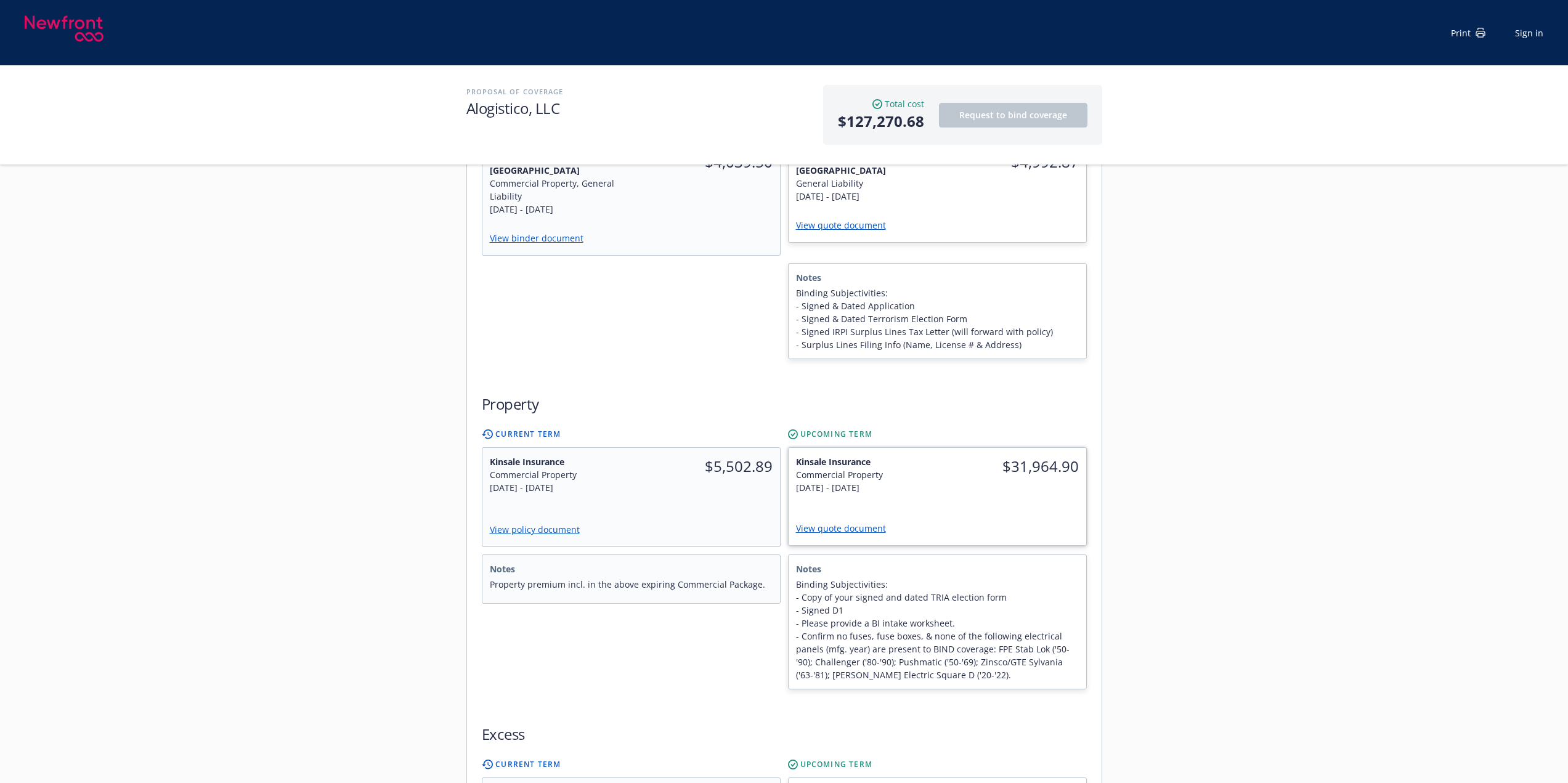
click at [863, 522] on link "View quote document" at bounding box center [846, 528] width 100 height 12
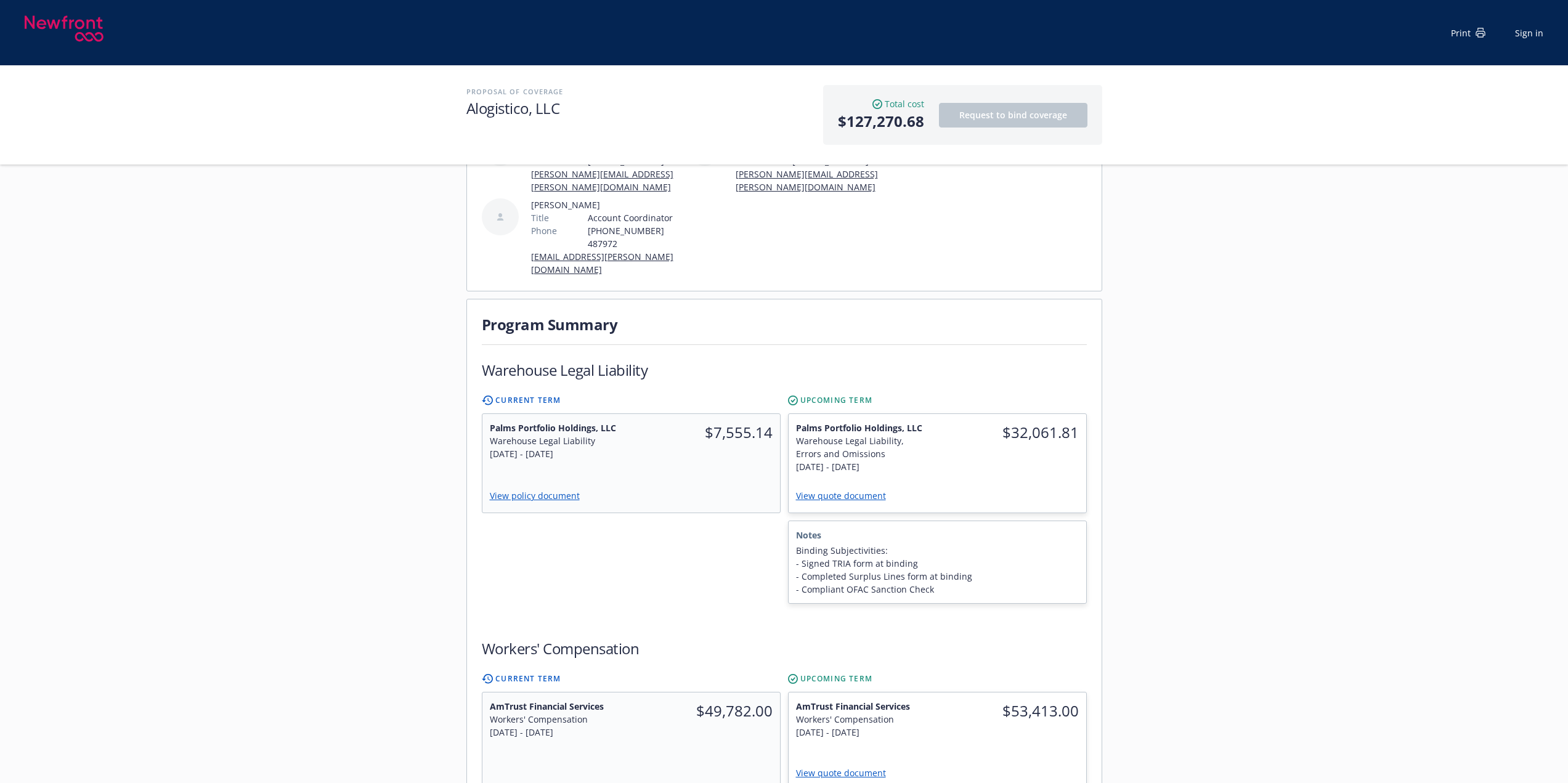
scroll to position [0, 0]
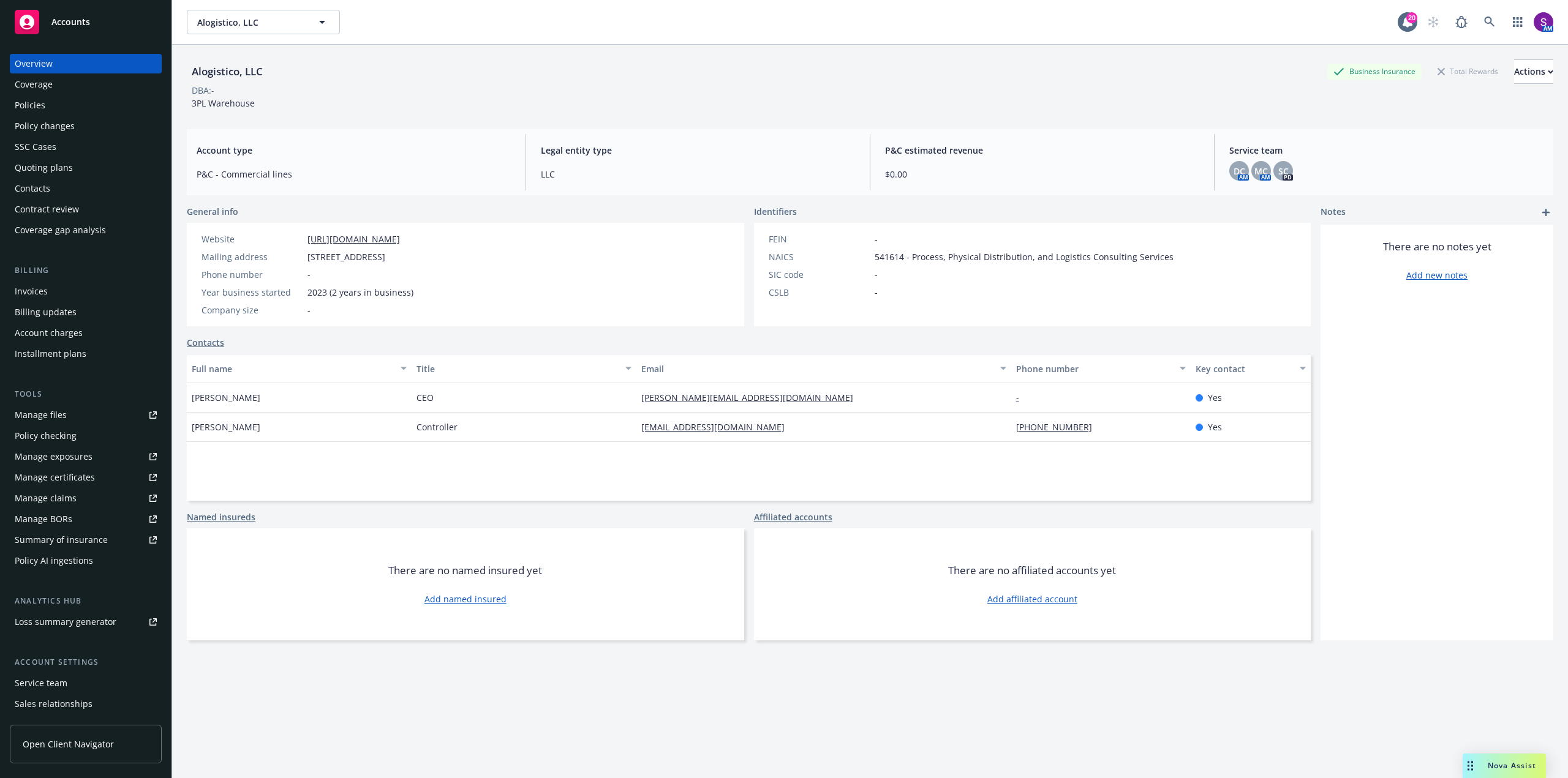
click at [44, 104] on div "Policies" at bounding box center [30, 105] width 31 height 20
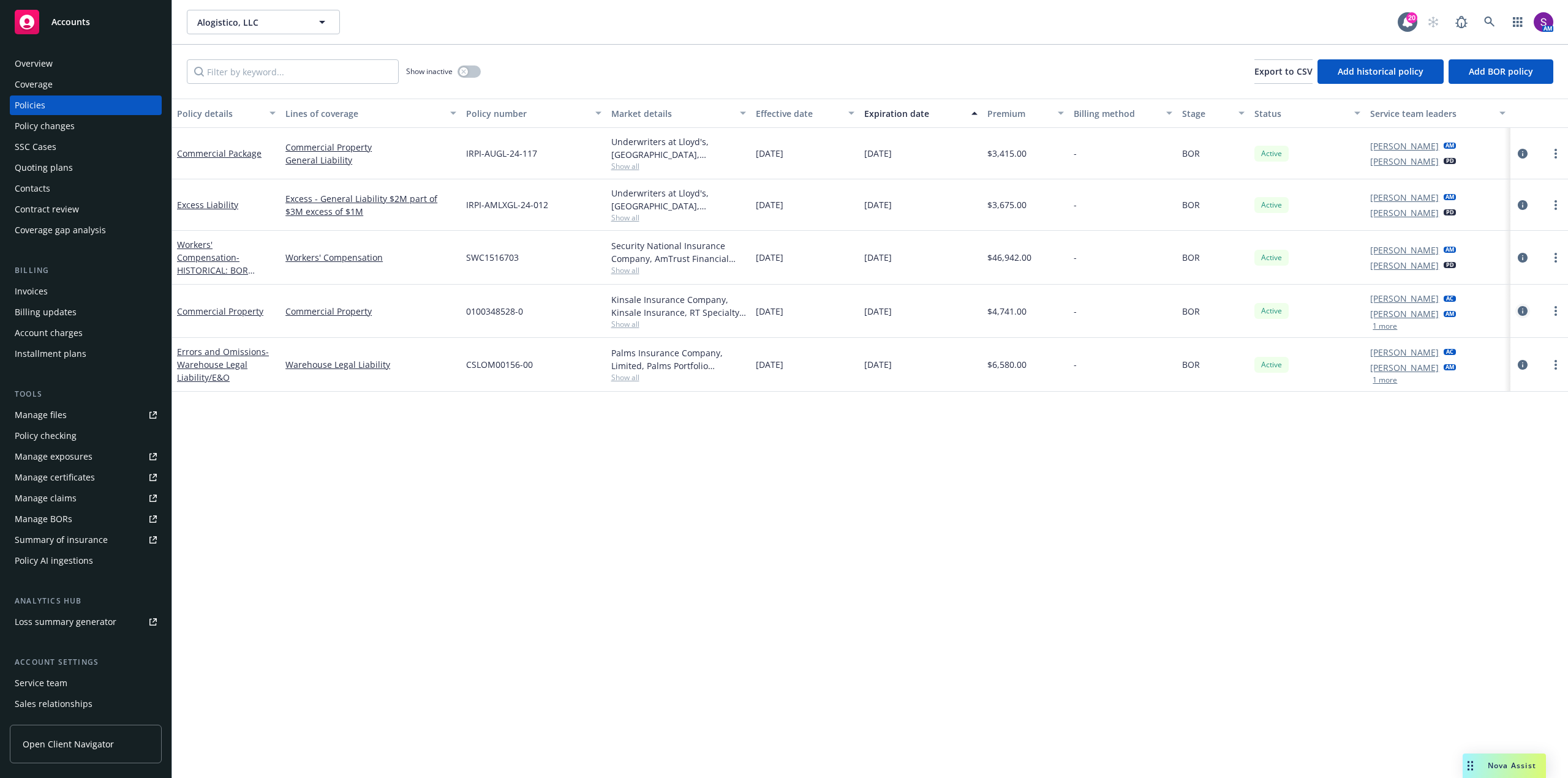
click at [1519, 310] on icon "circleInformation" at bounding box center [1522, 311] width 10 height 10
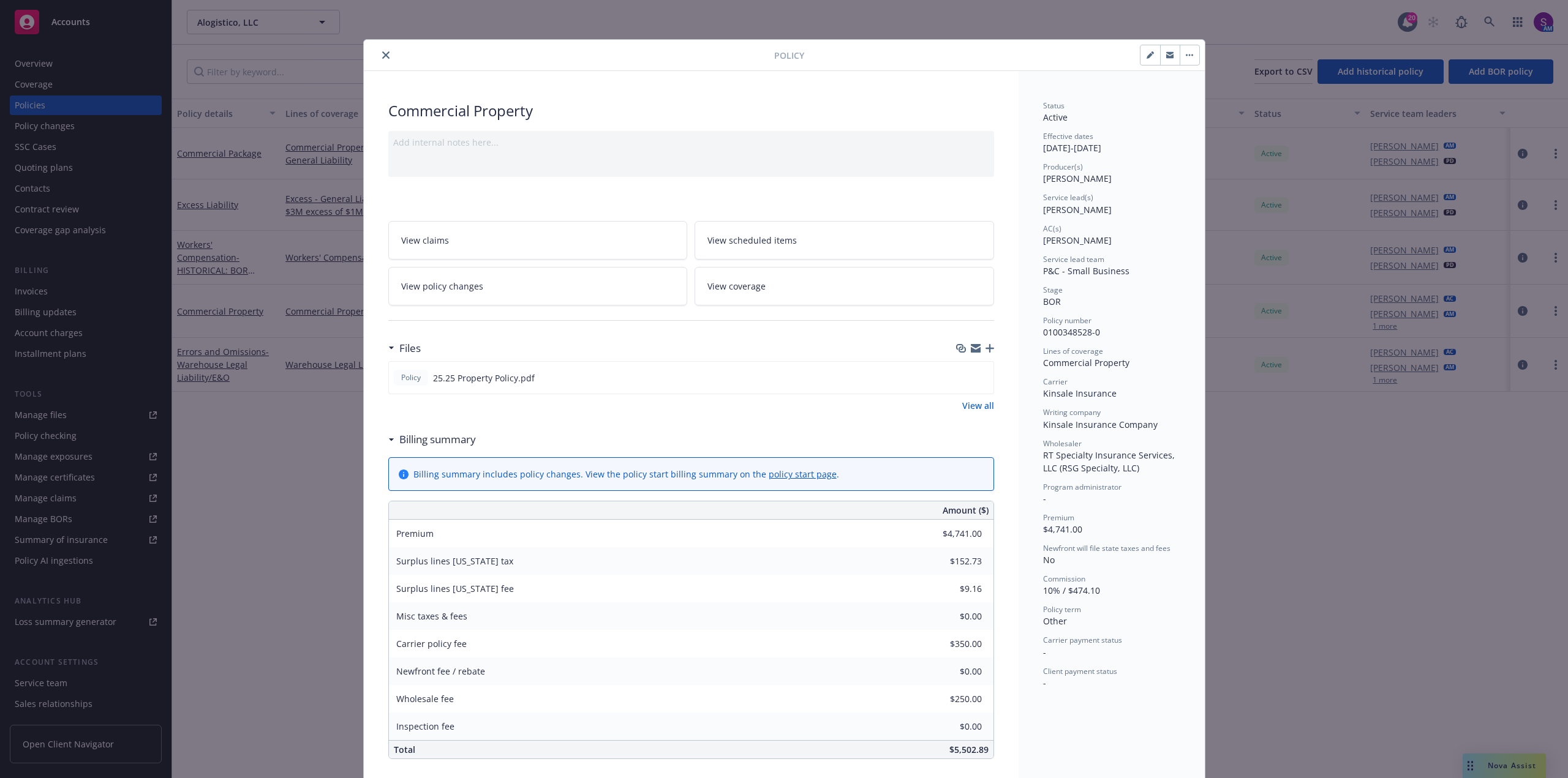
click at [1147, 57] on icon "button" at bounding box center [1149, 55] width 6 height 6
select select "BOR"
select select "other"
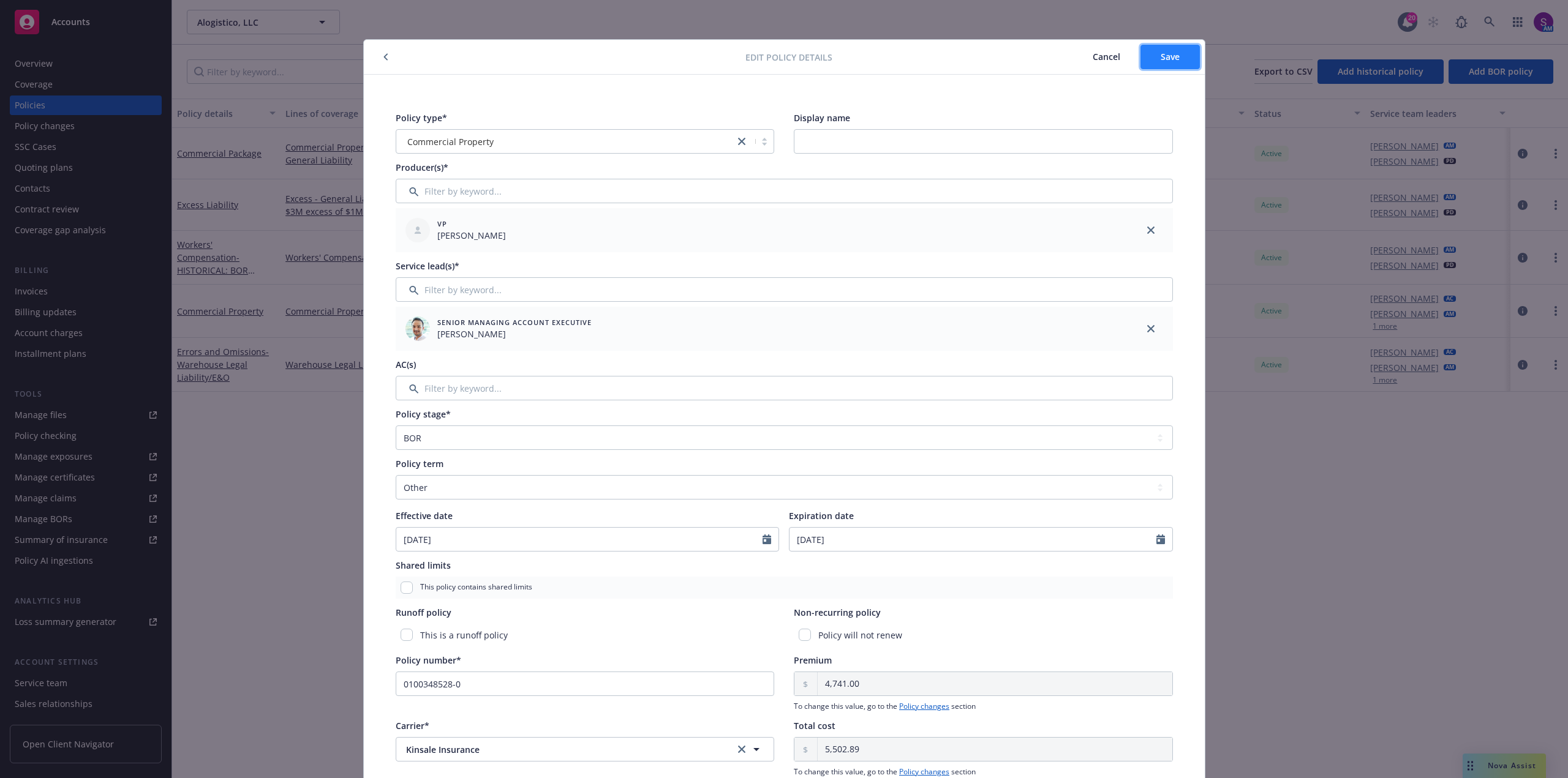
click at [1168, 54] on span "Save" at bounding box center [1170, 56] width 19 height 12
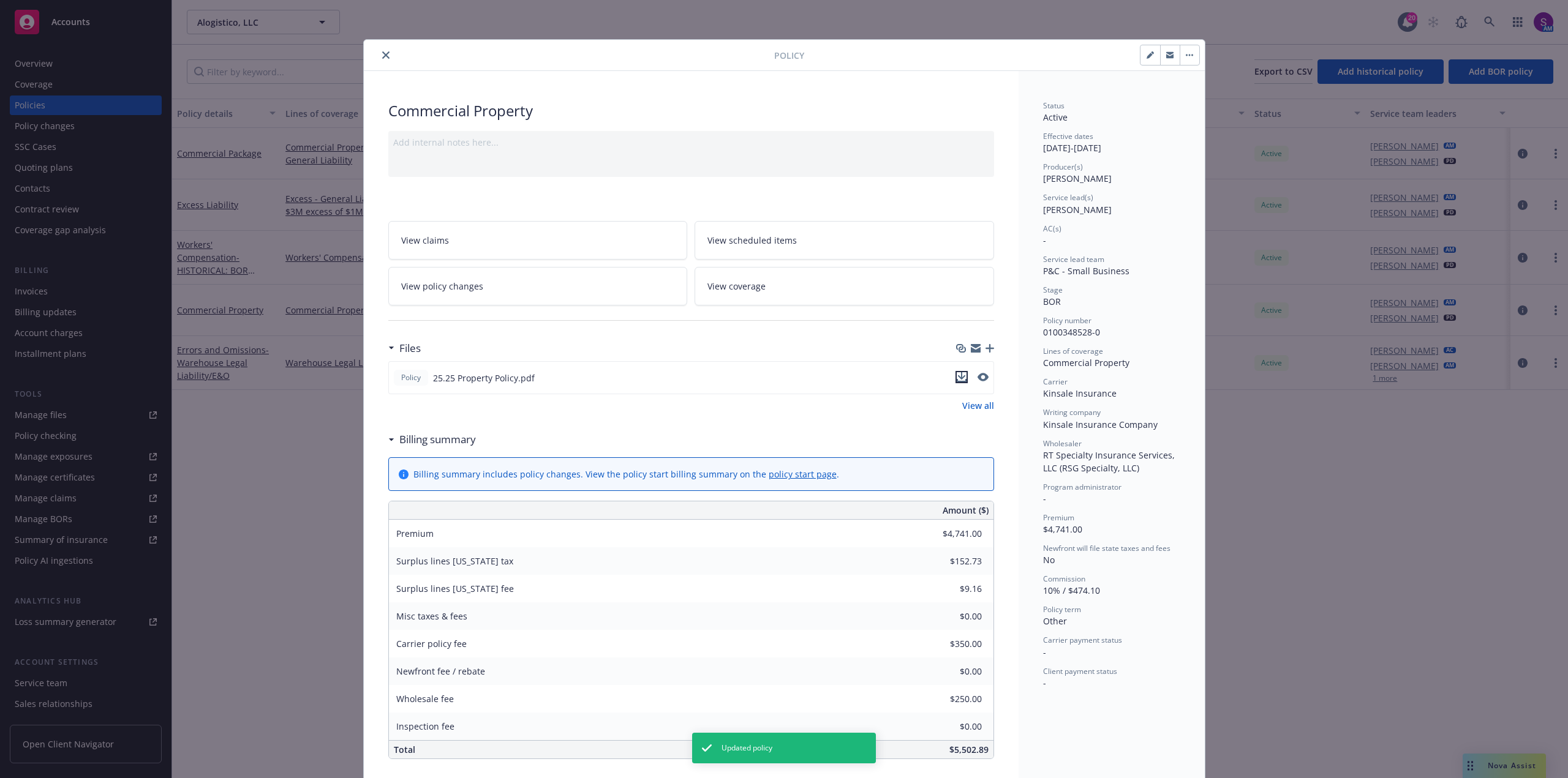
click at [957, 381] on icon "download file" at bounding box center [962, 381] width 10 height 3
click at [1511, 771] on div "Policy Commercial Property Add internal notes here... View claims View schedule…" at bounding box center [784, 389] width 1568 height 778
click at [1497, 756] on div "Policy Commercial Property Add internal notes here... View claims View schedule…" at bounding box center [784, 389] width 1568 height 778
click at [1486, 766] on div "Policy Commercial Property Add internal notes here... View claims View schedule…" at bounding box center [784, 389] width 1568 height 778
click at [378, 58] on button "close" at bounding box center [386, 55] width 15 height 15
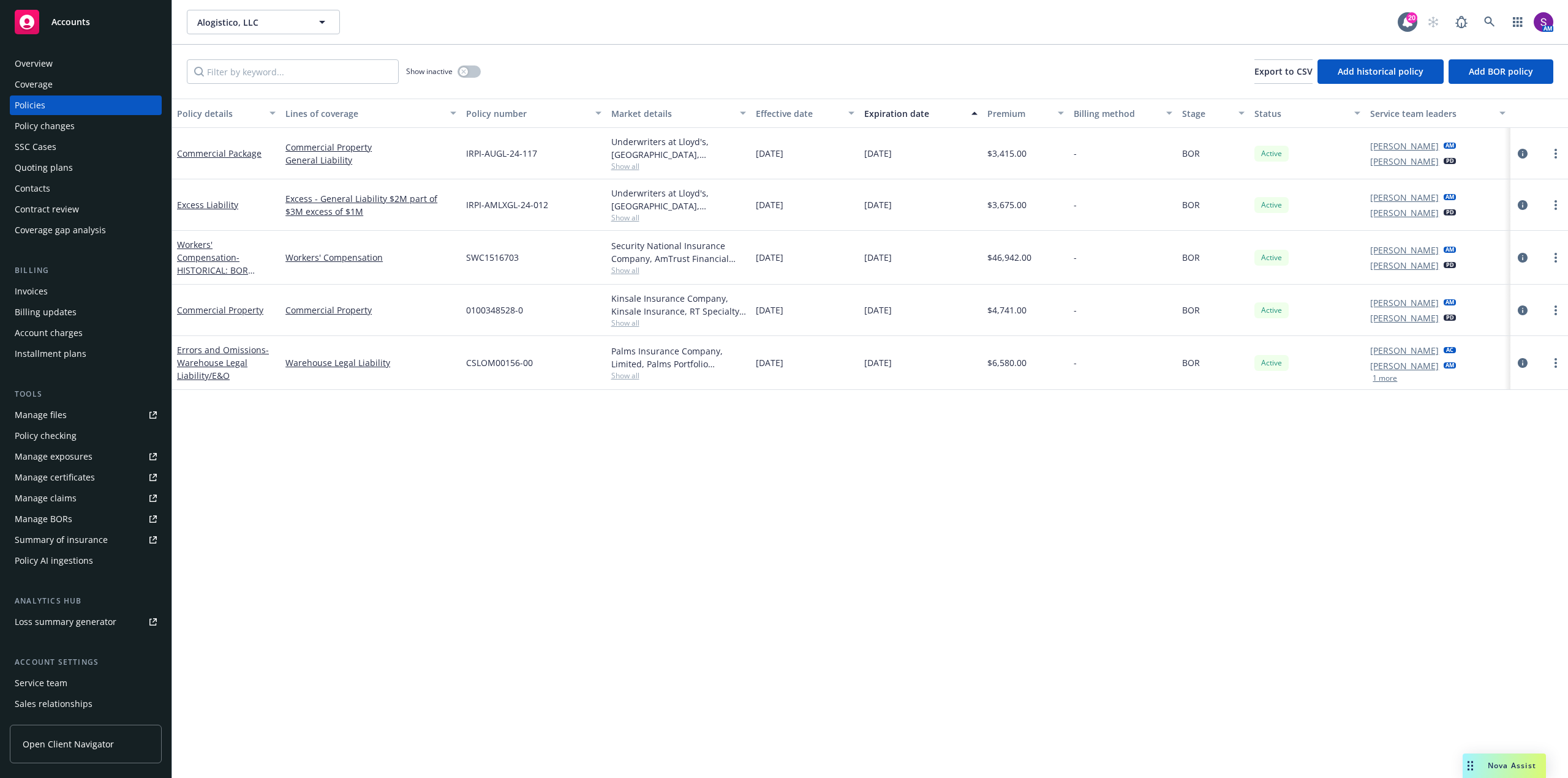
click at [1493, 767] on span "Nova Assist" at bounding box center [1512, 766] width 48 height 11
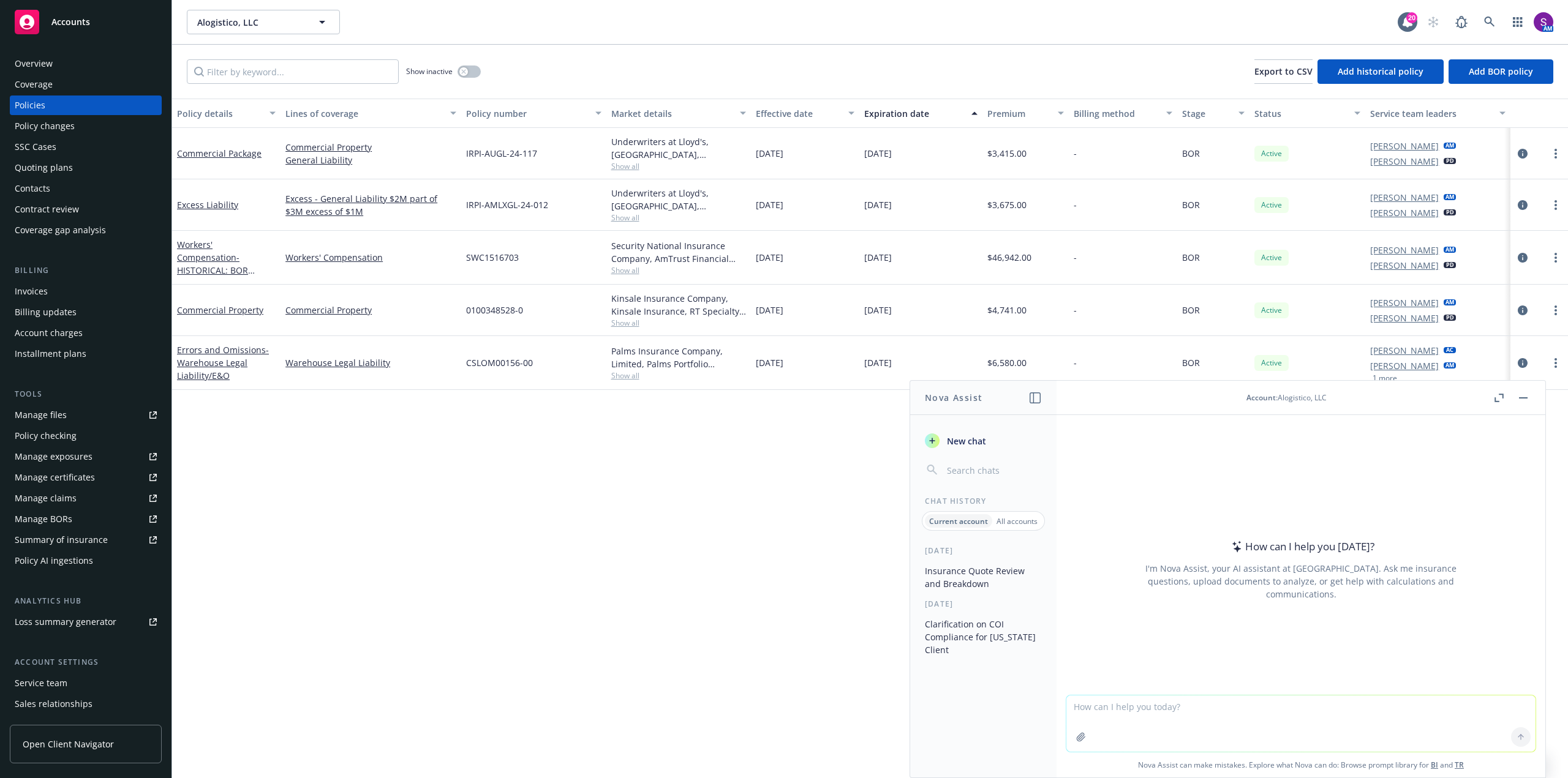
click at [1123, 709] on textarea at bounding box center [1301, 723] width 469 height 56
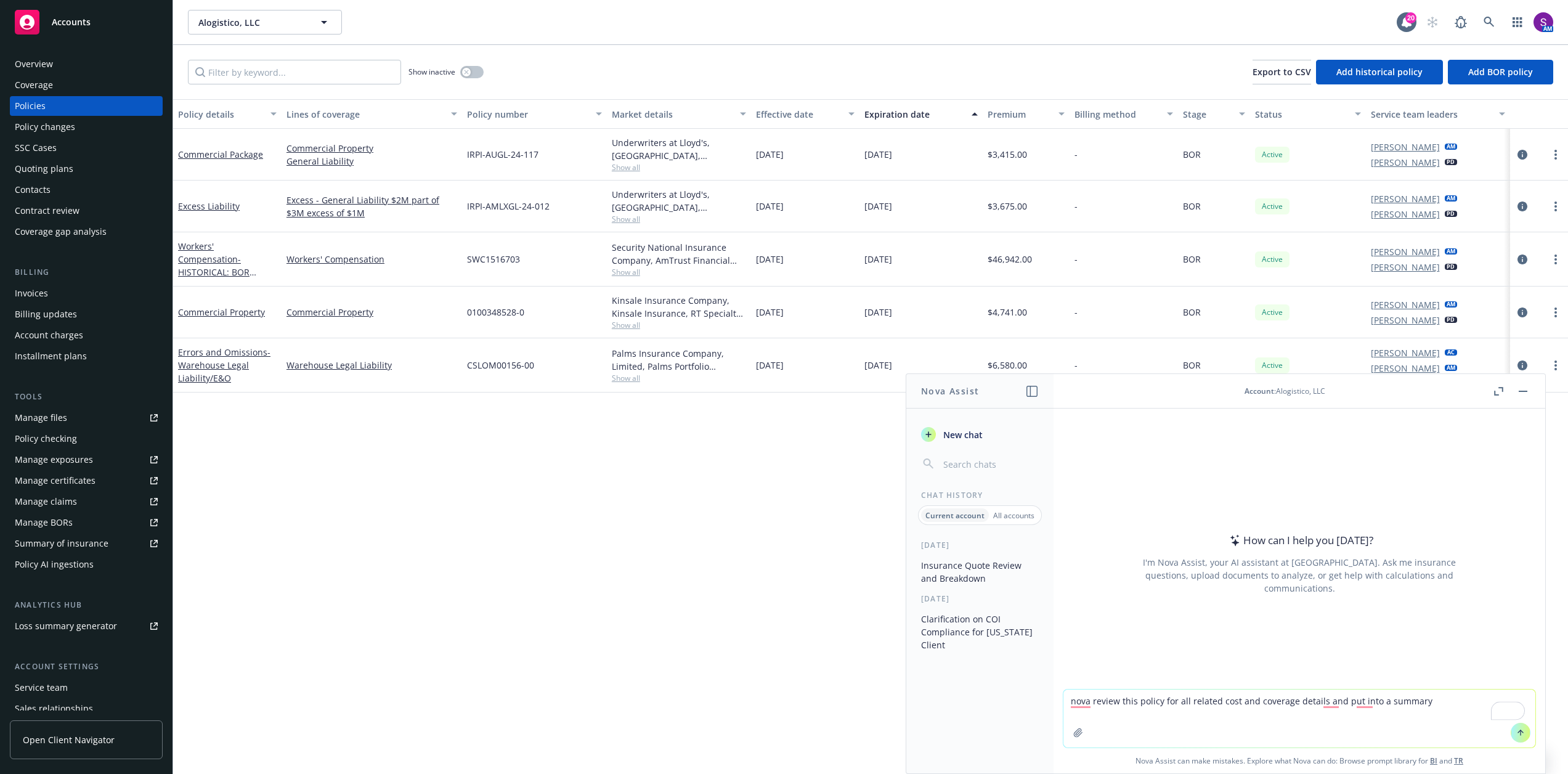
type textarea "nova review this policy for all related cost and coverage details and put into …"
click at [1074, 737] on icon "button" at bounding box center [1078, 733] width 8 height 8
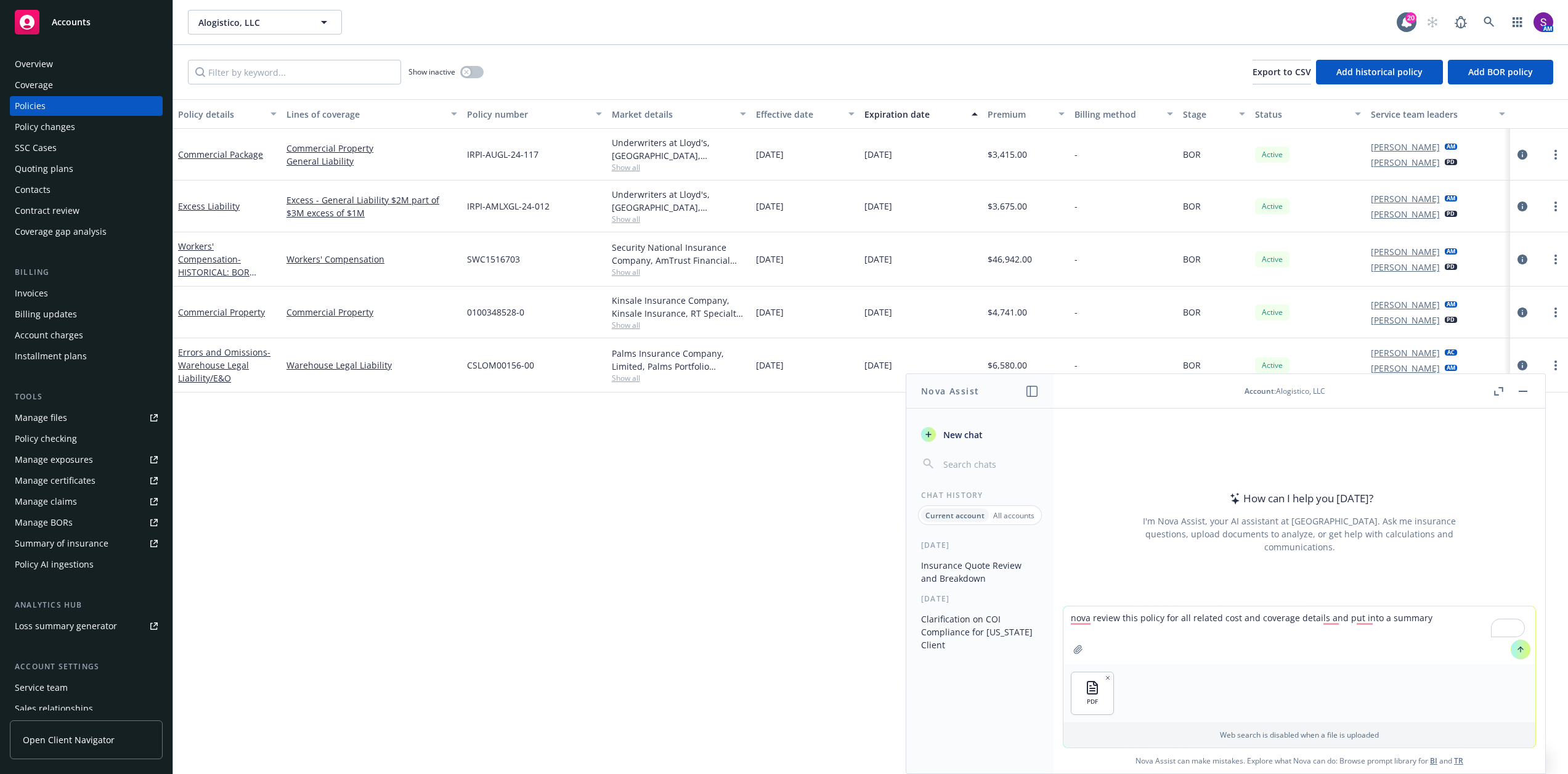
click at [1516, 651] on icon at bounding box center [1521, 650] width 8 height 8
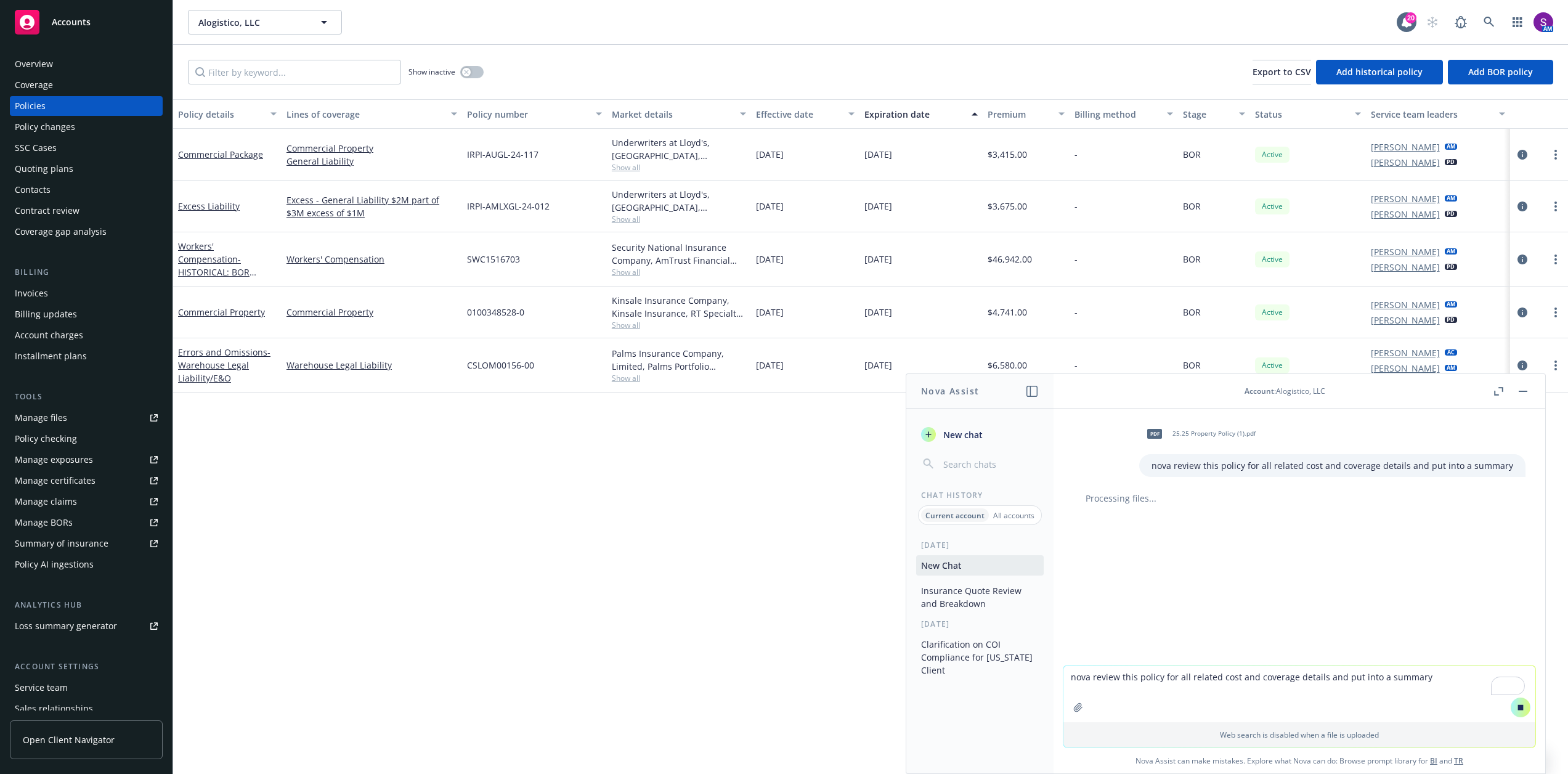
click at [72, 166] on div "Quoting plans" at bounding box center [87, 169] width 143 height 20
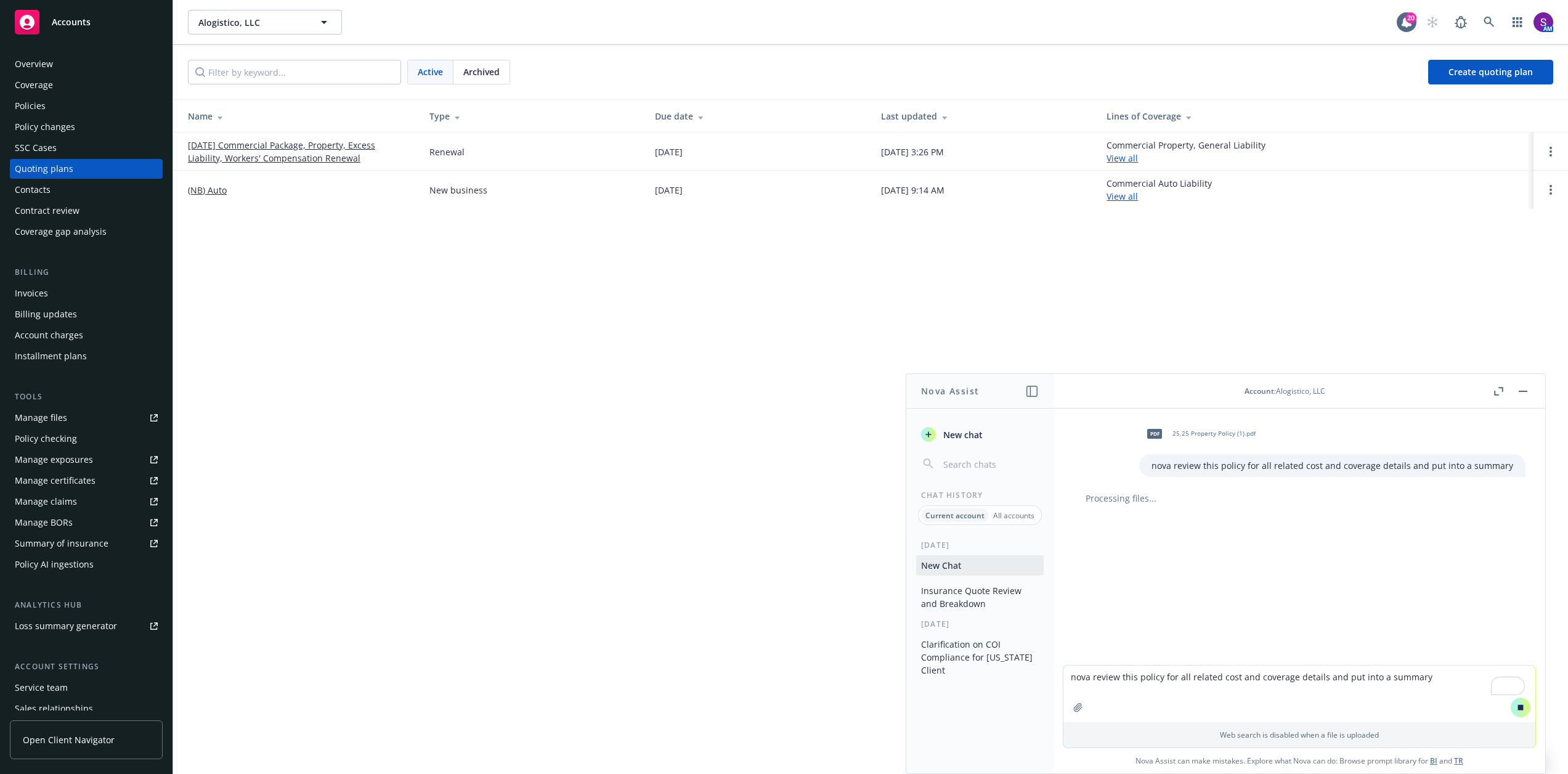
click at [270, 151] on link "[DATE] Commercial Package, Property, Excess Liability, Workers' Compensation Re…" at bounding box center [299, 151] width 222 height 26
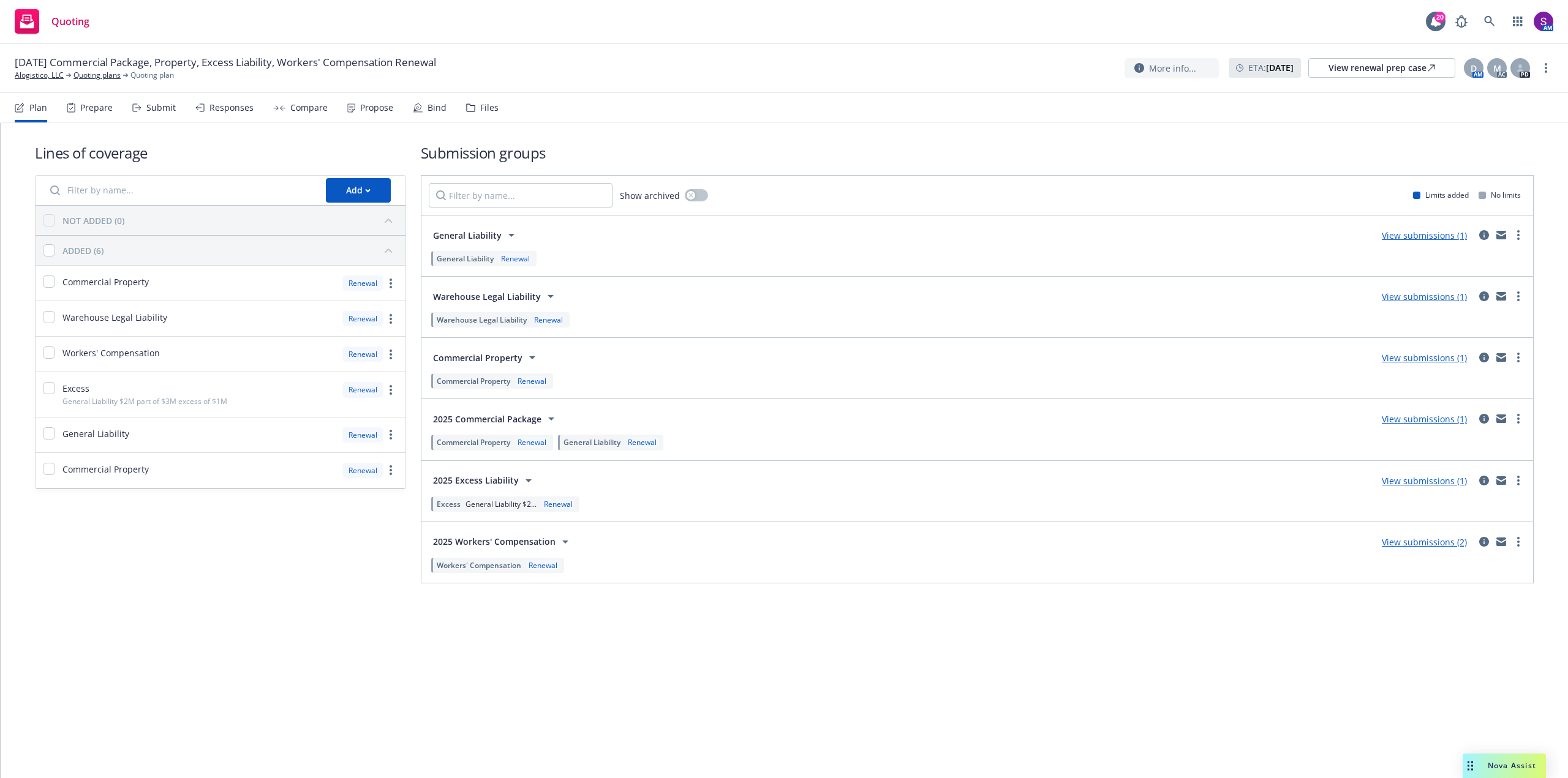
click at [378, 107] on div "Propose" at bounding box center [377, 108] width 33 height 10
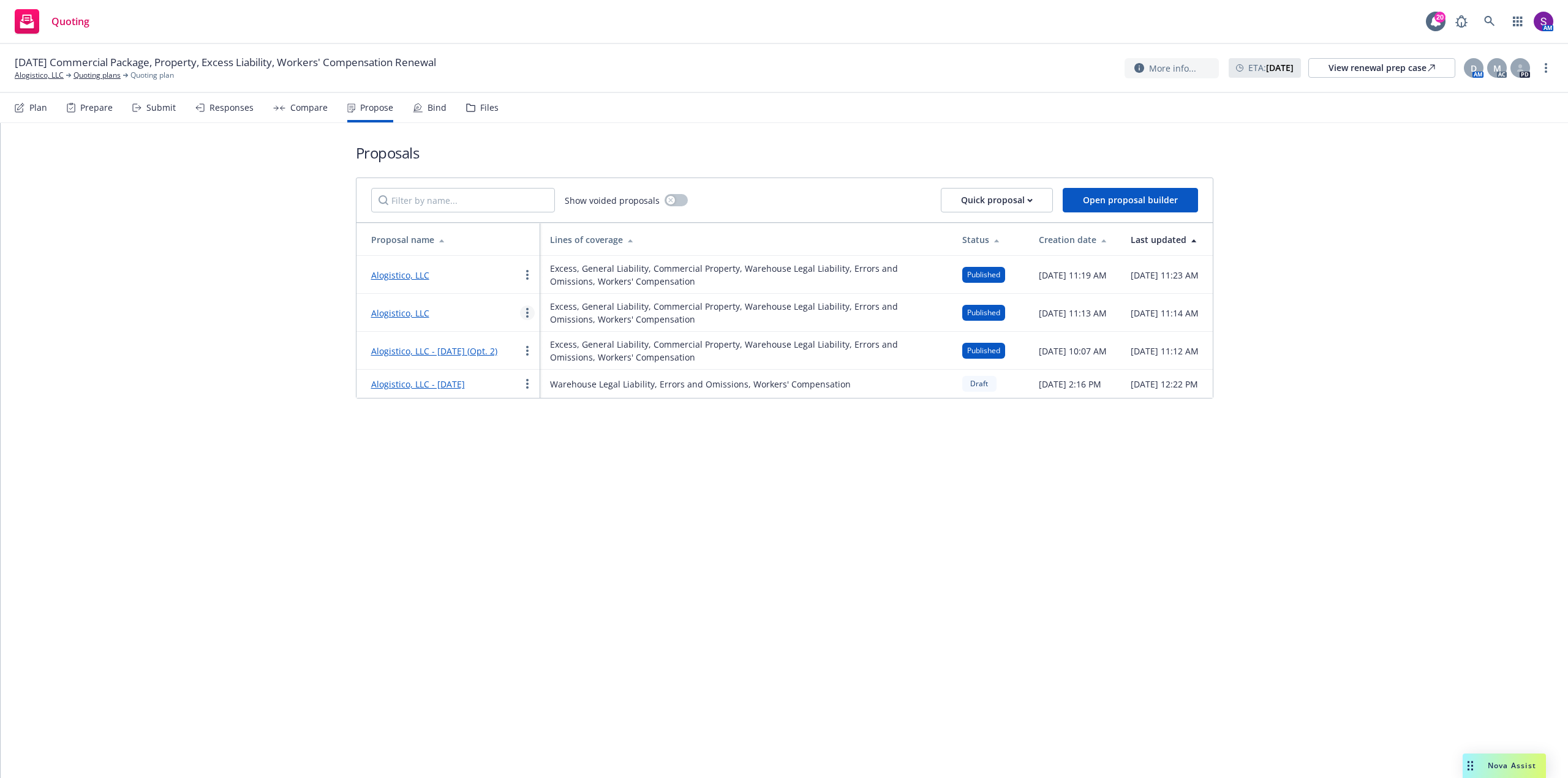
click at [527, 312] on icon "more" at bounding box center [527, 313] width 2 height 10
click at [561, 416] on span "Void" at bounding box center [544, 416] width 47 height 12
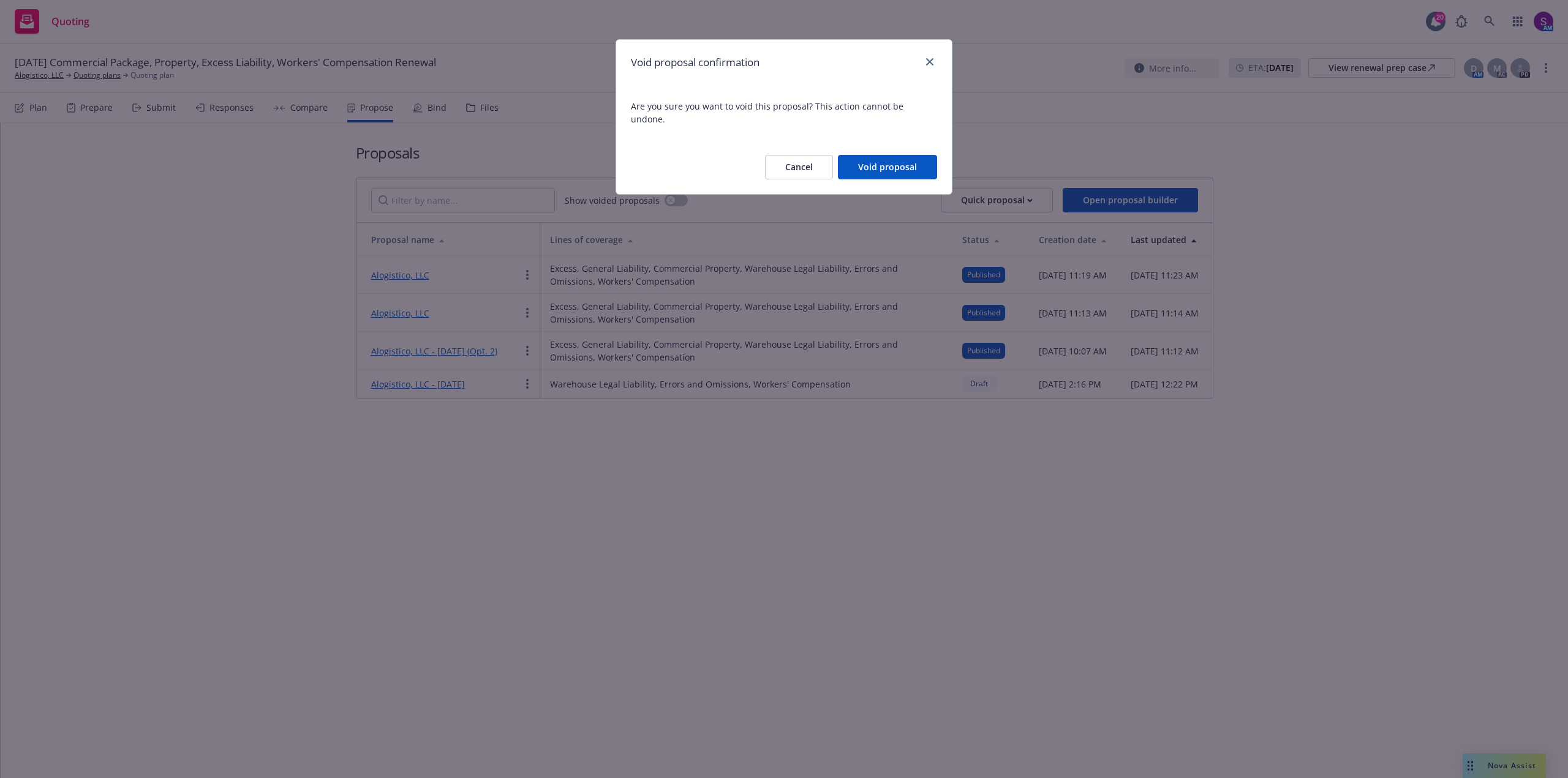
click at [904, 155] on button "Void proposal" at bounding box center [887, 167] width 99 height 25
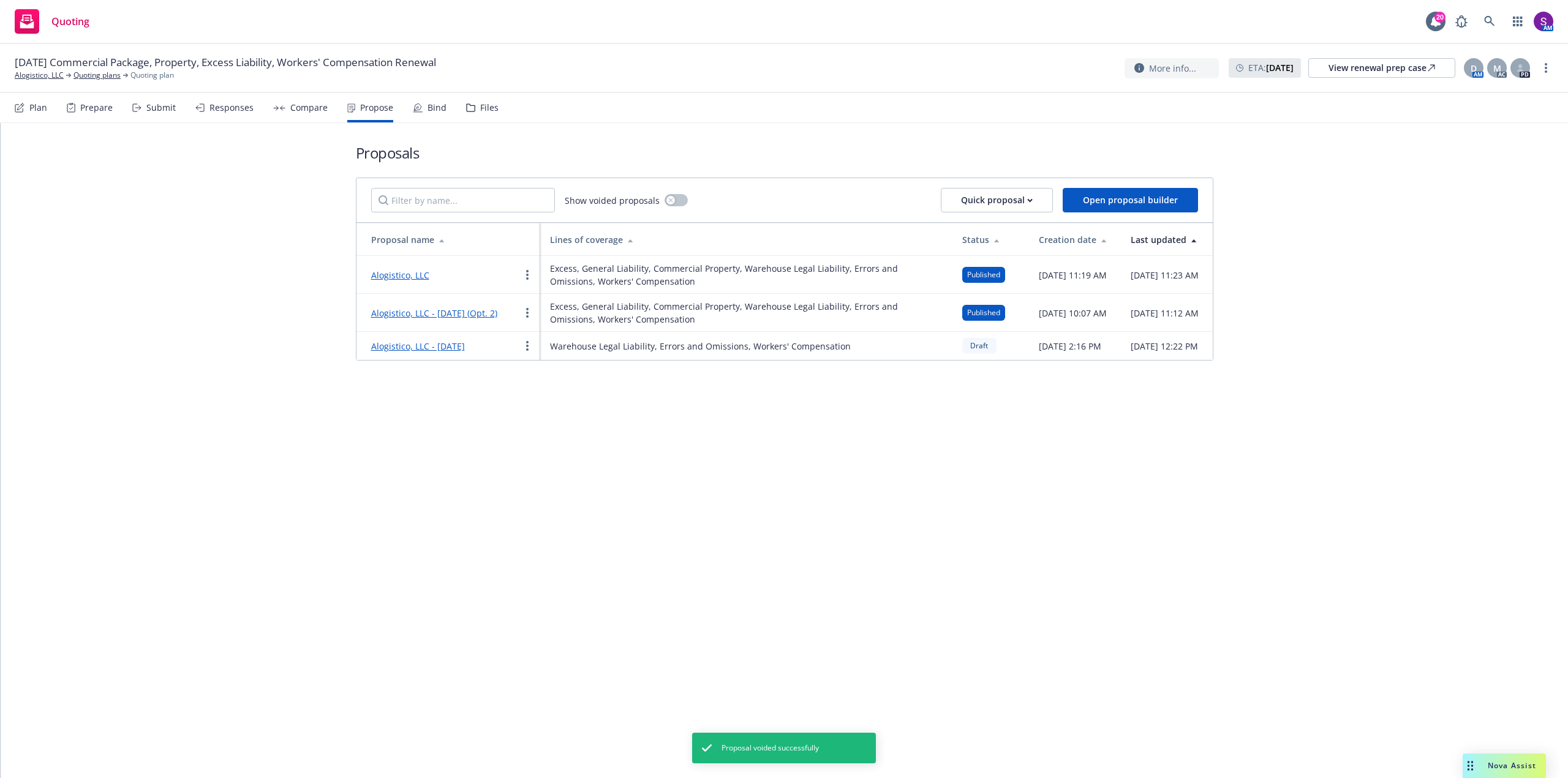
click at [404, 276] on link "Alogistico, LLC" at bounding box center [400, 276] width 58 height 12
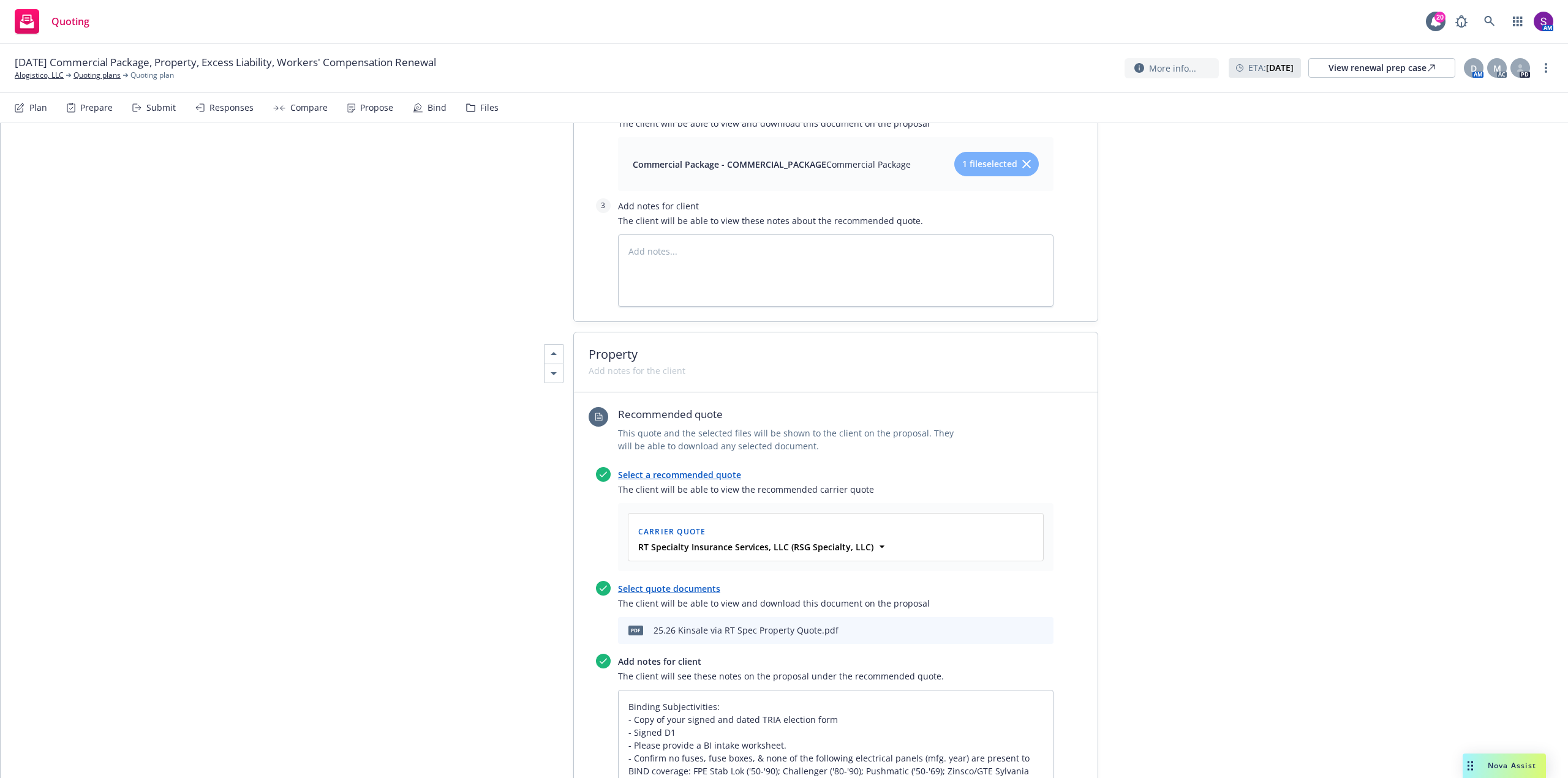
scroll to position [3062, 0]
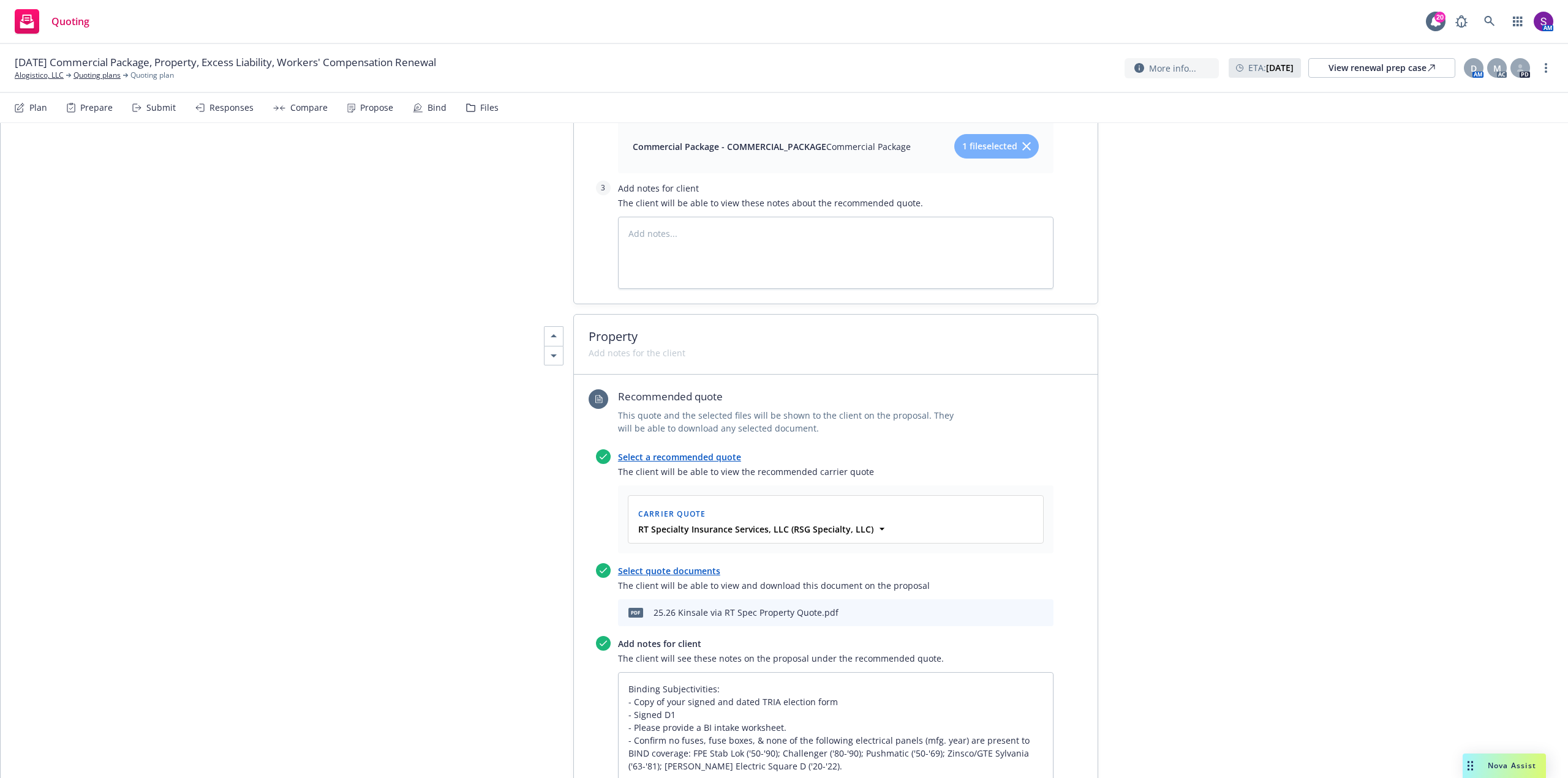
click at [997, 607] on icon "download file" at bounding box center [1002, 612] width 10 height 10
click at [1489, 758] on div "Nova Assist" at bounding box center [1504, 766] width 84 height 25
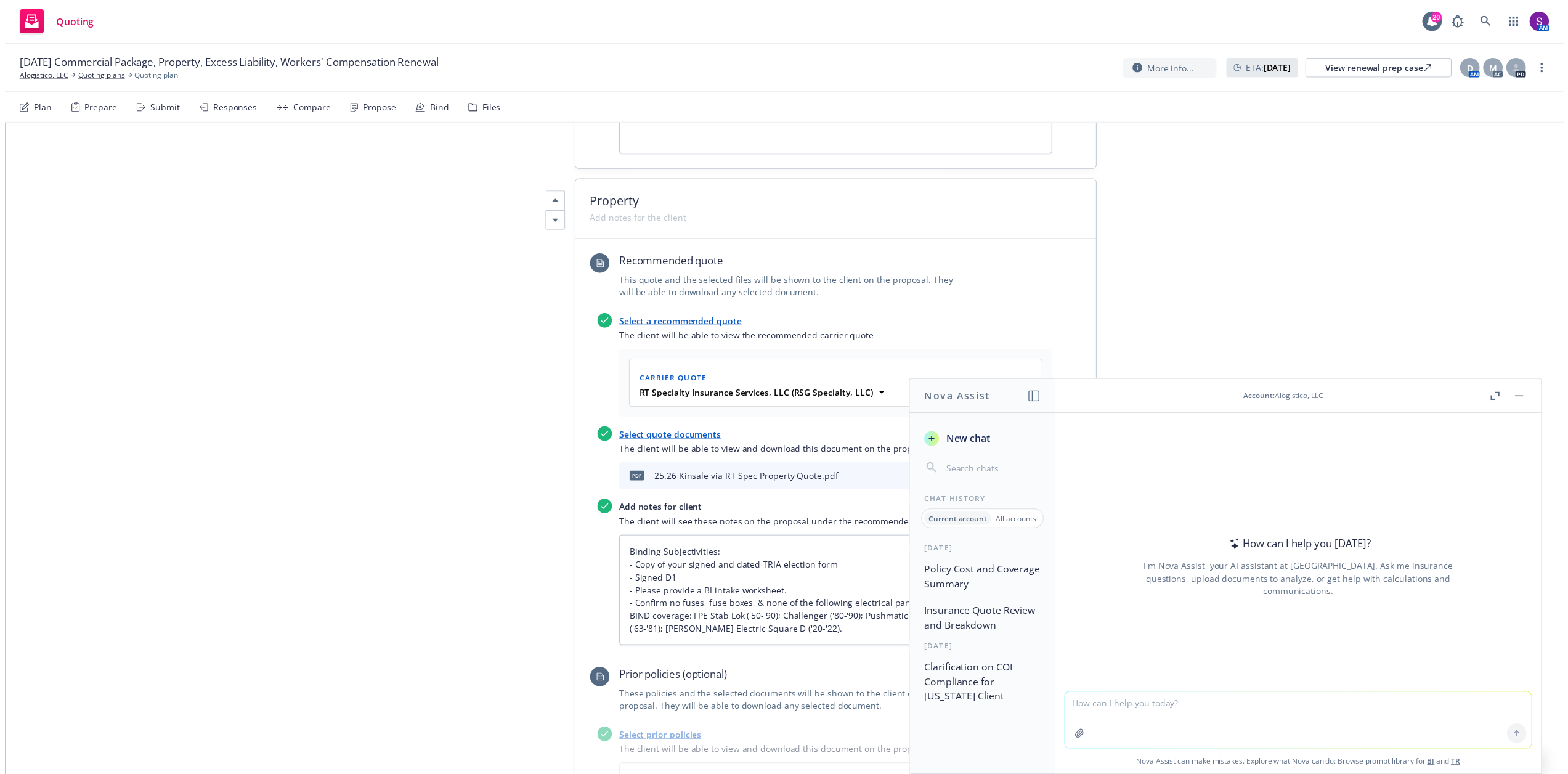
scroll to position [3143, 0]
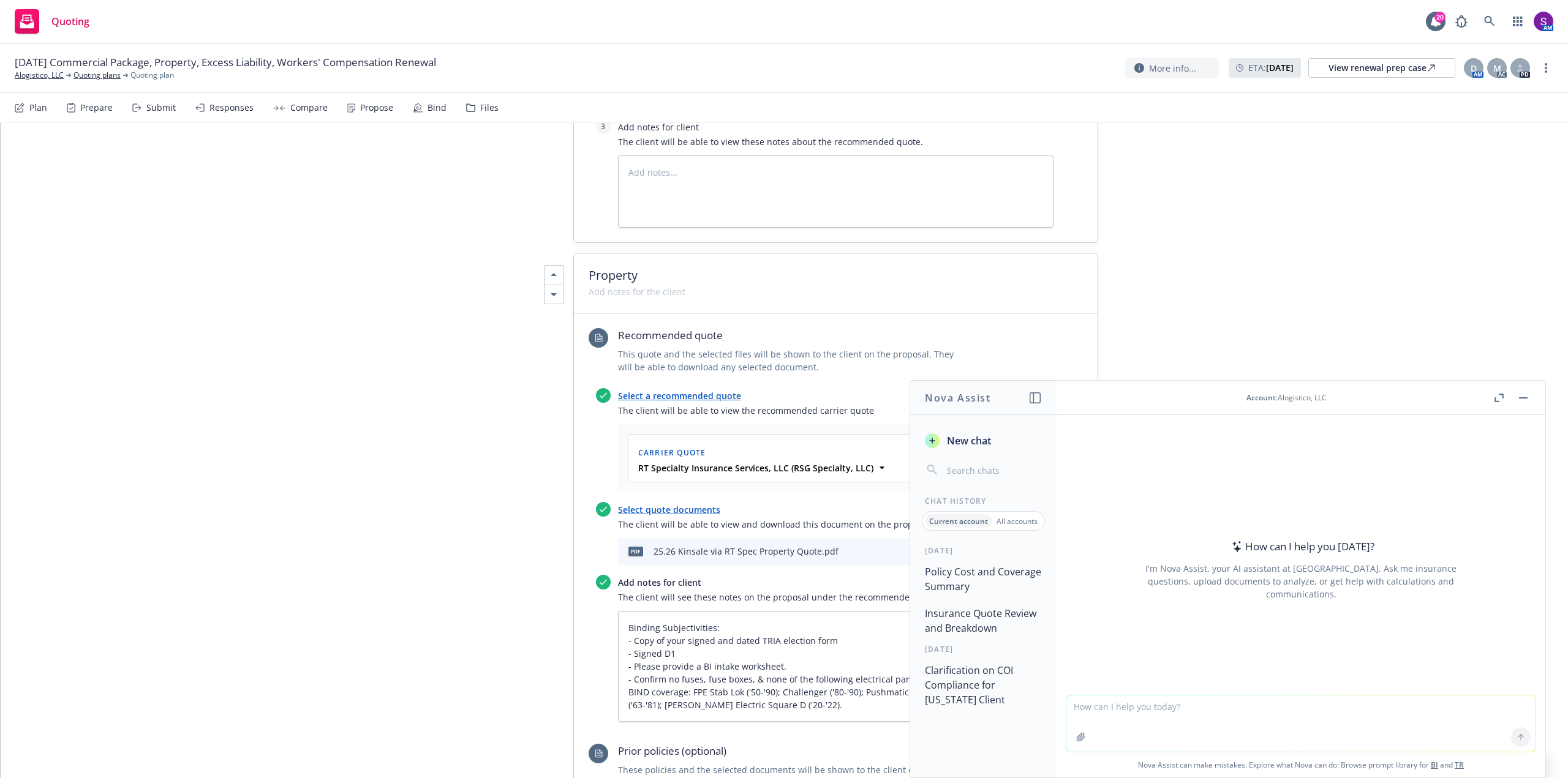
click at [1017, 522] on p "All accounts" at bounding box center [1017, 521] width 41 height 11
click at [974, 582] on button "Policy Cost and Coverage Summary" at bounding box center [983, 579] width 127 height 36
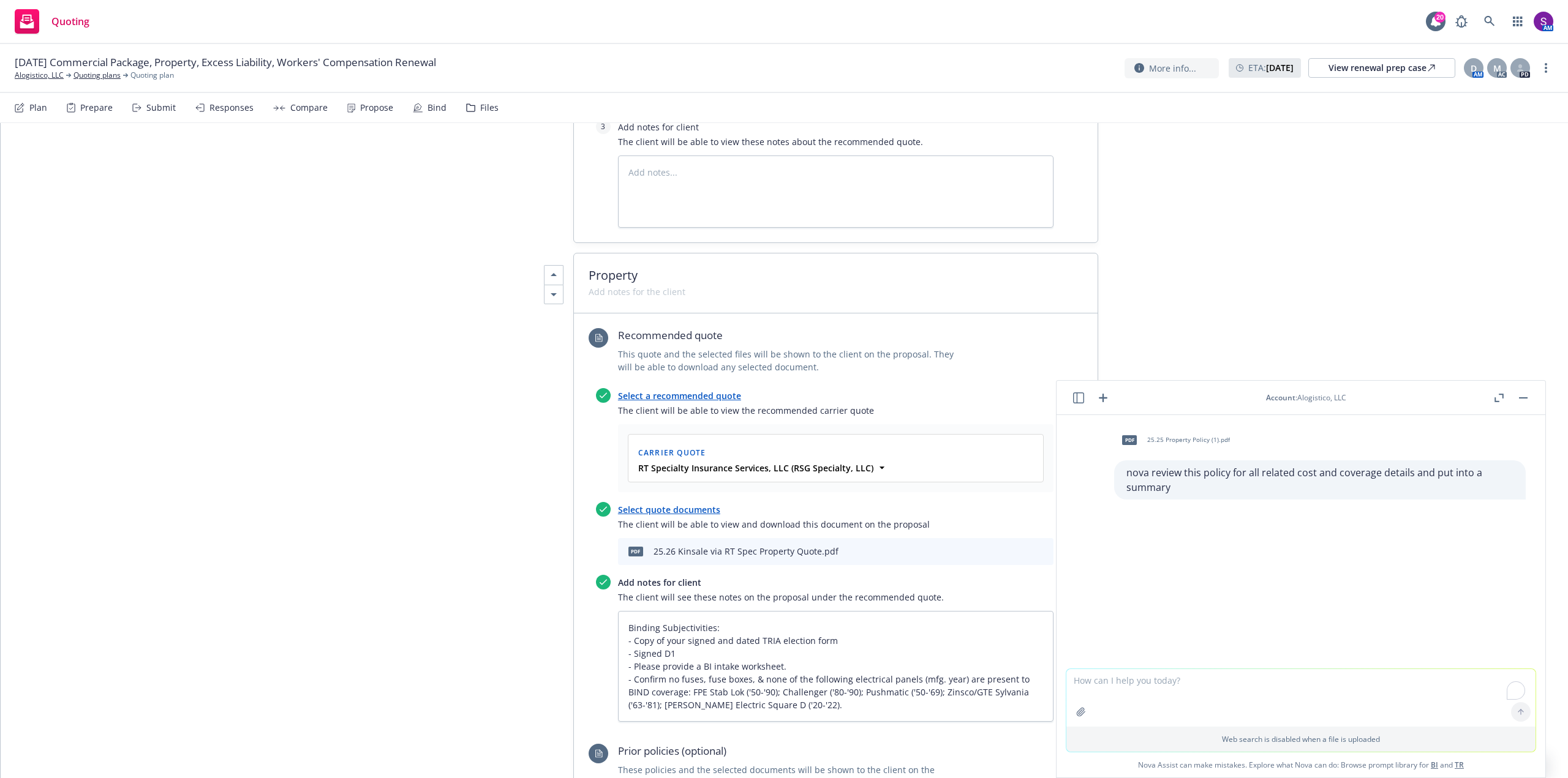
type textarea "x"
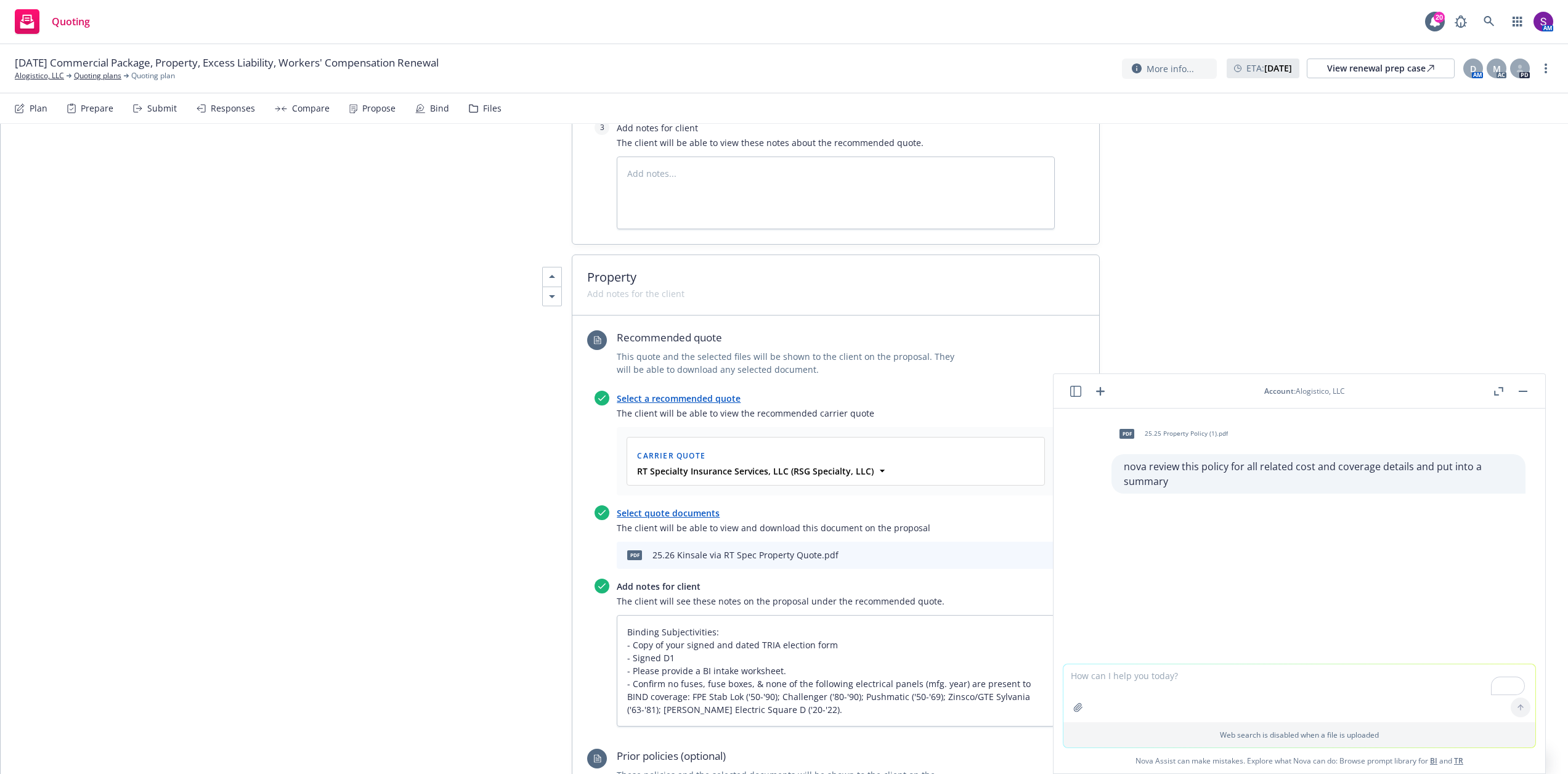
click at [1128, 681] on textarea "To enrich screen reader interactions, please activate Accessibility in Grammarl…" at bounding box center [1299, 694] width 472 height 58
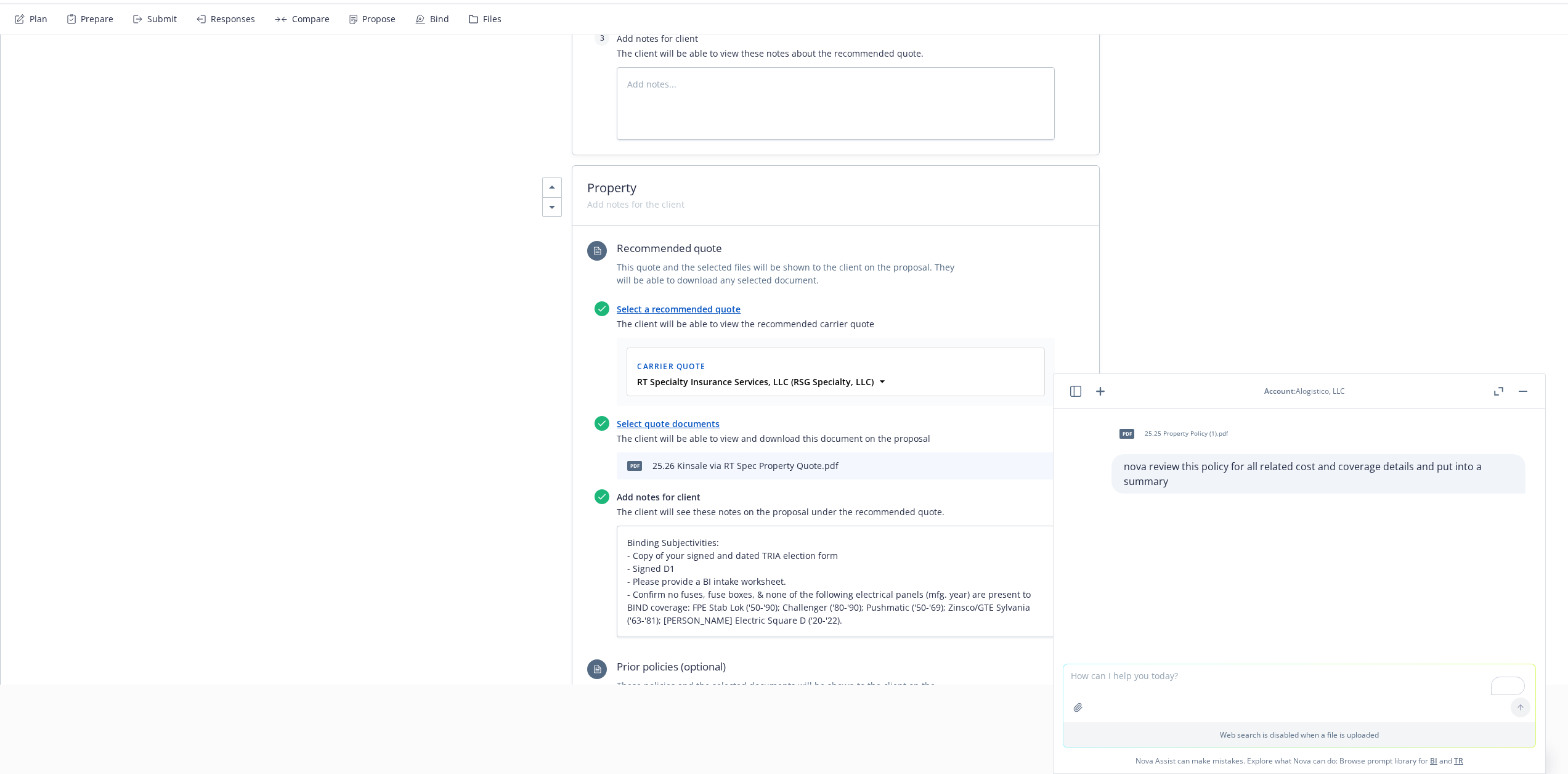
scroll to position [62, 0]
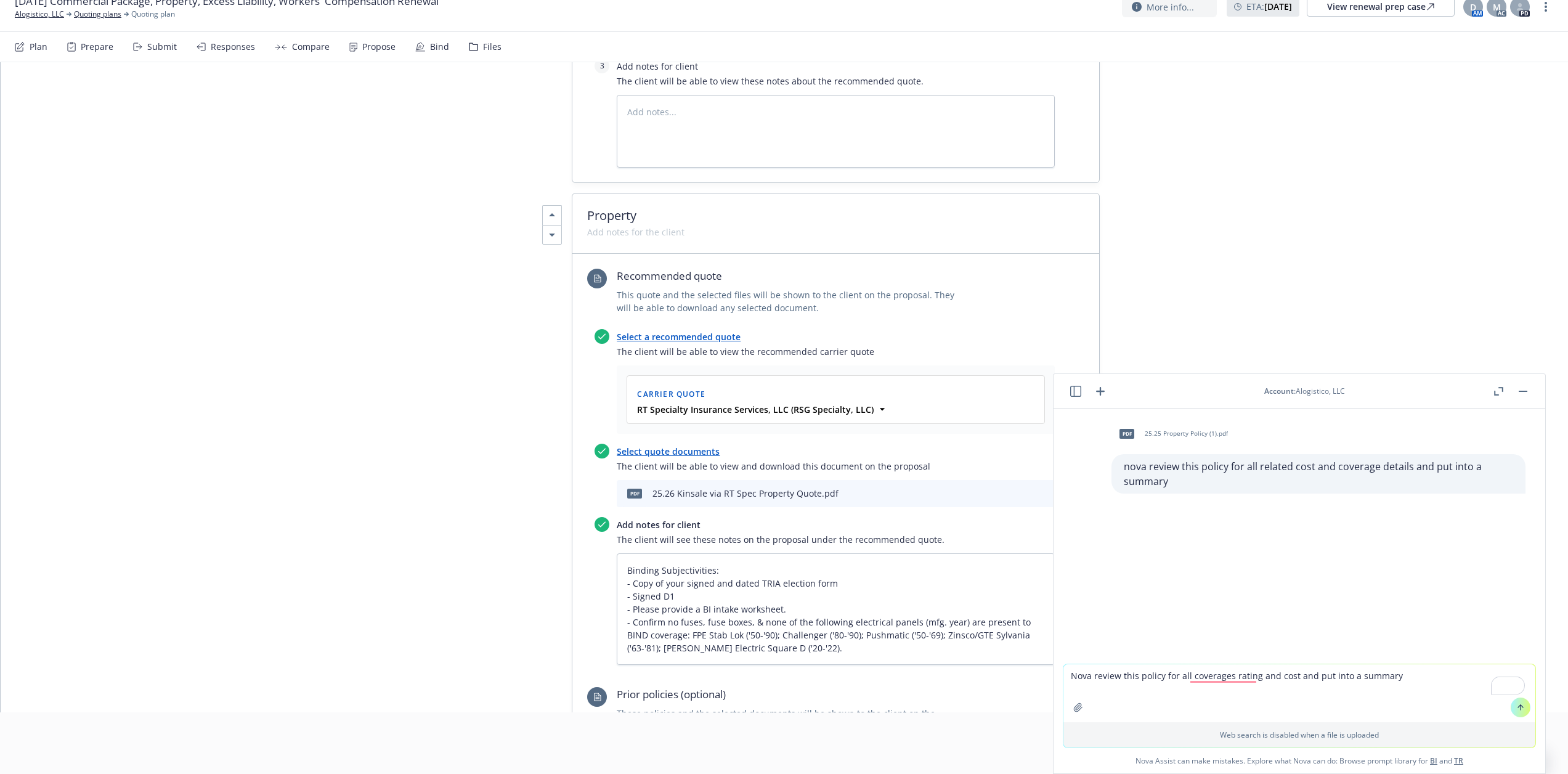
type textarea "Nova review this policy for all coverages rating and cost and put into a summary"
click at [1077, 707] on icon "button" at bounding box center [1078, 707] width 10 height 10
click at [1519, 650] on button at bounding box center [1521, 650] width 20 height 20
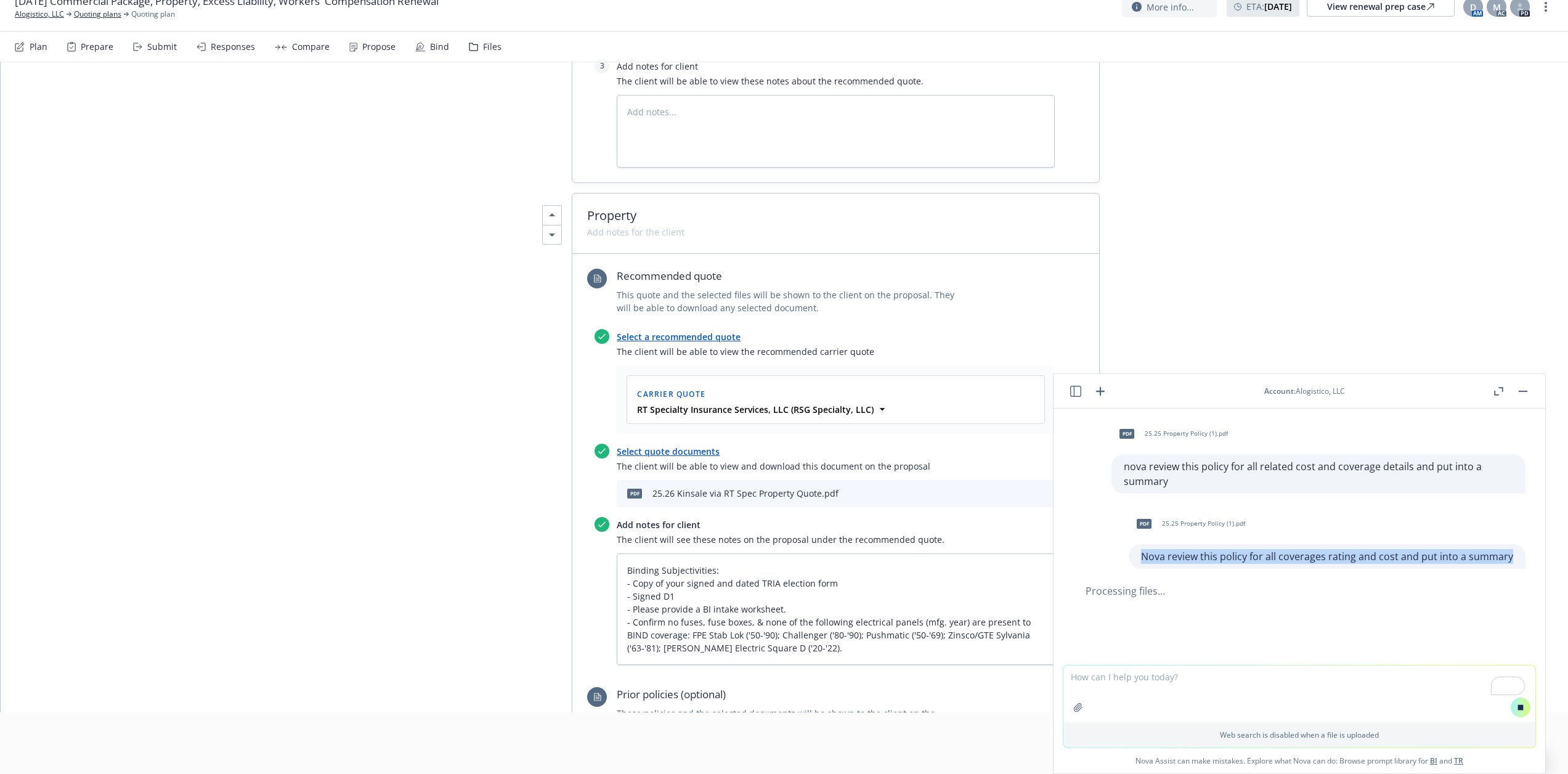
drag, startPoint x: 1503, startPoint y: 558, endPoint x: 1140, endPoint y: 555, distance: 363.0
click at [1141, 555] on p "Nova review this policy for all coverages rating and cost and put into a summary" at bounding box center [1327, 557] width 372 height 15
copy p "Nova review this policy for all coverages rating and cost and put into a summary"
click at [1091, 679] on textarea "To enrich screen reader interactions, please activate Accessibility in Grammarl…" at bounding box center [1299, 694] width 472 height 57
paste textarea "Nova review this policy for all coverages rating and cost and put into a summary"
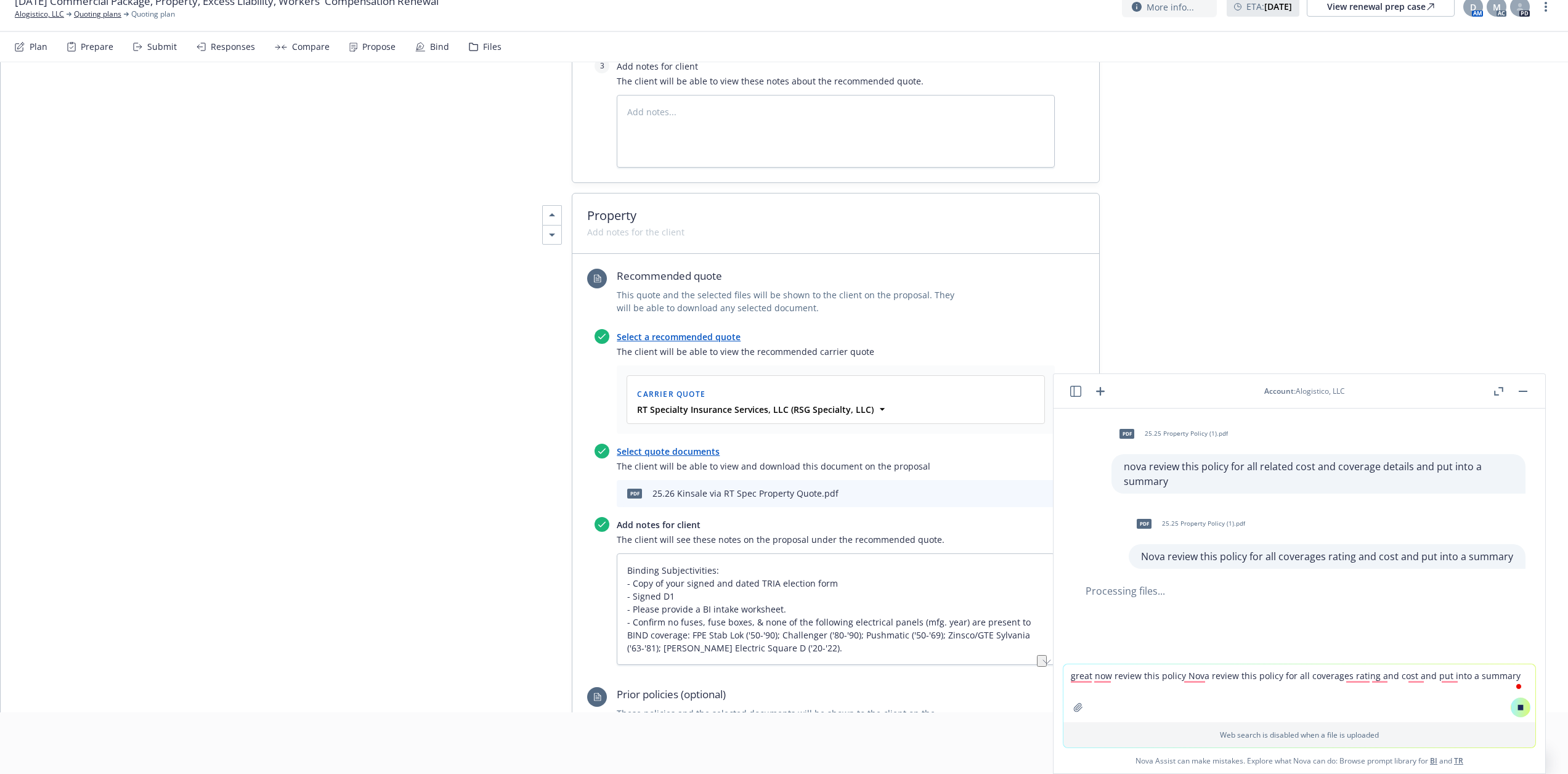
drag, startPoint x: 1272, startPoint y: 676, endPoint x: 1175, endPoint y: 672, distance: 97.1
click at [1175, 672] on textarea "great now review this policy Nova review this policy for all coverages rating a…" at bounding box center [1299, 694] width 472 height 58
type textarea "great now review this policy for all coverages rating and cost and put into a s…"
type textarea "x"
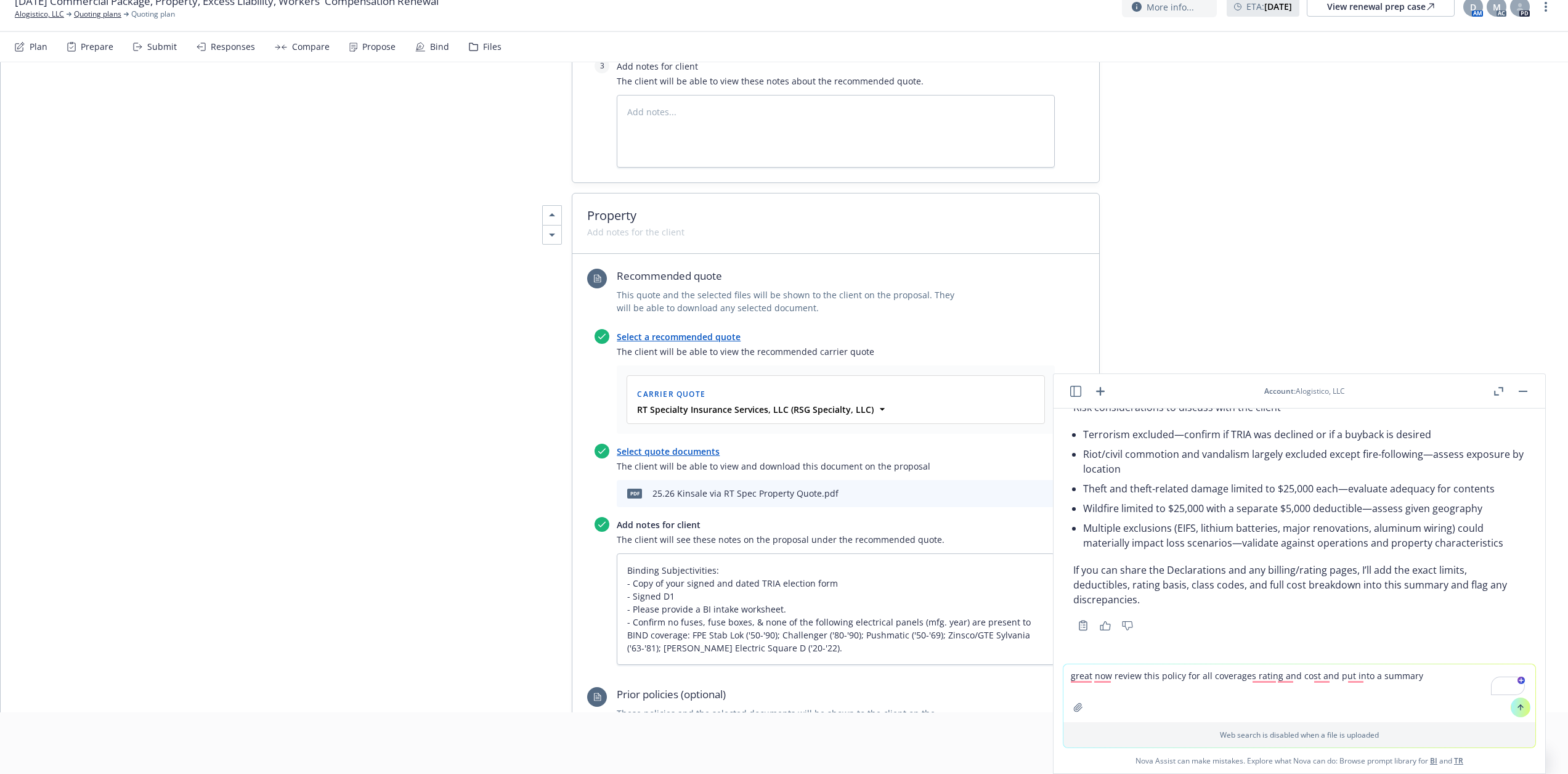
scroll to position [1570, 0]
drag, startPoint x: 1377, startPoint y: 683, endPoint x: 948, endPoint y: 702, distance: 429.4
click at [937, 702] on body "Quoting 20 AM [DATE] Commercial Package, Property, Excess Liability, Workers' C…" at bounding box center [784, 325] width 1568 height 774
type textarea "what is the BIi LIMTS AND BUILDING COVERAGE LIMTS?"
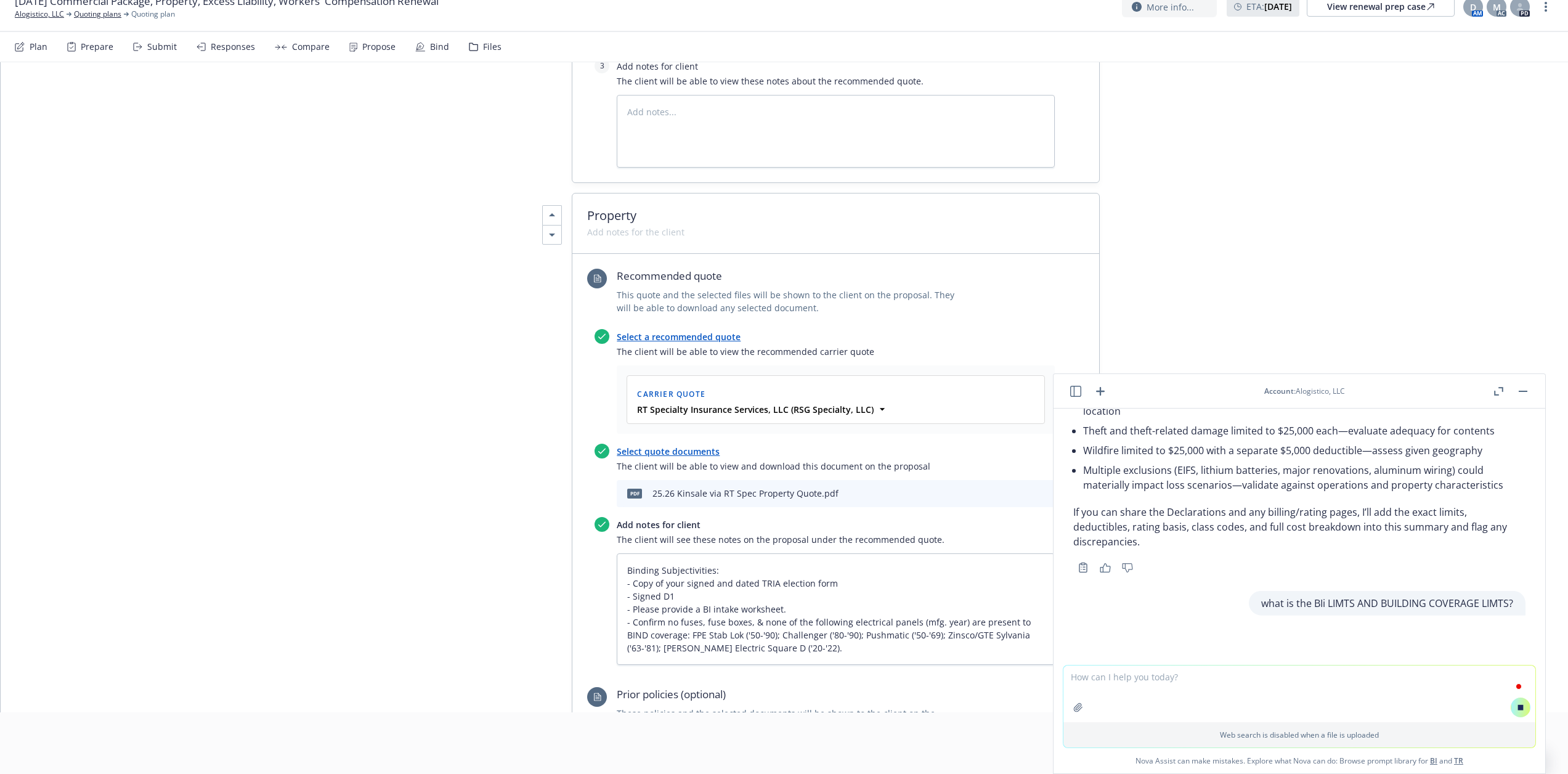
scroll to position [1620, 0]
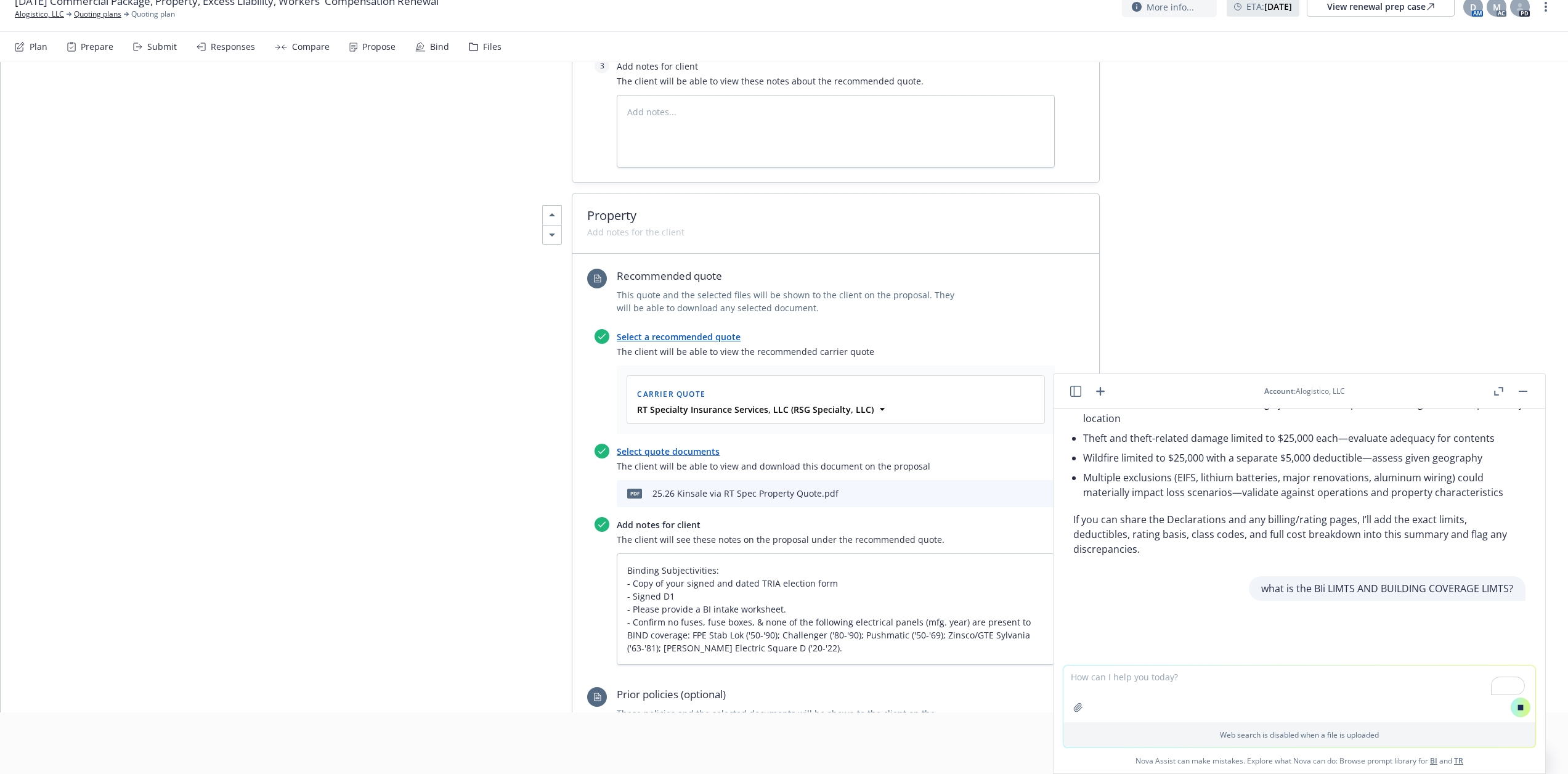
click at [1147, 683] on textarea "To enrich screen reader interactions, please activate Accessibility in Grammarl…" at bounding box center [1299, 694] width 472 height 57
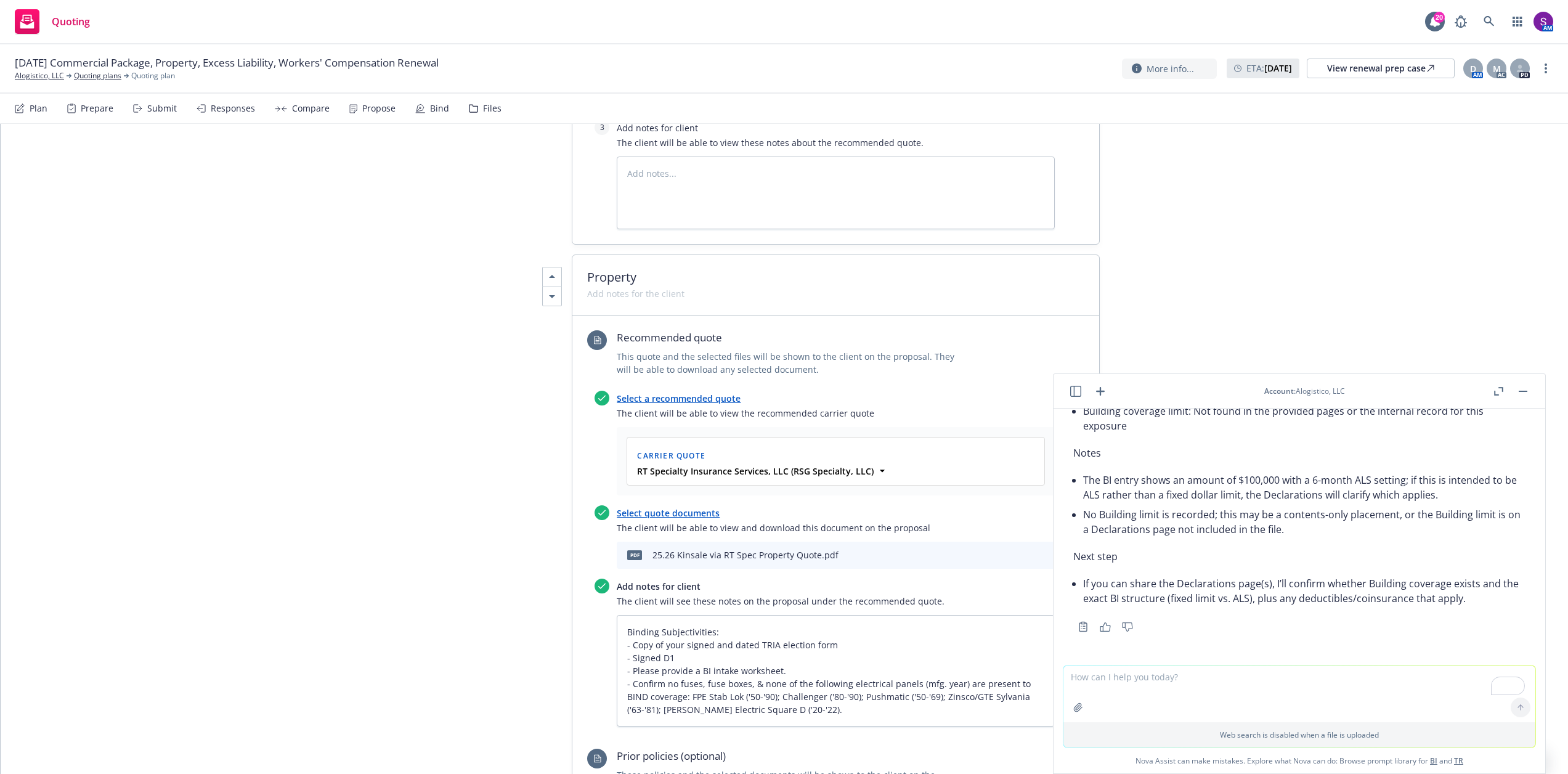
scroll to position [1925, 0]
type textarea "x"
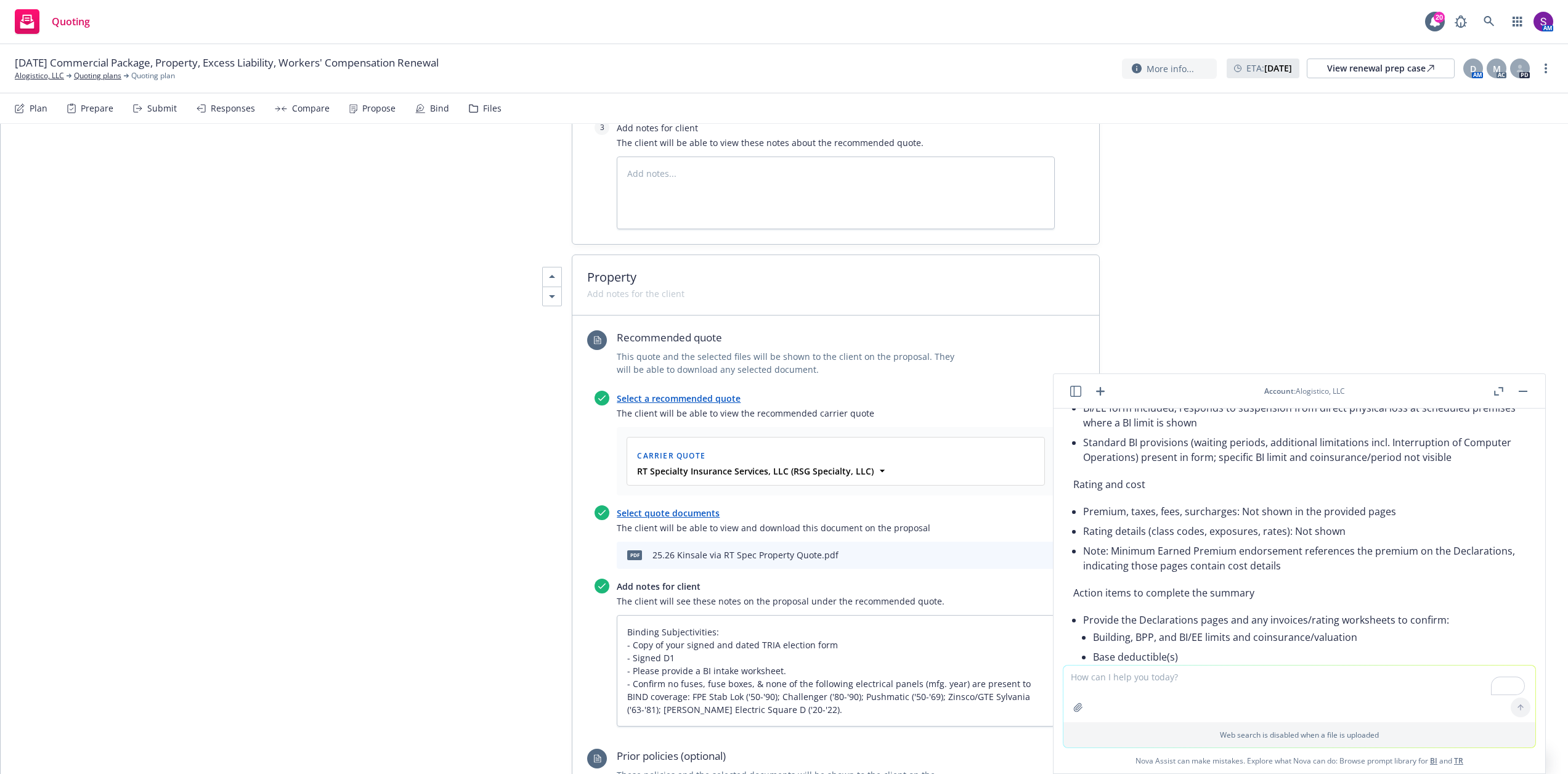
scroll to position [1247, 0]
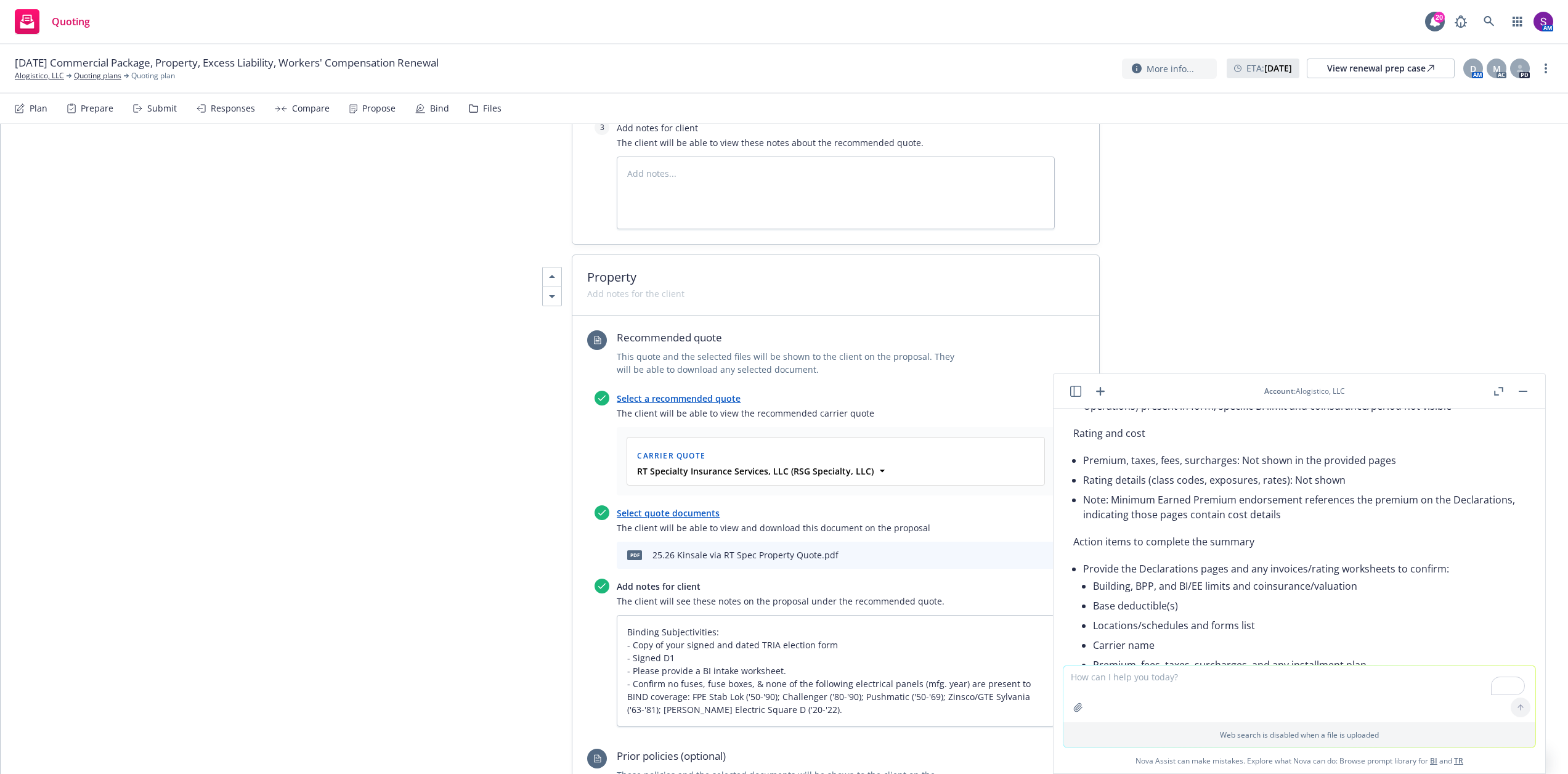
click at [1073, 712] on icon "button" at bounding box center [1078, 707] width 10 height 10
click at [1108, 627] on textarea "To enrich screen reader interactions, please activate Accessibility in Grammarl…" at bounding box center [1299, 636] width 472 height 57
type textarea "now review this proposal form limits and premium and coverage over view includi…"
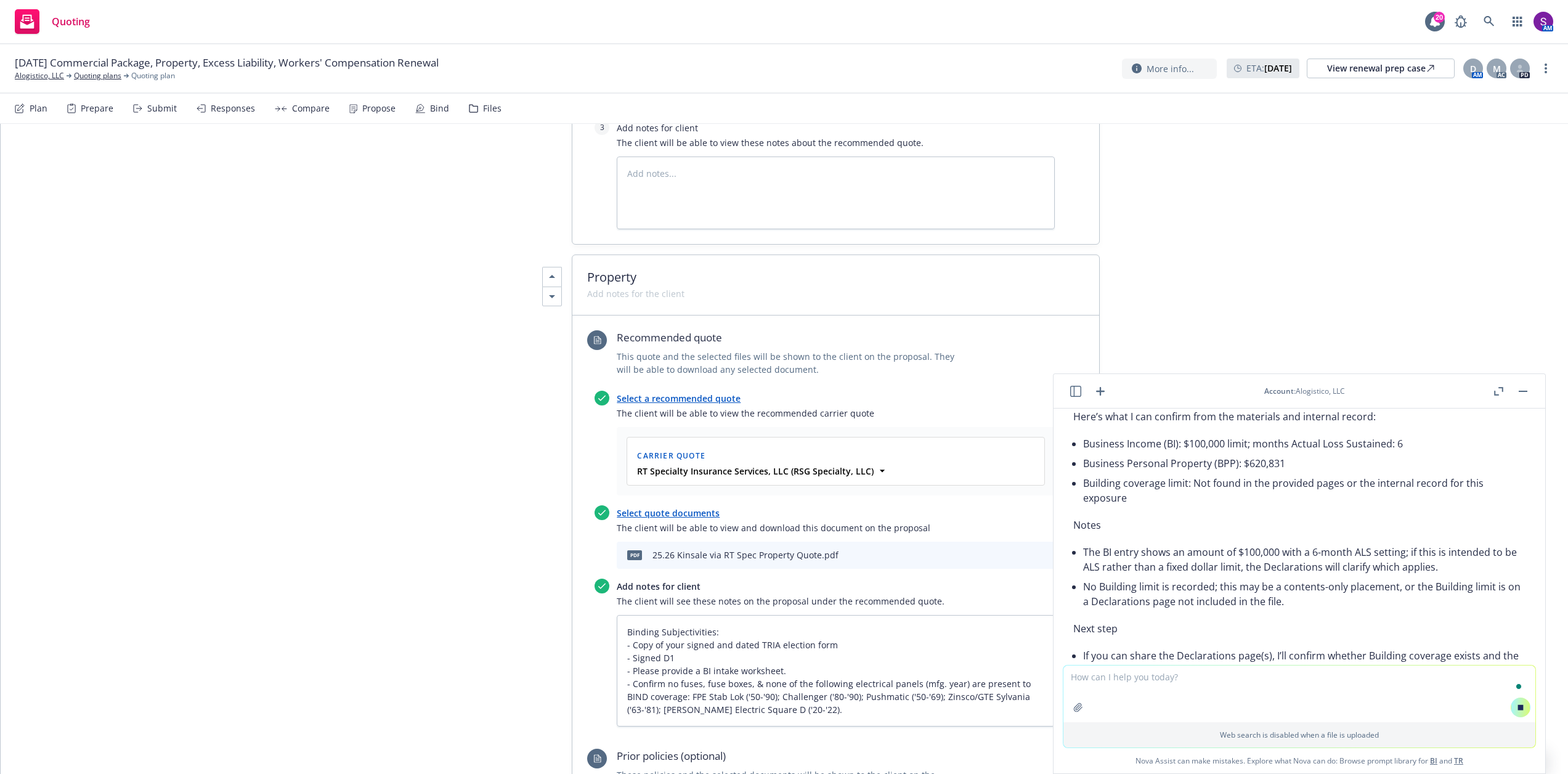
scroll to position [2005, 0]
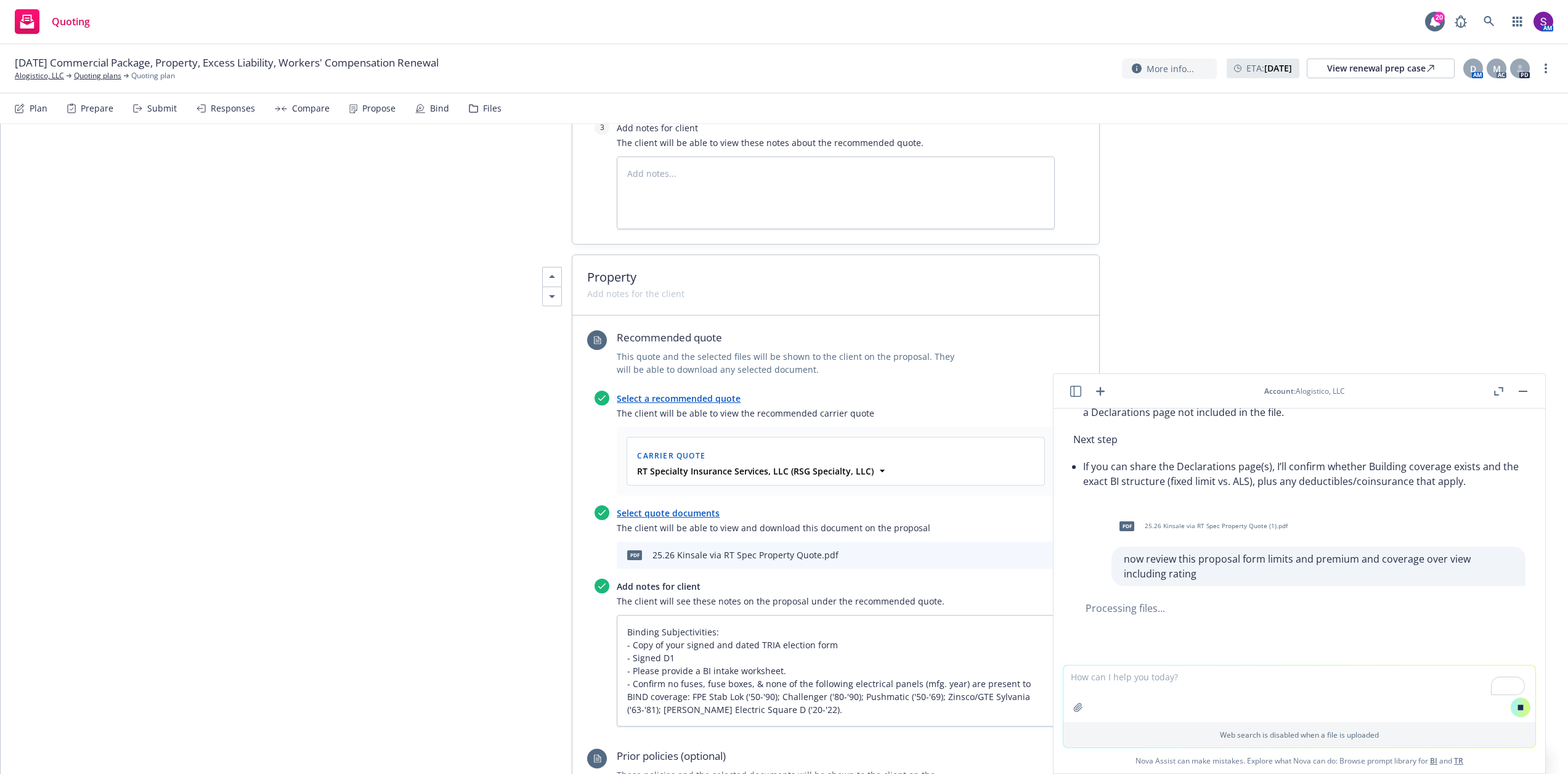
type textarea "x"
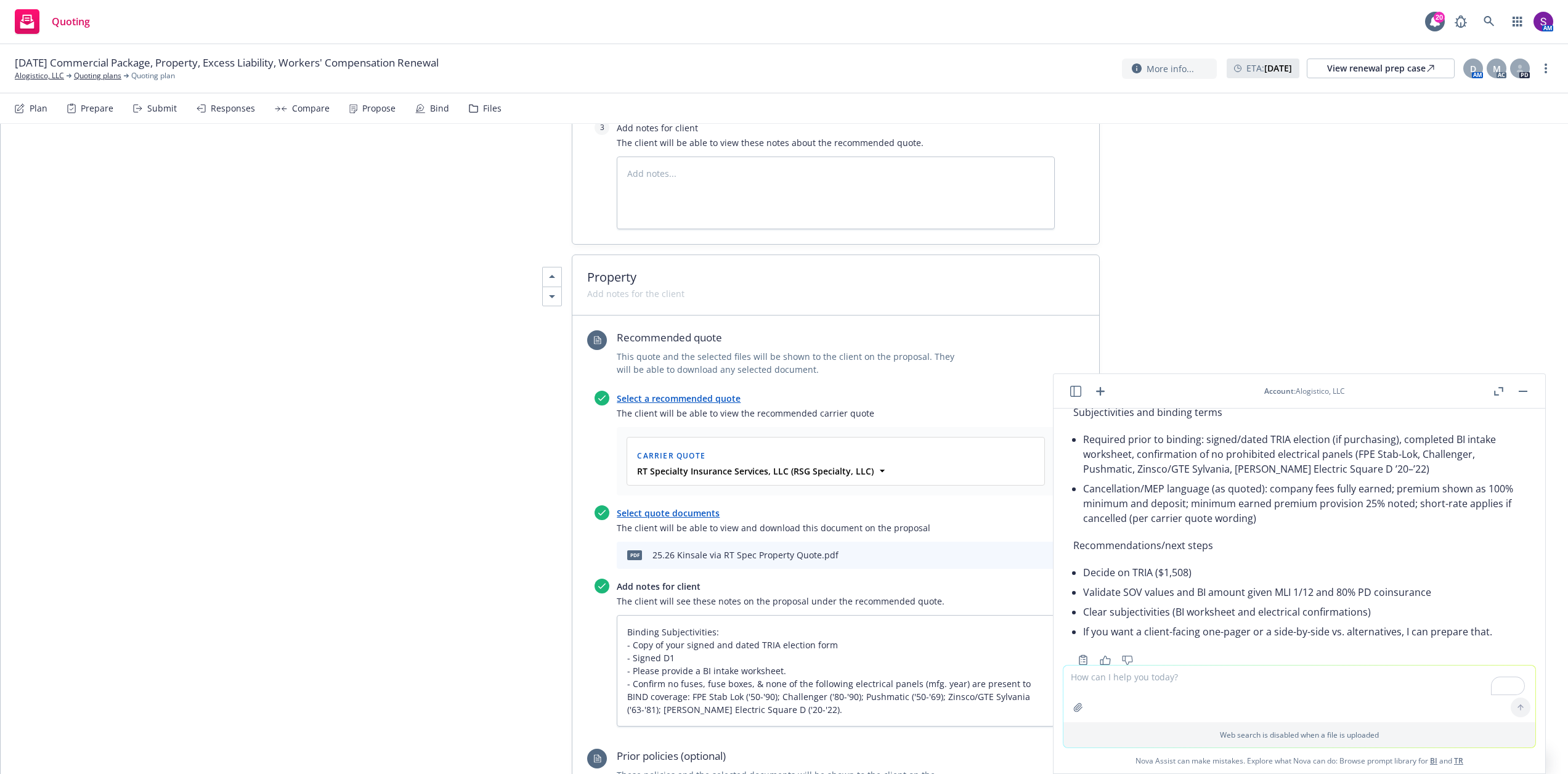
scroll to position [3046, 0]
click at [1081, 682] on textarea "To enrich screen reader interactions, please activate Accessibility in Grammarl…" at bounding box center [1299, 694] width 472 height 57
type textarea "please provide s yoy summary of the policies"
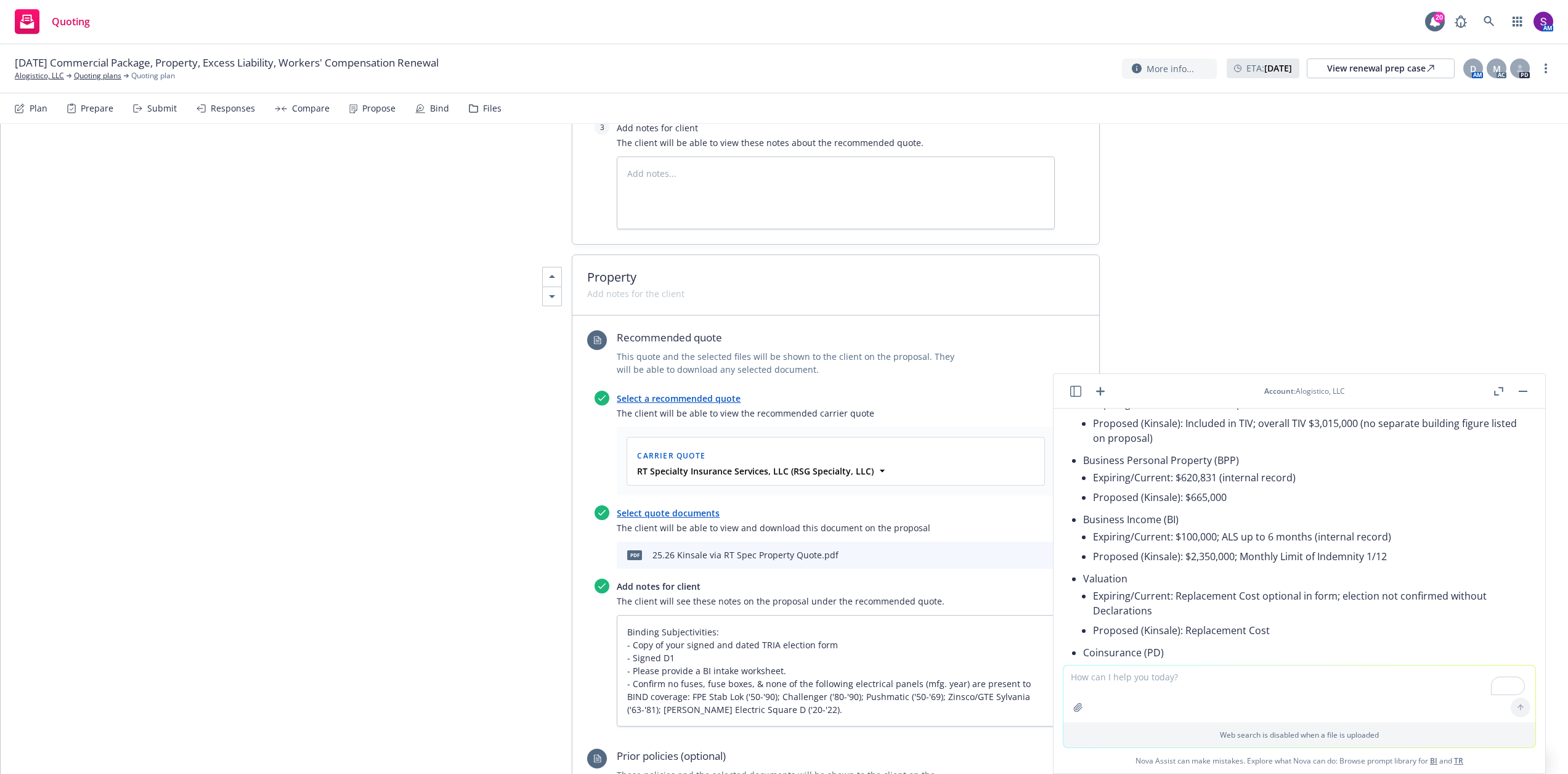
scroll to position [3712, 0]
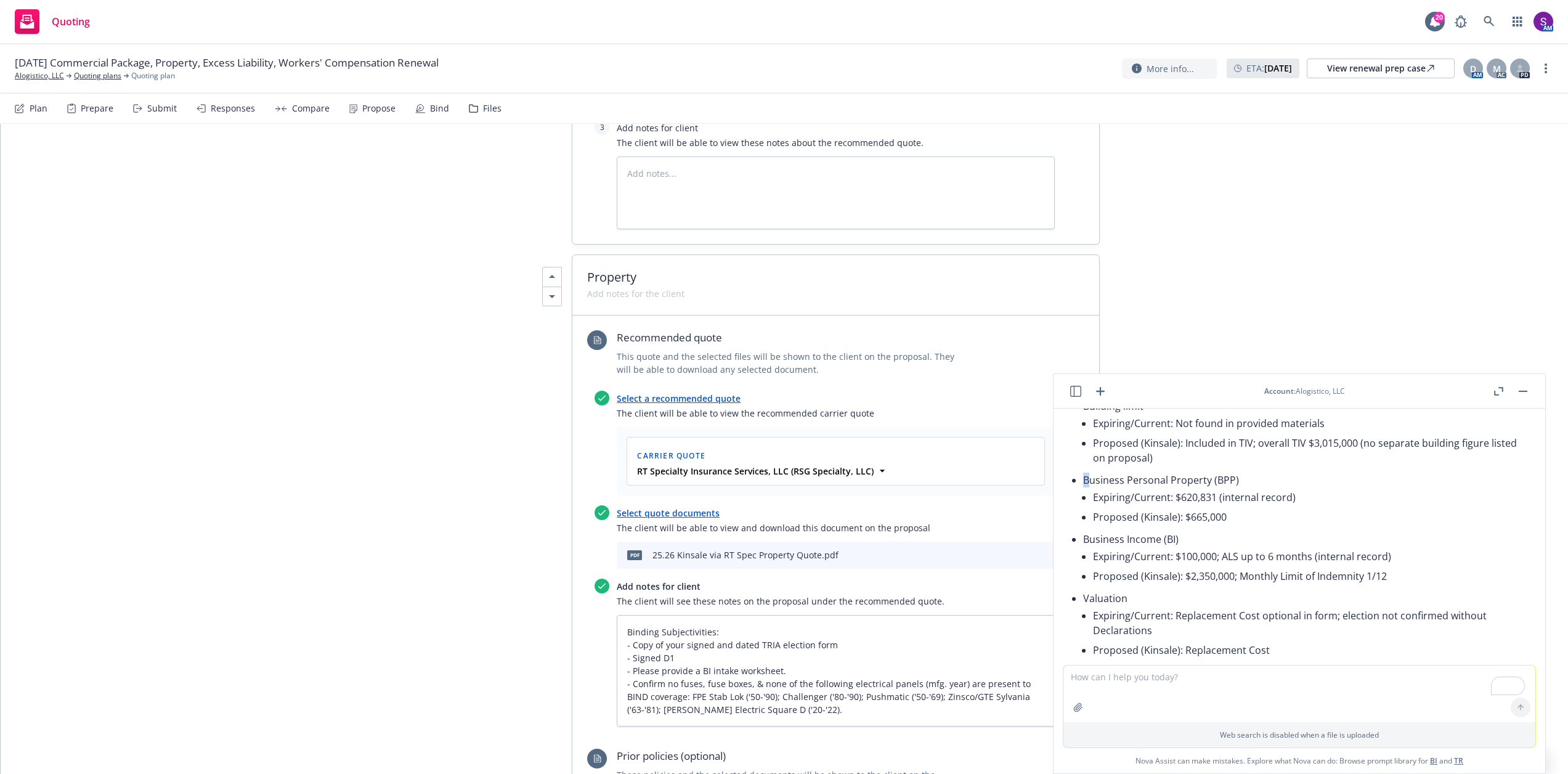
drag, startPoint x: 1083, startPoint y: 525, endPoint x: 1093, endPoint y: 526, distance: 10.0
click at [1330, 468] on li "Proposed (Kinsale): Included in TIV; overall TIV $3,015,000 (no separate buildi…" at bounding box center [1308, 450] width 432 height 34
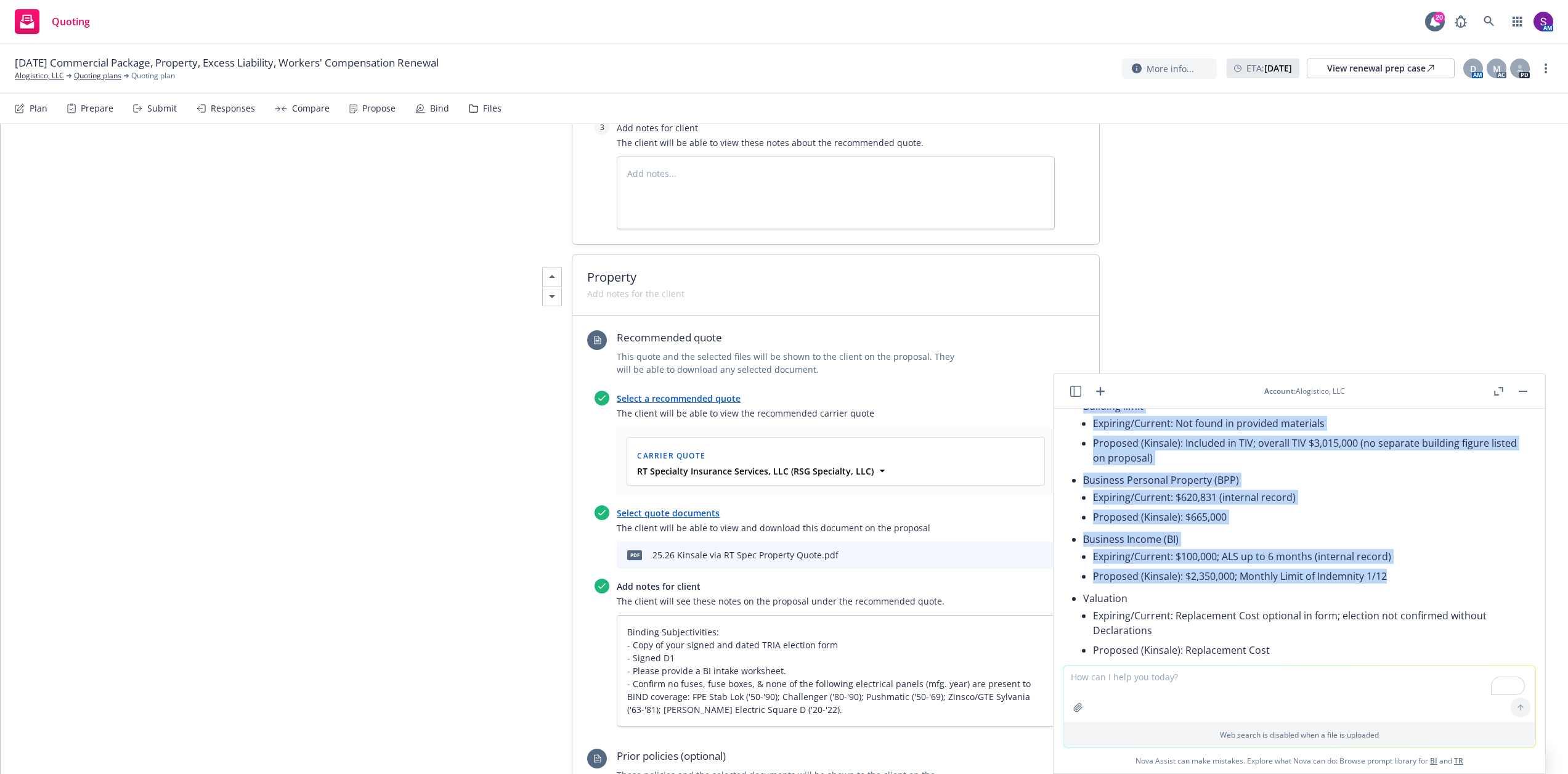
drag, startPoint x: 1084, startPoint y: 449, endPoint x: 1350, endPoint y: 603, distance: 307.4
copy ul "Building limit Expiring/Current: Not found in provided materials Proposed (Kins…"
click at [1524, 387] on button "button" at bounding box center [1523, 392] width 15 height 15
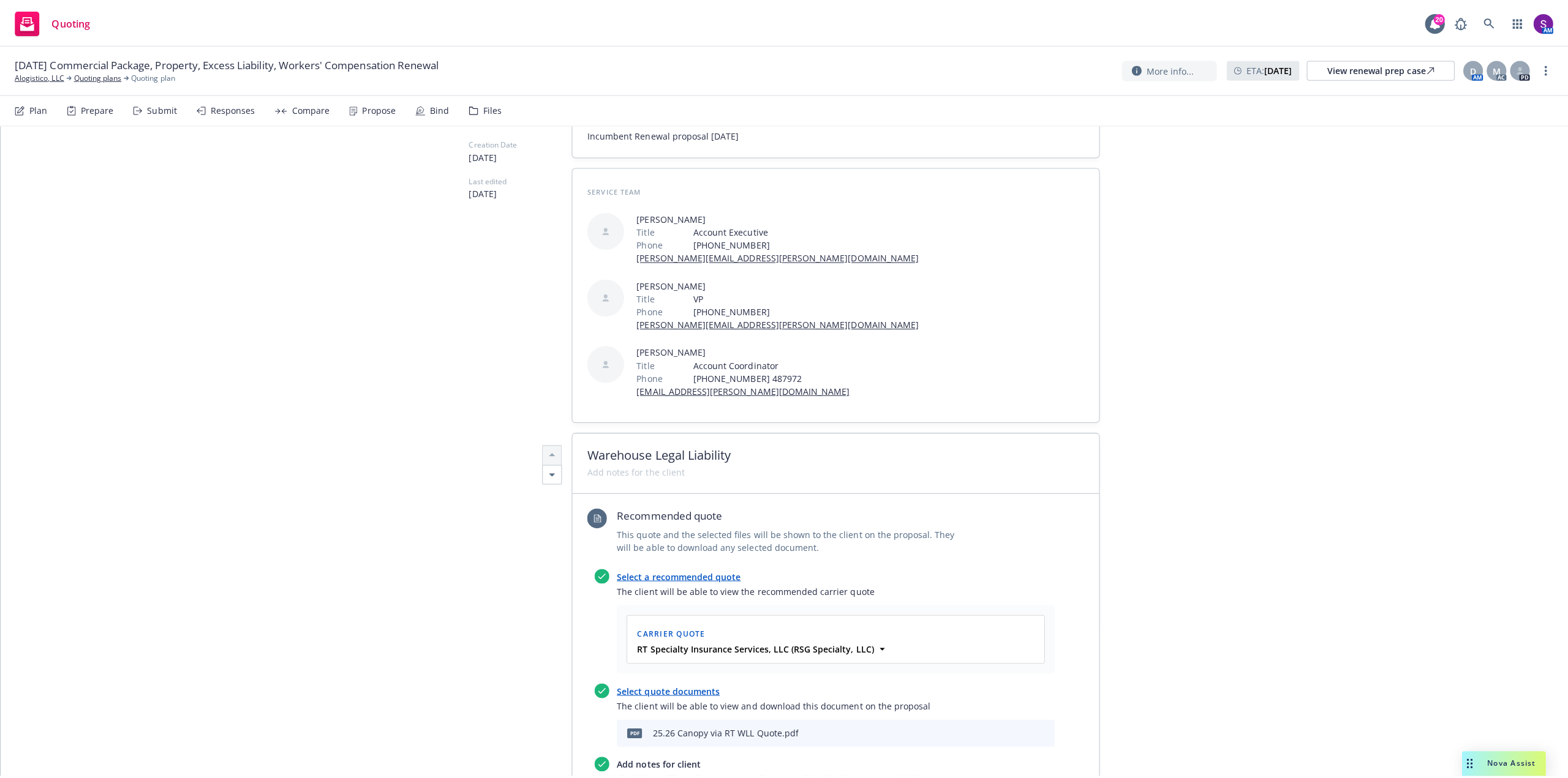
scroll to position [0, 0]
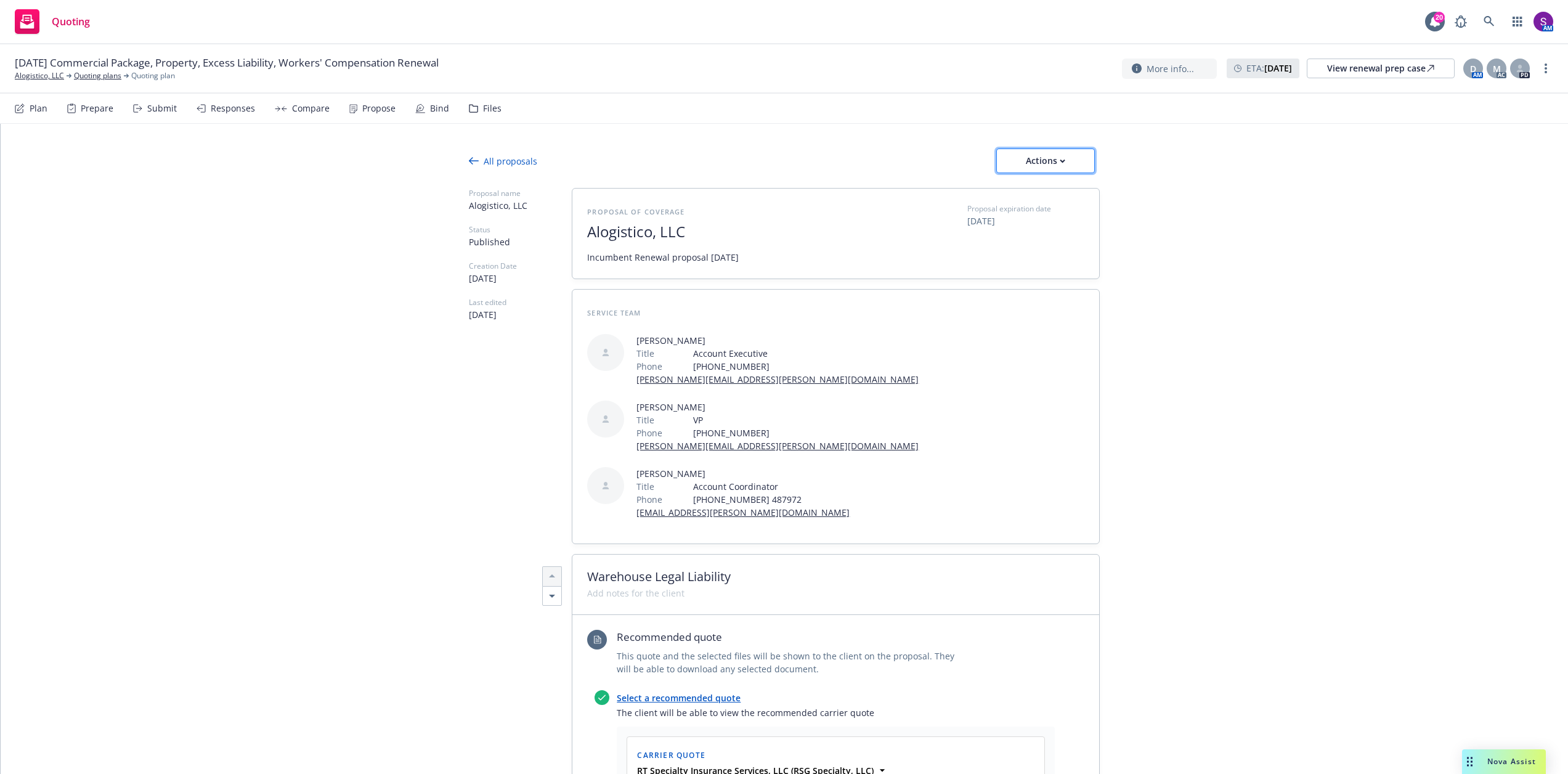
click at [1055, 165] on div "Actions" at bounding box center [1046, 161] width 58 height 23
click at [1066, 190] on span "Copy proposal link" at bounding box center [1049, 192] width 106 height 12
click at [1057, 171] on div "Actions" at bounding box center [1046, 161] width 58 height 23
click at [1060, 219] on span "See client view" at bounding box center [1042, 217] width 91 height 12
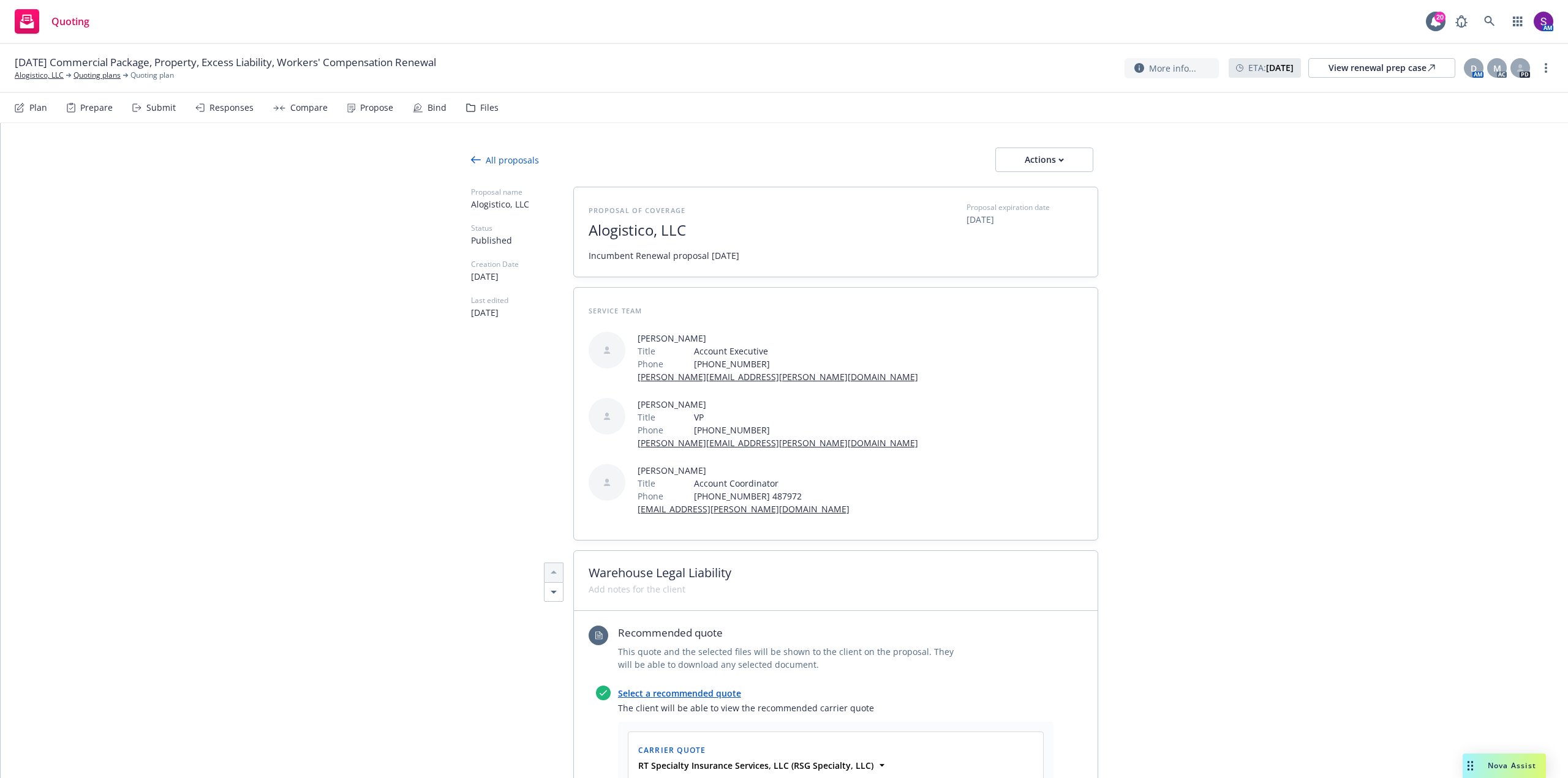
type textarea "x"
